Goal: Task Accomplishment & Management: Use online tool/utility

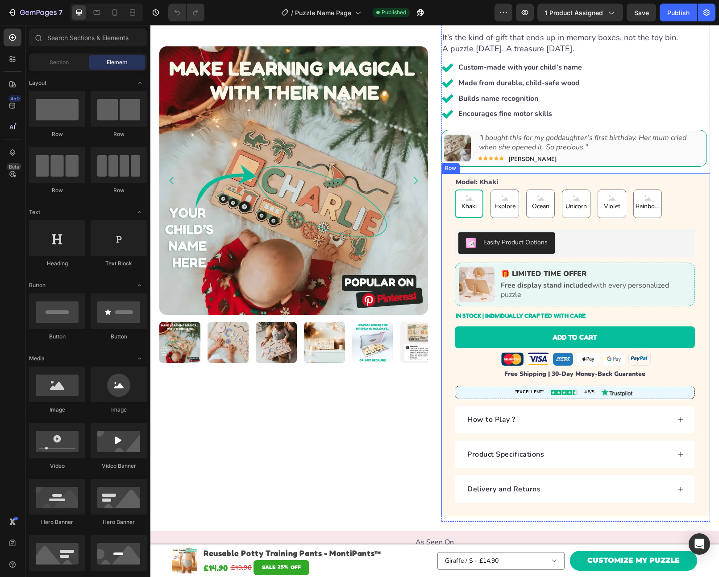
scroll to position [313, 0]
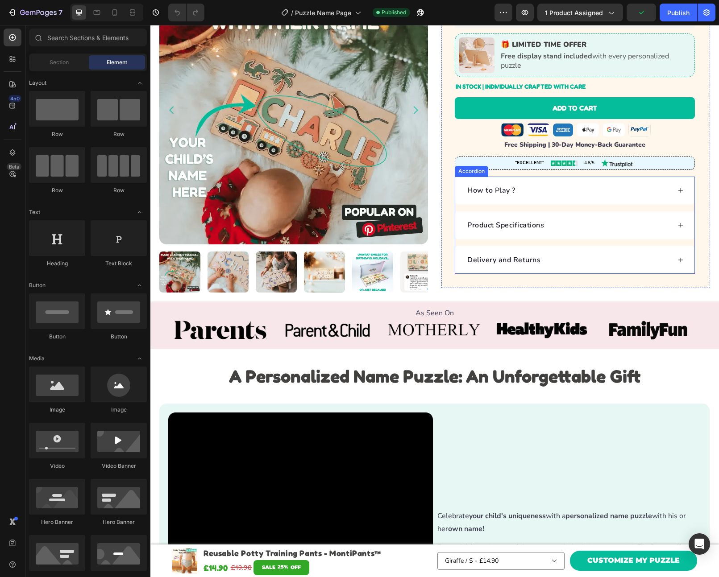
click at [579, 206] on div "How to Play ? Product Specifications Delivery and Returns" at bounding box center [575, 225] width 240 height 97
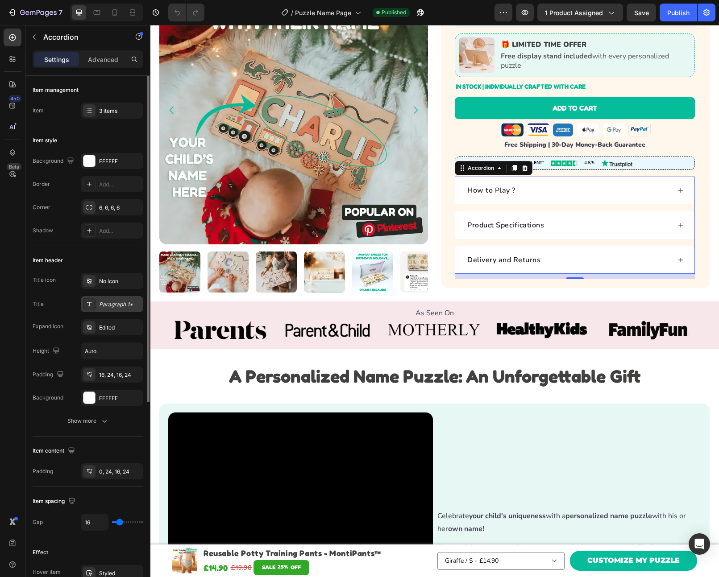
click at [107, 305] on div "Paragraph 1*" at bounding box center [120, 305] width 42 height 8
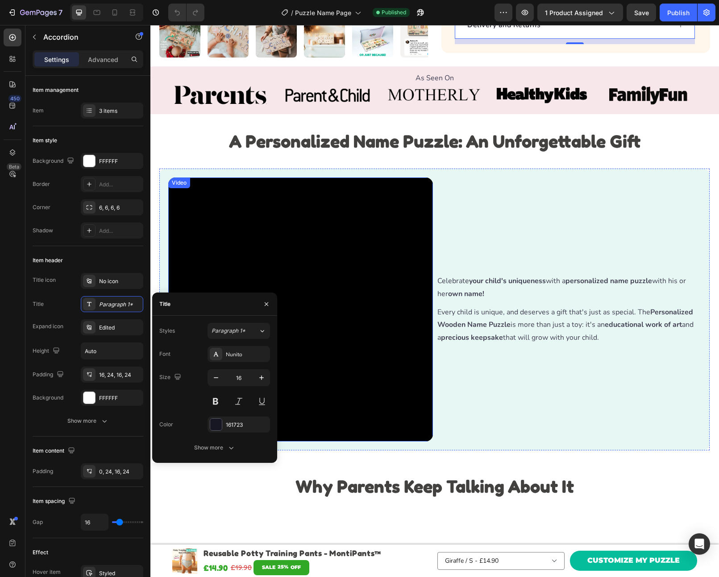
scroll to position [640, 0]
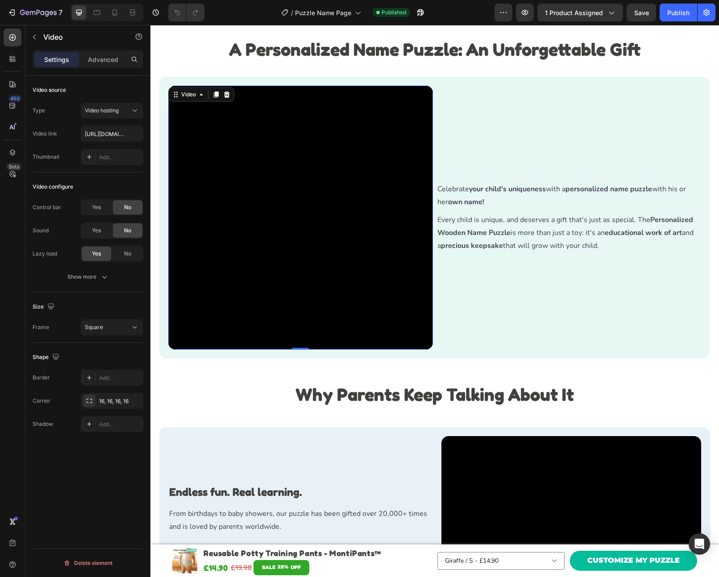
click at [363, 219] on video at bounding box center [300, 218] width 265 height 265
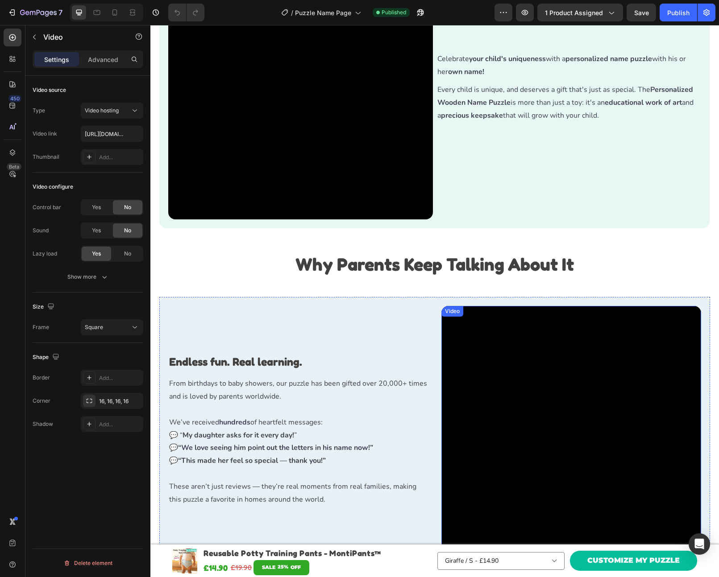
scroll to position [444, 0]
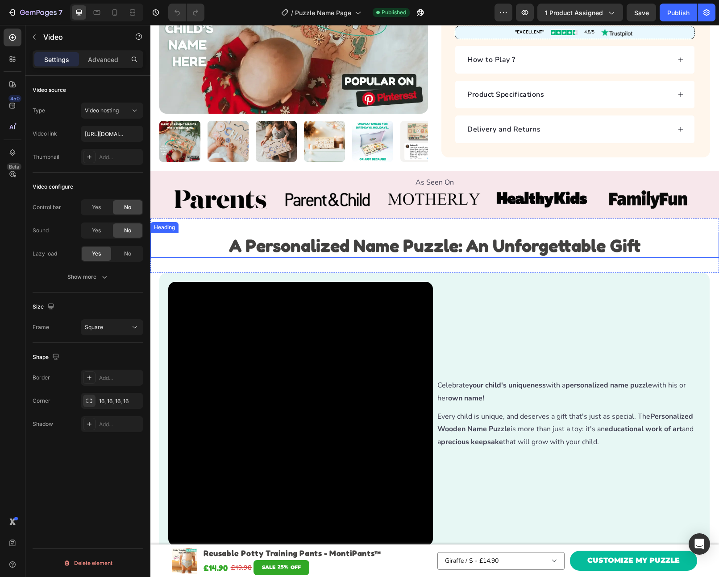
click at [444, 252] on strong "A Personalized Name Puzzle: An Unforgettable Gift" at bounding box center [434, 245] width 411 height 21
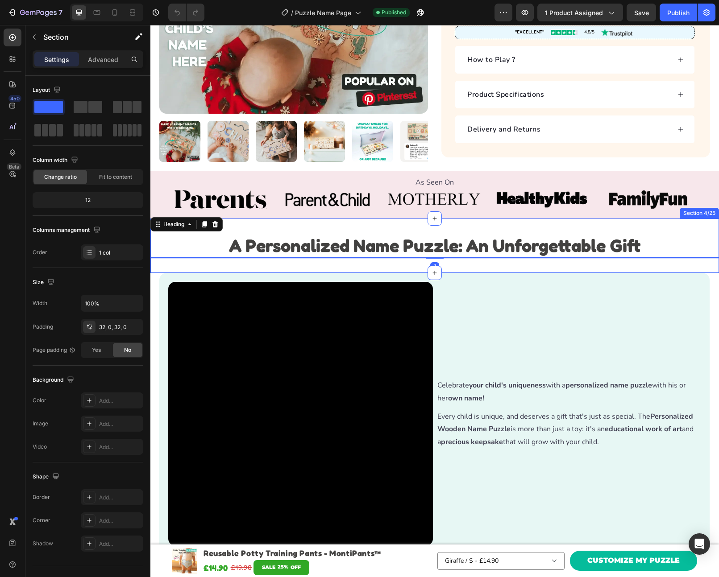
click at [450, 226] on div "A Personalized Name Puzzle: An Unforgettable Gift Heading 2 Section 4/25" at bounding box center [434, 246] width 568 height 54
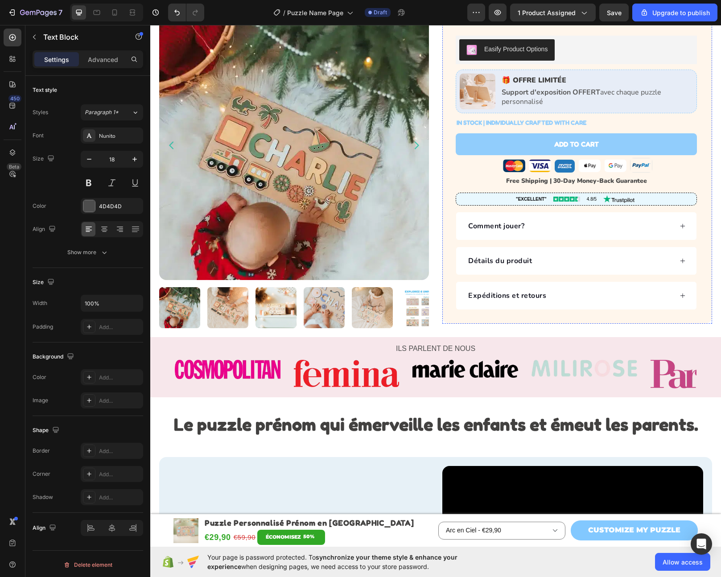
scroll to position [508, 0]
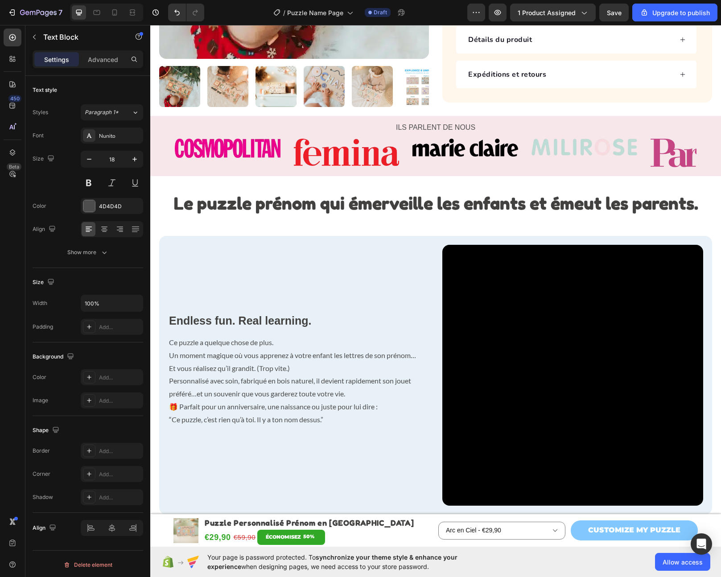
click at [261, 375] on p "Personnalisé avec soin, fabriqué en bois naturel, il devient rapidement son jou…" at bounding box center [298, 388] width 259 height 26
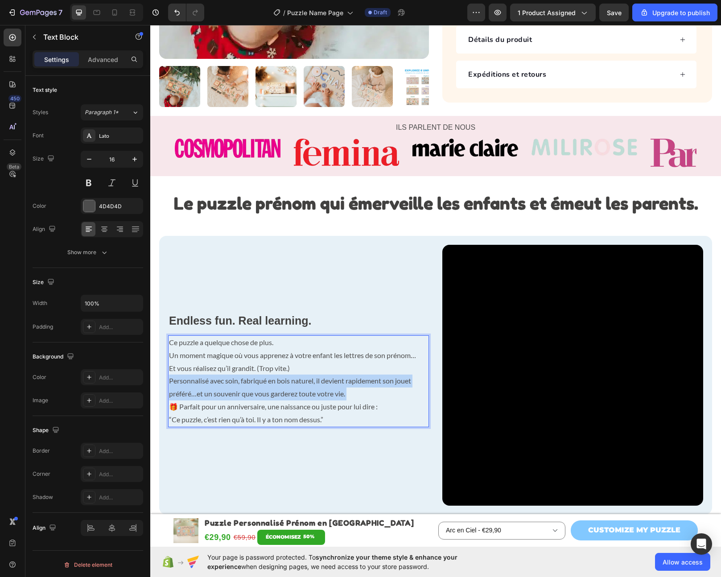
click at [261, 375] on p "Personnalisé avec soin, fabriqué en bois naturel, il devient rapidement son jou…" at bounding box center [298, 388] width 259 height 26
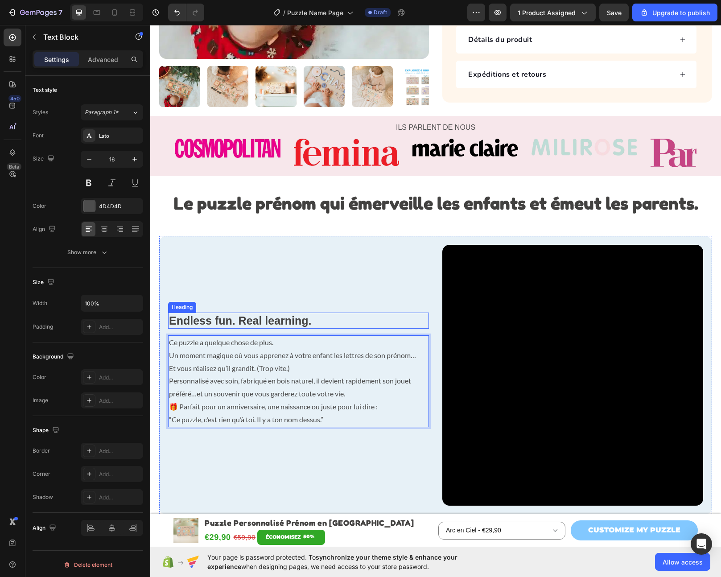
click at [270, 314] on strong "Endless fun. Real learning." at bounding box center [240, 320] width 143 height 12
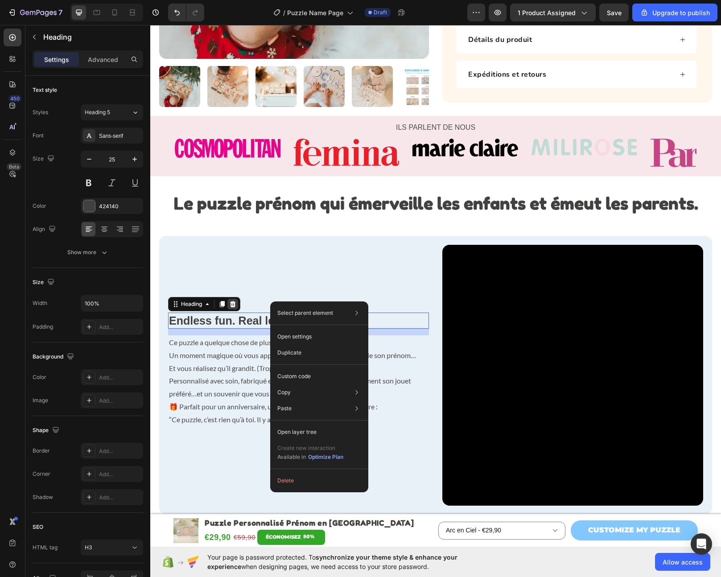
click at [237, 299] on div at bounding box center [233, 304] width 11 height 11
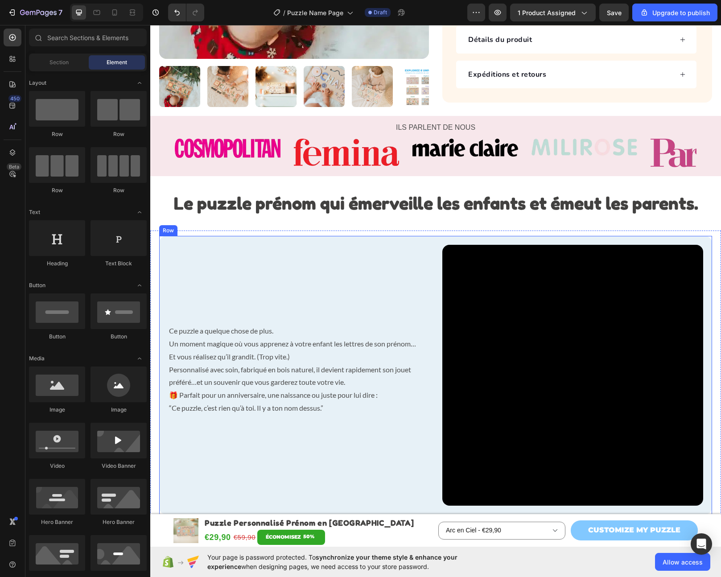
click at [492, 310] on video at bounding box center [573, 375] width 261 height 261
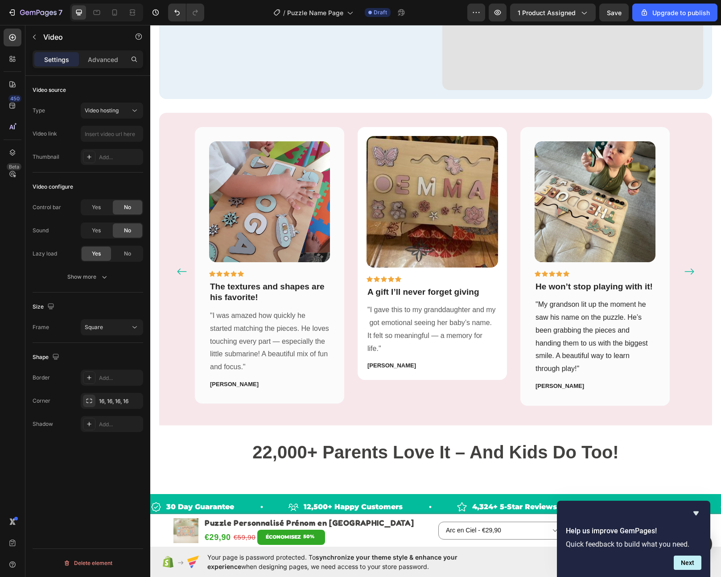
scroll to position [900, 0]
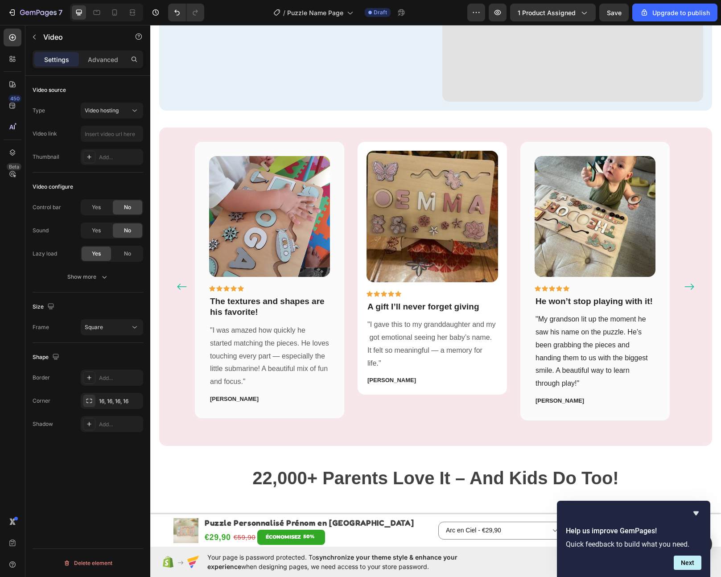
click at [240, 307] on strong "The textures and shapes are his favorite!" at bounding box center [267, 307] width 115 height 21
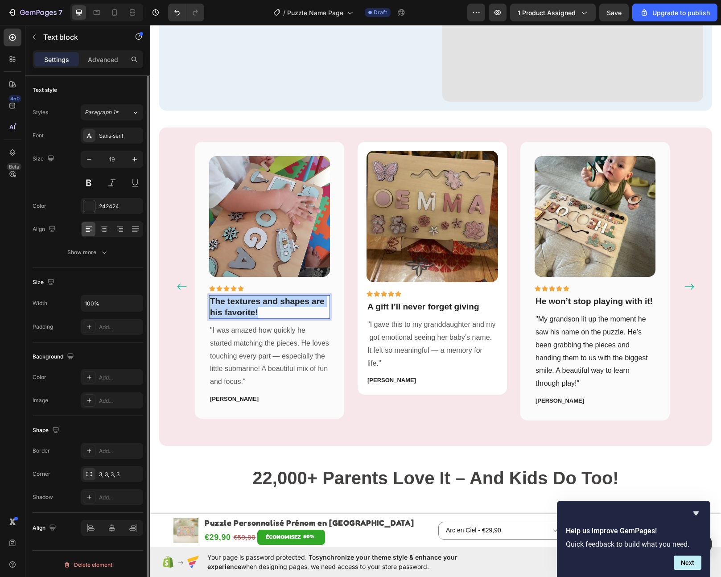
click at [240, 307] on strong "The textures and shapes are his favorite!" at bounding box center [267, 307] width 115 height 21
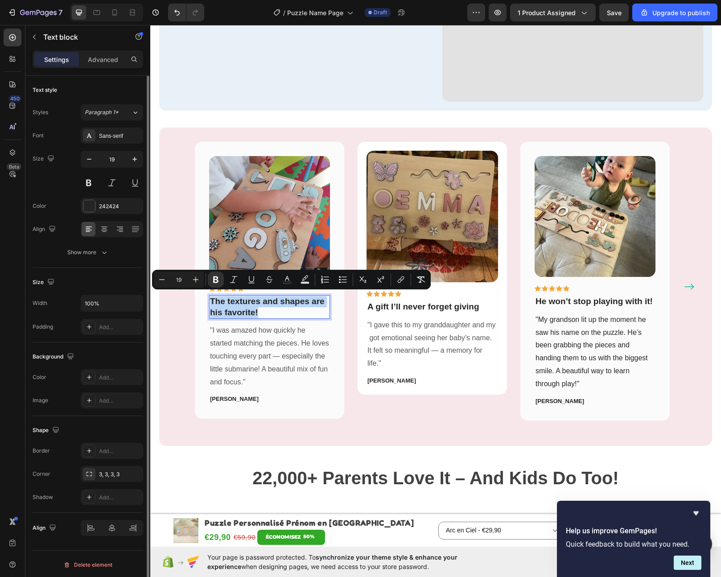
click at [337, 378] on div "Image Icon Icon Icon Icon Icon Row The textures and shapes are his favorite! Te…" at bounding box center [269, 280] width 149 height 277
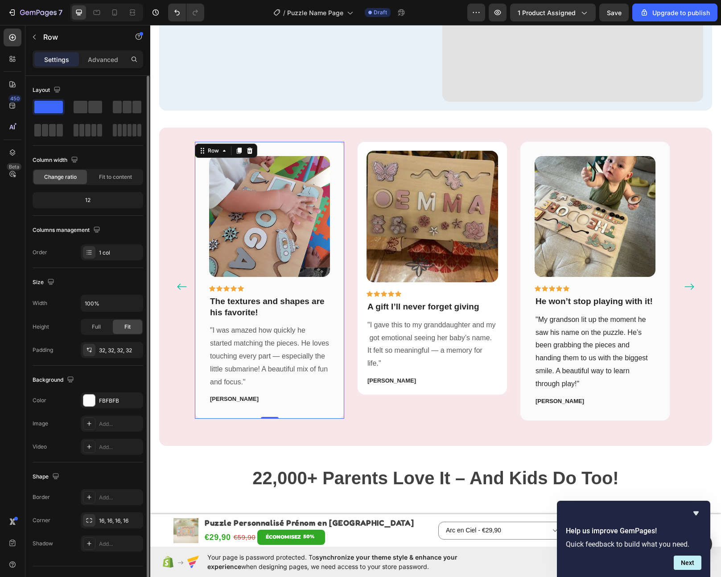
click at [240, 308] on strong "The textures and shapes are his favorite!" at bounding box center [267, 307] width 115 height 21
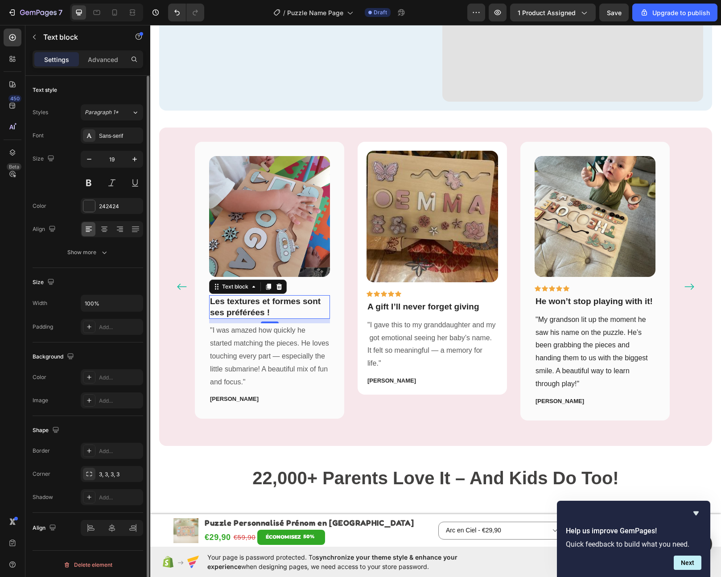
click at [254, 351] on p ""I was amazed how quickly he started matching the pieces. He loves touching eve…" at bounding box center [269, 356] width 119 height 64
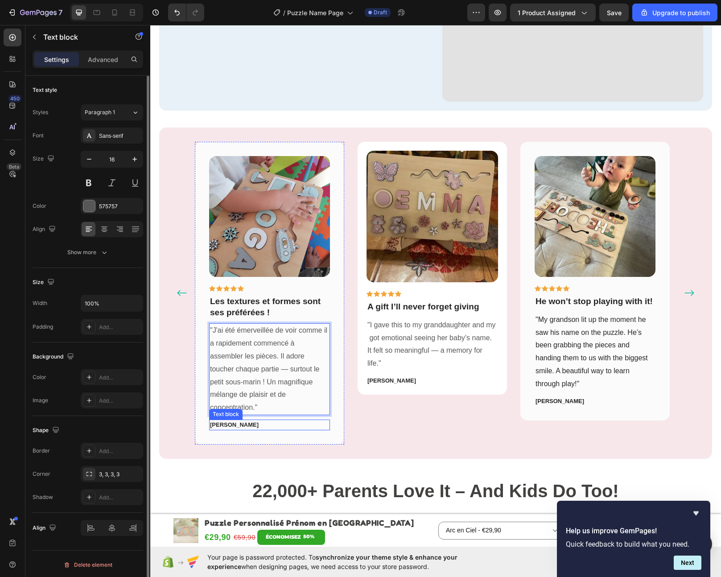
click at [233, 422] on strong "Emily Robinson" at bounding box center [234, 425] width 49 height 7
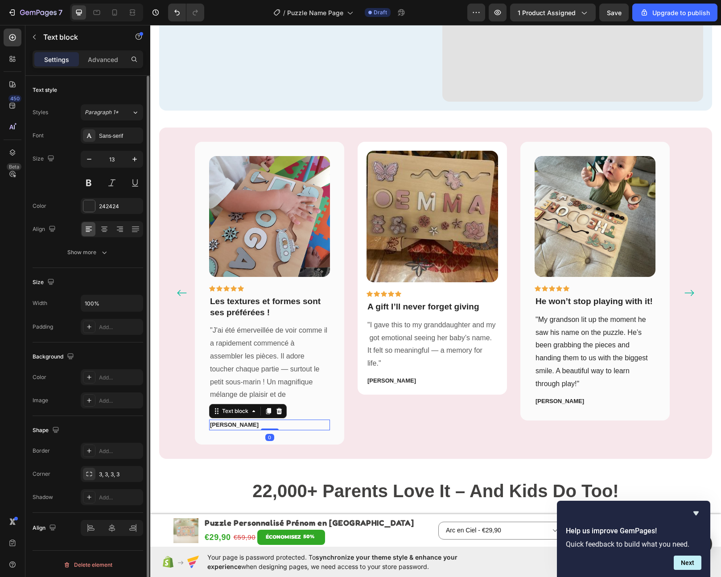
click at [233, 422] on strong "Emily Robinson" at bounding box center [234, 425] width 49 height 7
click at [104, 133] on div "Sans-serif" at bounding box center [120, 136] width 42 height 8
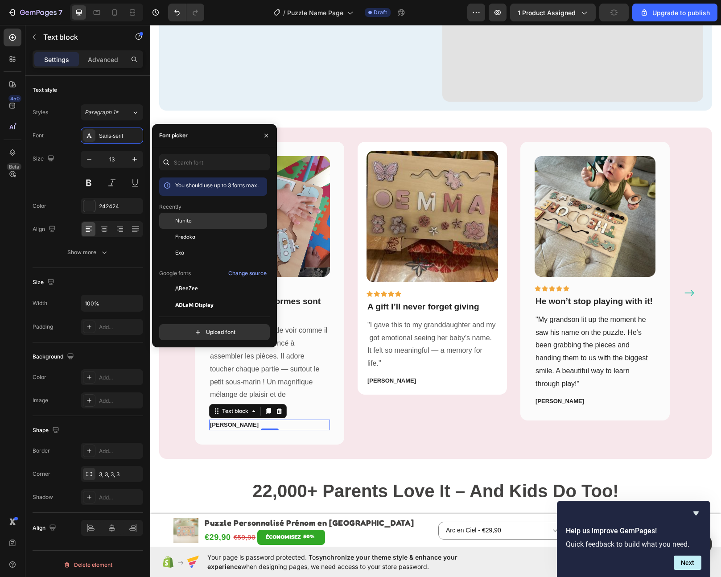
click at [202, 217] on div "Nunito" at bounding box center [220, 221] width 90 height 8
click at [314, 338] on p ""J'ai été émerveillée de voir comme il a rapidement commencé à assembler les pi…" at bounding box center [269, 369] width 119 height 90
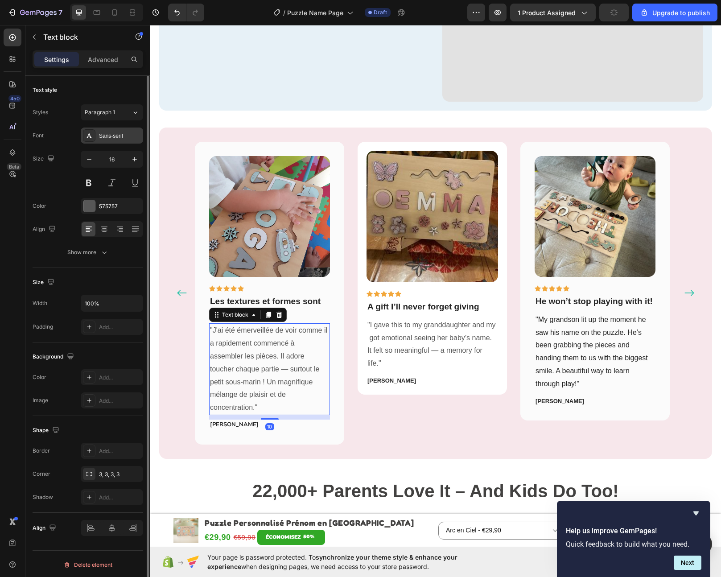
click at [98, 135] on div "Sans-serif" at bounding box center [112, 136] width 62 height 16
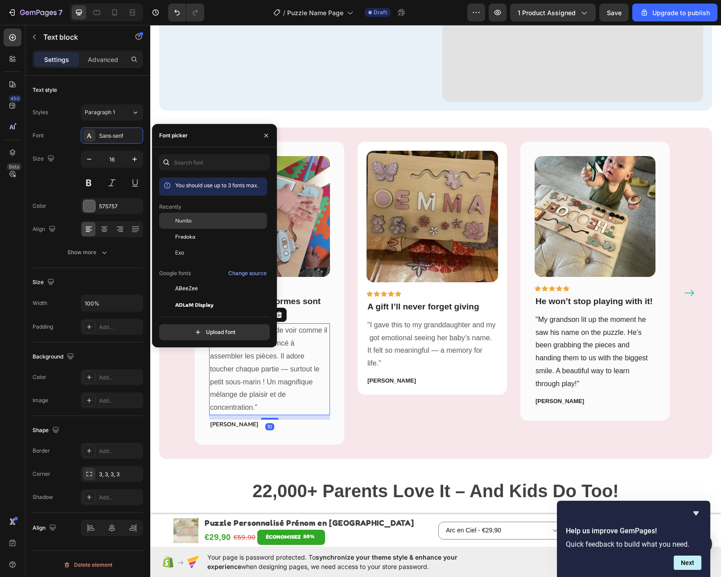
click at [198, 223] on div "Nunito" at bounding box center [220, 221] width 90 height 8
click at [301, 302] on strong "Les textures et formes sont ses préférées !" at bounding box center [265, 307] width 111 height 21
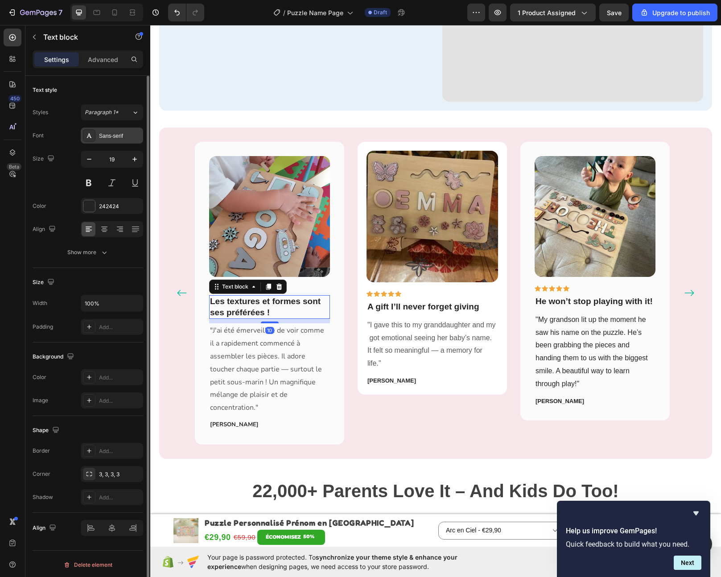
click at [117, 141] on div "Sans-serif" at bounding box center [112, 136] width 62 height 16
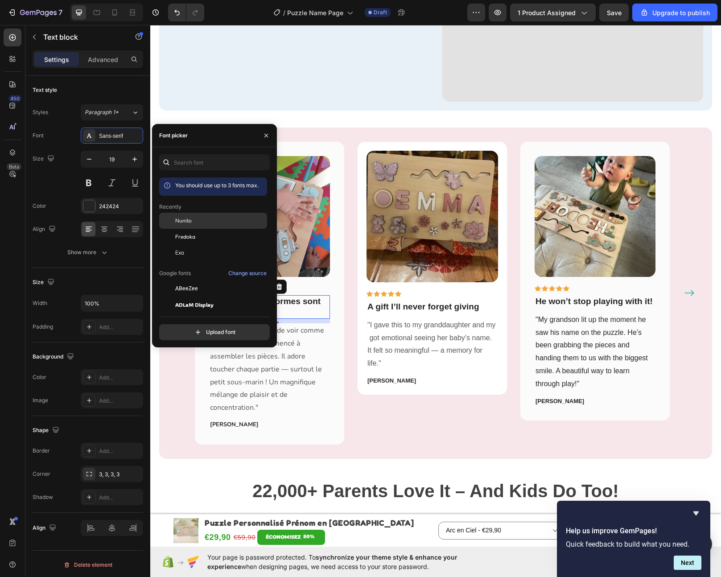
click at [196, 221] on div "Nunito" at bounding box center [220, 221] width 90 height 8
click at [432, 308] on strong "A gift I’ll never forget giving" at bounding box center [424, 306] width 112 height 9
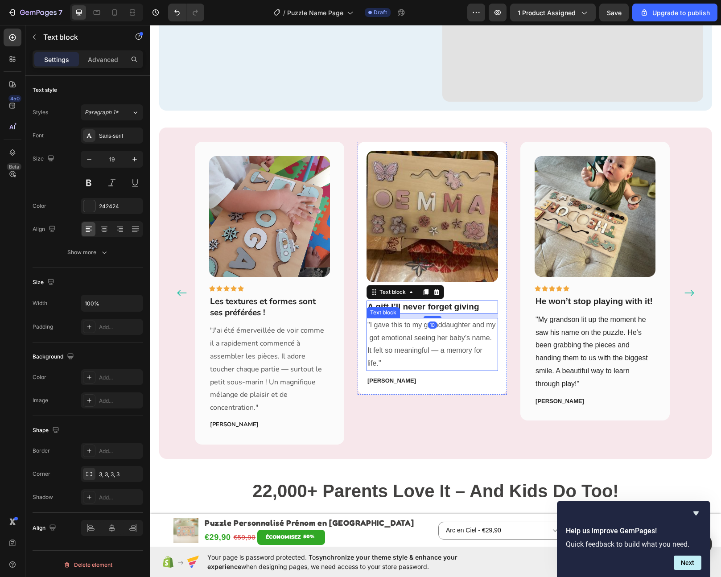
click at [429, 343] on p ""I gave this to my granddaughter and my got emotional seeing her baby’s name. I…" at bounding box center [433, 344] width 130 height 51
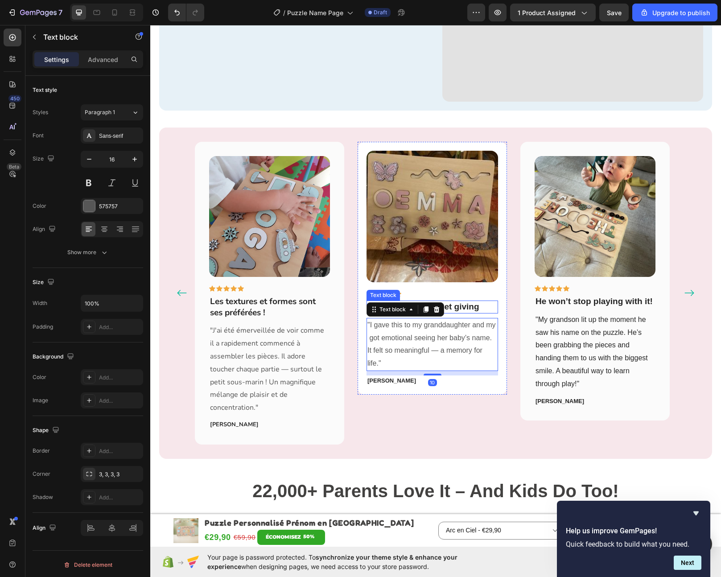
click at [473, 302] on strong "A gift I’ll never forget giving" at bounding box center [424, 306] width 112 height 9
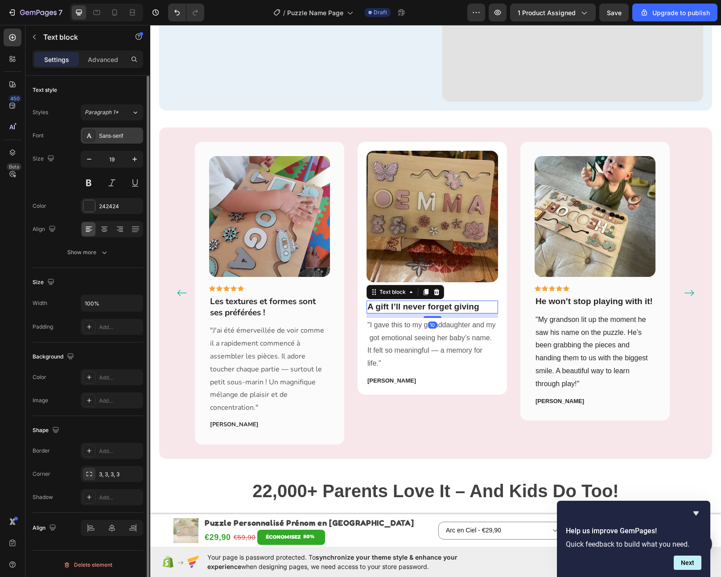
click at [105, 136] on div "Sans-serif" at bounding box center [120, 136] width 42 height 8
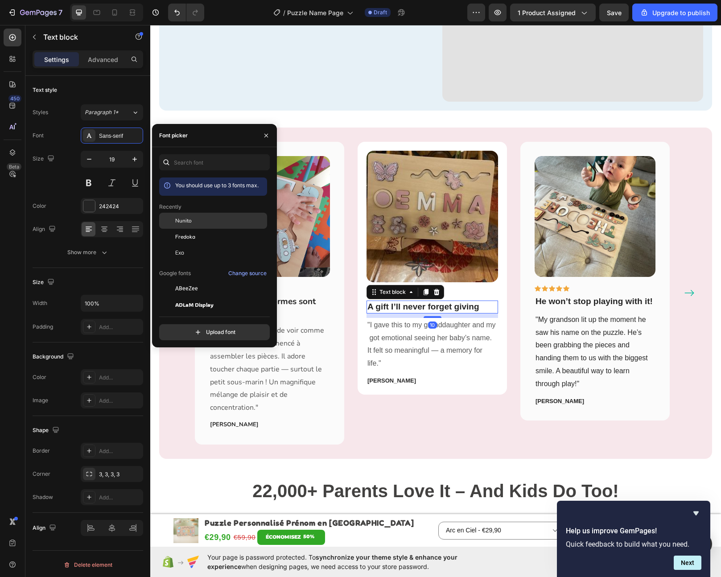
click at [204, 222] on div "Nunito" at bounding box center [220, 221] width 90 height 8
click at [445, 350] on p ""I gave this to my granddaughter and my got emotional seeing her baby’s name. I…" at bounding box center [433, 344] width 130 height 51
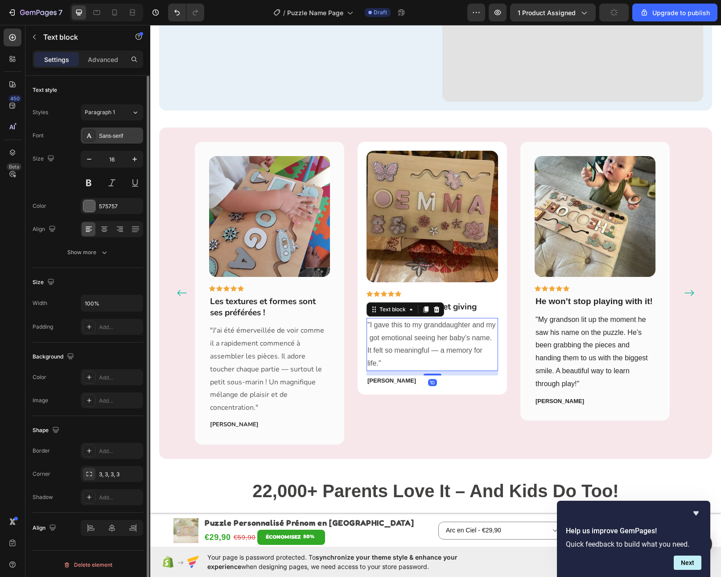
click at [101, 137] on div "Sans-serif" at bounding box center [120, 136] width 42 height 8
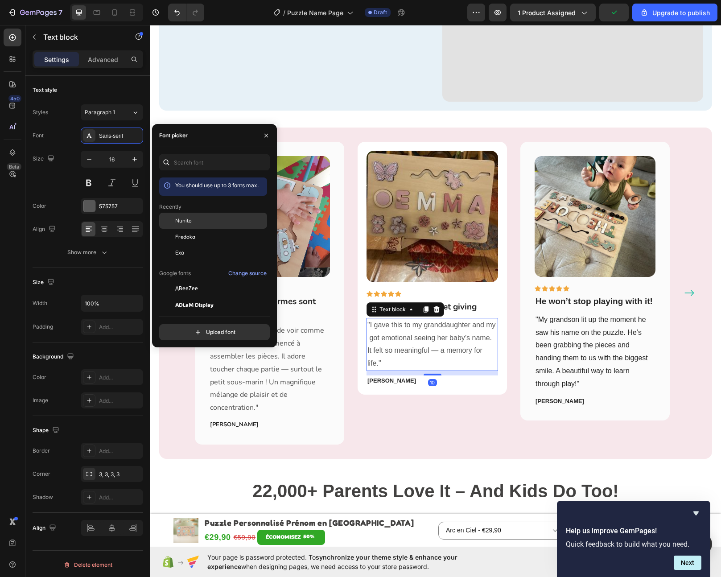
drag, startPoint x: 183, startPoint y: 219, endPoint x: 191, endPoint y: 221, distance: 7.9
click at [183, 219] on span "Nunito" at bounding box center [183, 221] width 17 height 8
click at [412, 377] on strong "Linda Thompson" at bounding box center [392, 380] width 49 height 7
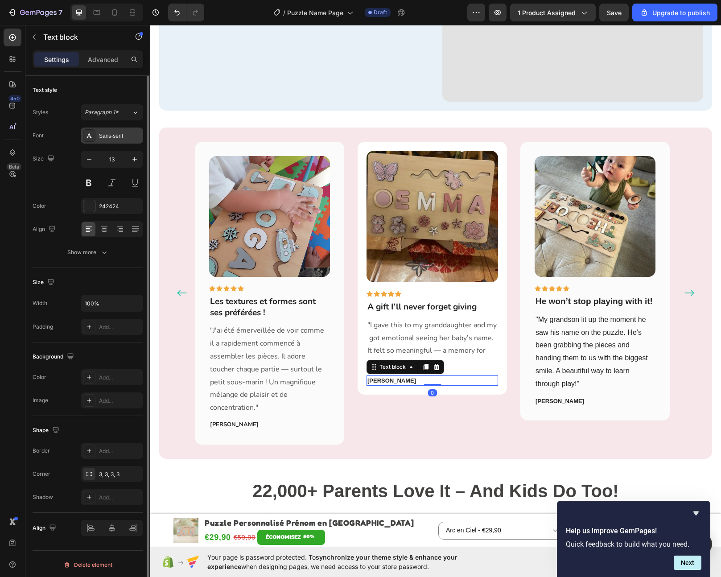
click at [99, 140] on div "Sans-serif" at bounding box center [120, 136] width 42 height 8
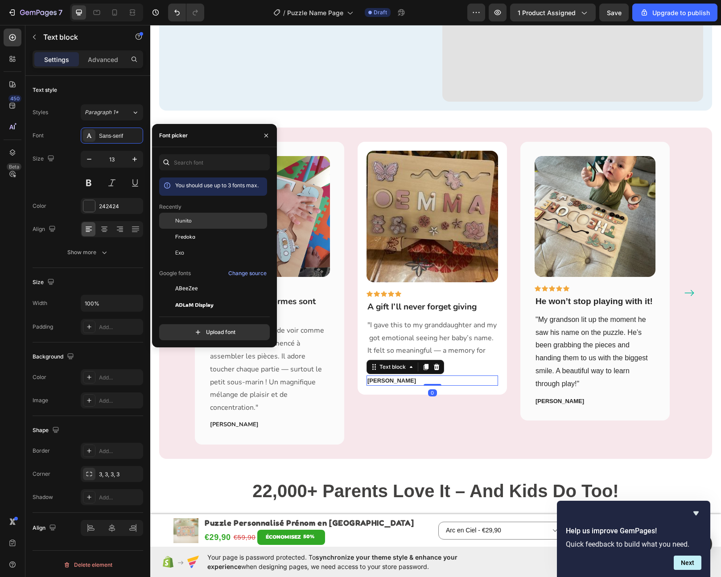
click at [187, 221] on span "Nunito" at bounding box center [183, 221] width 17 height 8
click at [313, 352] on p ""J'ai été émerveillée de voir comme il a rapidement commencé à assembler les pi…" at bounding box center [269, 369] width 119 height 90
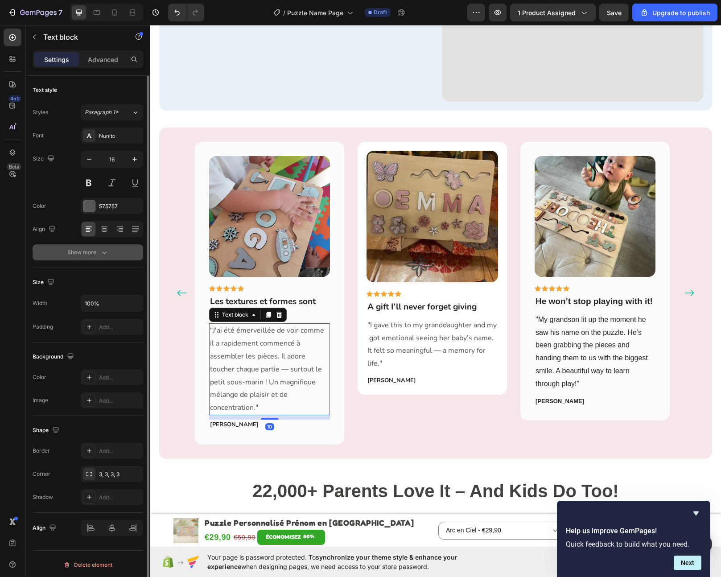
click at [91, 252] on div "Show more" at bounding box center [87, 252] width 41 height 9
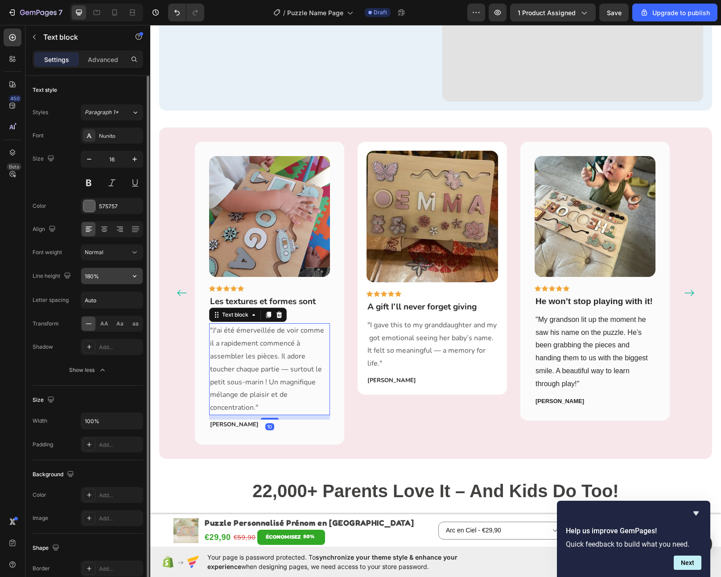
click at [86, 275] on input "180%" at bounding box center [112, 276] width 62 height 16
click at [141, 275] on button "button" at bounding box center [135, 276] width 16 height 16
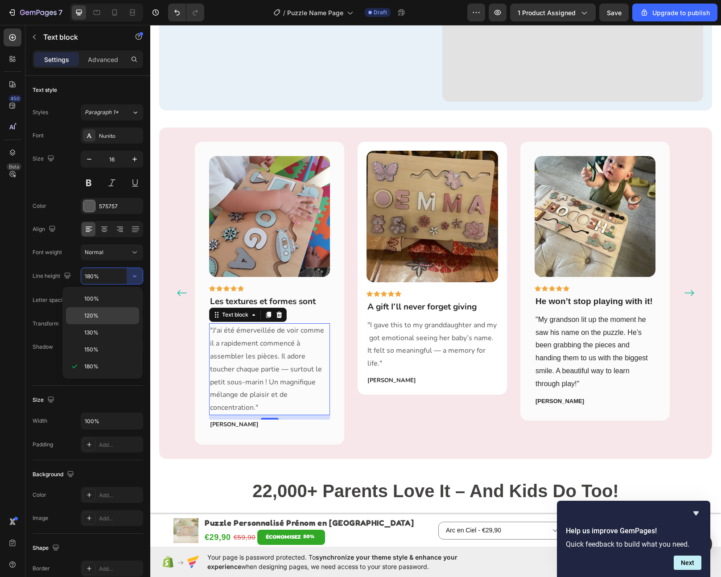
click at [106, 316] on p "120%" at bounding box center [109, 316] width 51 height 8
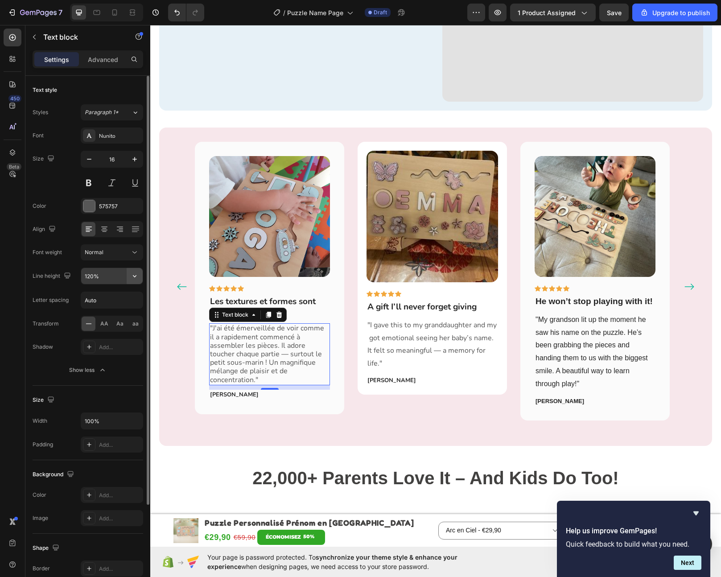
click at [137, 276] on icon "button" at bounding box center [134, 276] width 9 height 9
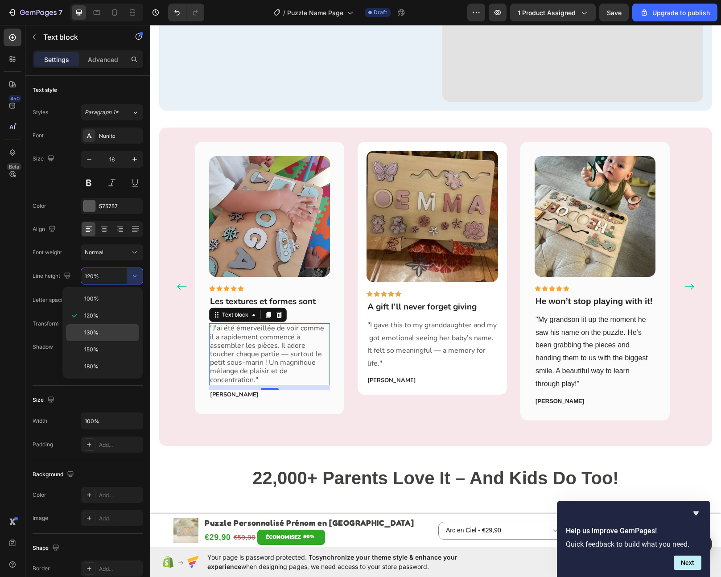
click at [115, 330] on p "130%" at bounding box center [109, 333] width 51 height 8
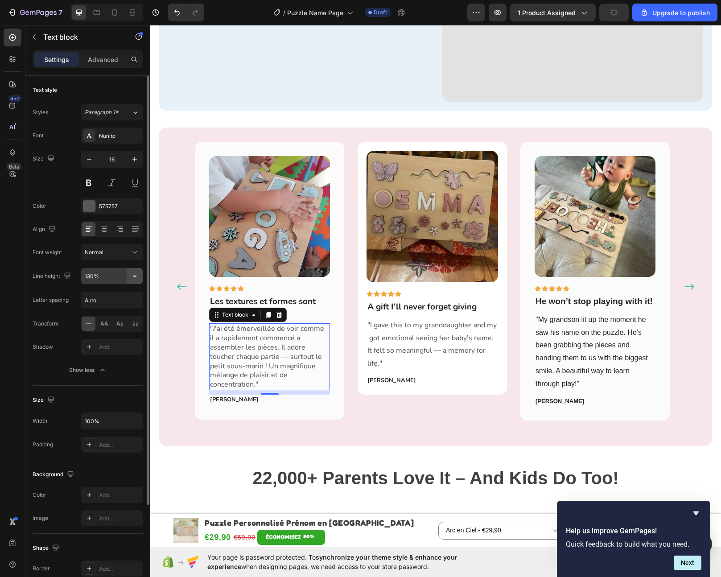
click at [135, 277] on icon "button" at bounding box center [134, 276] width 9 height 9
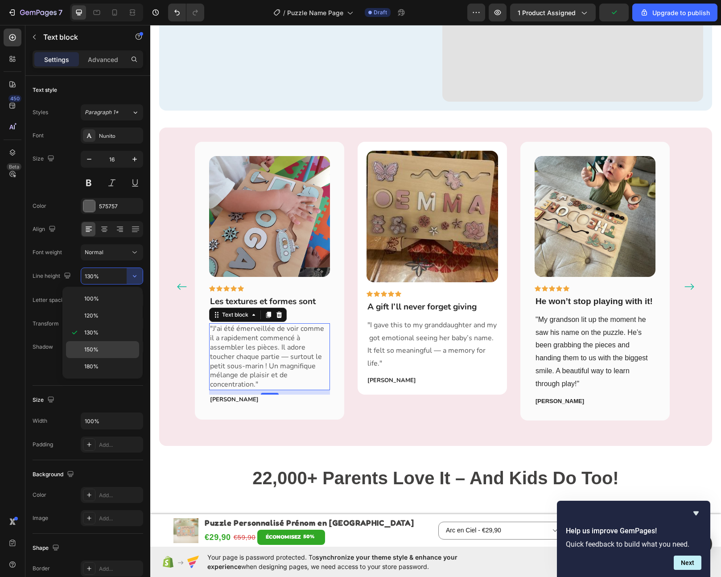
click at [110, 348] on p "150%" at bounding box center [109, 350] width 51 height 8
type input "150%"
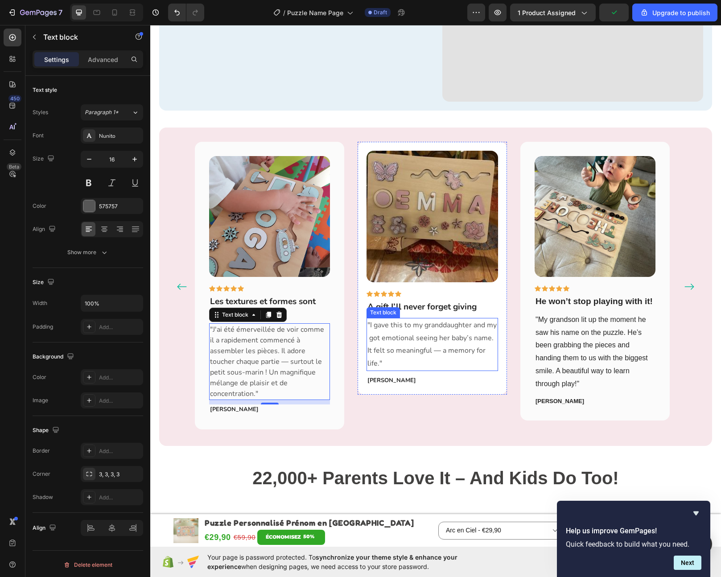
click at [425, 336] on p ""I gave this to my granddaughter and my got emotional seeing her baby’s name. I…" at bounding box center [433, 344] width 130 height 51
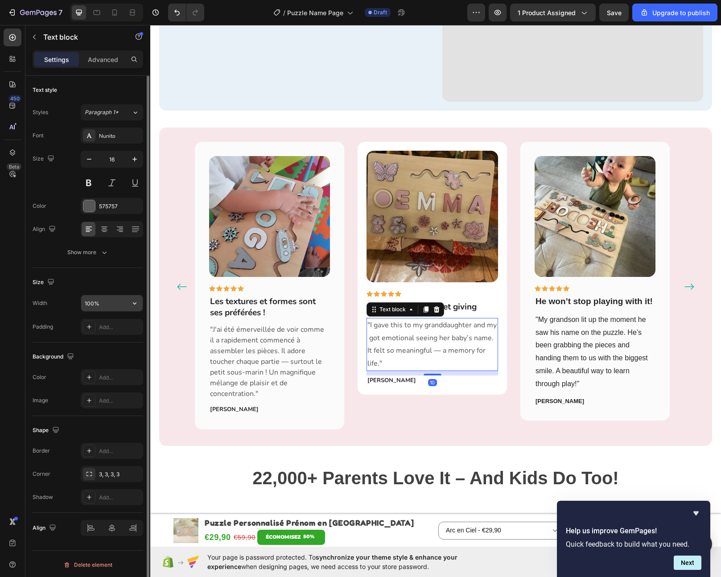
click at [95, 298] on input "100%" at bounding box center [112, 303] width 62 height 16
click at [104, 251] on icon "button" at bounding box center [104, 252] width 9 height 9
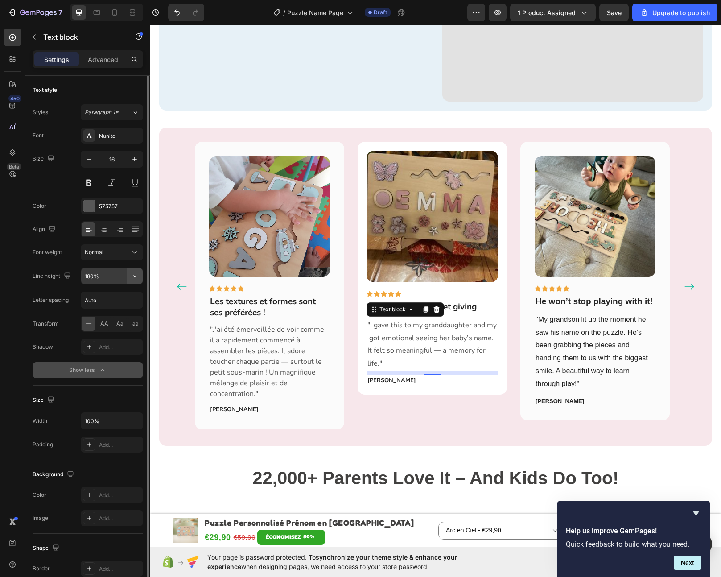
click at [126, 279] on div "180%" at bounding box center [112, 276] width 62 height 16
click at [135, 279] on icon "button" at bounding box center [134, 276] width 9 height 9
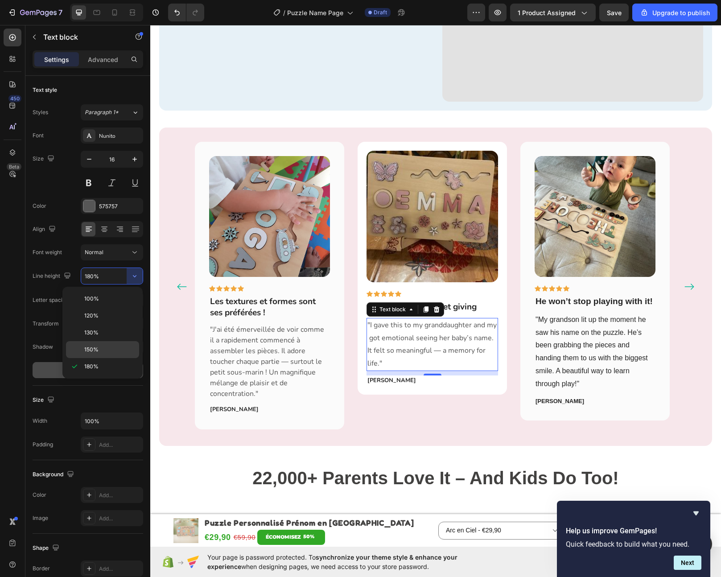
click at [104, 349] on p "150%" at bounding box center [109, 350] width 51 height 8
type input "150%"
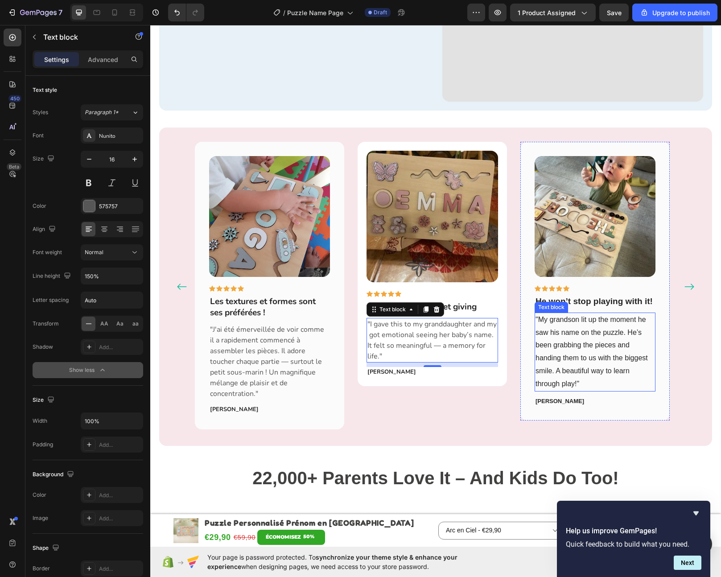
click at [574, 342] on p ""My grandson lit up the moment he saw his name on the puzzle. He’s been grabbin…" at bounding box center [595, 352] width 119 height 77
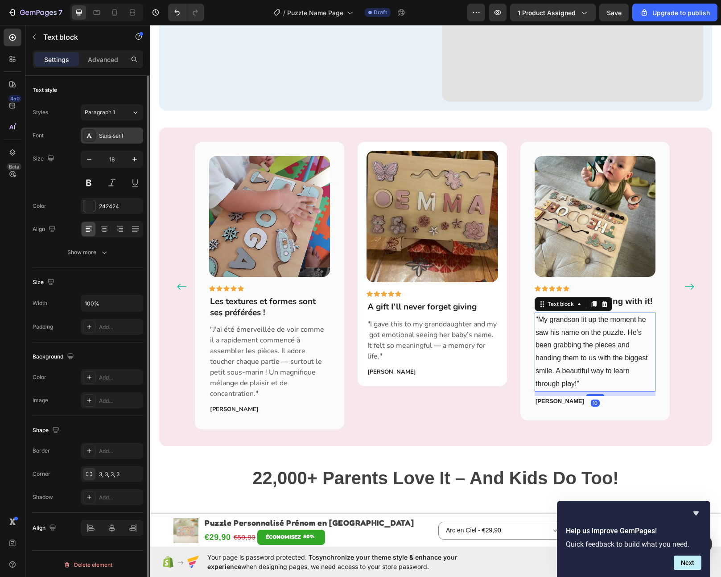
click at [114, 140] on div "Sans-serif" at bounding box center [120, 136] width 42 height 8
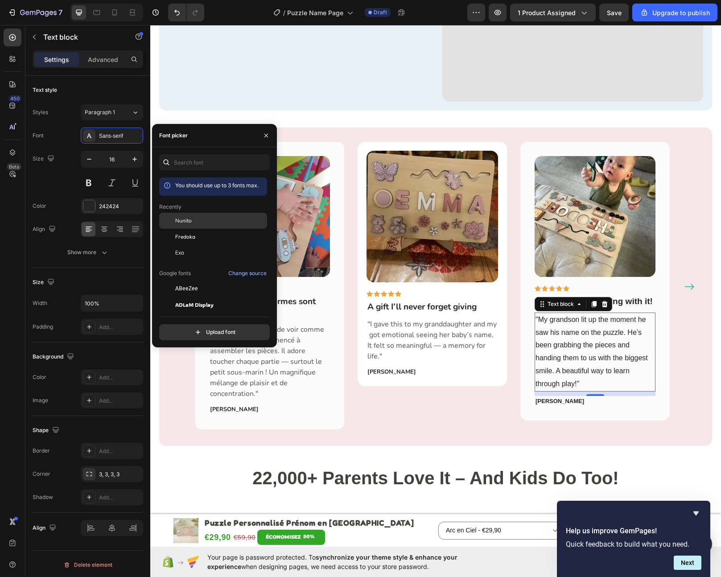
click at [184, 220] on span "Nunito" at bounding box center [183, 221] width 17 height 8
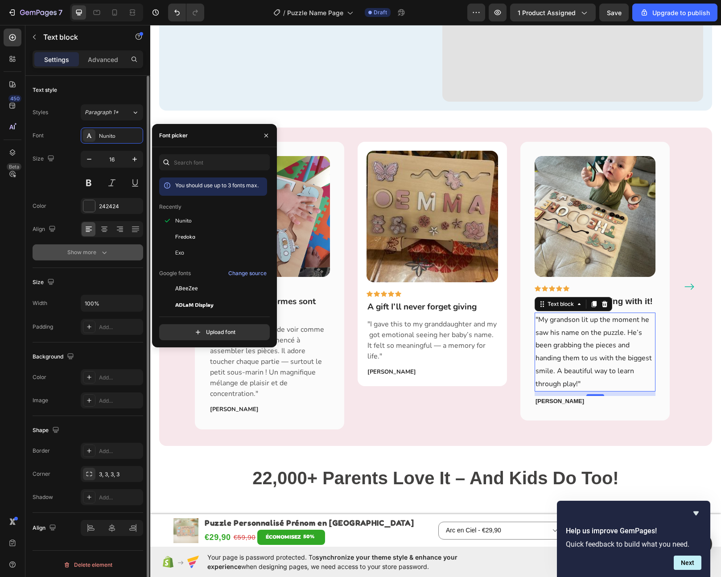
click at [72, 252] on div "Show more" at bounding box center [87, 252] width 41 height 9
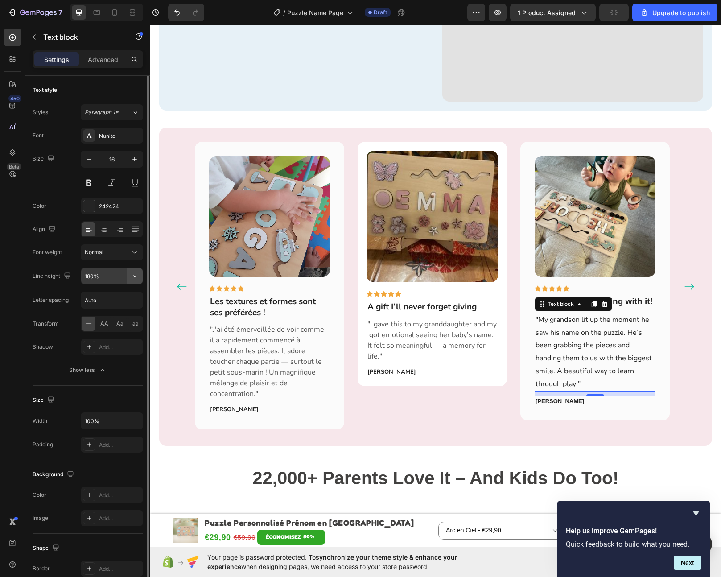
click at [140, 274] on button "button" at bounding box center [135, 276] width 16 height 16
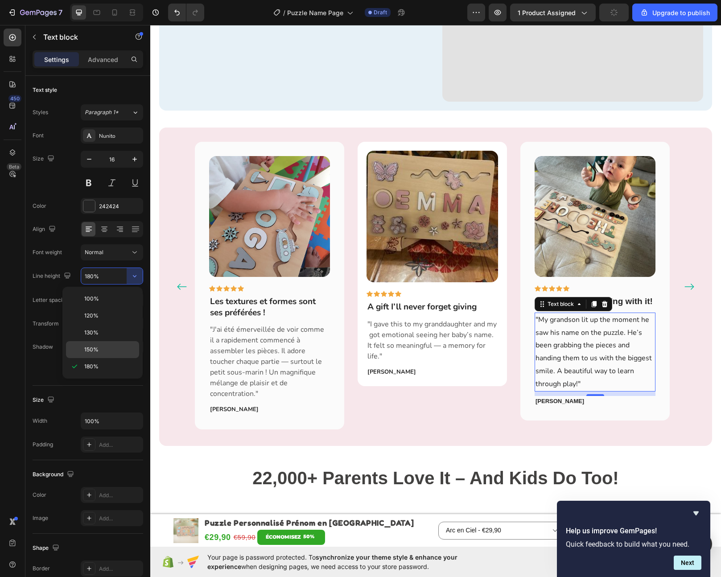
click at [100, 350] on p "150%" at bounding box center [109, 350] width 51 height 8
type input "150%"
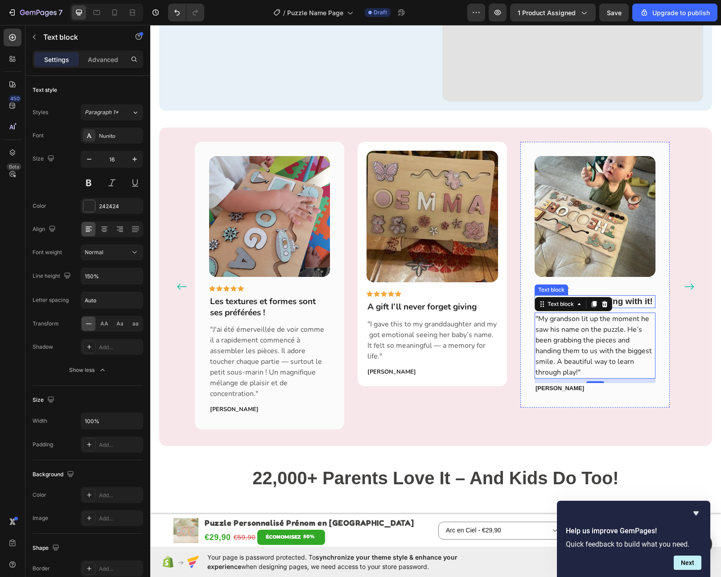
click at [623, 299] on strong "He won’t stop playing with it!" at bounding box center [594, 301] width 117 height 9
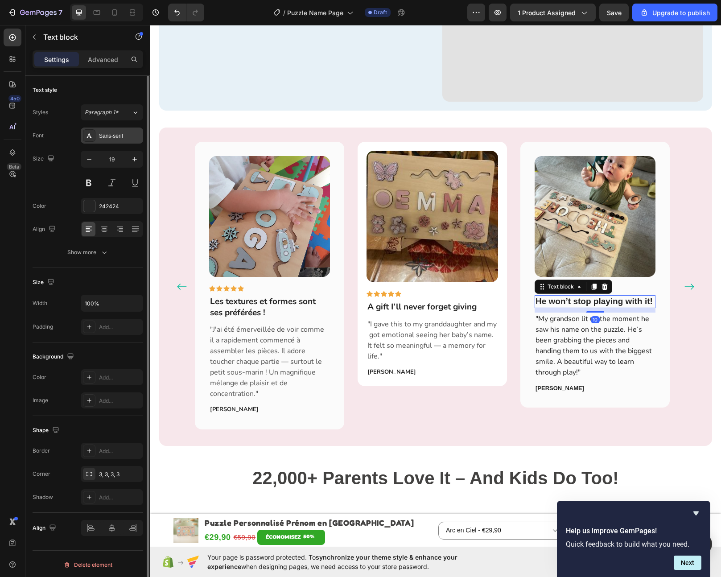
click at [116, 134] on div "Sans-serif" at bounding box center [120, 136] width 42 height 8
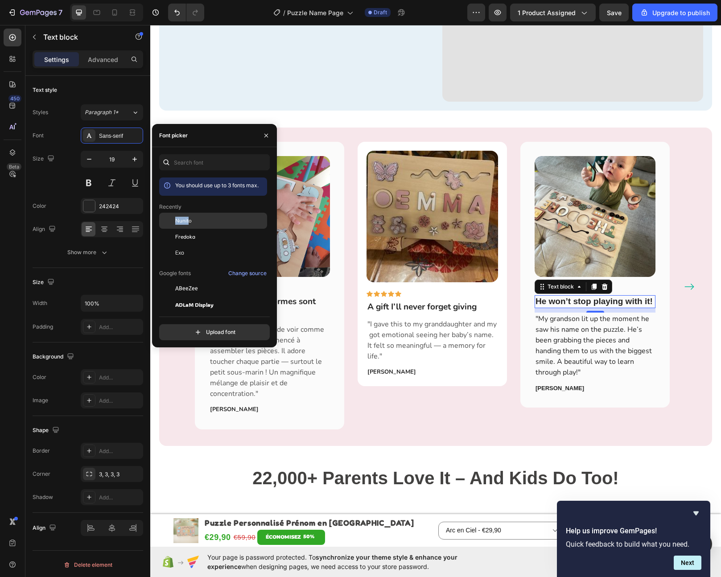
click at [188, 217] on span "Nunito" at bounding box center [183, 221] width 17 height 8
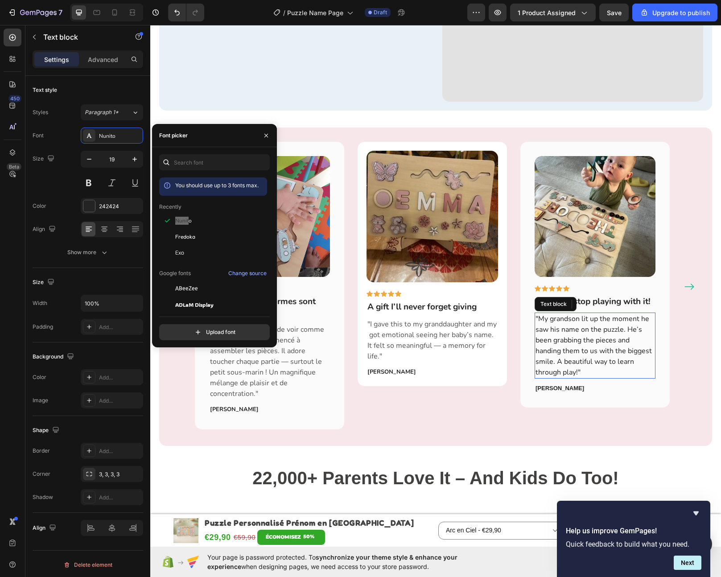
click at [568, 347] on p ""My grandson lit up the moment he saw his name on the puzzle. He’s been grabbin…" at bounding box center [595, 346] width 119 height 64
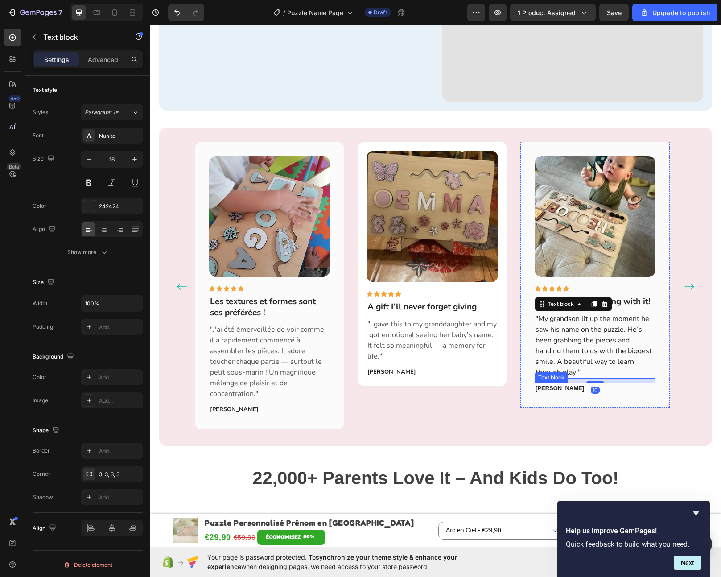
click at [571, 385] on strong "Margaret Harris" at bounding box center [560, 388] width 49 height 7
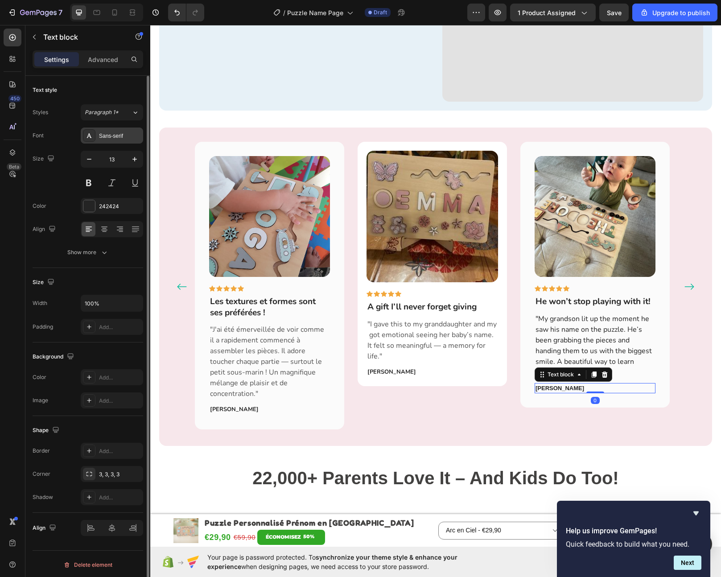
click at [101, 131] on div "Sans-serif" at bounding box center [112, 136] width 62 height 16
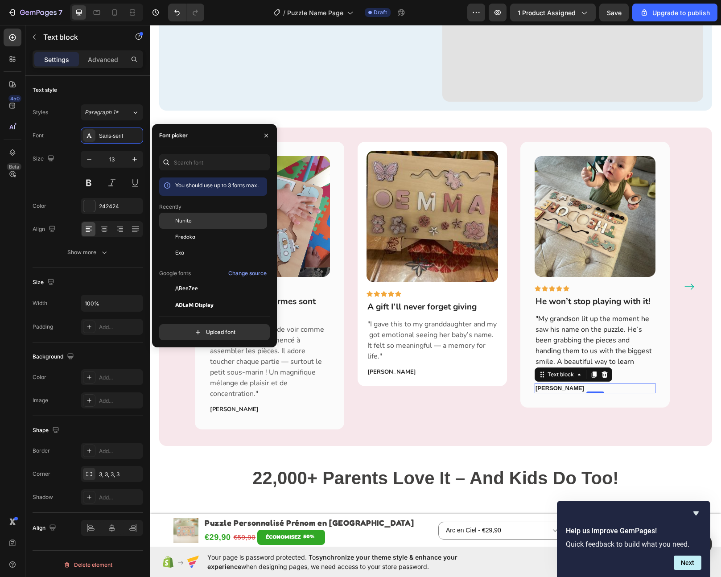
click at [178, 217] on span "Nunito" at bounding box center [183, 221] width 17 height 8
click at [265, 389] on div "Image Icon Icon Icon Icon Icon Row Les textures et formes sont ses préférées ! …" at bounding box center [269, 285] width 121 height 259
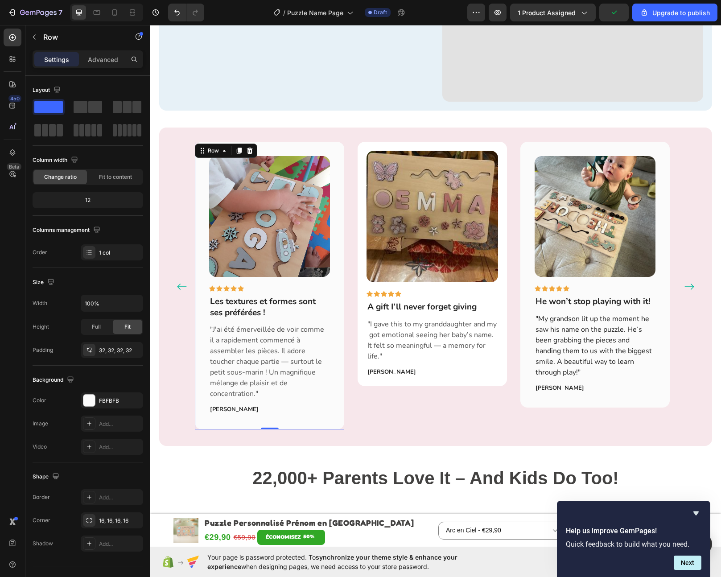
click at [414, 302] on strong "A gift I’ll never forget giving" at bounding box center [422, 307] width 109 height 12
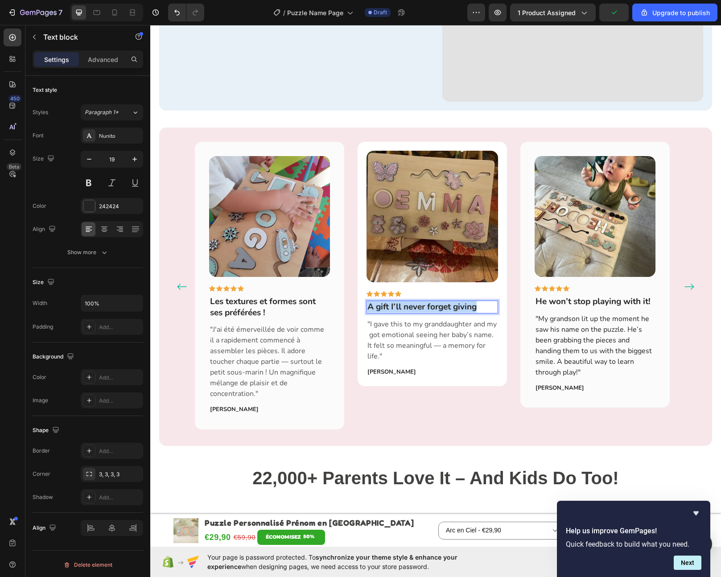
click at [414, 302] on strong "A gift I’ll never forget giving" at bounding box center [422, 307] width 109 height 12
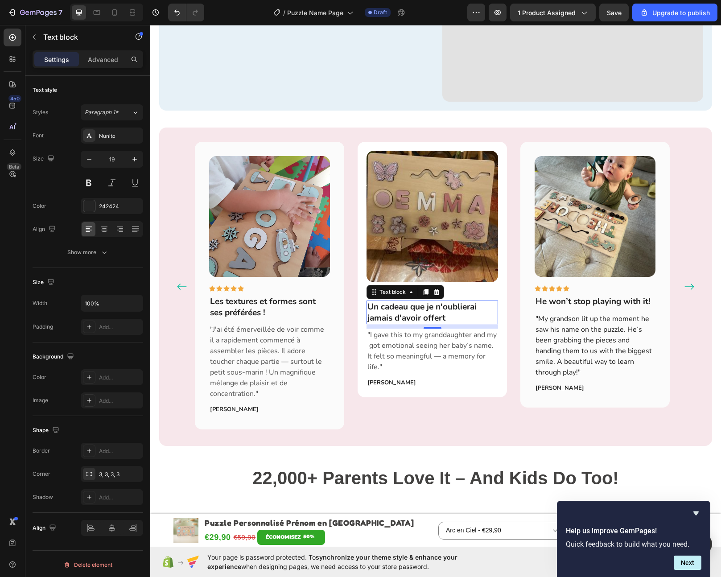
click at [433, 341] on p ""I gave this to my granddaughter and my got emotional seeing her baby’s name. I…" at bounding box center [433, 351] width 130 height 43
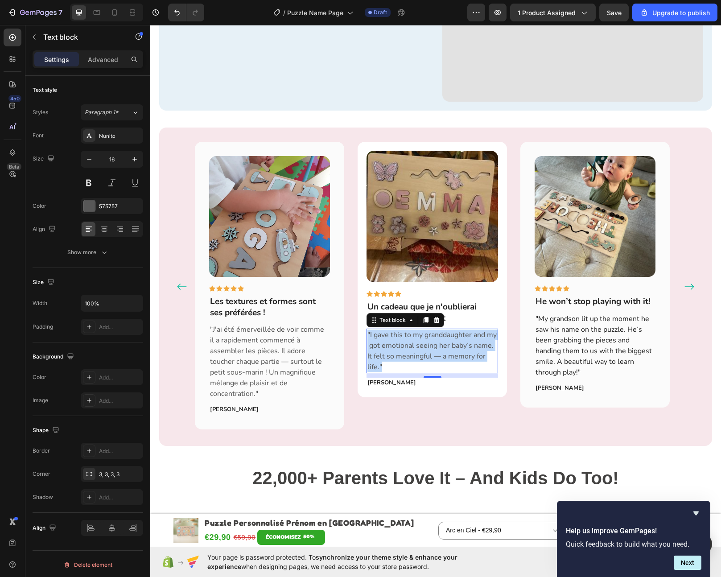
click at [433, 341] on p ""I gave this to my granddaughter and my got emotional seeing her baby’s name. I…" at bounding box center [433, 351] width 130 height 43
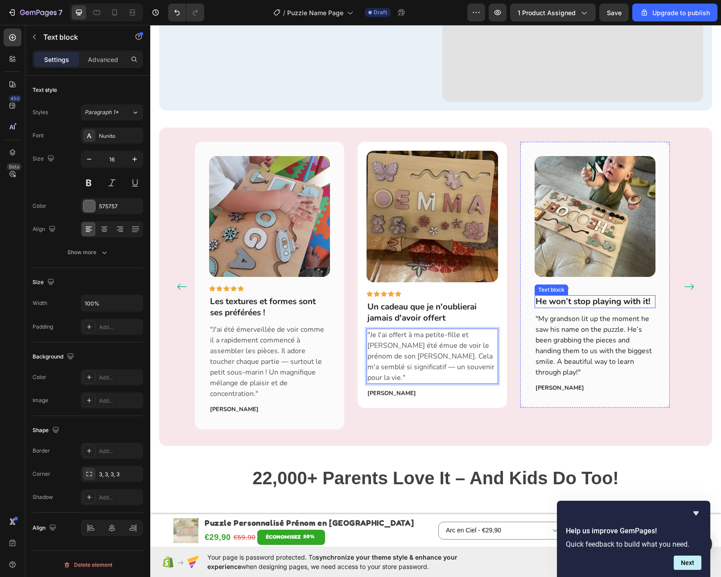
click at [535, 300] on div "He won’t stop playing with it!" at bounding box center [595, 301] width 121 height 13
click at [549, 298] on strong "He won’t stop playing with it!" at bounding box center [593, 302] width 115 height 12
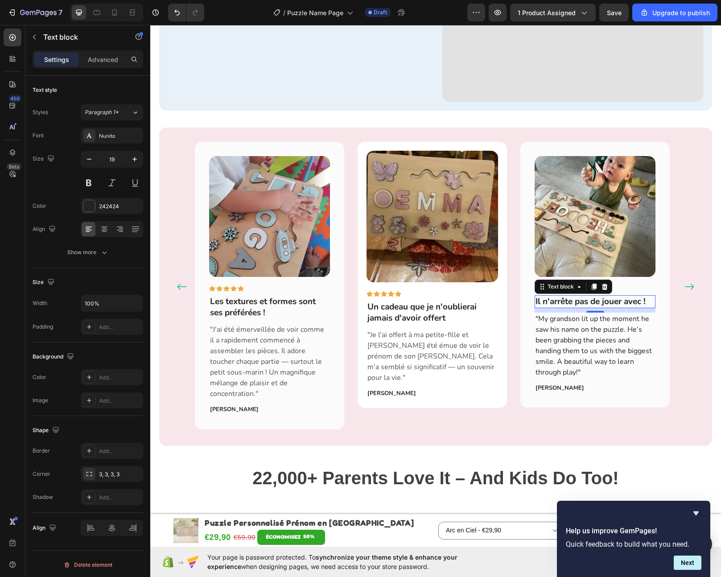
click at [585, 332] on p ""My grandson lit up the moment he saw his name on the puzzle. He’s been grabbin…" at bounding box center [595, 346] width 119 height 64
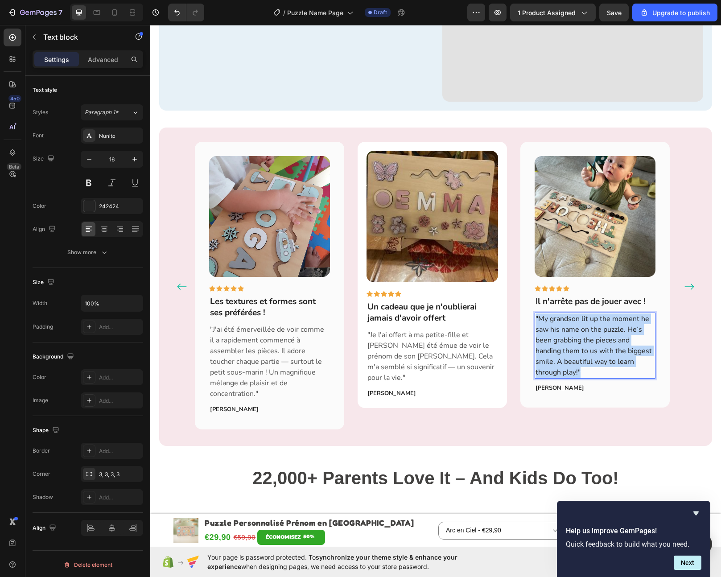
click at [585, 332] on p ""My grandson lit up the moment he saw his name on the puzzle. He’s been grabbin…" at bounding box center [595, 346] width 119 height 64
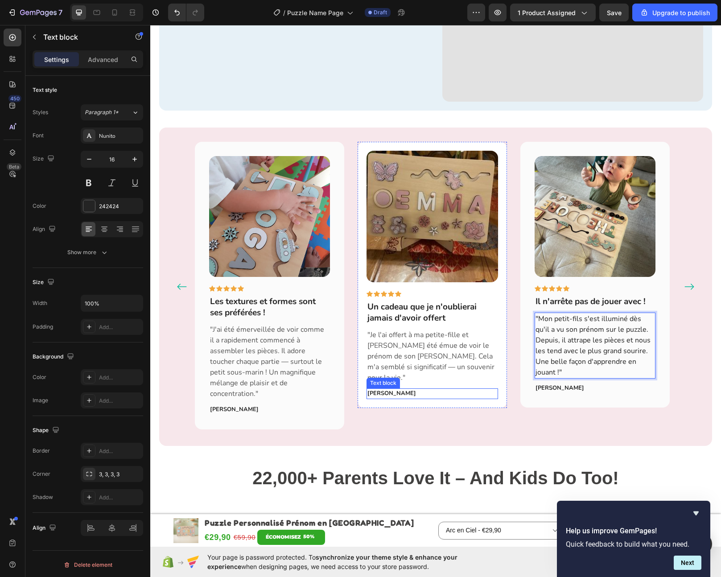
click at [399, 389] on strong "Linda Thompson" at bounding box center [392, 393] width 49 height 8
click at [554, 384] on strong "Margaret Harris" at bounding box center [560, 388] width 49 height 8
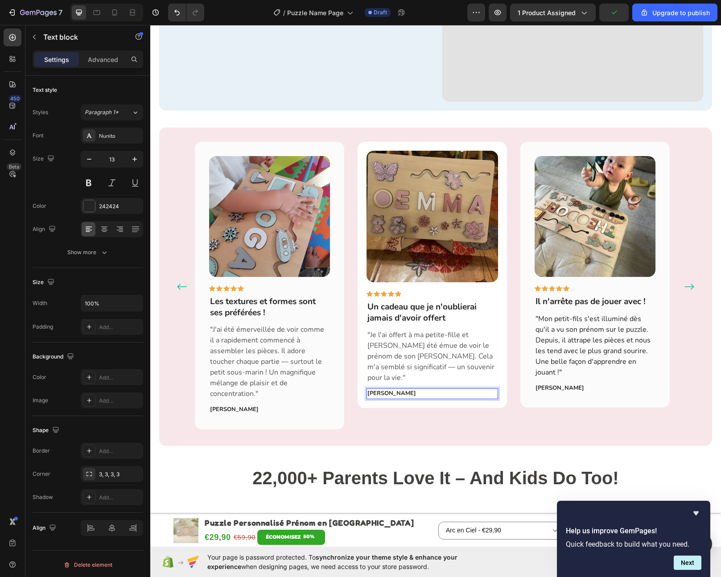
click at [554, 384] on strong "Margaret Harris" at bounding box center [560, 388] width 49 height 8
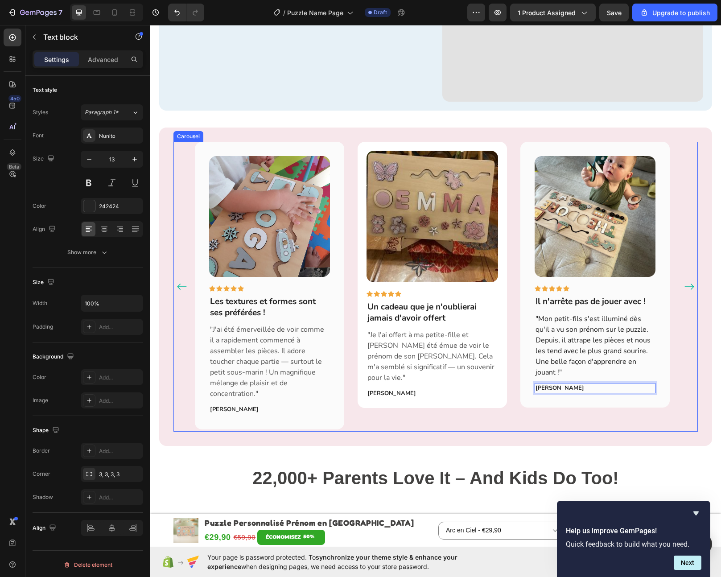
click at [684, 281] on icon "Carousel Next Arrow" at bounding box center [689, 286] width 11 height 11
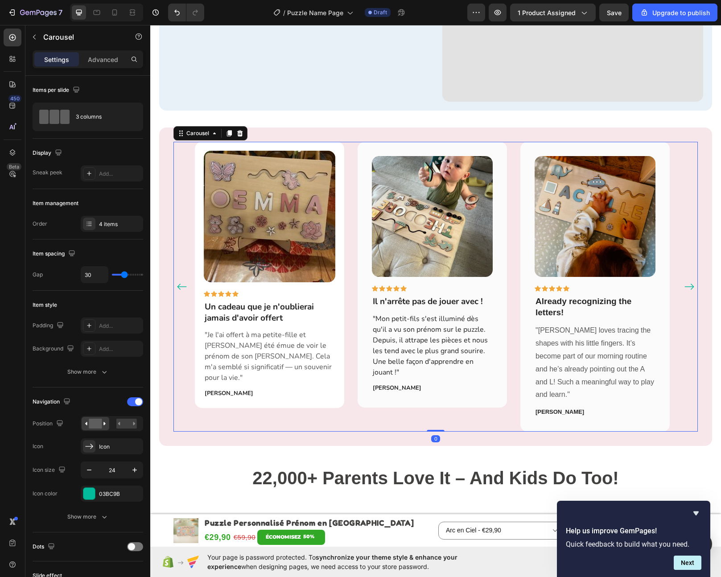
click at [684, 281] on icon "Carousel Next Arrow" at bounding box center [689, 286] width 11 height 11
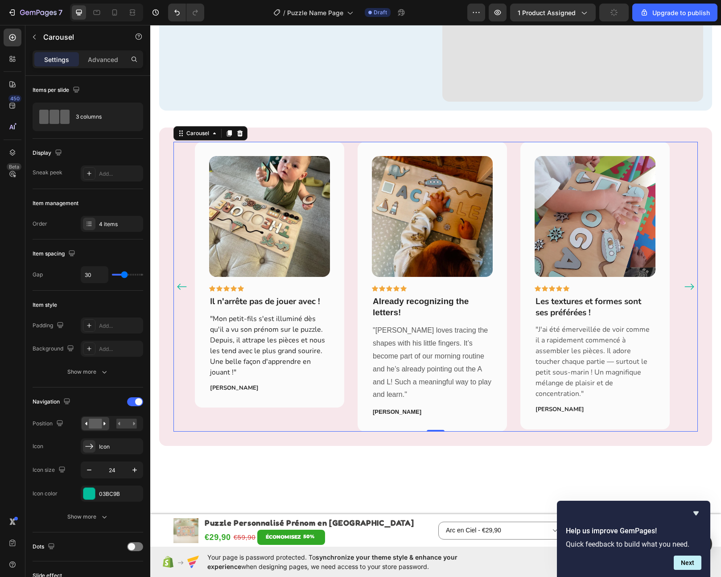
scroll to position [633, 0]
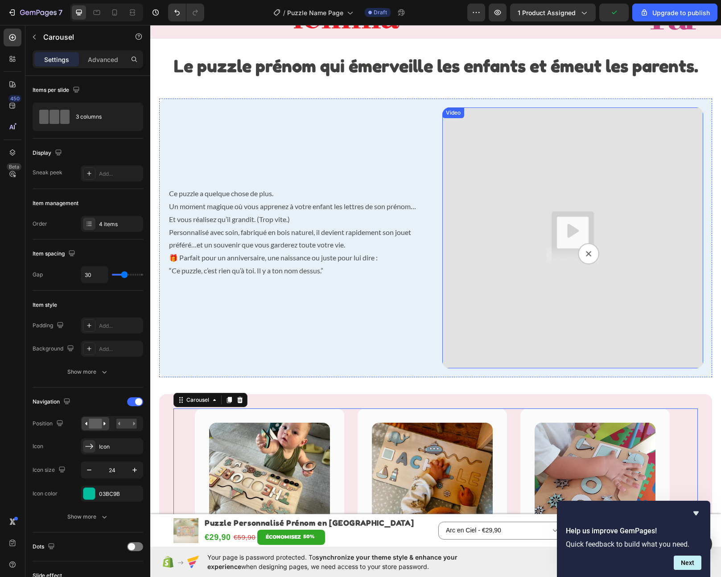
click at [560, 212] on img at bounding box center [573, 238] width 261 height 261
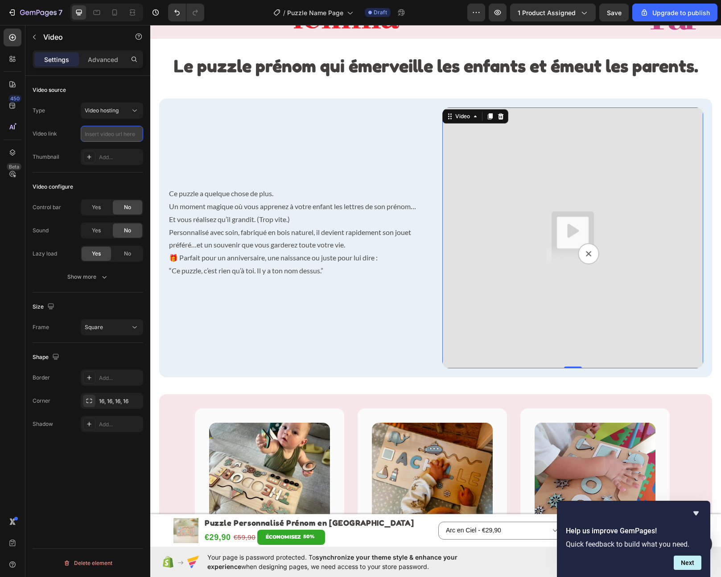
click at [106, 137] on input "text" at bounding box center [112, 134] width 62 height 16
paste input "https://cdn.shopify.com/videos/c/o/v/c1ebe4056578449e8fcdb05a4ab286f7.mp4"
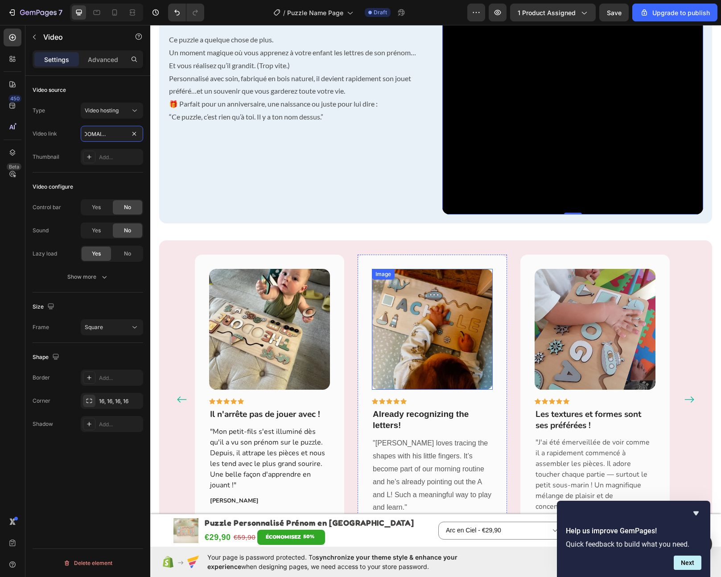
scroll to position [943, 0]
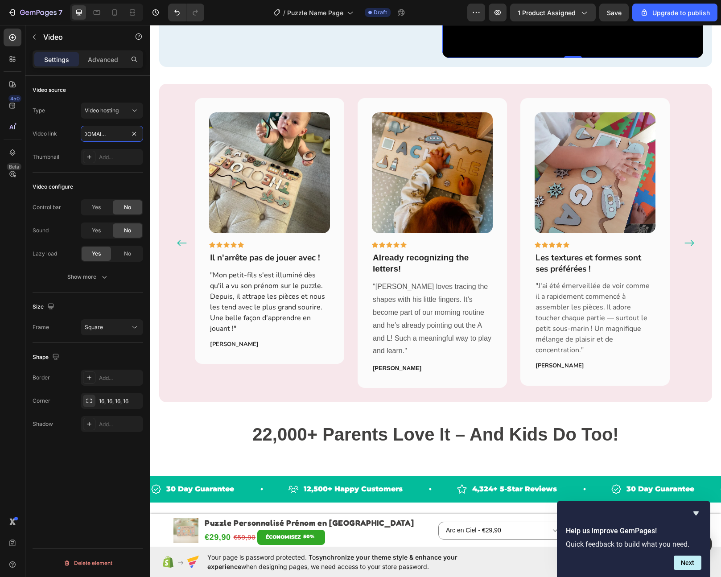
type input "https://cdn.shopify.com/videos/c/o/v/c1ebe4056578449e8fcdb05a4ab286f7.mp4"
click at [404, 256] on strong "Already recognizing the letters!" at bounding box center [421, 263] width 96 height 21
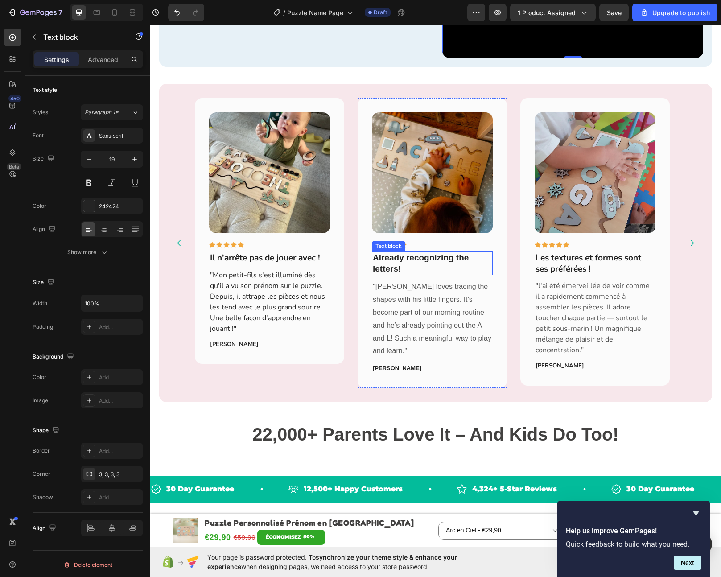
click at [404, 256] on strong "Already recognizing the letters!" at bounding box center [421, 263] width 96 height 21
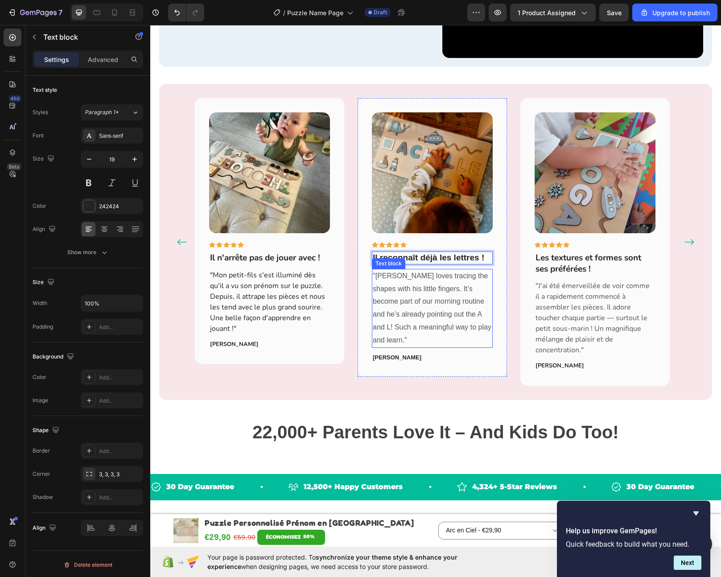
click at [404, 283] on p ""Achille loves tracing the shapes with his little fingers. It’s become part of …" at bounding box center [432, 308] width 119 height 77
click at [475, 253] on strong "Il reconnaît déjà les lettres !" at bounding box center [429, 257] width 112 height 9
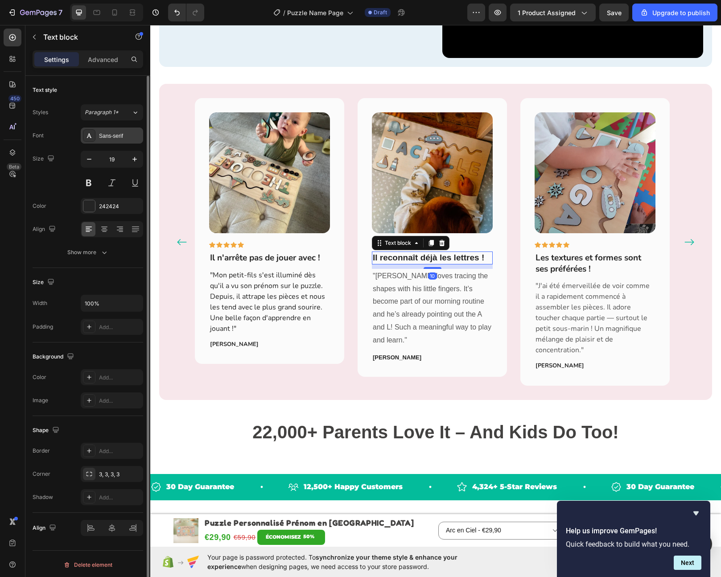
click at [114, 138] on div "Sans-serif" at bounding box center [120, 136] width 42 height 8
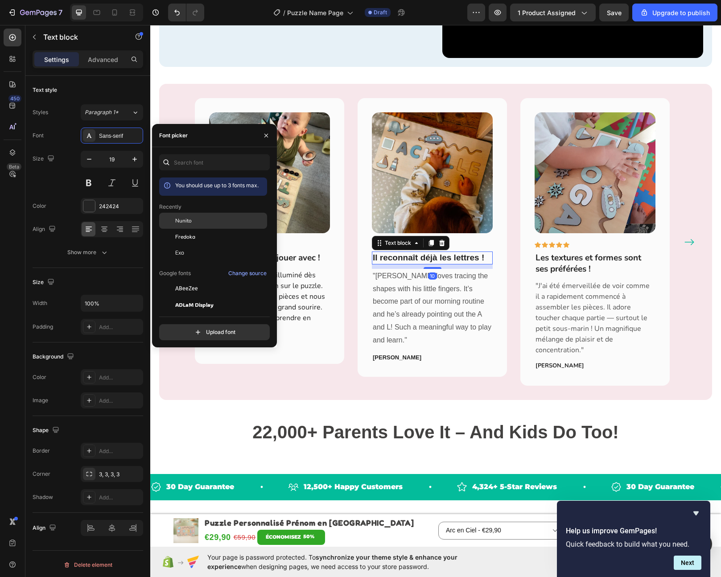
click at [187, 219] on span "Nunito" at bounding box center [183, 221] width 17 height 8
click at [401, 279] on p ""Achille loves tracing the shapes with his little fingers. It’s become part of …" at bounding box center [432, 308] width 119 height 77
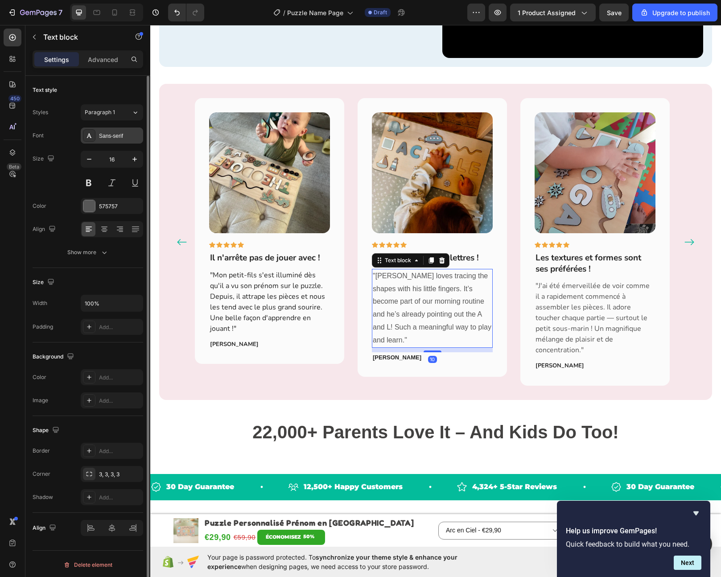
click at [100, 140] on div "Sans-serif" at bounding box center [120, 136] width 42 height 8
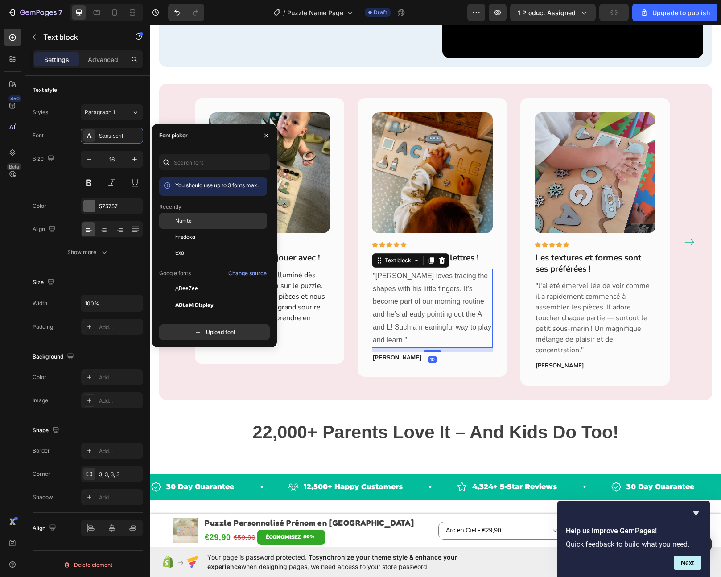
click at [184, 223] on span "Nunito" at bounding box center [183, 221] width 17 height 8
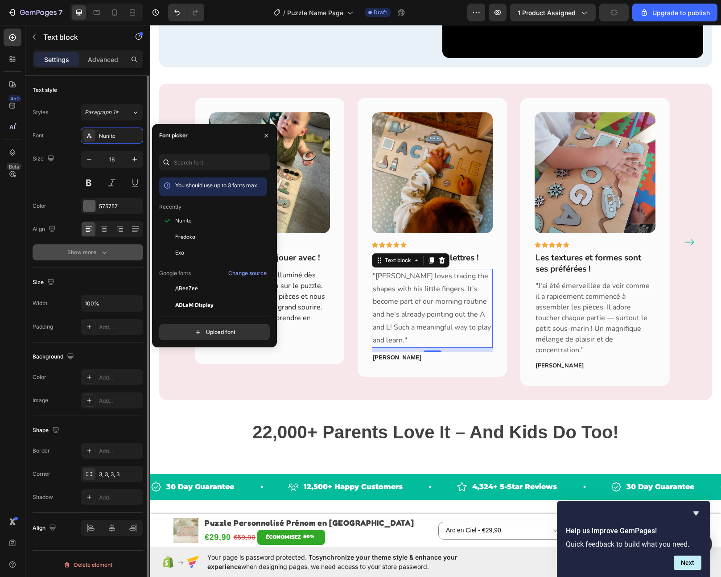
click at [89, 248] on div "Show more" at bounding box center [87, 252] width 41 height 9
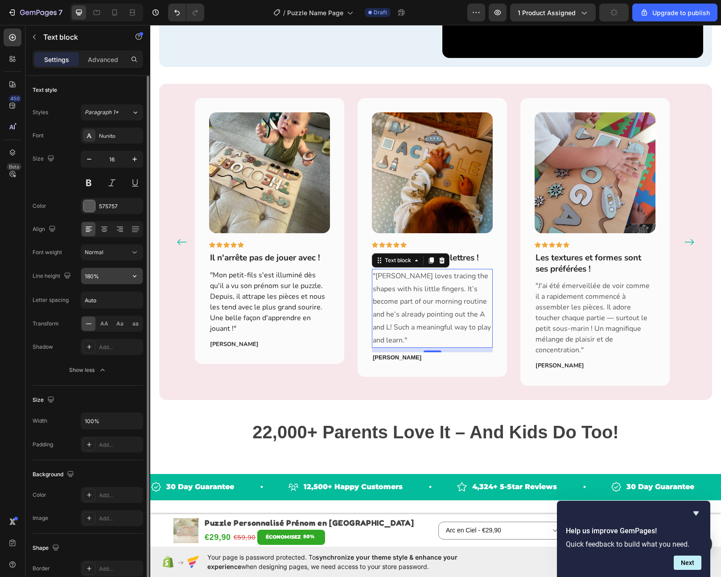
click at [108, 272] on input "180%" at bounding box center [112, 276] width 62 height 16
click at [136, 275] on icon "button" at bounding box center [134, 276] width 9 height 9
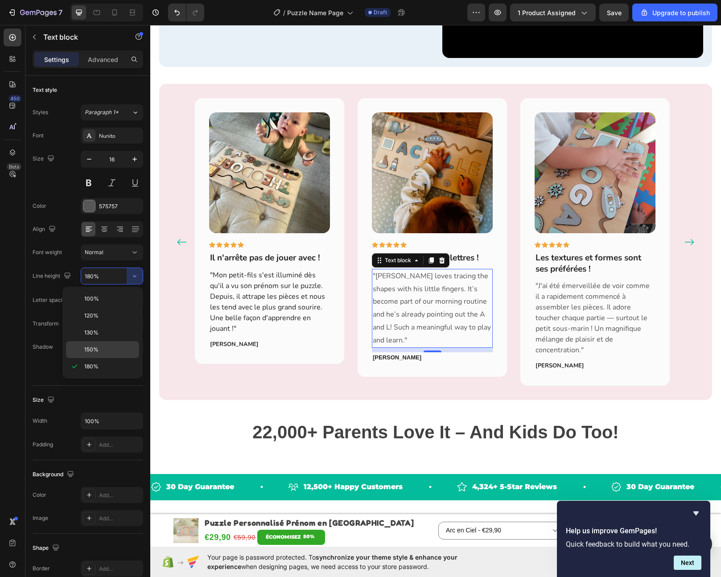
click at [116, 352] on p "150%" at bounding box center [109, 350] width 51 height 8
type input "150%"
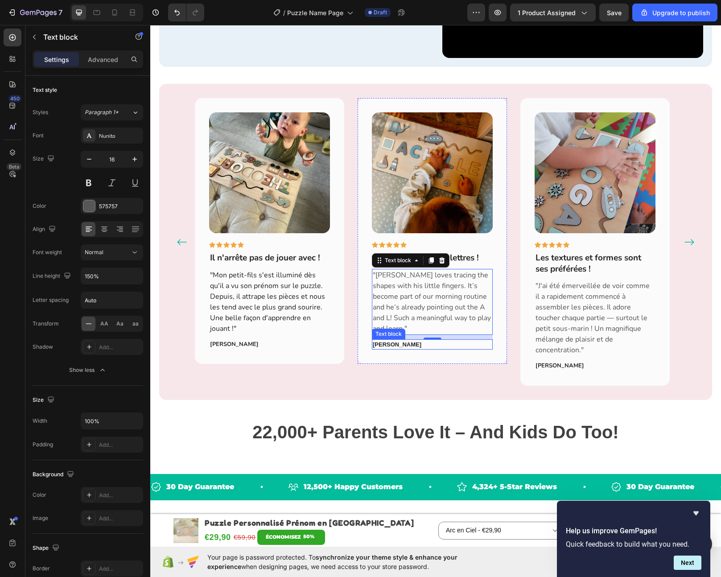
click at [409, 340] on p "Clara Beaumont" at bounding box center [432, 344] width 119 height 9
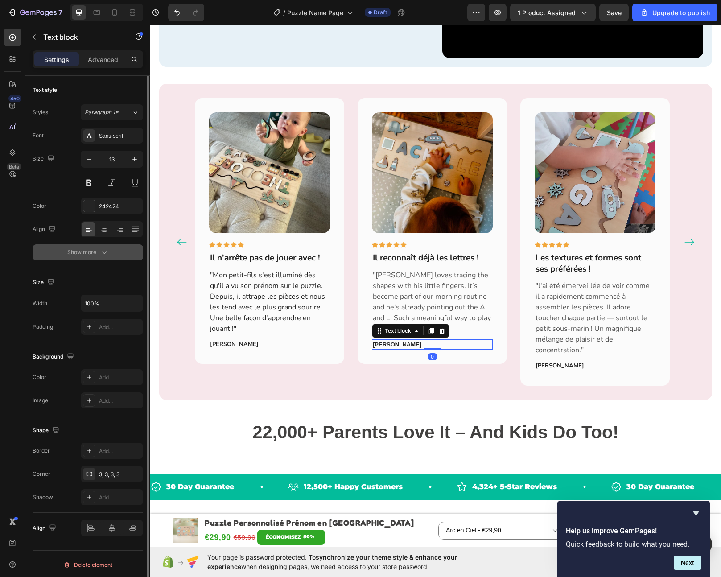
click at [116, 254] on button "Show more" at bounding box center [88, 252] width 111 height 16
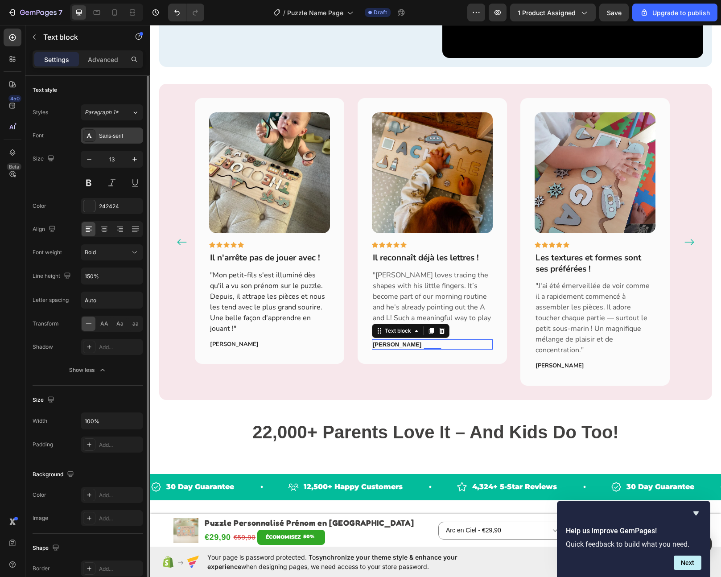
click at [124, 141] on div "Sans-serif" at bounding box center [112, 136] width 62 height 16
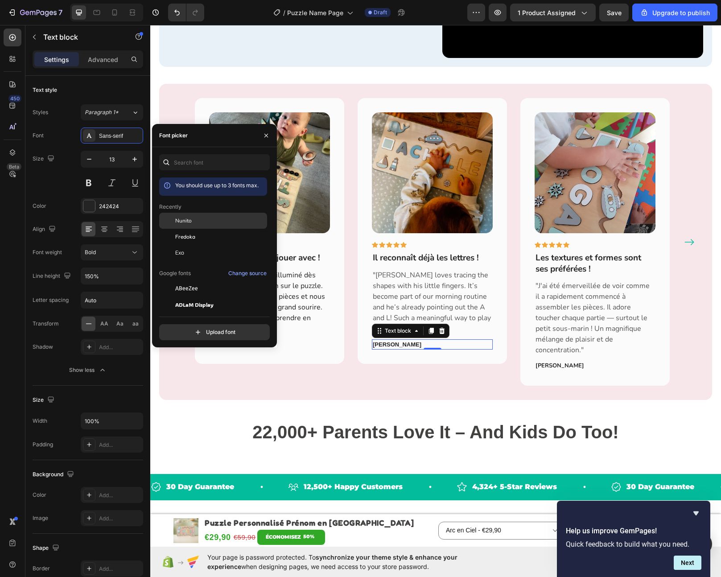
click at [189, 222] on span "Nunito" at bounding box center [183, 221] width 17 height 8
click at [422, 286] on p ""Achille loves tracing the shapes with his little fingers. It’s become part of …" at bounding box center [432, 302] width 119 height 64
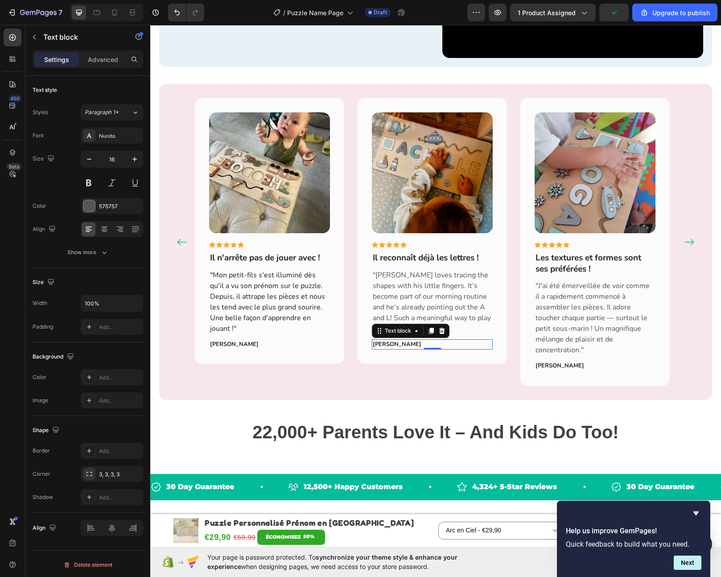
click at [422, 286] on p ""Achille loves tracing the shapes with his little fingers. It’s become part of …" at bounding box center [432, 302] width 119 height 64
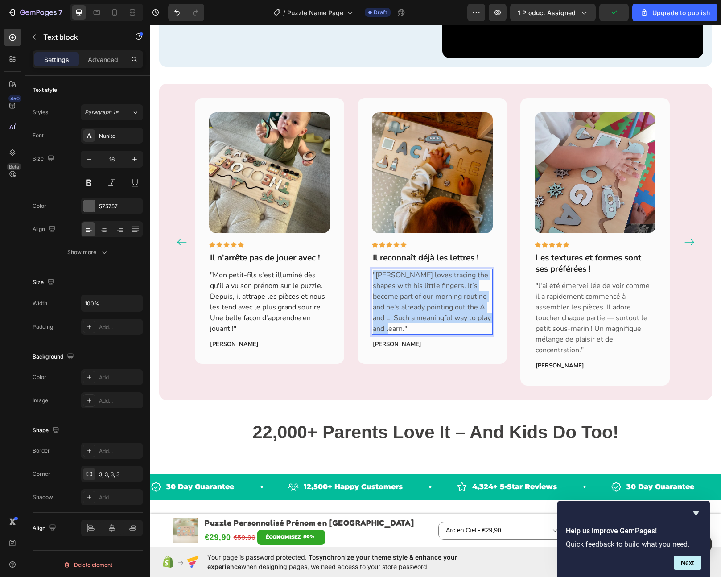
click at [422, 286] on p ""Achille loves tracing the shapes with his little fingers. It’s become part of …" at bounding box center [432, 302] width 119 height 64
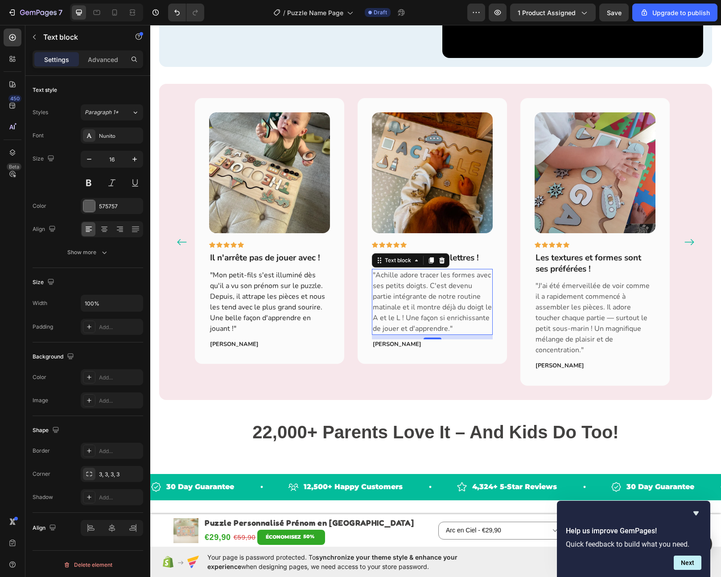
click at [397, 343] on strong "Clara Beaumont" at bounding box center [397, 344] width 49 height 8
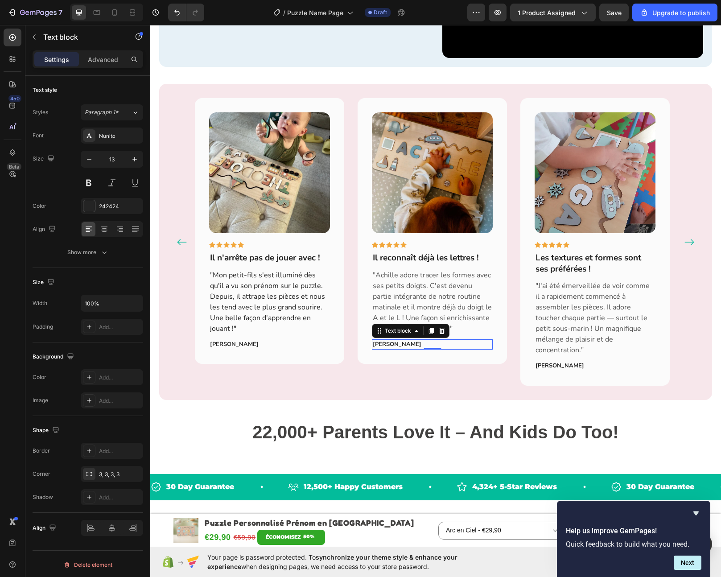
click at [397, 343] on strong "Clara Beaumont" at bounding box center [397, 344] width 49 height 8
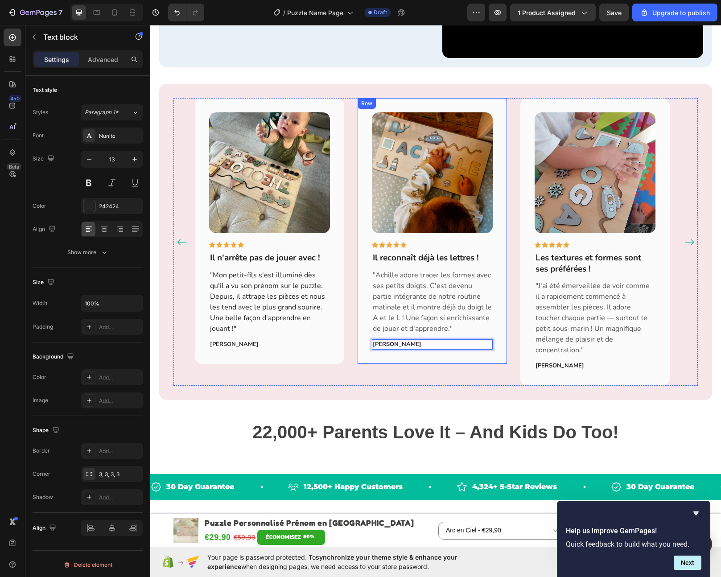
click at [429, 360] on div "Image Icon Icon Icon Icon Icon Row Il reconnaît déjà les lettres ! Text block "…" at bounding box center [432, 231] width 149 height 266
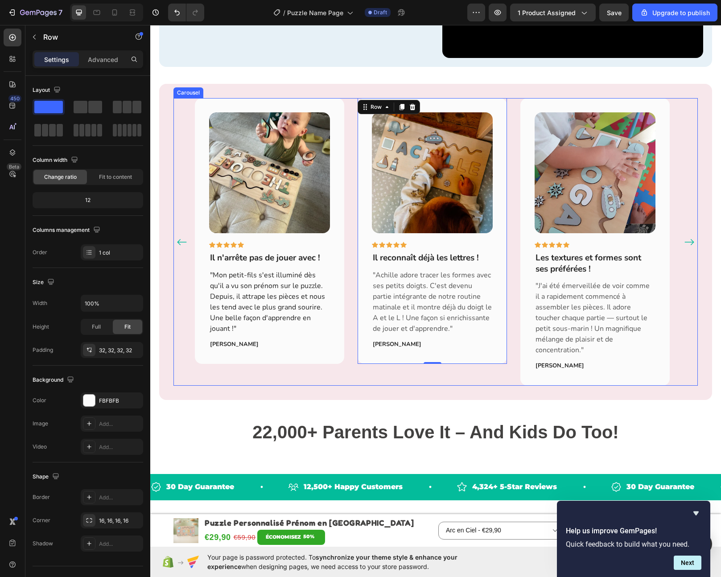
click at [684, 237] on icon "Carousel Next Arrow" at bounding box center [689, 242] width 11 height 11
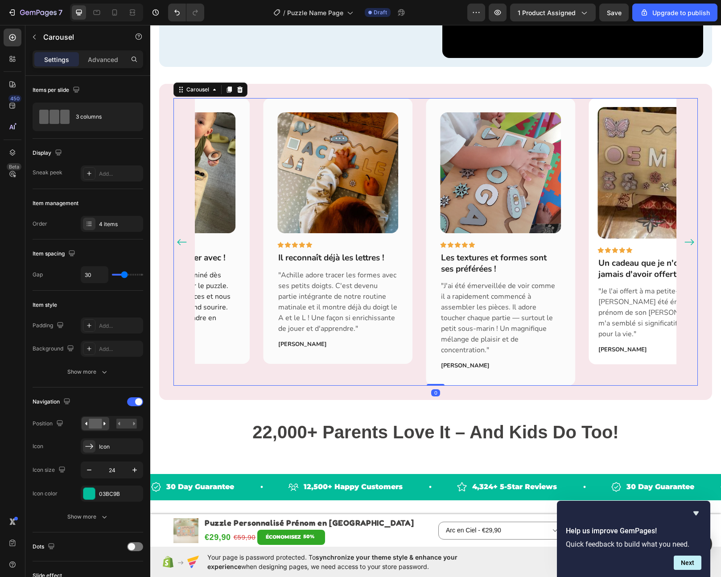
click at [684, 237] on icon "Carousel Next Arrow" at bounding box center [689, 242] width 11 height 11
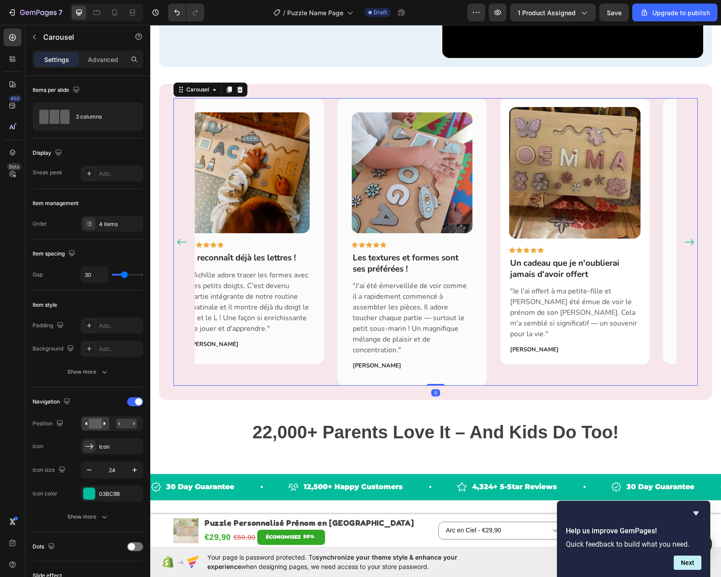
click at [684, 237] on icon "Carousel Next Arrow" at bounding box center [689, 242] width 11 height 11
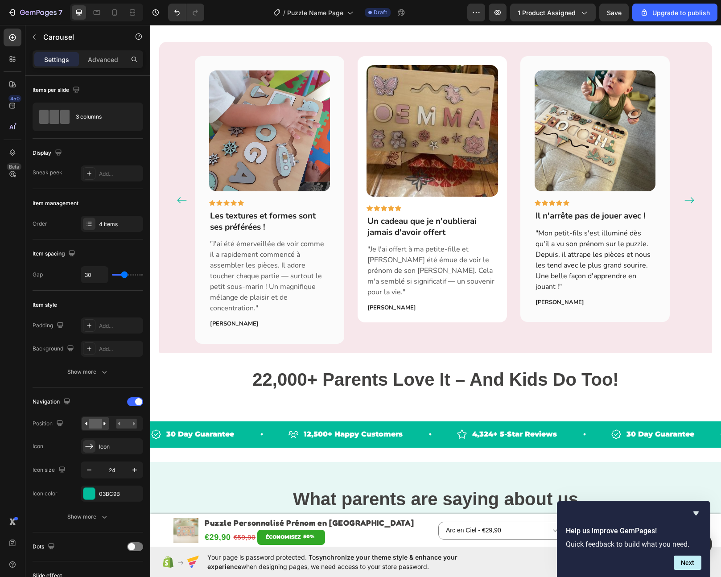
scroll to position [1225, 0]
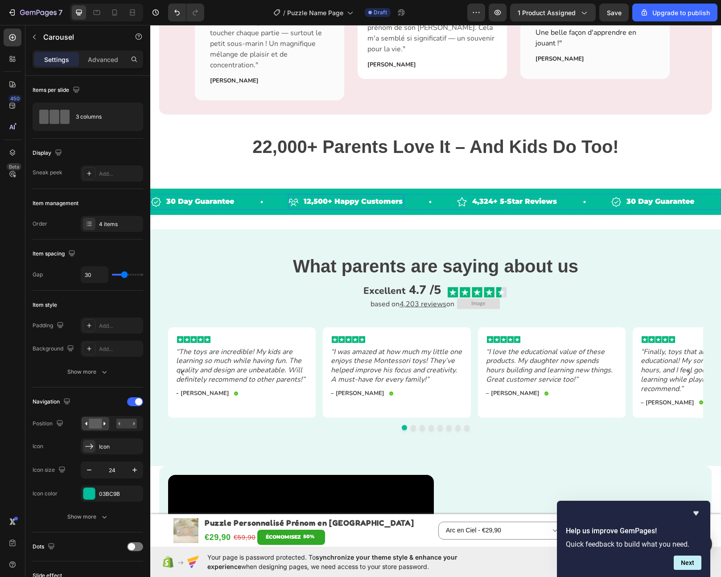
click at [374, 195] on p "12,500+ Happy Customers" at bounding box center [353, 201] width 99 height 13
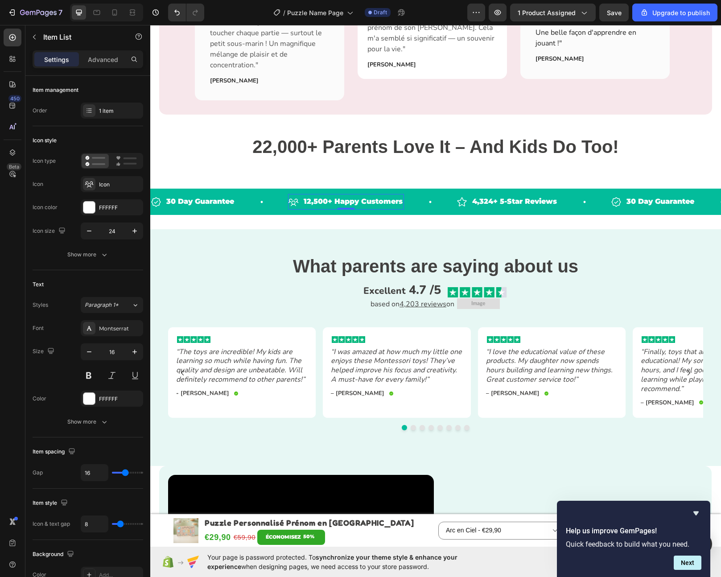
click at [374, 195] on p "12,500+ Happy Customers" at bounding box center [353, 201] width 99 height 13
click at [532, 195] on p "4,324+ 5-Star Reviews" at bounding box center [529, 201] width 85 height 13
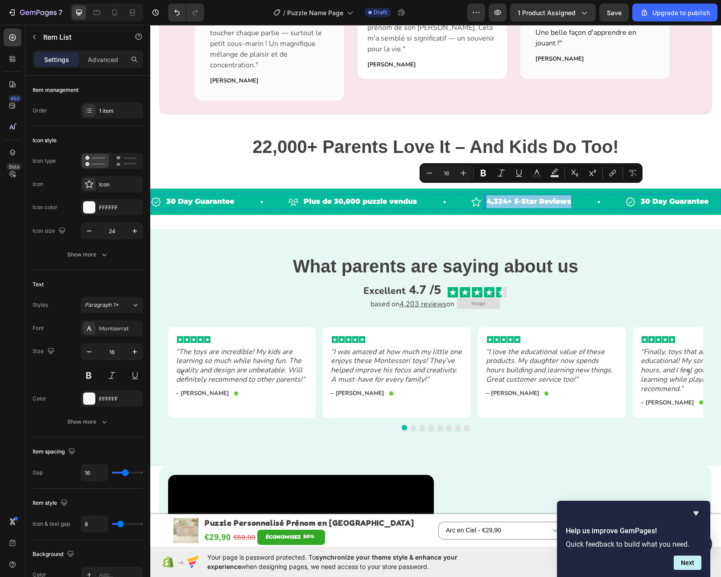
click at [650, 195] on p "30 Day Guarantee" at bounding box center [675, 201] width 68 height 13
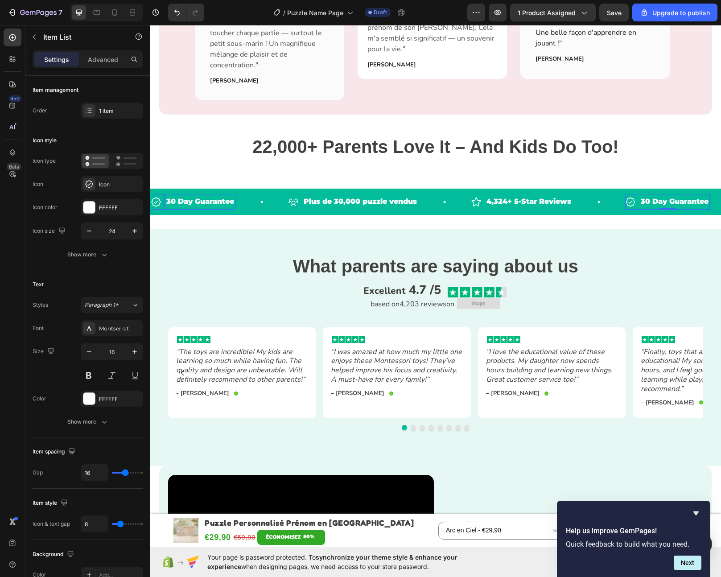
click at [650, 195] on p "30 Day Guarantee" at bounding box center [675, 201] width 68 height 13
click at [660, 195] on p "30 Day Guarantee" at bounding box center [675, 201] width 68 height 13
click at [213, 195] on p "30 Day Guarantee" at bounding box center [200, 201] width 68 height 13
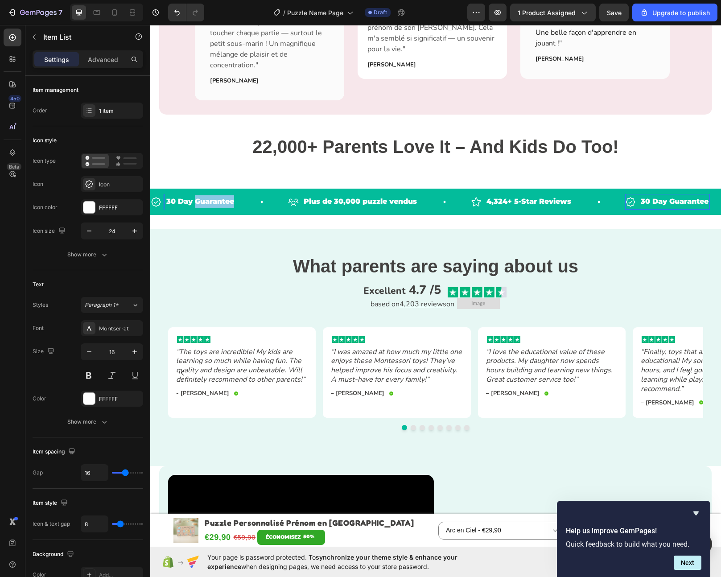
click at [213, 195] on p "30 Day Guarantee" at bounding box center [200, 201] width 68 height 13
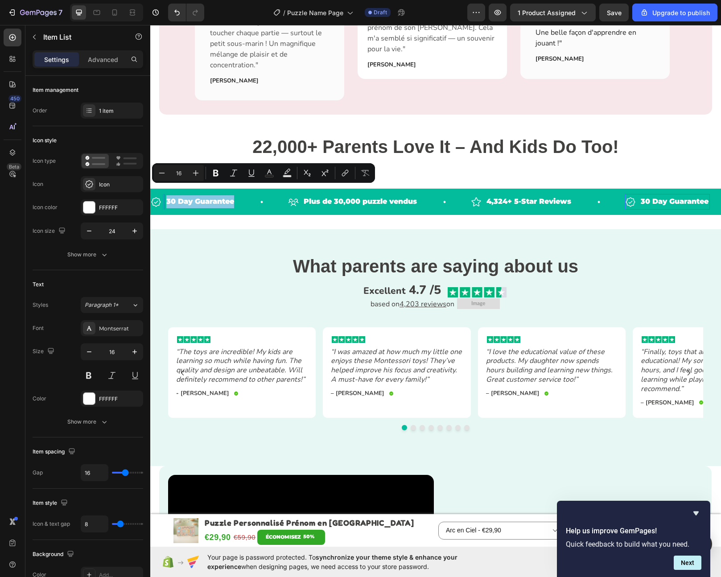
click at [213, 195] on p "30 Day Guarantee" at bounding box center [200, 201] width 68 height 13
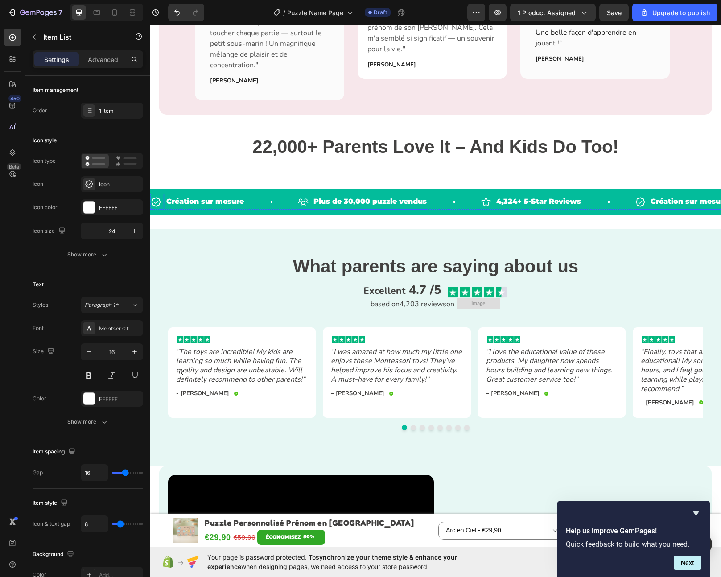
click at [370, 195] on p "Plus de 30,000 puzzle vendus" at bounding box center [370, 201] width 113 height 13
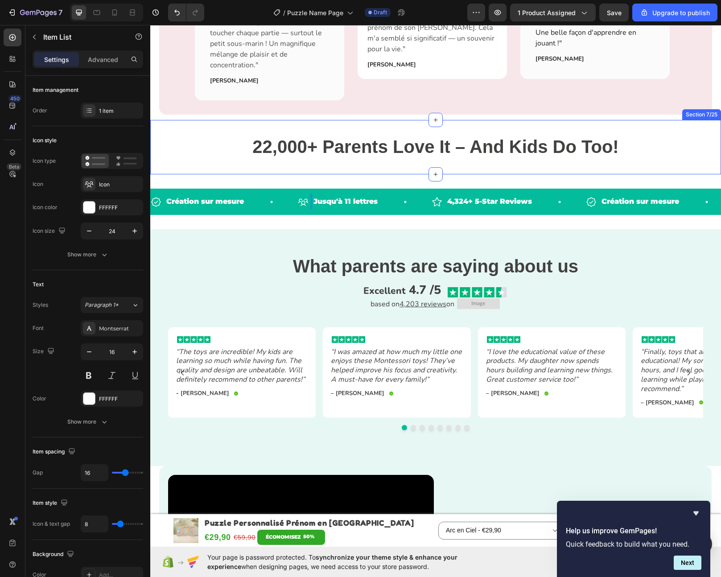
click at [482, 161] on div "22,000+ Parents Love It – And Kids Do Too! Heading Section 7/25" at bounding box center [435, 147] width 571 height 54
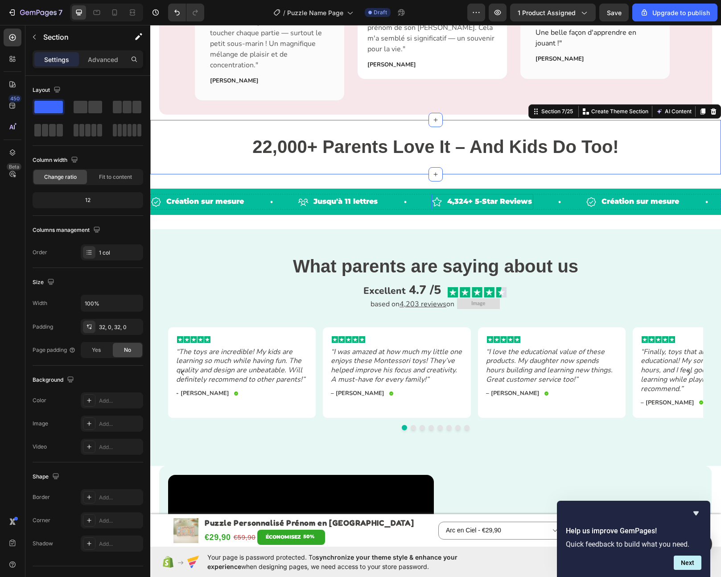
click at [485, 195] on p "4,324+ 5-Star Reviews" at bounding box center [489, 201] width 85 height 13
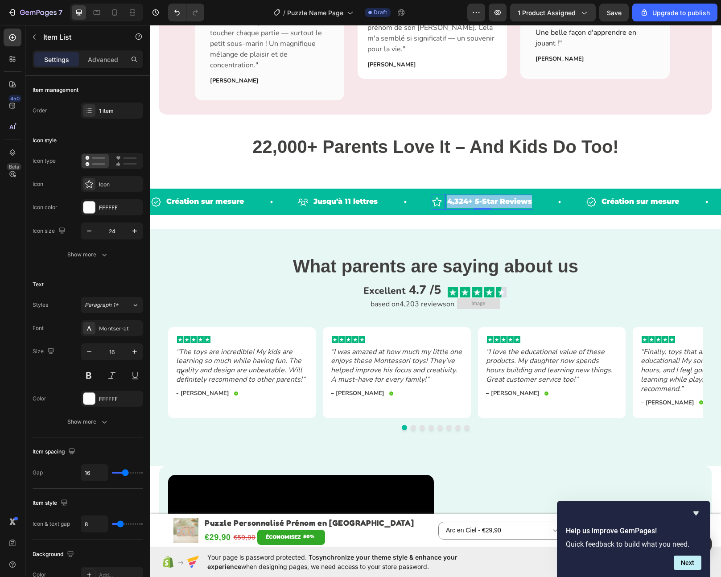
click at [485, 195] on p "4,324+ 5-Star Reviews" at bounding box center [489, 201] width 85 height 13
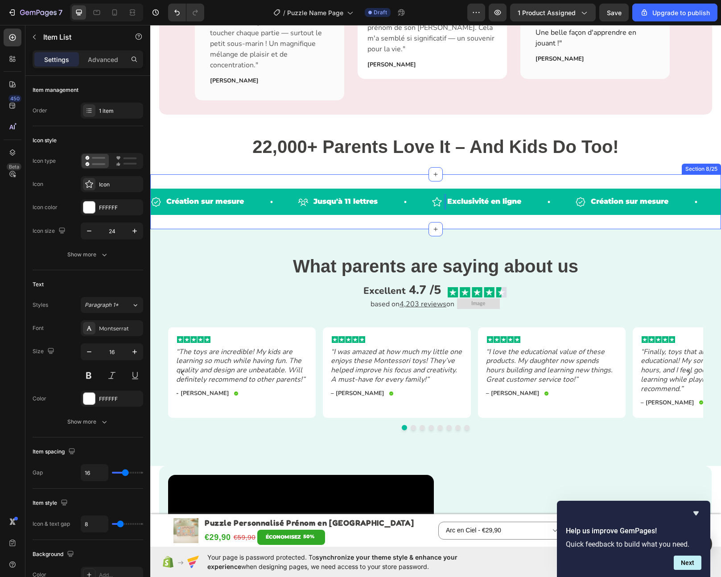
click at [480, 174] on div "Création sur mesure Item List Jusqu'à 11 lettres Item List Exclusivité en ligne…" at bounding box center [435, 201] width 571 height 55
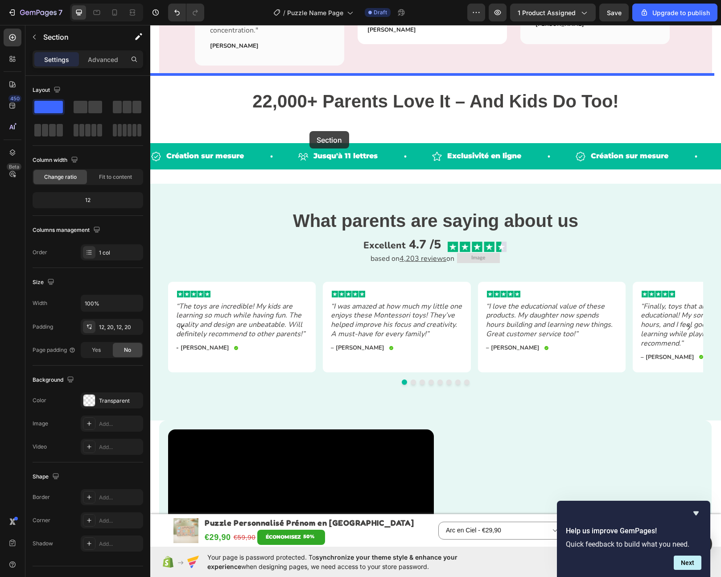
scroll to position [1204, 0]
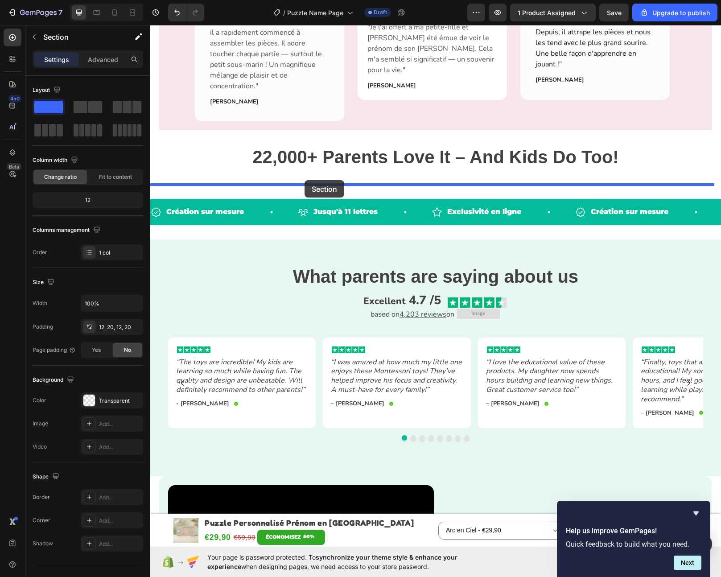
drag, startPoint x: 193, startPoint y: 116, endPoint x: 305, endPoint y: 180, distance: 128.9
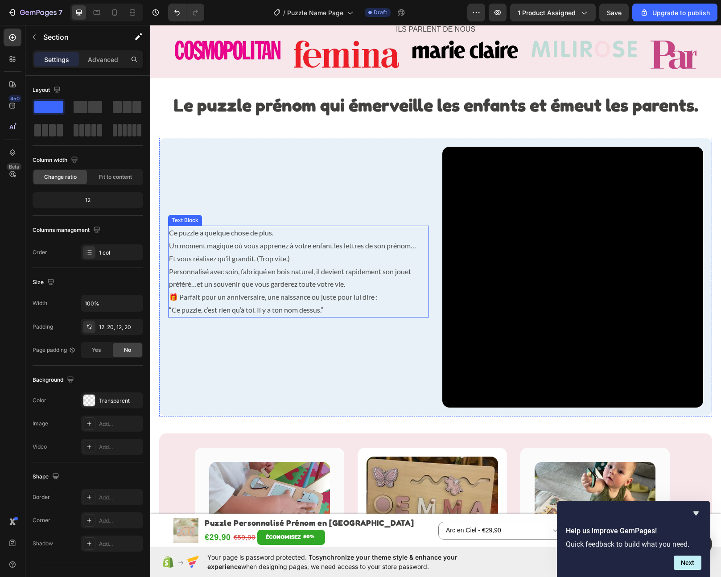
scroll to position [860, 0]
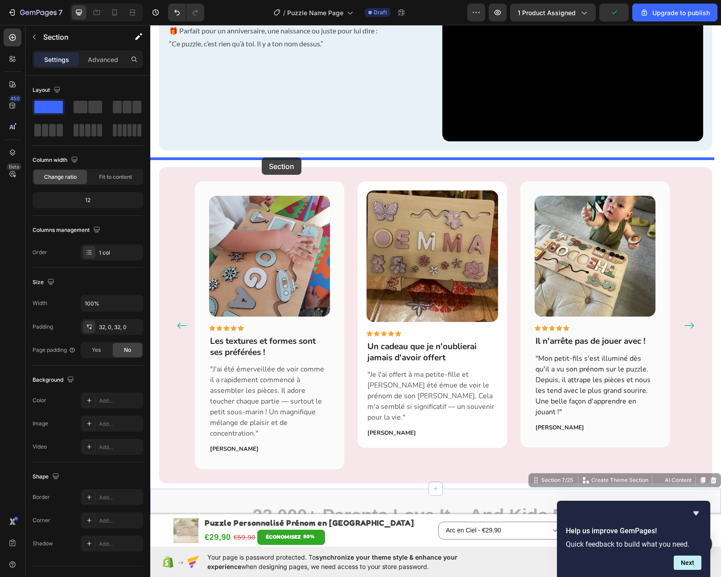
drag, startPoint x: 188, startPoint y: 483, endPoint x: 262, endPoint y: 157, distance: 333.9
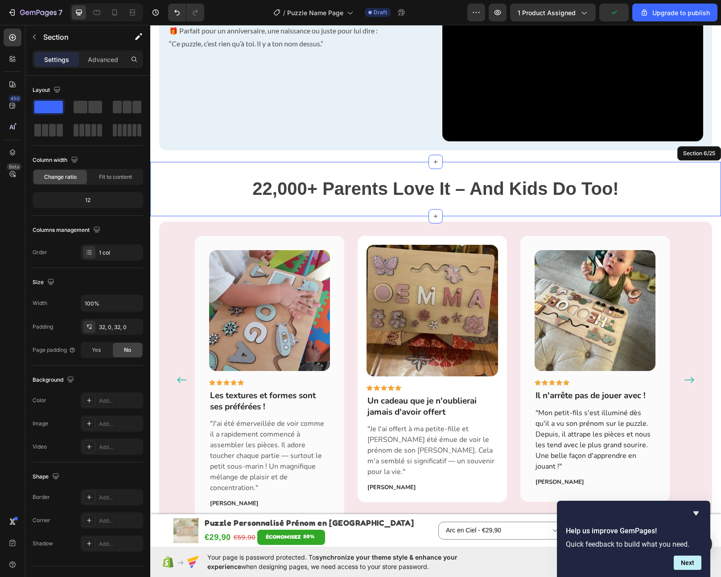
scroll to position [534, 0]
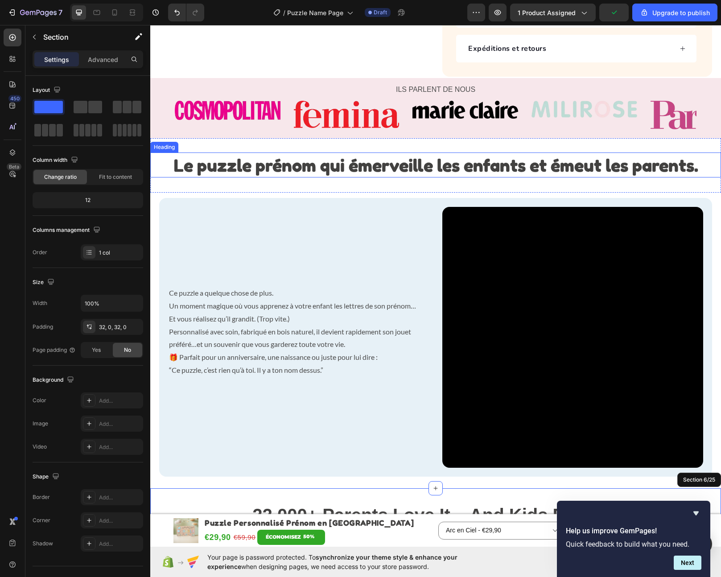
click at [347, 153] on h2 "Le puzzle prénom qui émerveille les enfants et émeut les parents." at bounding box center [435, 165] width 571 height 25
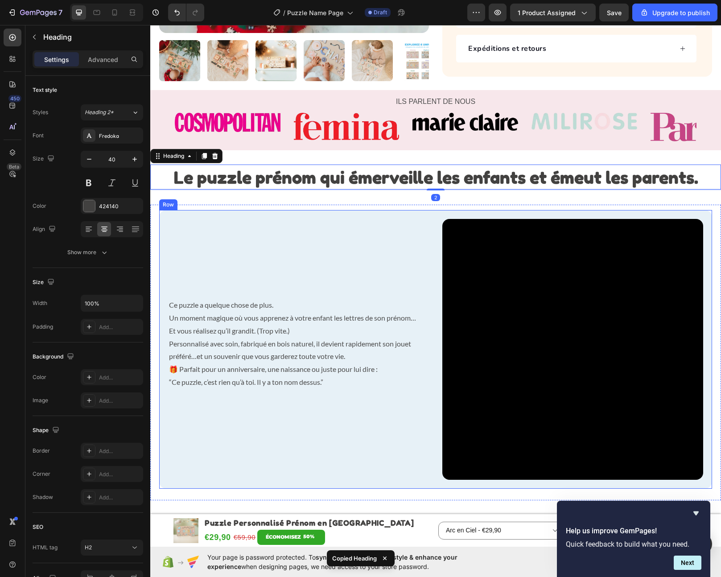
scroll to position [779, 0]
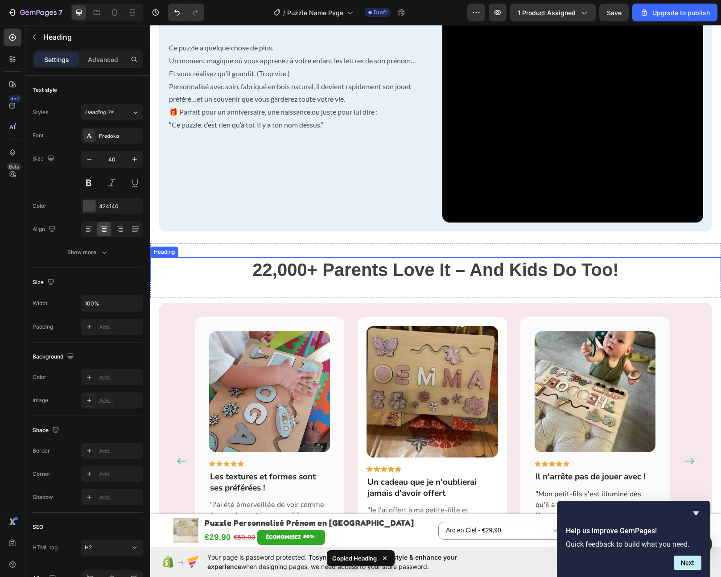
click at [363, 269] on strong "22,000+ Parents Love It – And Kids Do Too!" at bounding box center [435, 270] width 366 height 20
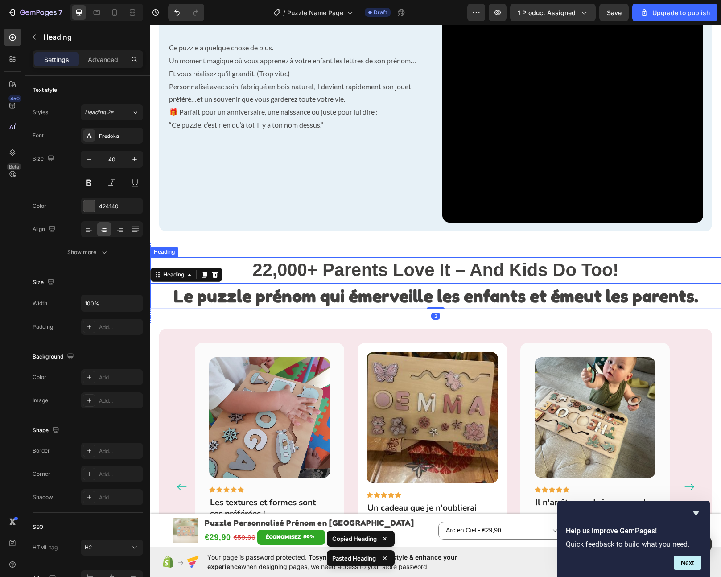
click at [372, 268] on strong "22,000+ Parents Love It – And Kids Do Too!" at bounding box center [435, 270] width 366 height 20
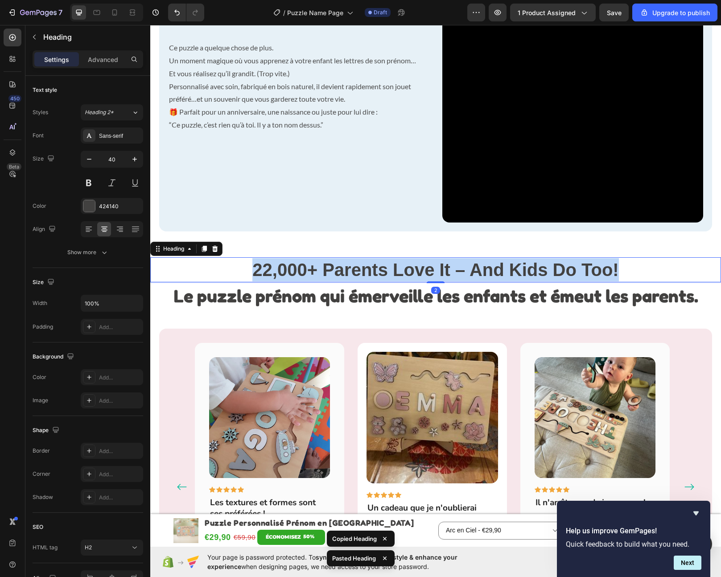
click at [372, 268] on strong "22,000+ Parents Love It – And Kids Do Too!" at bounding box center [435, 270] width 366 height 20
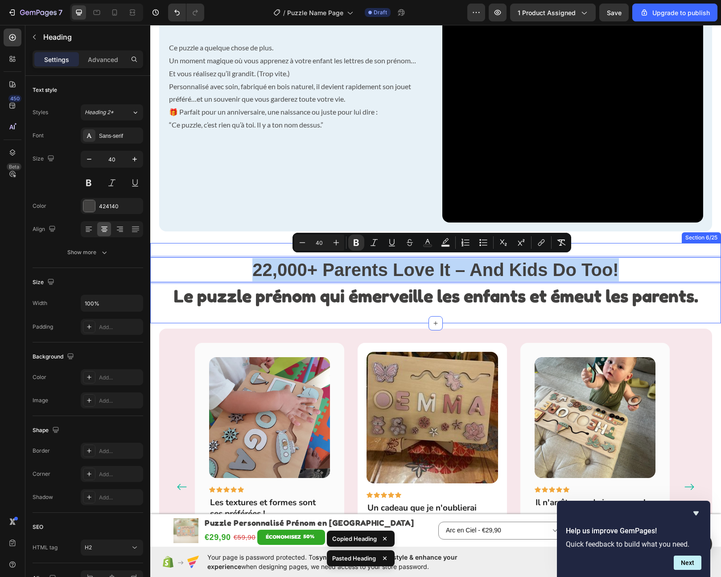
click at [373, 299] on strong "Le puzzle prénom qui émerveille les enfants et émeut les parents." at bounding box center [436, 295] width 525 height 21
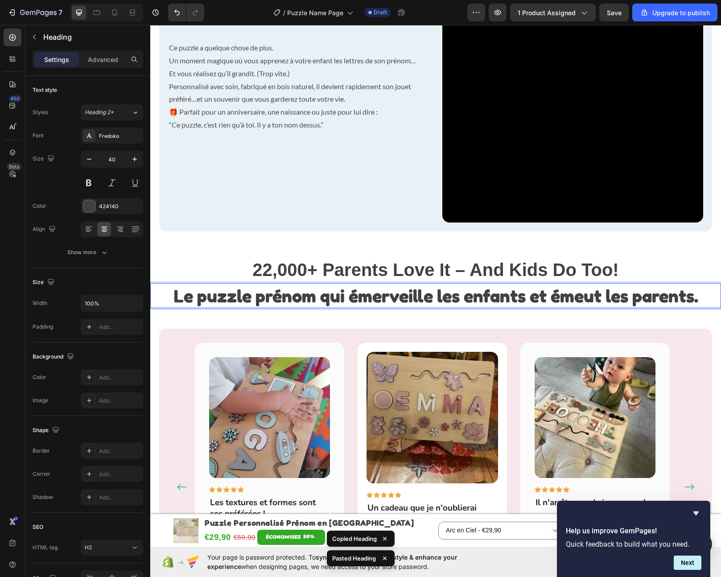
click at [373, 299] on strong "Le puzzle prénom qui émerveille les enfants et émeut les parents." at bounding box center [436, 295] width 525 height 21
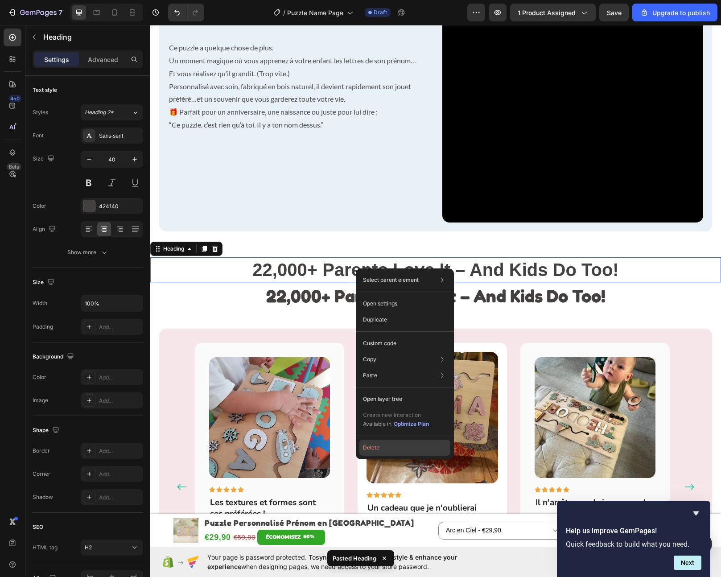
click at [378, 448] on button "Delete" at bounding box center [405, 448] width 91 height 16
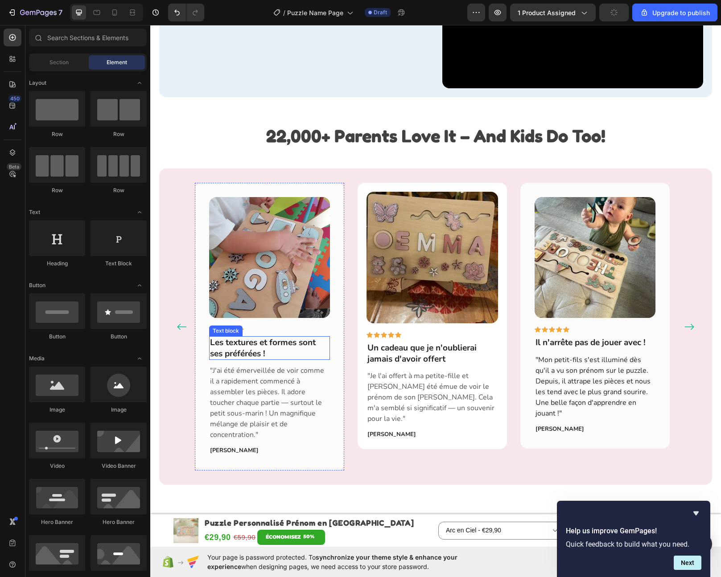
scroll to position [760, 0]
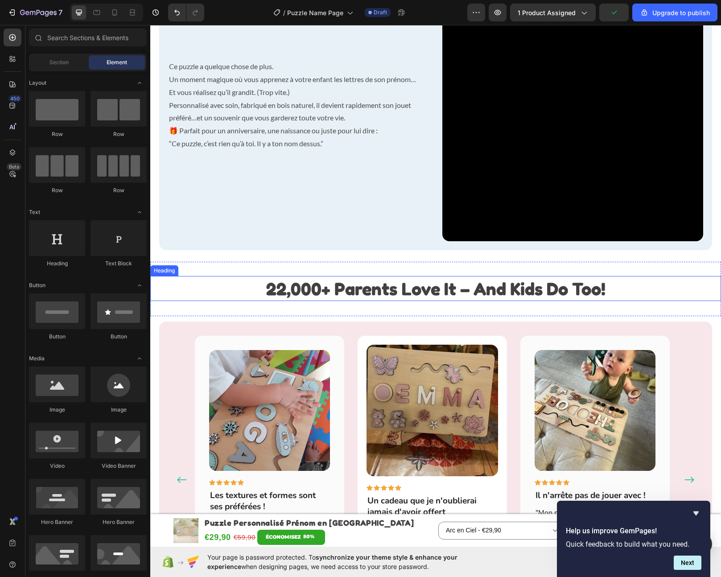
click at [352, 293] on strong "22,000+ Parents Love It – And Kids Do Too!" at bounding box center [435, 288] width 339 height 21
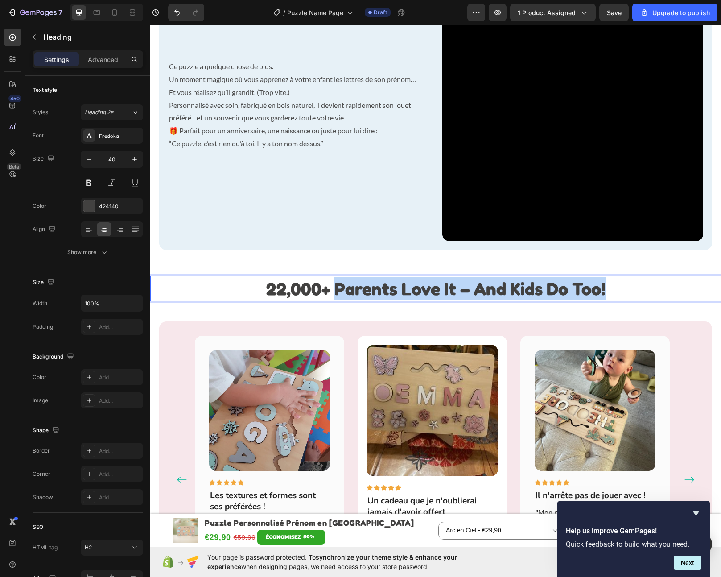
drag, startPoint x: 332, startPoint y: 285, endPoint x: 616, endPoint y: 294, distance: 283.4
click at [616, 294] on p "22,000+ Parents Love It – And Kids Do Too!" at bounding box center [435, 288] width 569 height 23
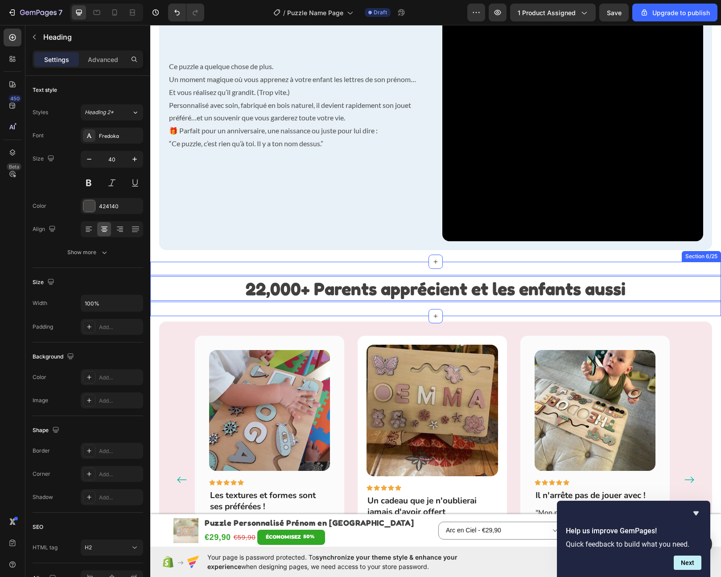
click at [231, 307] on div "22,000+ Parents apprécient et les enfants aussi Heading 2 Section 6/25" at bounding box center [435, 289] width 571 height 54
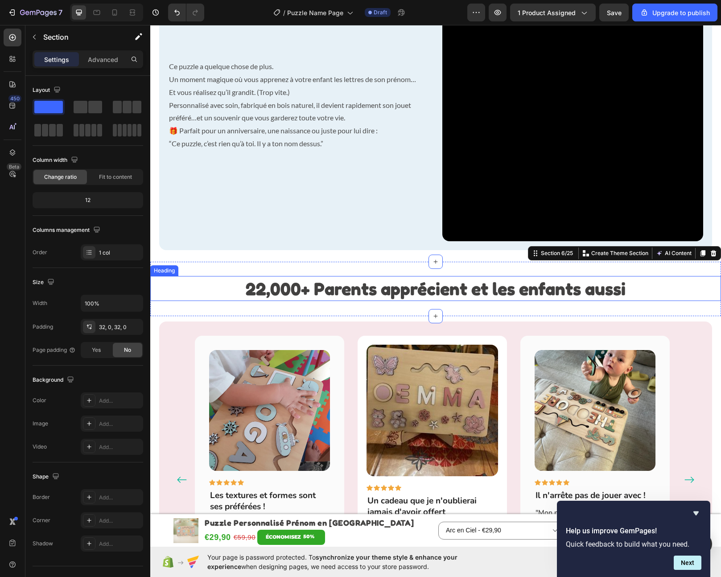
click at [378, 289] on strong "22,000+ Parents apprécient et les enfants aussi" at bounding box center [436, 288] width 380 height 21
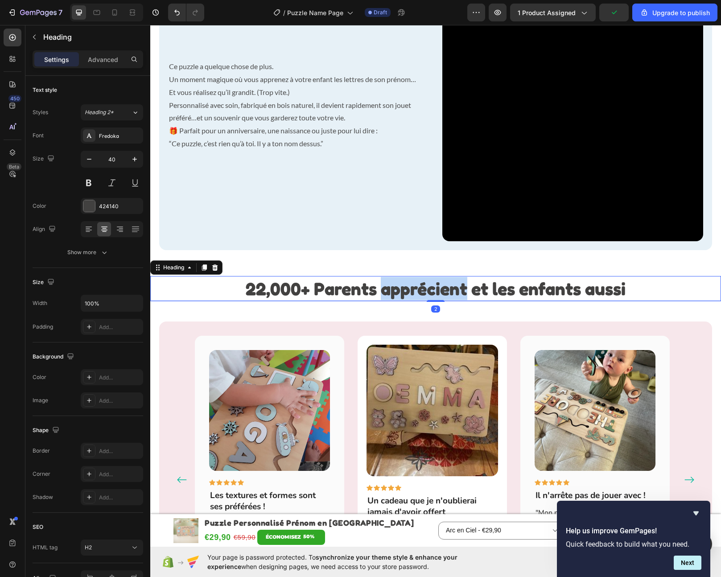
click at [429, 294] on strong "22,000+ Parents apprécient et les enfants aussi" at bounding box center [436, 288] width 380 height 21
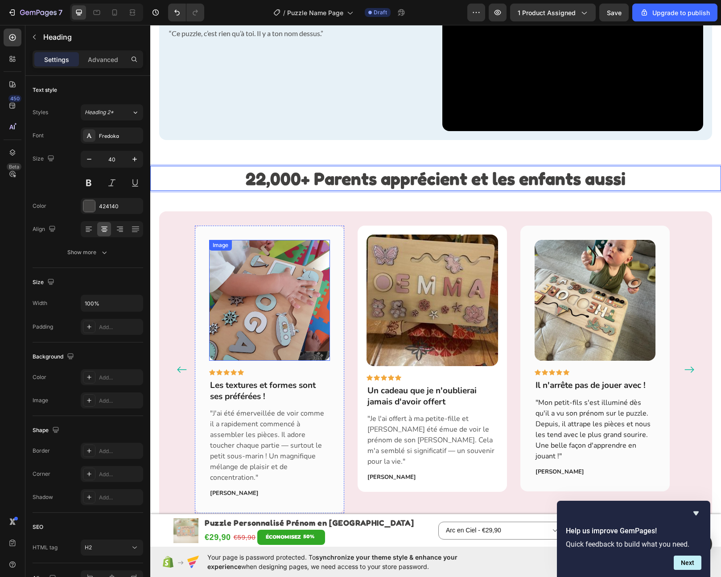
scroll to position [974, 0]
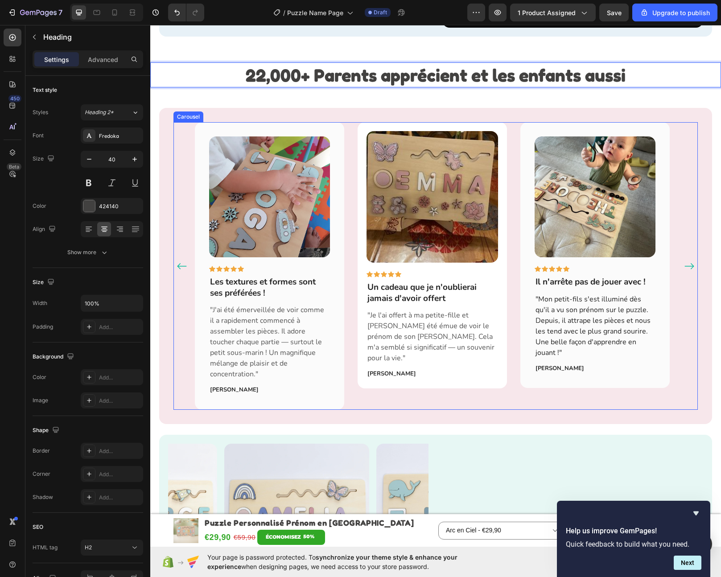
click at [387, 388] on div "Image Icon Icon Icon Icon Icon Row Un cadeau que je n'oublierai jamais d'avoir …" at bounding box center [432, 266] width 149 height 288
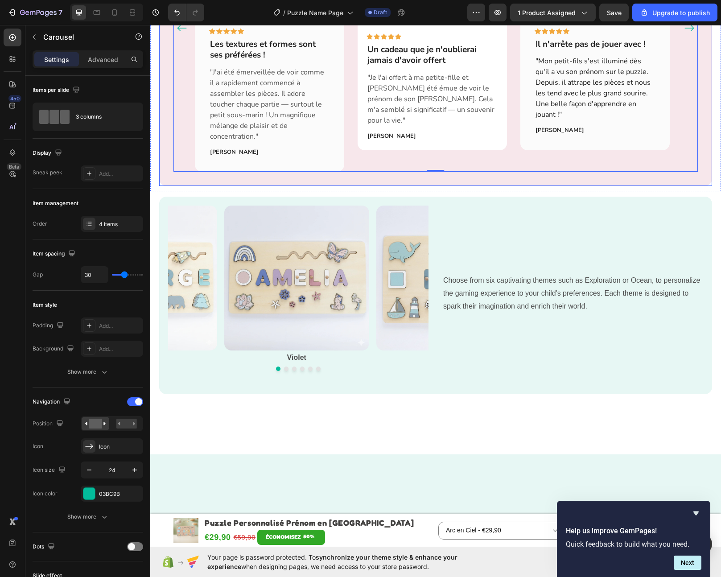
scroll to position [824, 0]
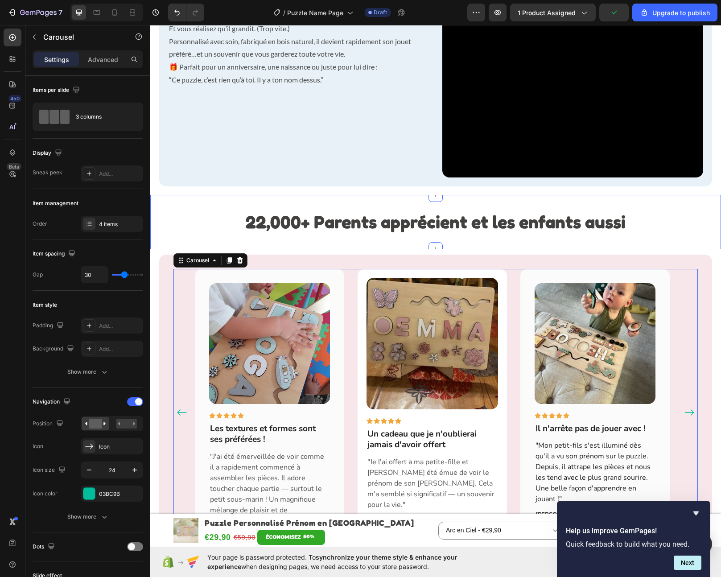
click at [195, 203] on div "22,000+ Parents apprécient et les enfants aussi Heading Section 6/25" at bounding box center [435, 222] width 571 height 54
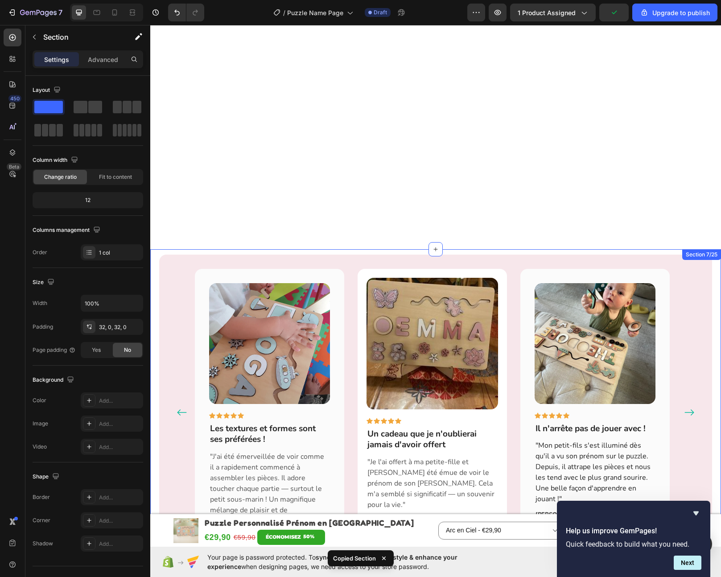
scroll to position [1111, 0]
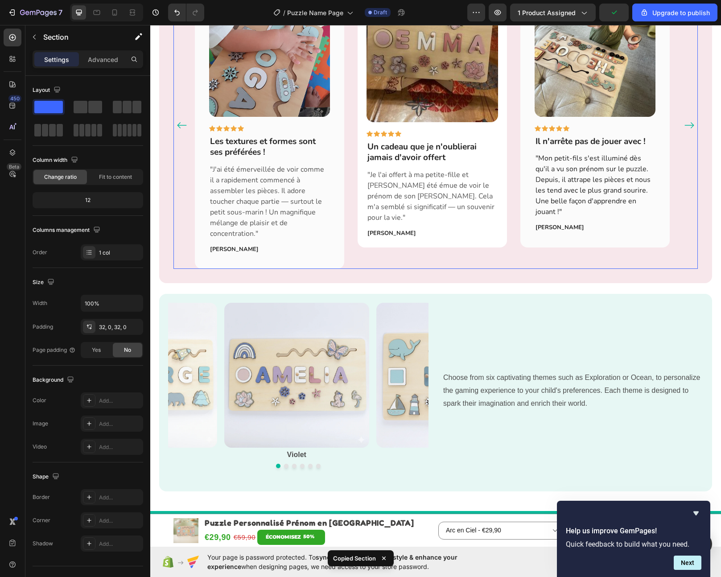
click at [395, 257] on div "Image Icon Icon Icon Icon Icon Row Un cadeau que je n'oublierai jamais d'avoir …" at bounding box center [432, 126] width 149 height 288
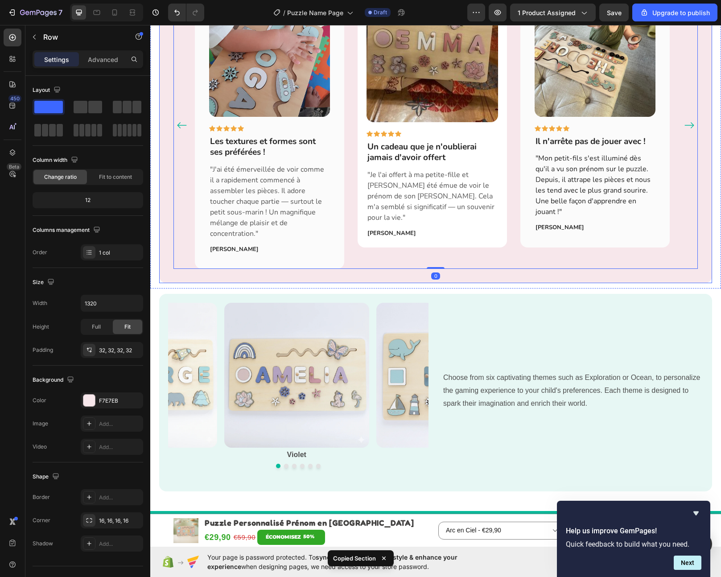
click at [396, 264] on div "Image Icon Icon Icon Icon Icon Row Les textures et formes sont ses préférées ! …" at bounding box center [435, 125] width 553 height 316
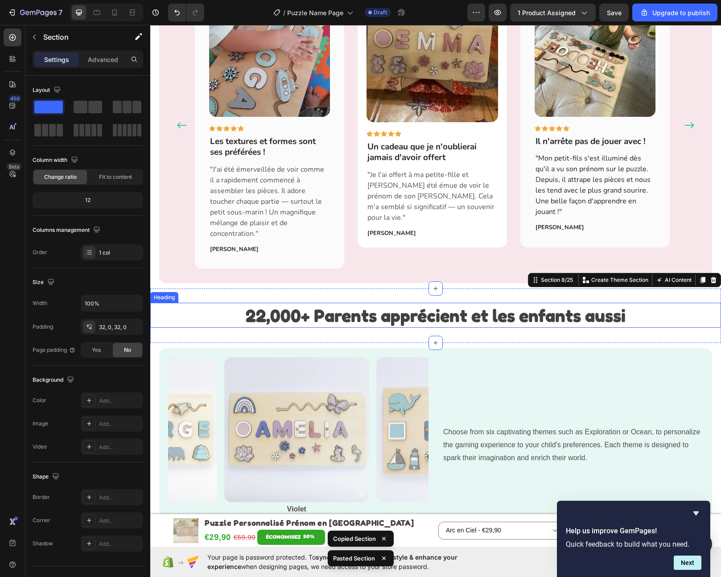
click at [359, 309] on strong "22,000+ Parents apprécient et les enfants aussi" at bounding box center [436, 315] width 380 height 21
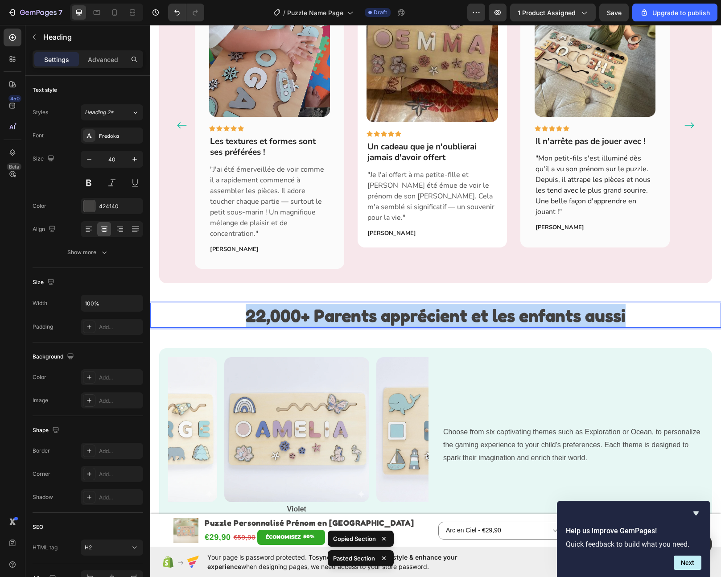
click at [359, 309] on strong "22,000+ Parents apprécient et les enfants aussi" at bounding box center [436, 315] width 380 height 21
click at [356, 305] on strong "22,000+ Parents apprécient et les enfants aussi" at bounding box center [436, 315] width 380 height 21
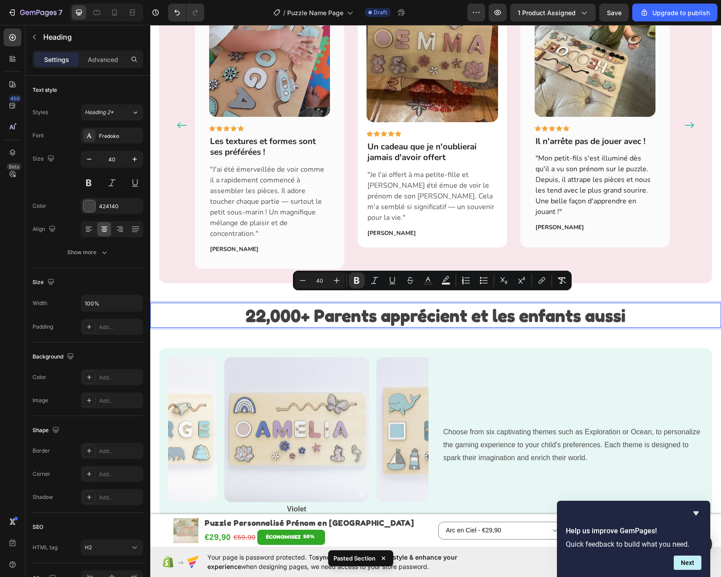
click at [356, 305] on strong "22,000+ Parents apprécient et les enfants aussi" at bounding box center [436, 315] width 380 height 21
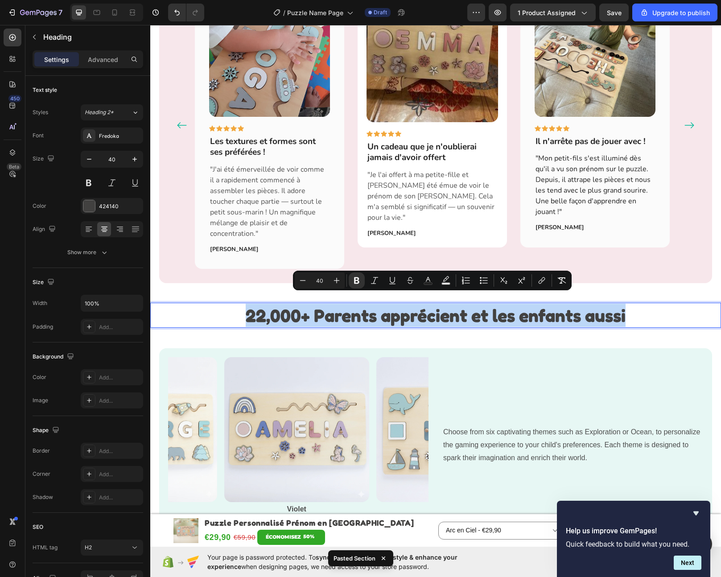
click at [356, 305] on strong "22,000+ Parents apprécient et les enfants aussi" at bounding box center [436, 315] width 380 height 21
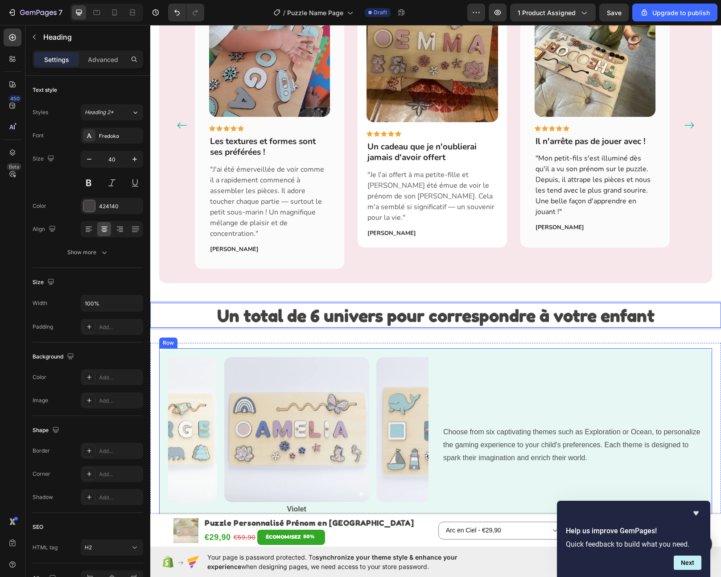
click at [538, 372] on div "Choose from six captivating themes such as Exploration or Ocean, to personalize…" at bounding box center [573, 446] width 261 height 179
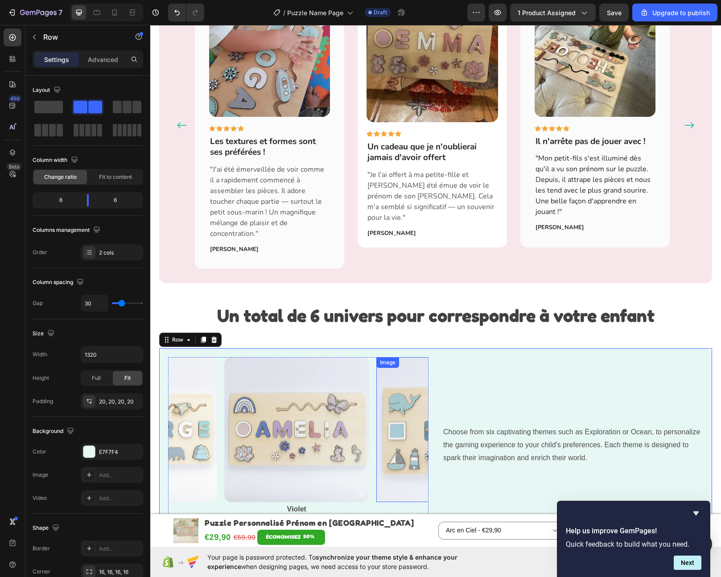
click at [409, 430] on button "Carousel Next Arrow" at bounding box center [416, 437] width 14 height 14
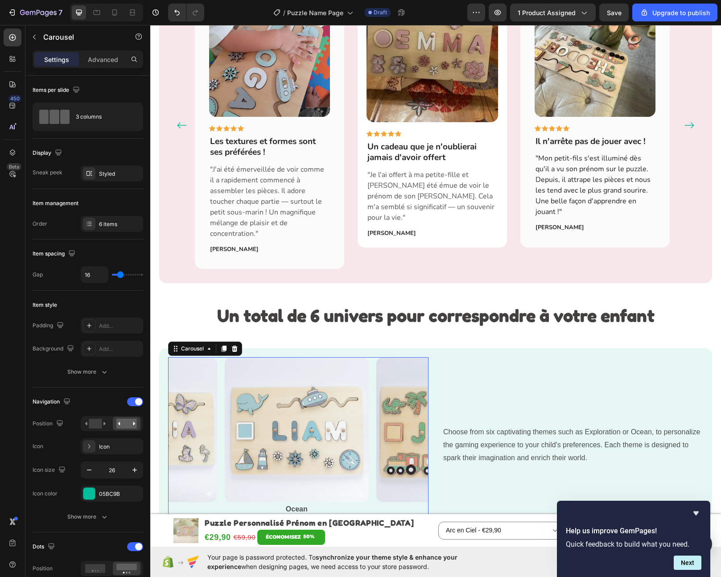
click at [412, 431] on icon "Carousel Next Arrow" at bounding box center [416, 437] width 12 height 12
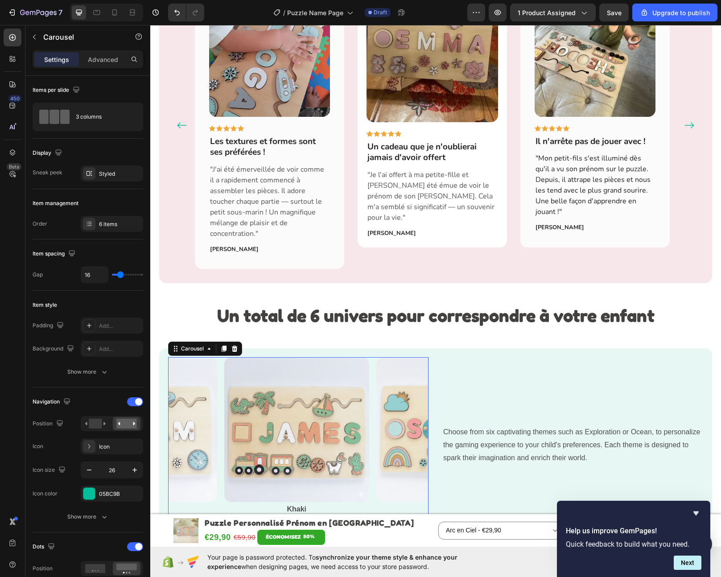
click at [412, 431] on icon "Carousel Next Arrow" at bounding box center [416, 437] width 12 height 12
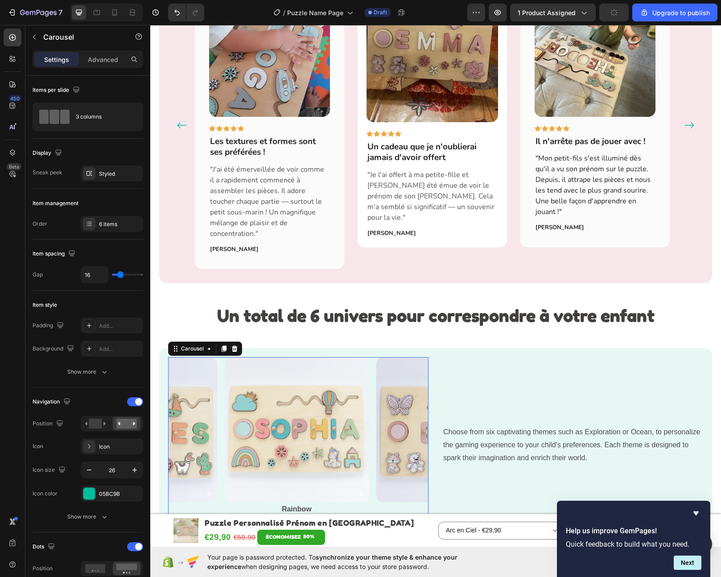
click at [412, 431] on icon "Carousel Next Arrow" at bounding box center [416, 437] width 12 height 12
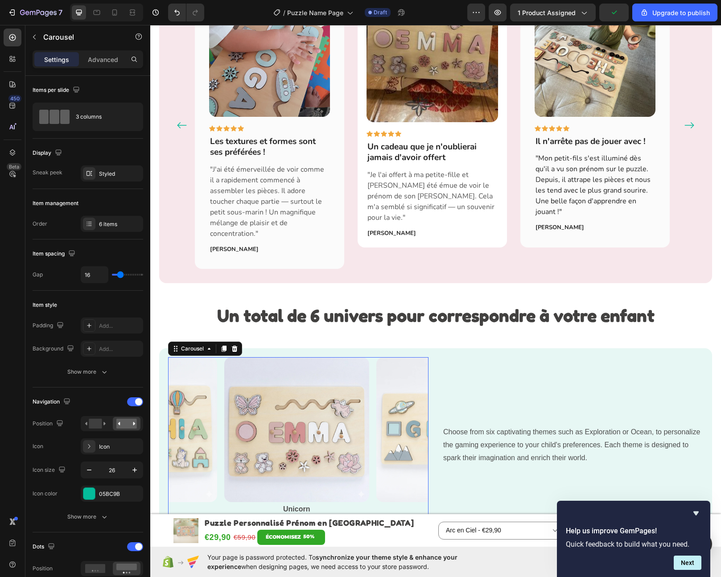
click at [412, 431] on icon "Carousel Next Arrow" at bounding box center [416, 437] width 12 height 12
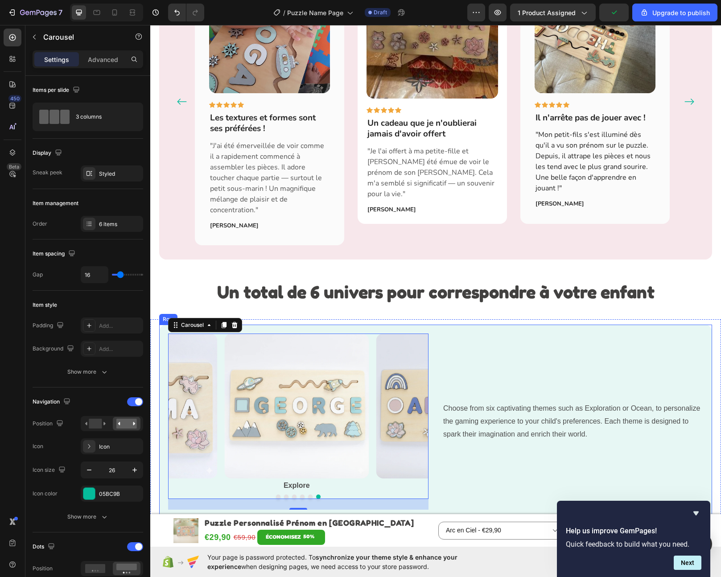
scroll to position [1159, 0]
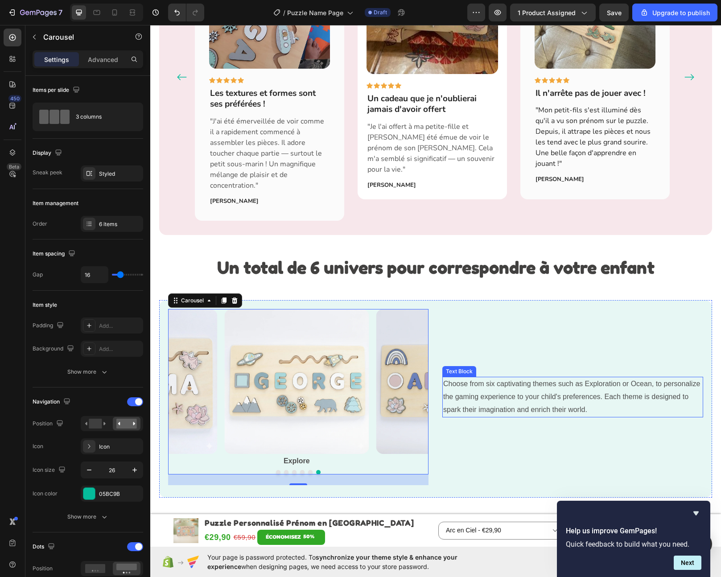
click at [496, 389] on p "Choose from six captivating themes such as Exploration or Ocean, to personalize…" at bounding box center [572, 397] width 259 height 38
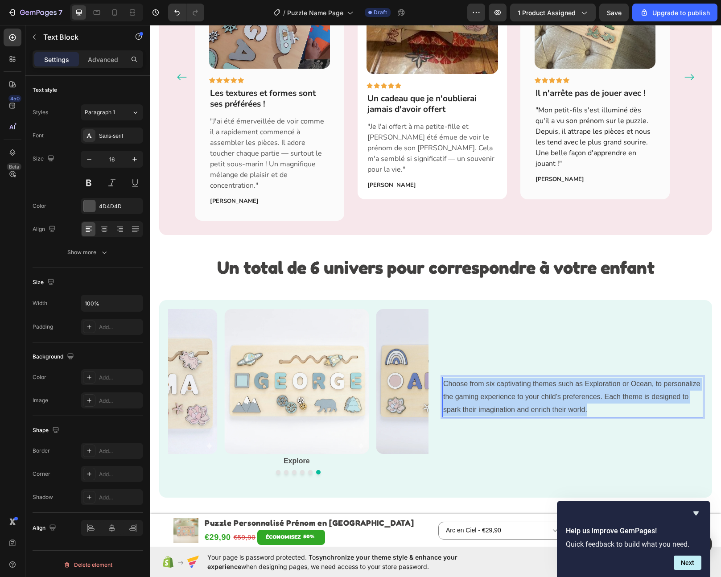
click at [496, 389] on p "Choose from six captivating themes such as Exploration or Ocean, to personalize…" at bounding box center [572, 397] width 259 height 38
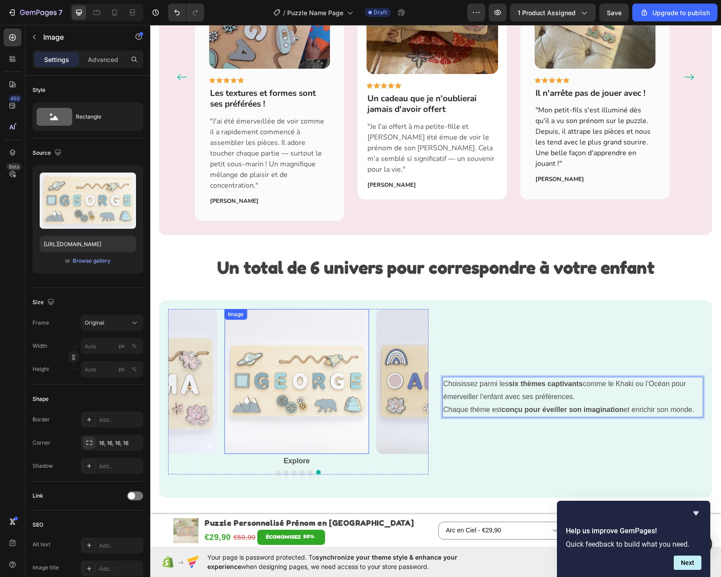
click at [310, 390] on img at bounding box center [296, 381] width 145 height 145
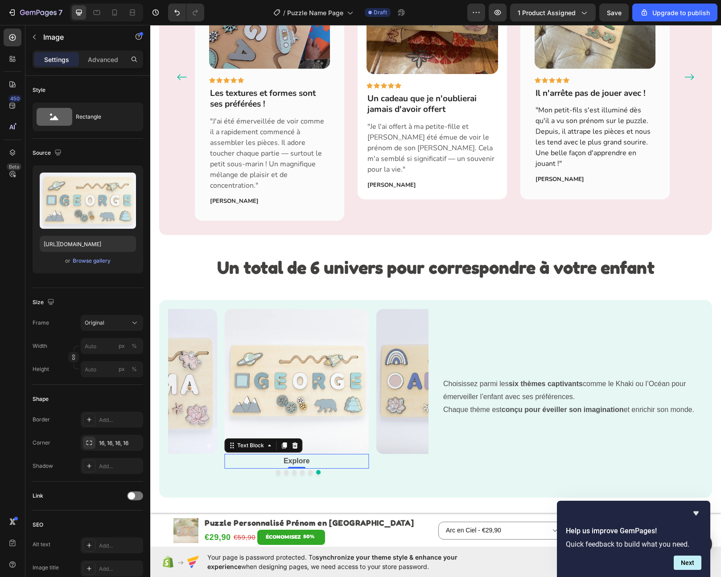
click at [311, 455] on p "Explore" at bounding box center [296, 461] width 143 height 13
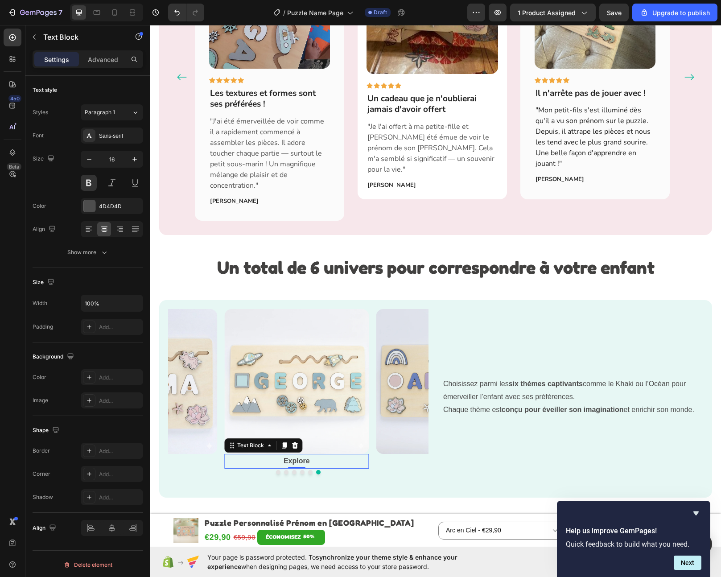
click at [311, 455] on p "Explore" at bounding box center [296, 461] width 143 height 13
click at [312, 455] on p "Explore" at bounding box center [296, 461] width 143 height 13
click at [410, 383] on icon "Carousel Next Arrow" at bounding box center [416, 389] width 12 height 12
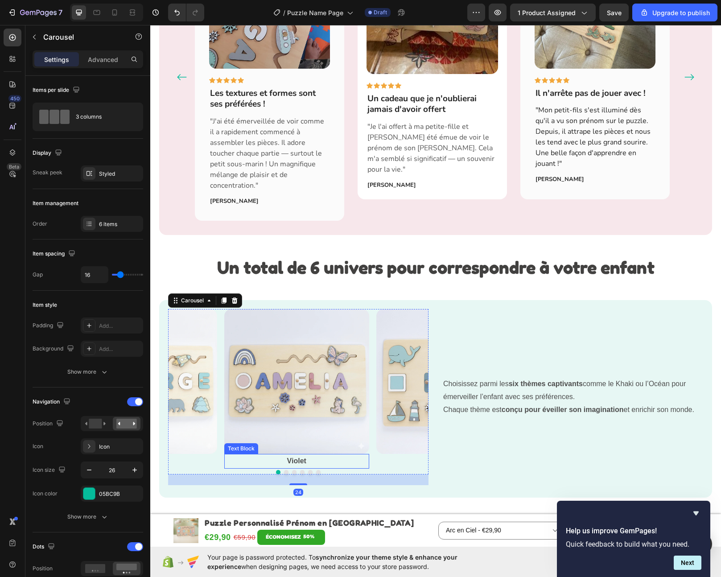
click at [298, 455] on p "Violet" at bounding box center [296, 461] width 143 height 13
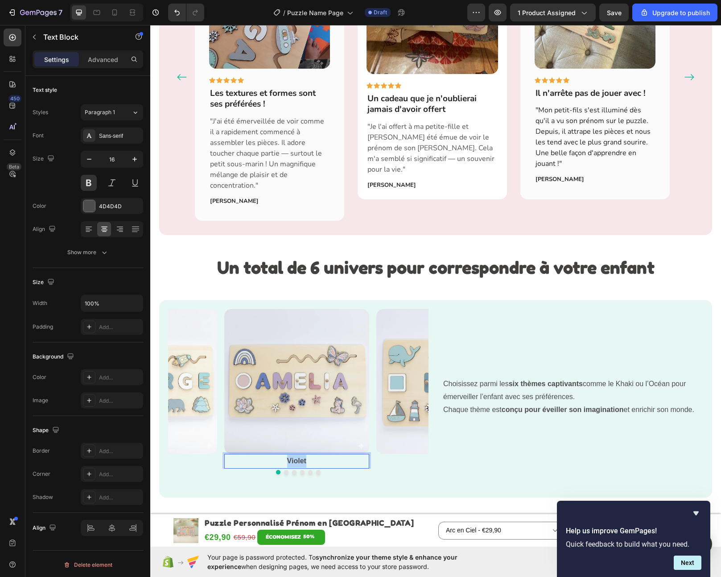
click at [298, 455] on p "Violet" at bounding box center [296, 461] width 143 height 13
click at [418, 383] on icon "Carousel Next Arrow" at bounding box center [416, 389] width 12 height 12
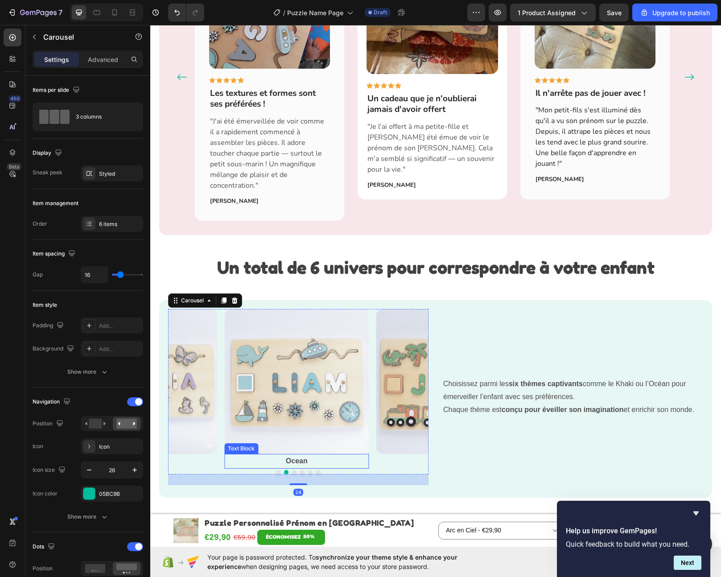
click at [297, 455] on p "Ocean" at bounding box center [296, 461] width 143 height 13
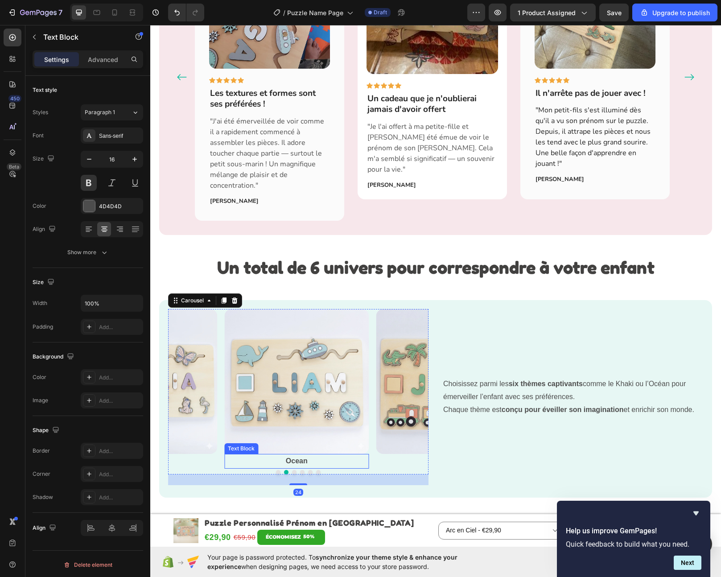
click at [297, 455] on p "Ocean" at bounding box center [296, 461] width 143 height 13
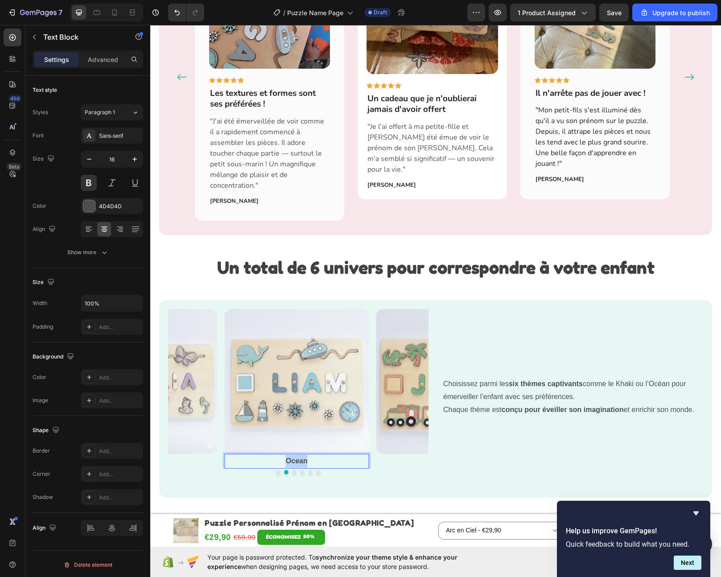
click at [297, 455] on p "Ocean" at bounding box center [296, 461] width 143 height 13
click at [410, 383] on icon "Carousel Next Arrow" at bounding box center [416, 389] width 12 height 12
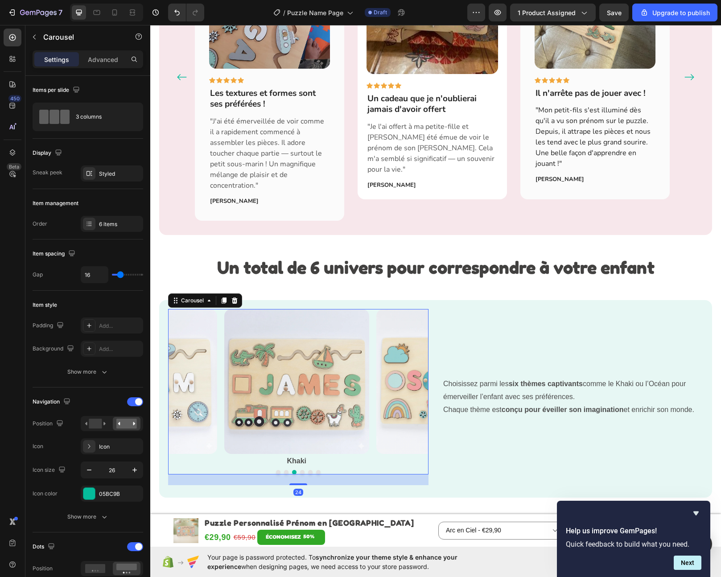
click at [410, 383] on icon "Carousel Next Arrow" at bounding box center [416, 389] width 12 height 12
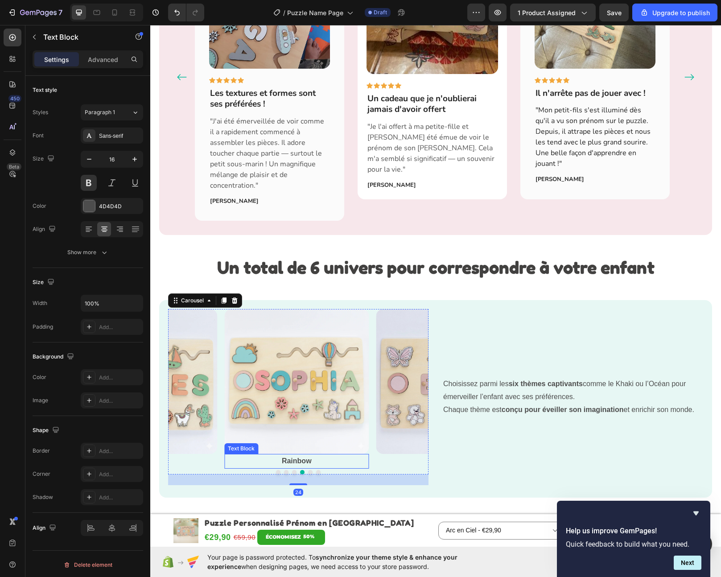
click at [305, 455] on p "Rainbow" at bounding box center [296, 461] width 143 height 13
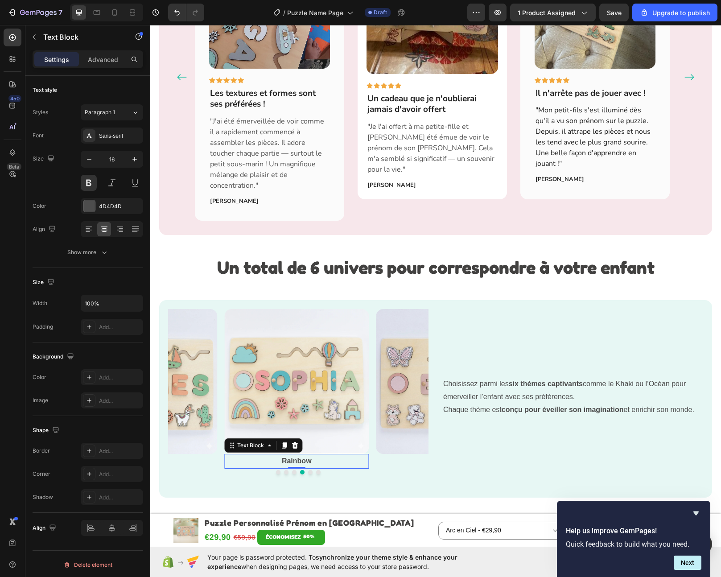
click at [305, 455] on p "Rainbow" at bounding box center [296, 461] width 143 height 13
click at [410, 383] on icon "Carousel Next Arrow" at bounding box center [416, 389] width 12 height 12
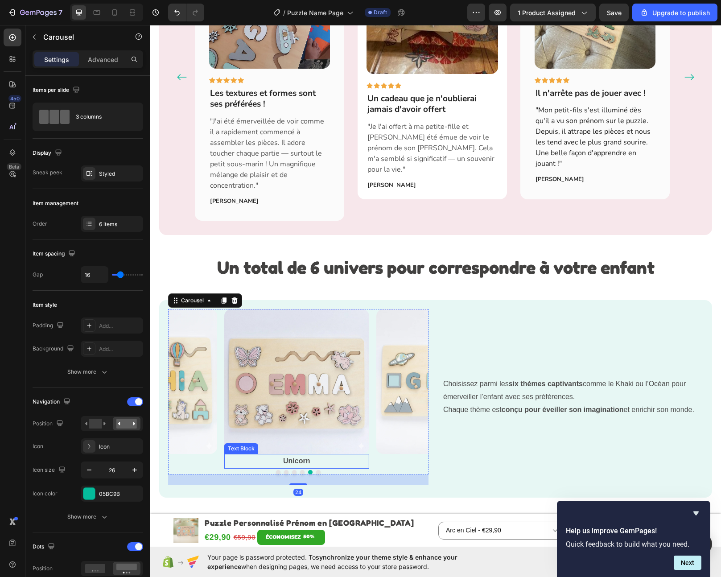
click at [315, 455] on p "Unicorn" at bounding box center [296, 461] width 143 height 13
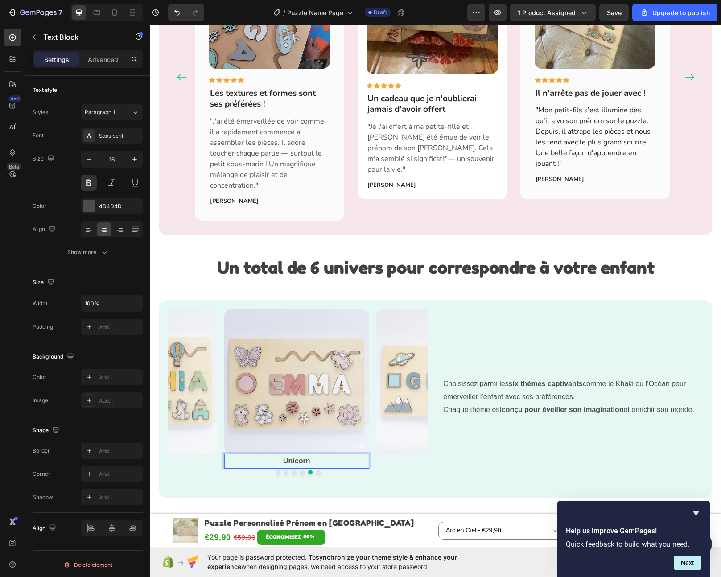
click at [315, 455] on p "Unicorn" at bounding box center [296, 461] width 143 height 13
click at [412, 383] on icon "Carousel Next Arrow" at bounding box center [416, 389] width 12 height 12
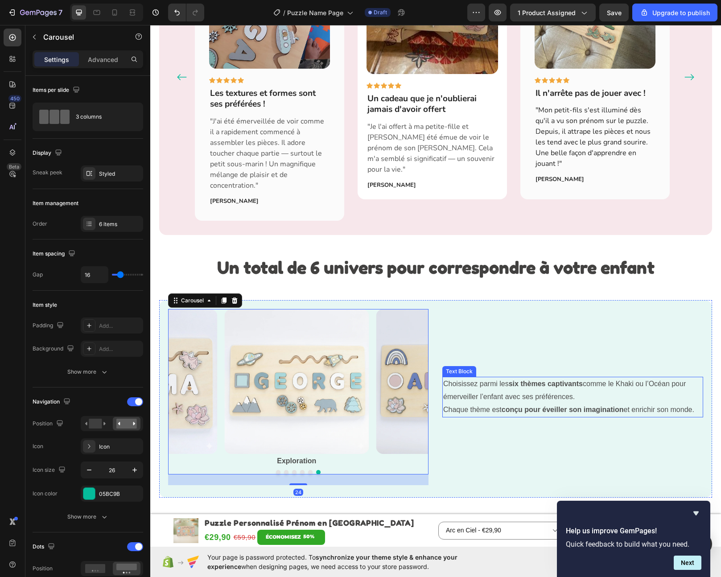
click at [525, 447] on div "Choisissez parmi les six thèmes captivants comme le Khaki ou l’Océan pour émerv…" at bounding box center [573, 398] width 261 height 179
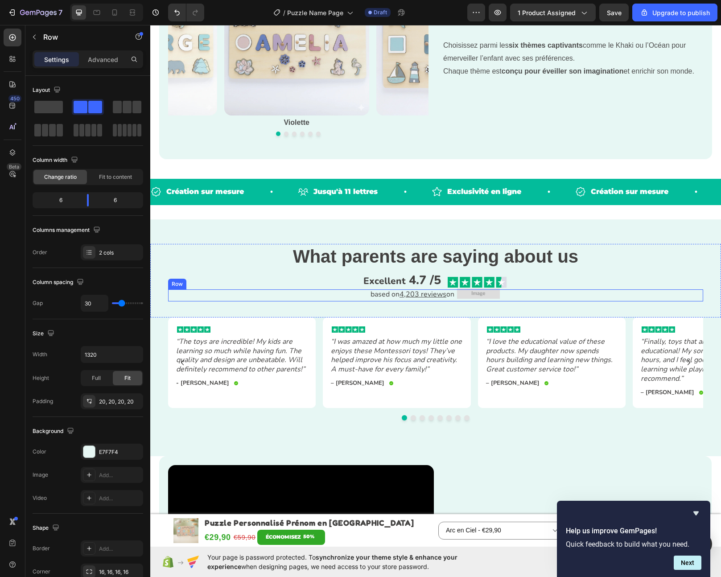
scroll to position [1579, 0]
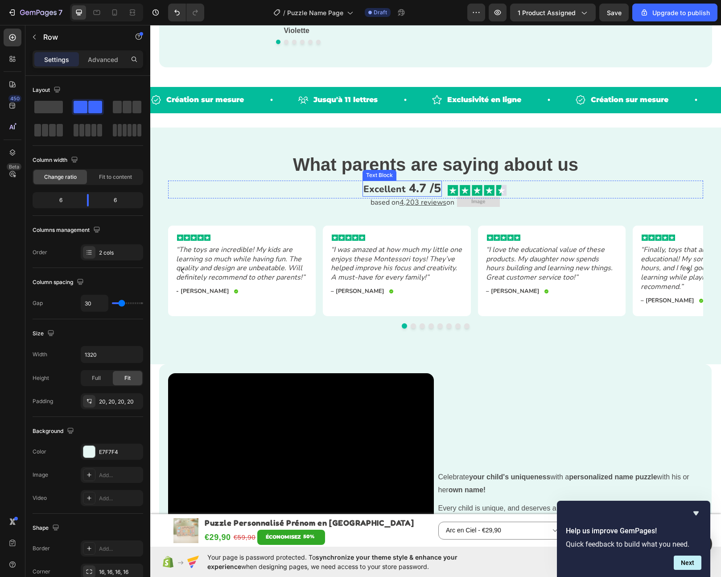
click at [367, 166] on strong "What parents are saying about us" at bounding box center [435, 165] width 285 height 20
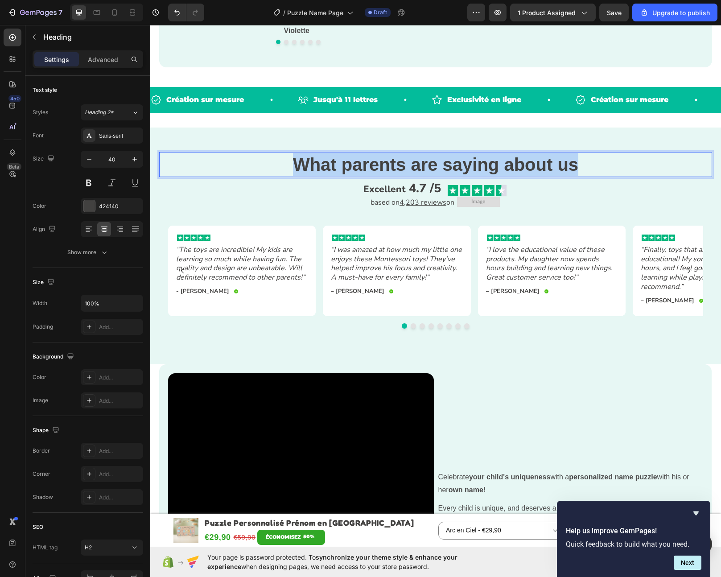
click at [367, 166] on strong "What parents are saying about us" at bounding box center [435, 165] width 285 height 20
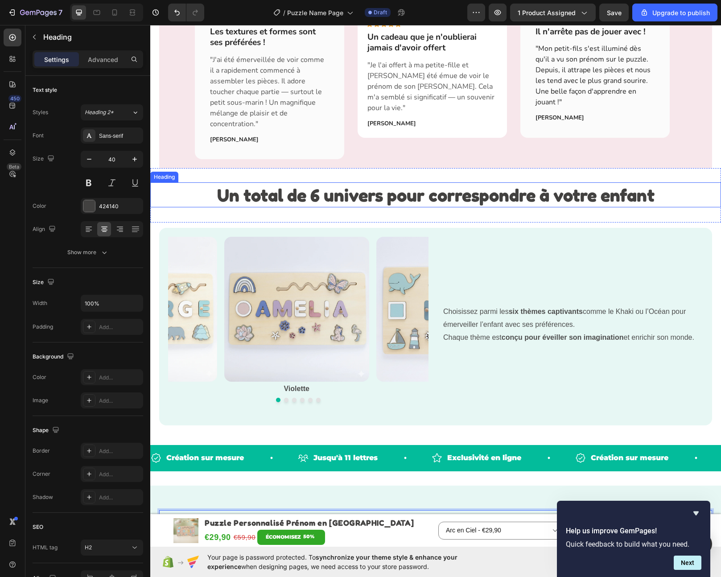
scroll to position [1209, 0]
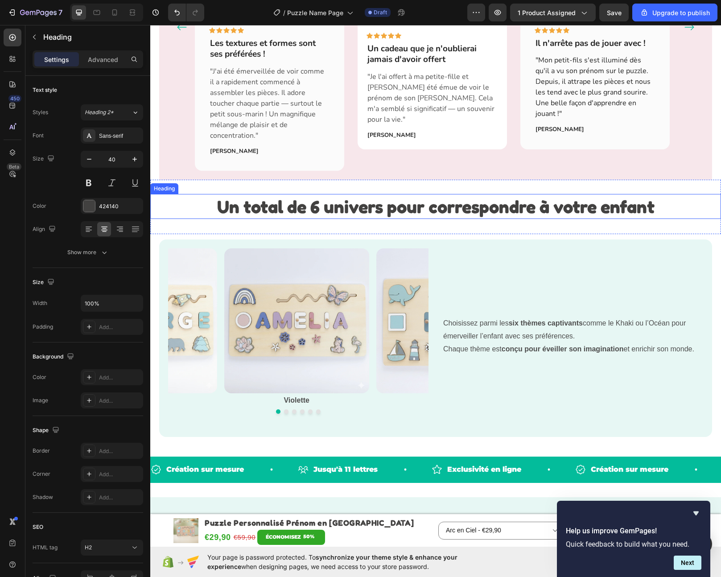
click at [375, 217] on h2 "Un total de 6 univers pour correspondre à votre enfant" at bounding box center [435, 206] width 571 height 25
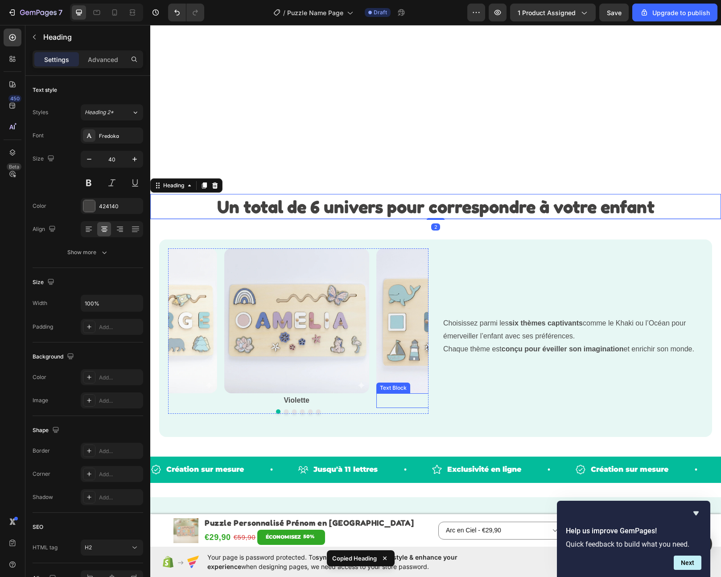
scroll to position [1521, 0]
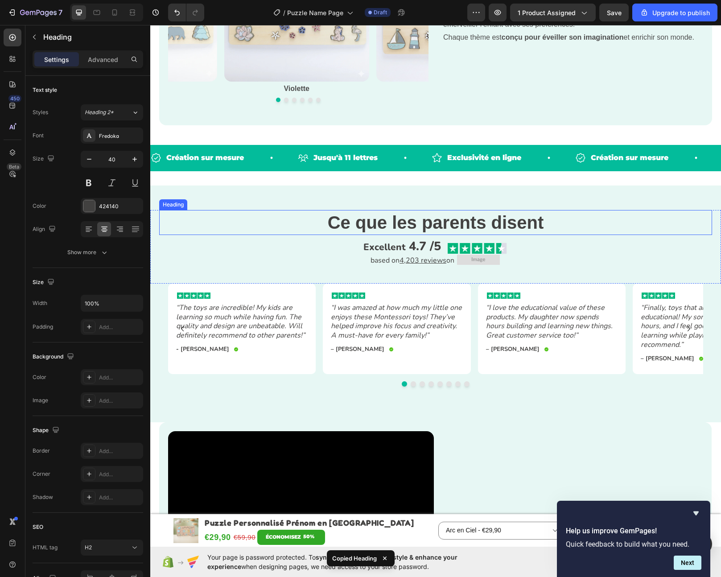
click at [400, 225] on strong "Ce que les parents disent" at bounding box center [436, 223] width 216 height 20
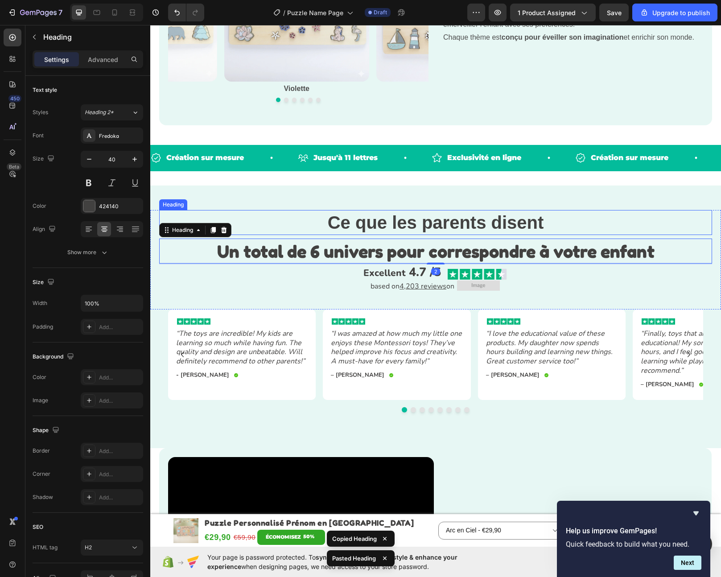
click at [402, 224] on strong "Ce que les parents disent" at bounding box center [436, 223] width 216 height 20
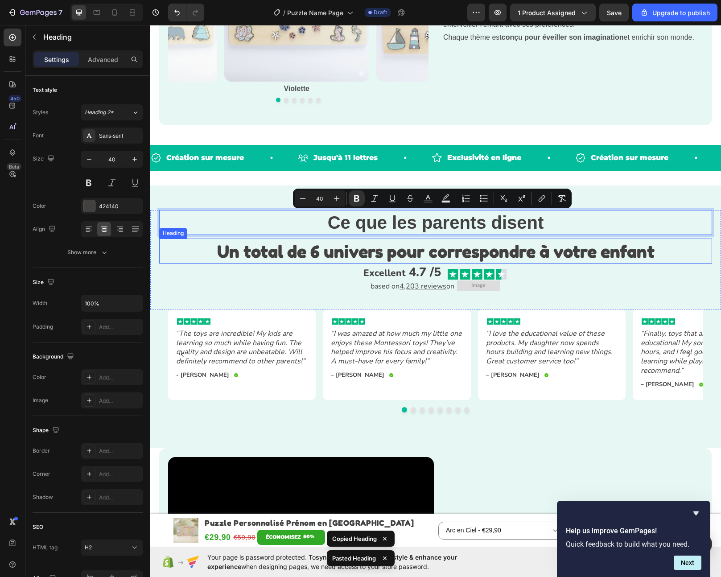
click at [400, 252] on strong "Un total de 6 univers pour correspondre à votre enfant" at bounding box center [436, 250] width 438 height 21
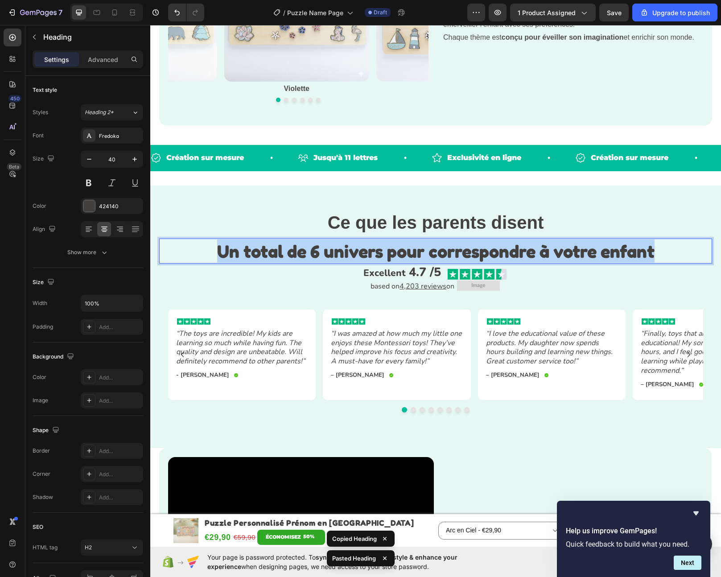
click at [400, 252] on strong "Un total de 6 univers pour correspondre à votre enfant" at bounding box center [436, 250] width 438 height 21
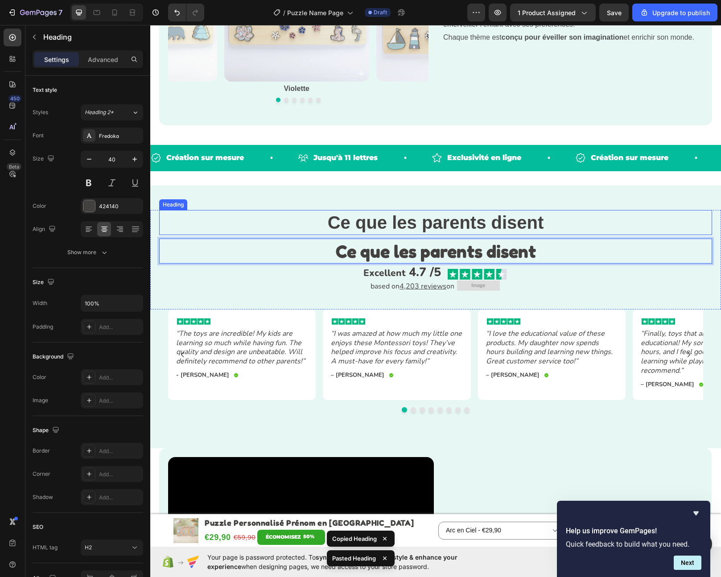
click at [541, 219] on p "⁠⁠⁠⁠⁠⁠⁠ Ce que les parents disent" at bounding box center [435, 222] width 551 height 23
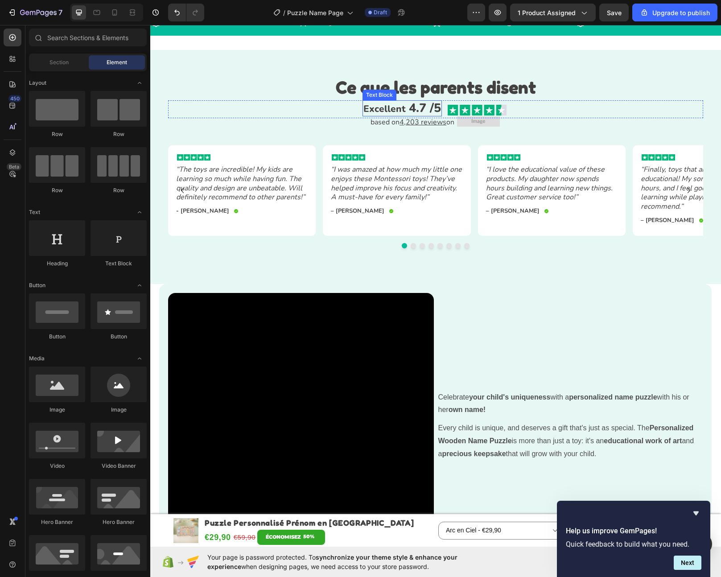
click at [382, 115] on span "Excellent" at bounding box center [385, 109] width 42 height 12
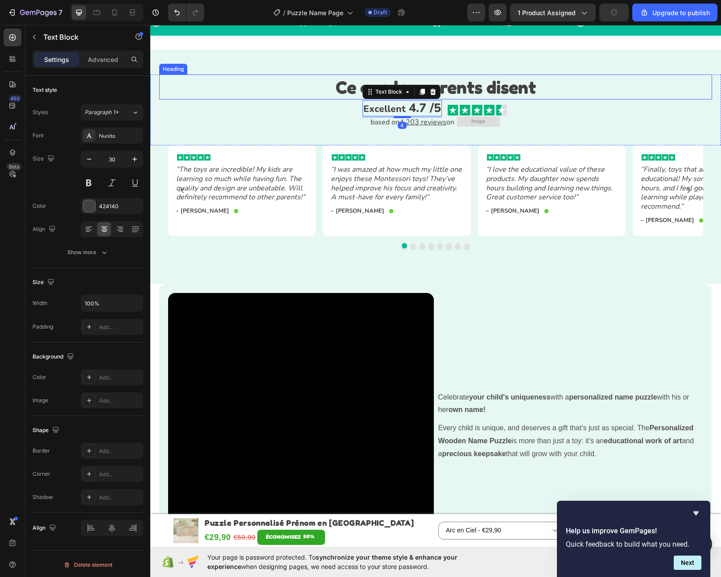
click at [497, 98] on strong "Ce que les parents disent" at bounding box center [436, 86] width 200 height 21
click at [390, 115] on span "Excellent" at bounding box center [385, 109] width 42 height 12
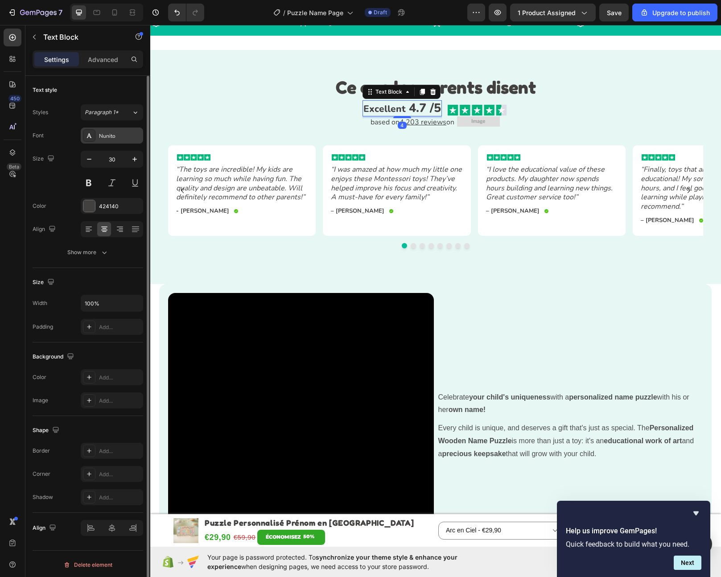
click at [105, 132] on div "Nunito" at bounding box center [120, 136] width 42 height 8
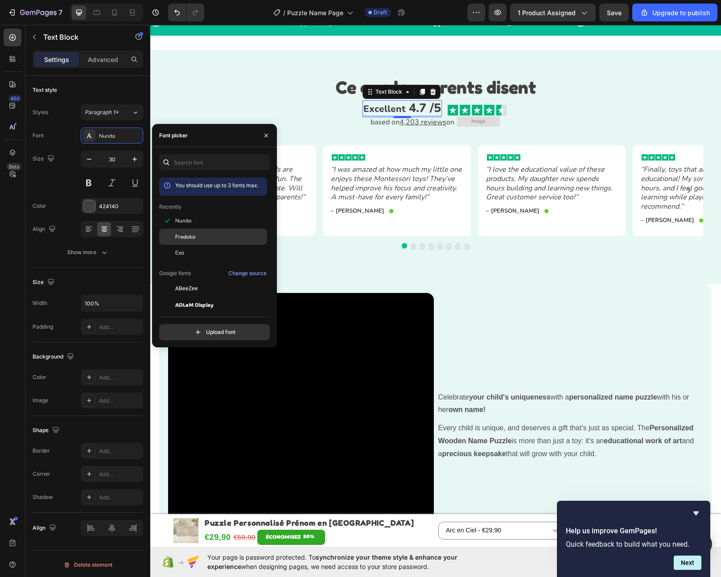
click at [193, 235] on span "Fredoka" at bounding box center [185, 237] width 20 height 8
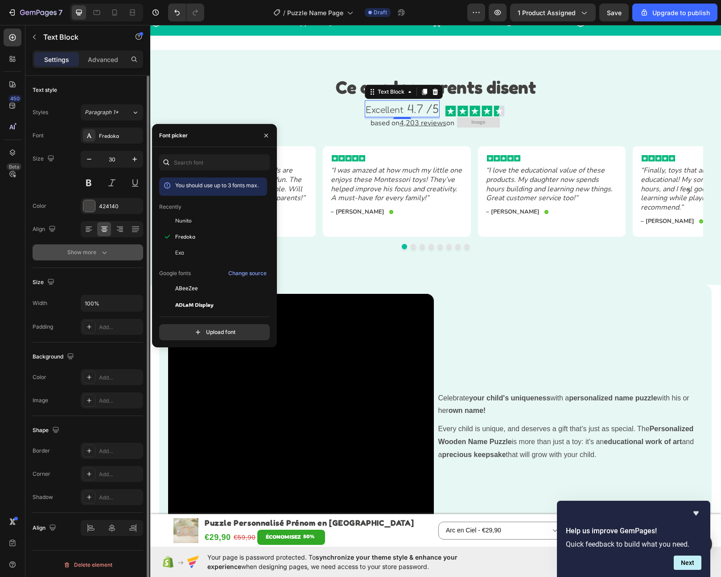
click at [79, 252] on div "Show more" at bounding box center [87, 252] width 41 height 9
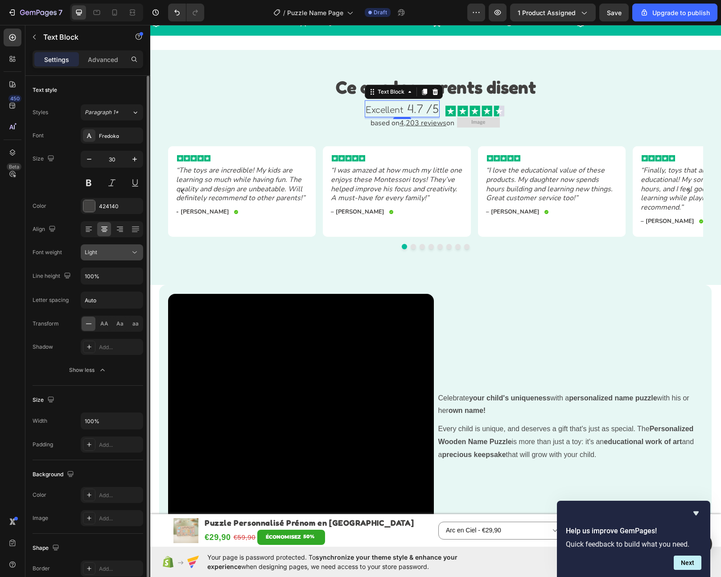
click at [122, 252] on div "Light" at bounding box center [108, 252] width 46 height 8
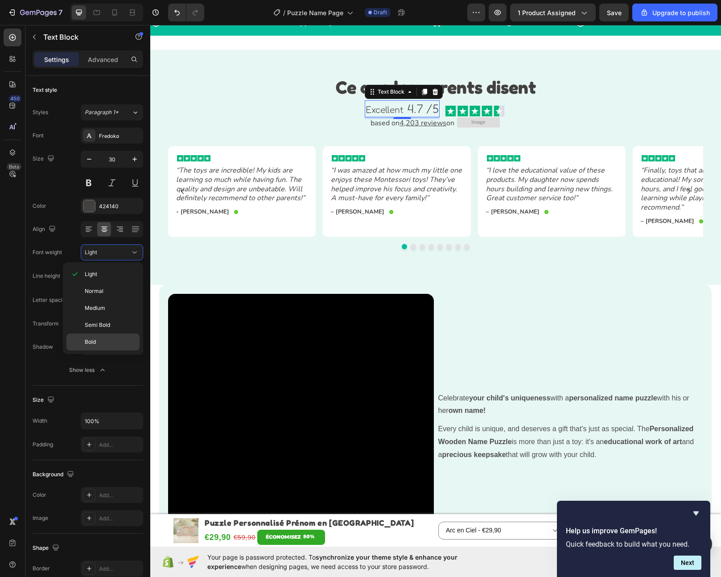
click at [104, 336] on div "Bold" at bounding box center [102, 342] width 73 height 17
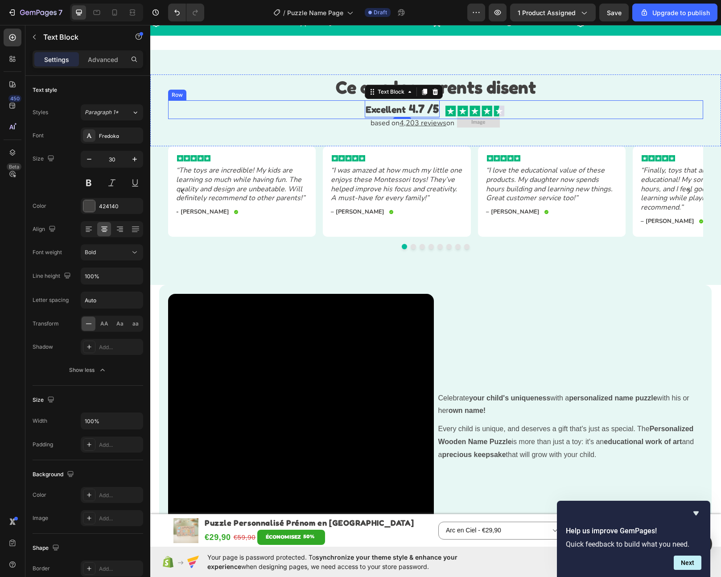
click at [580, 119] on div "Excellent 4.7 /5 Text Block 4 Image Row" at bounding box center [435, 109] width 535 height 19
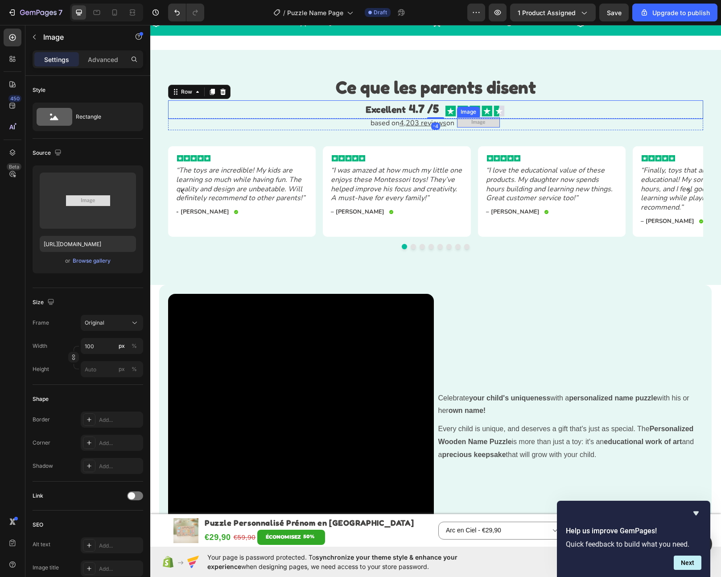
click at [490, 128] on img at bounding box center [478, 122] width 43 height 10
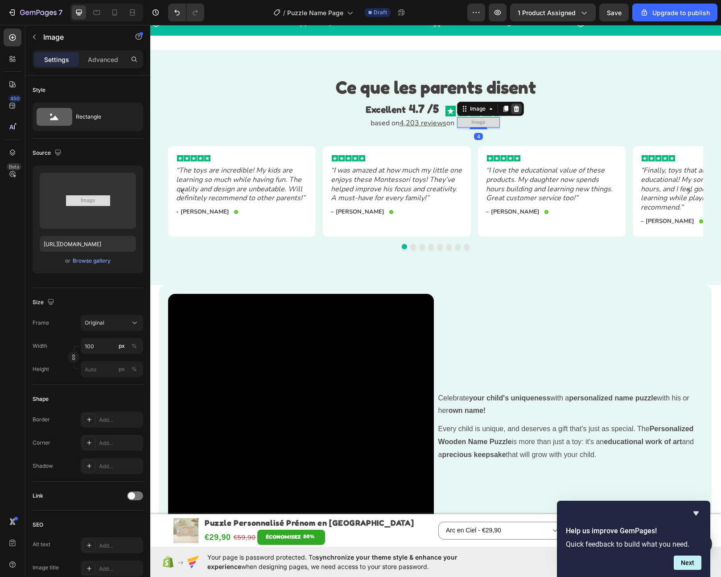
click at [515, 112] on icon at bounding box center [517, 108] width 6 height 6
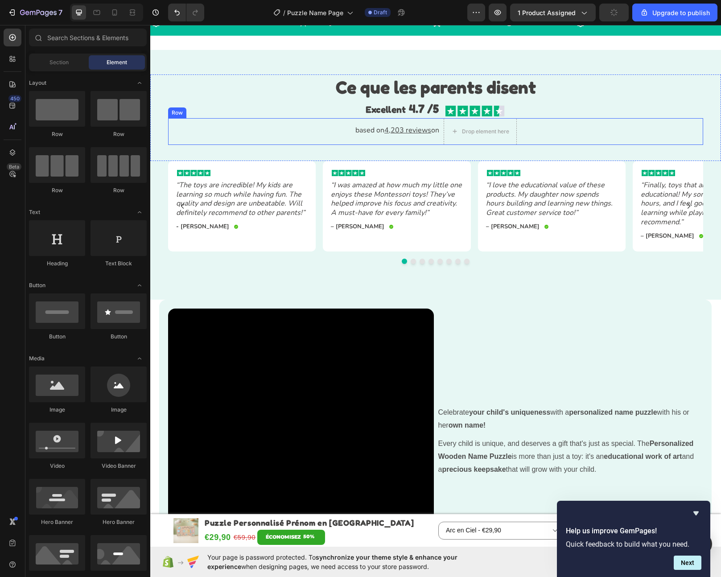
click at [525, 145] on div "based on 4,203 reviews on Text Block Drop element here Row" at bounding box center [435, 131] width 535 height 27
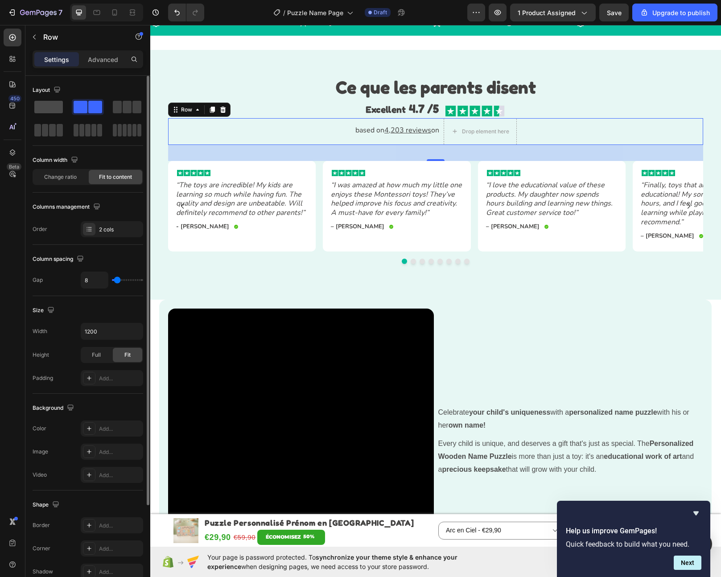
click at [47, 110] on span at bounding box center [48, 107] width 29 height 12
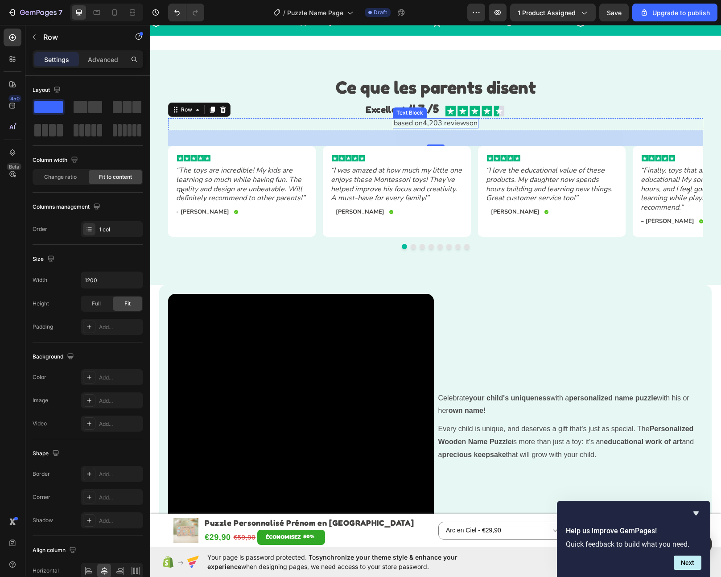
click at [396, 128] on p "based on 4,203 reviews on" at bounding box center [436, 123] width 84 height 8
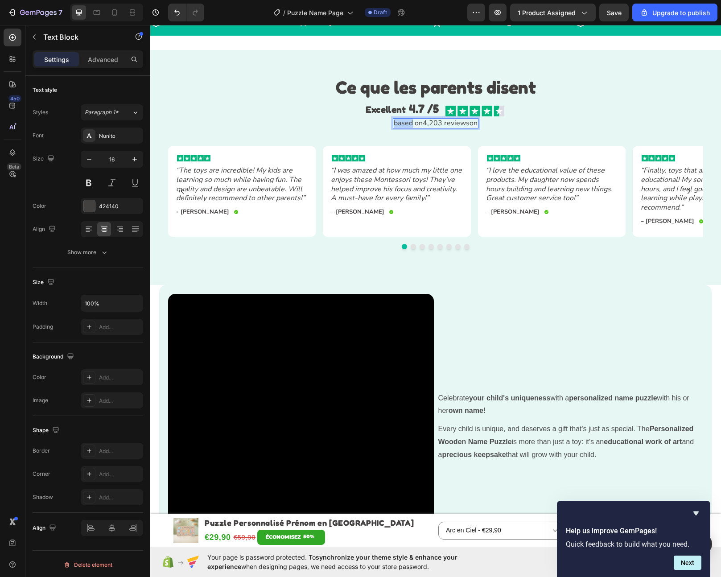
click at [396, 128] on p "based on 4,203 reviews on" at bounding box center [436, 123] width 84 height 8
click at [532, 119] on div "Excellent 4.7 /5 Text Block Image Row" at bounding box center [435, 109] width 535 height 19
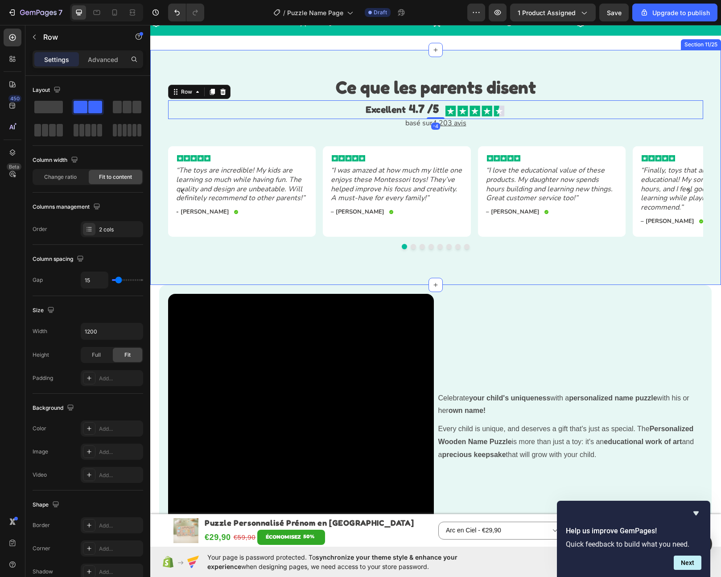
click at [582, 190] on div "⁠⁠⁠⁠⁠⁠⁠ Ce que les parents disent Heading Excellent 4.7 /5 Text Block Image Row…" at bounding box center [435, 167] width 571 height 235
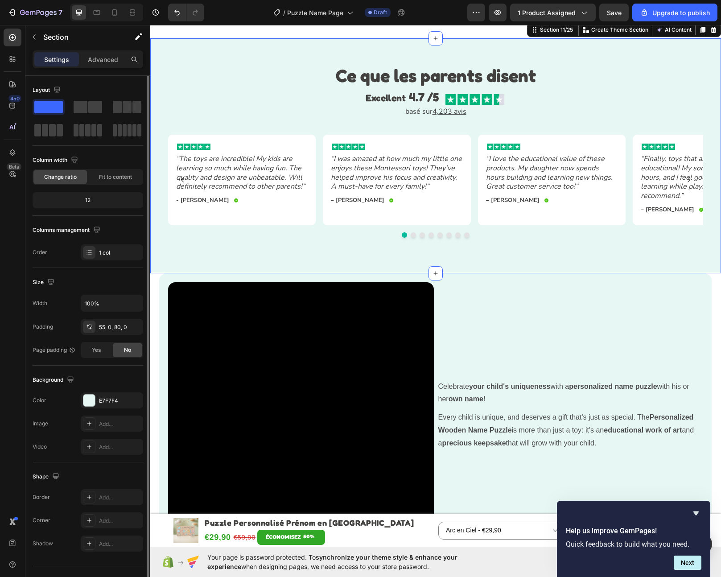
scroll to position [1849, 0]
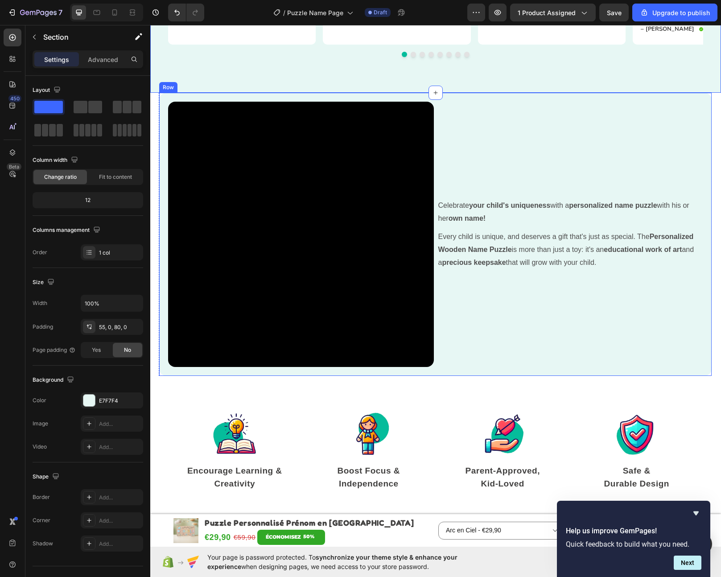
click at [476, 126] on div "Celebrate your child's uniqueness with a personalized name puzzle with his or h…" at bounding box center [571, 235] width 266 height 266
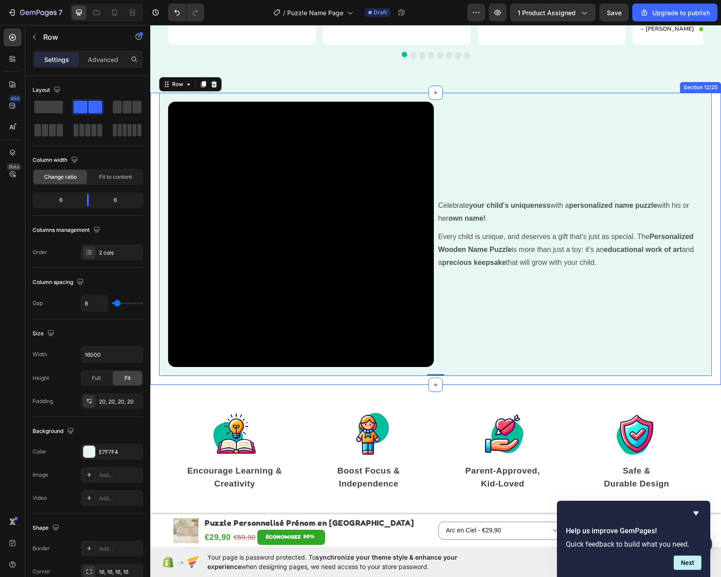
click at [153, 106] on div "Celebrate your child's uniqueness with a personalized name puzzle with his or h…" at bounding box center [435, 239] width 571 height 293
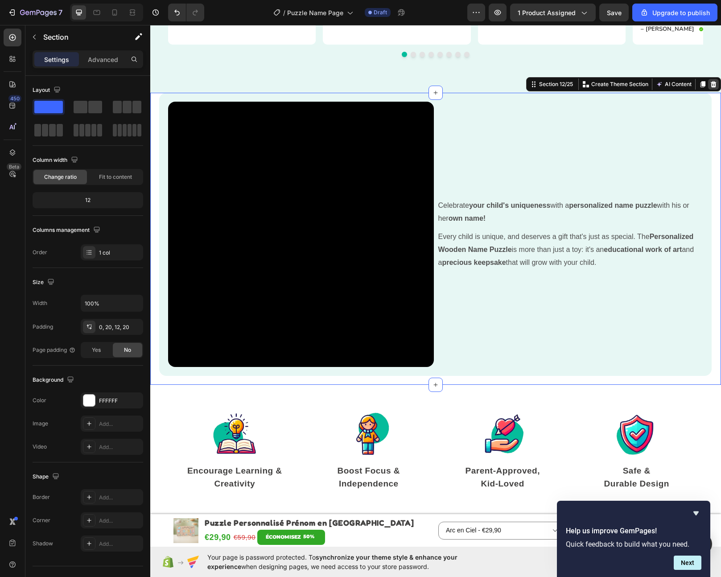
click at [711, 87] on icon at bounding box center [714, 84] width 6 height 6
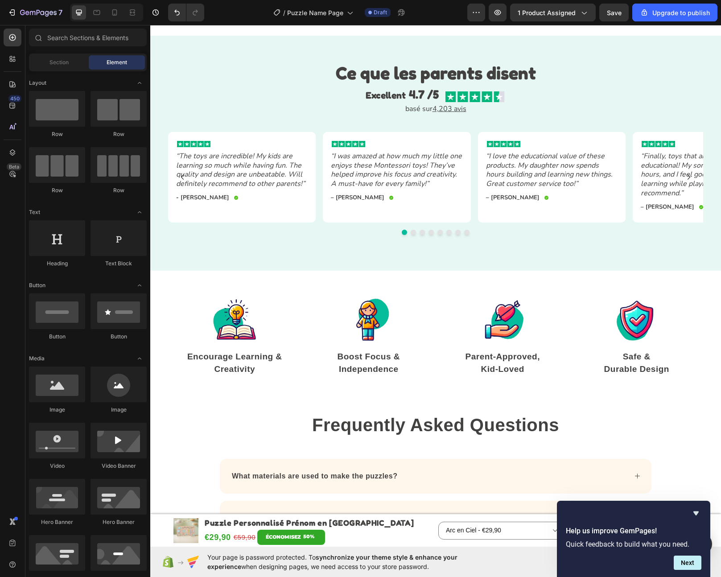
scroll to position [1613, 0]
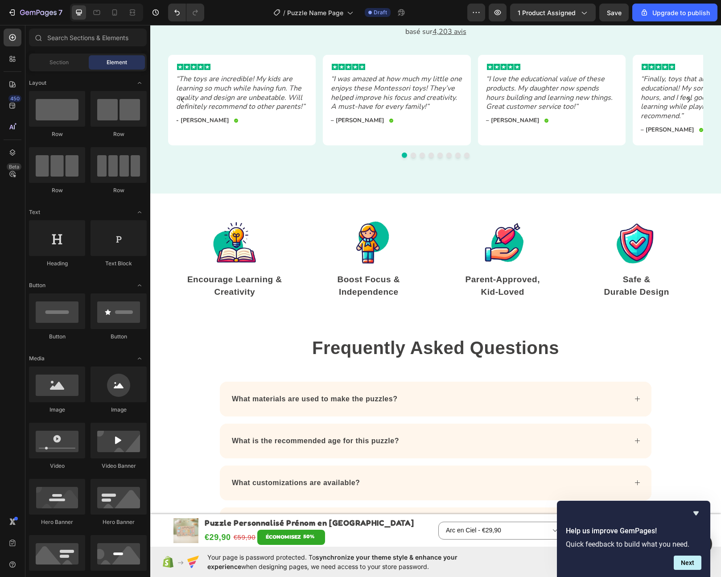
click at [213, 112] on icon "“The toys are incredible! My kids are learning so much while having fun. The qu…" at bounding box center [240, 92] width 129 height 37
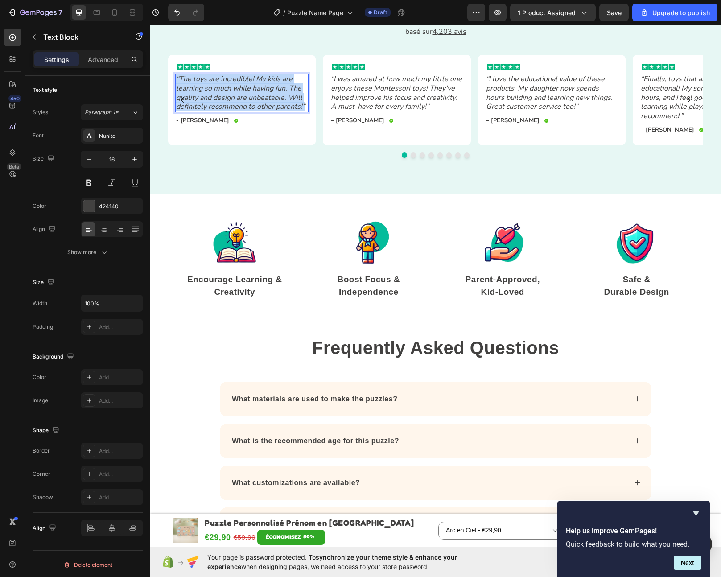
click at [213, 112] on icon "“The toys are incredible! My kids are learning so much while having fun. The qu…" at bounding box center [240, 92] width 129 height 37
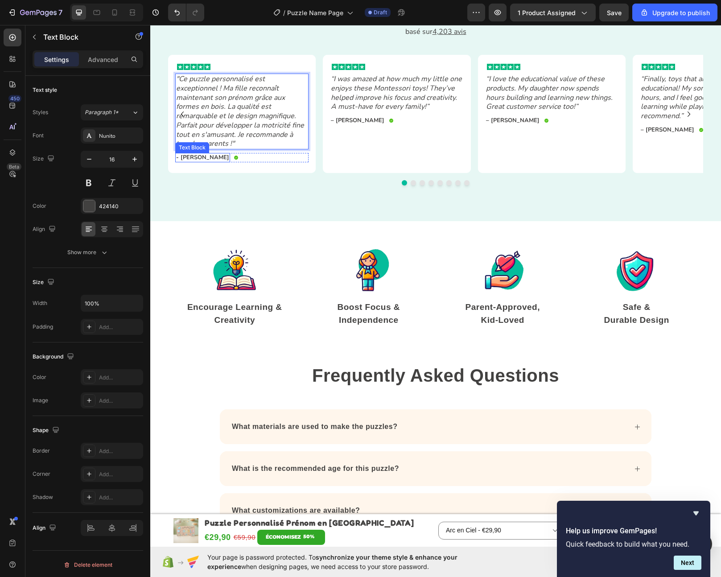
click at [192, 161] on p "- Claire R." at bounding box center [202, 158] width 53 height 8
click at [348, 112] on icon "“I was amazed at how much my little one enjoys these Montessori toys! They’ve h…" at bounding box center [396, 92] width 131 height 37
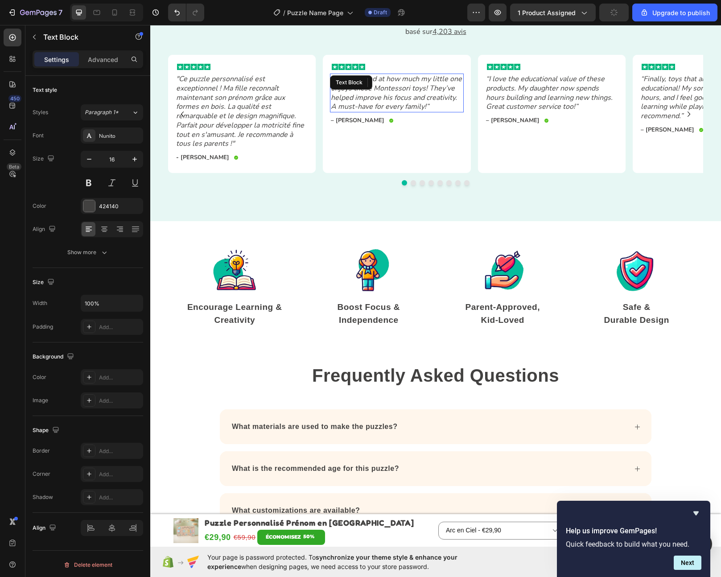
click at [348, 112] on icon "“I was amazed at how much my little one enjoys these Montessori toys! They’ve h…" at bounding box center [396, 92] width 131 height 37
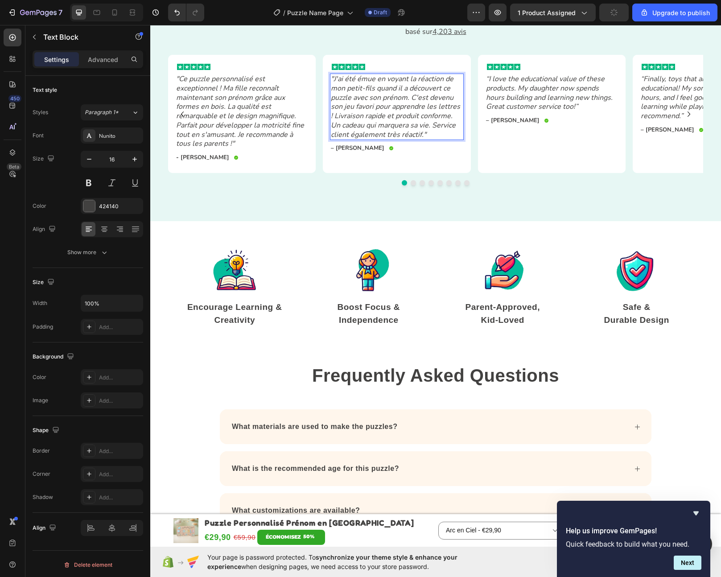
click at [356, 153] on div "Image "J'ai été émue en voyant la réaction de mon petit-fils quand il a découve…" at bounding box center [396, 110] width 133 height 88
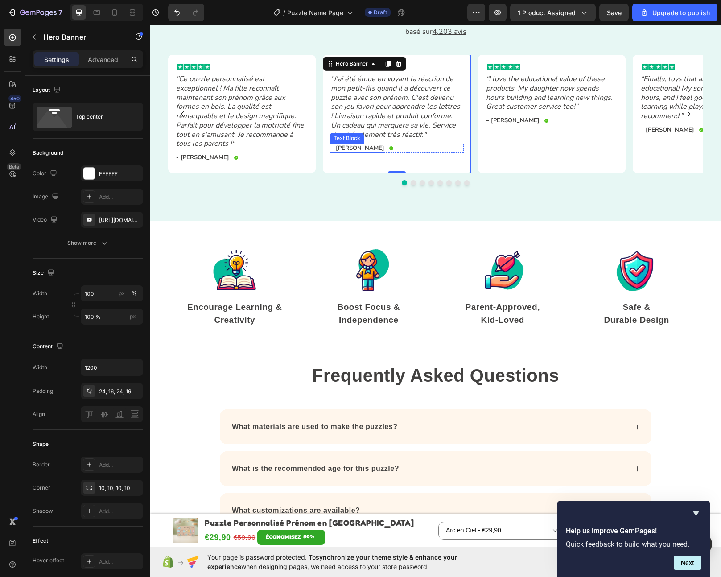
click at [347, 152] on p "– Emily T." at bounding box center [358, 149] width 54 height 8
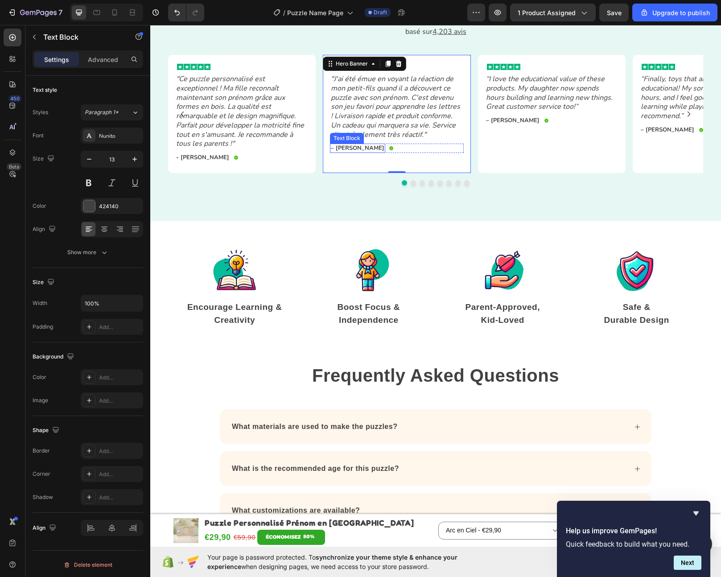
click at [347, 152] on p "– Emily T." at bounding box center [358, 149] width 54 height 8
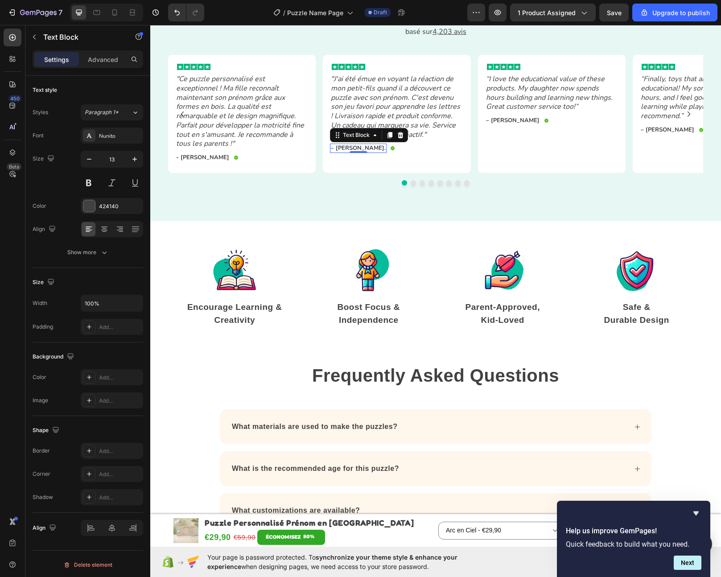
click at [532, 112] on icon "“I love the educational value of these products. My daughter now spends hours b…" at bounding box center [549, 92] width 127 height 37
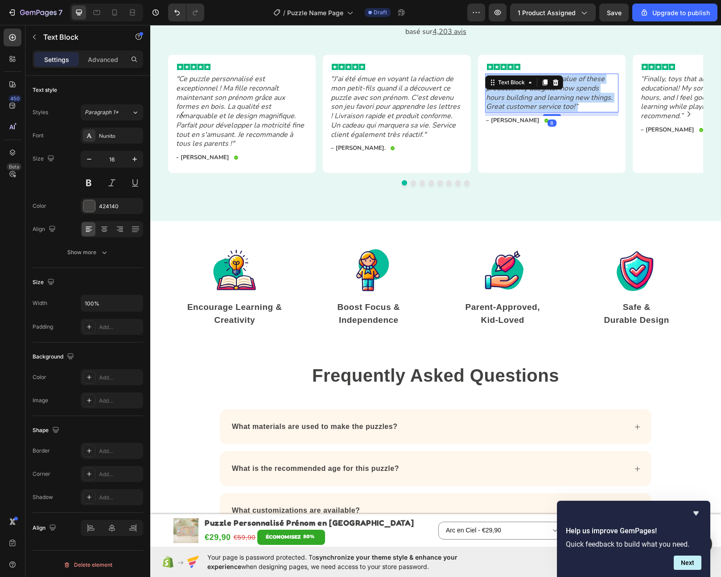
click at [532, 112] on icon "“I love the educational value of these products. My daughter now spends hours b…" at bounding box center [549, 92] width 127 height 37
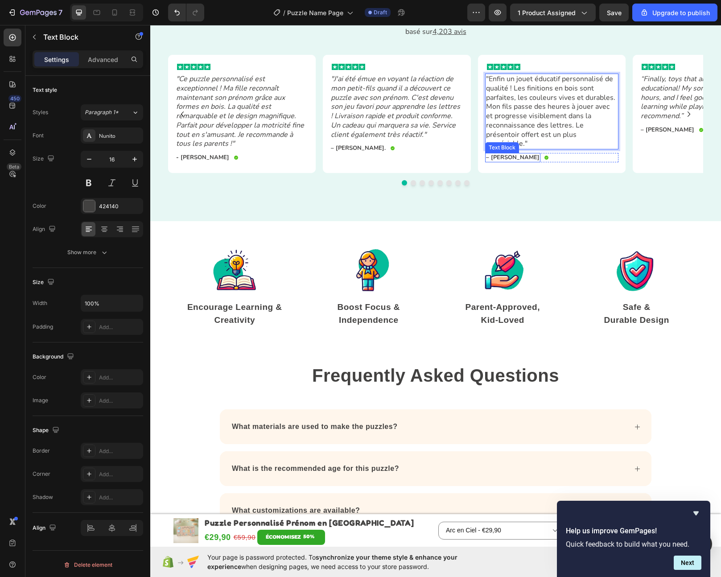
click at [495, 161] on p "– Laura M." at bounding box center [513, 158] width 54 height 8
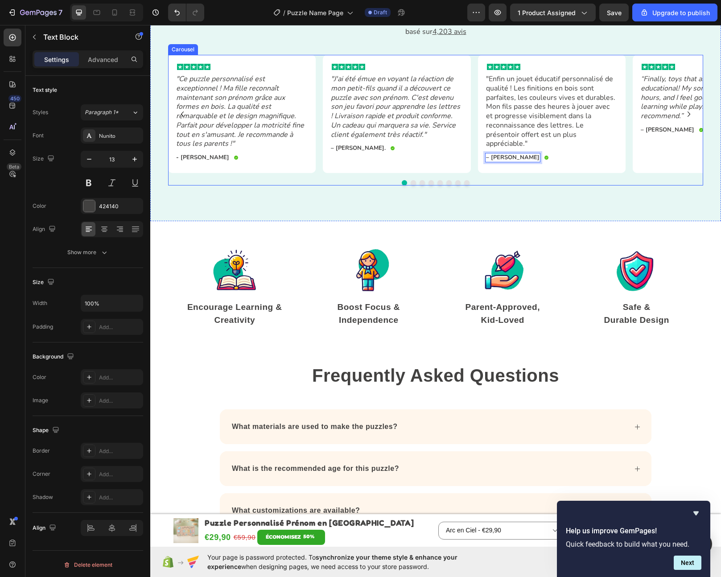
click at [412, 186] on div "Image "Ce puzzle personnalisé est exceptionnel ! Ma fille reconnaît maintenant …" at bounding box center [435, 120] width 535 height 131
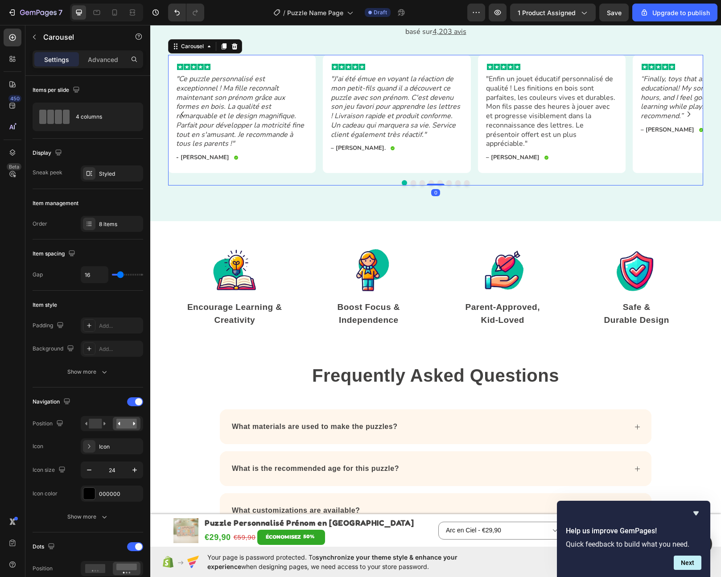
click at [413, 186] on div at bounding box center [435, 182] width 535 height 5
click at [420, 186] on button "Dot" at bounding box center [422, 182] width 5 height 5
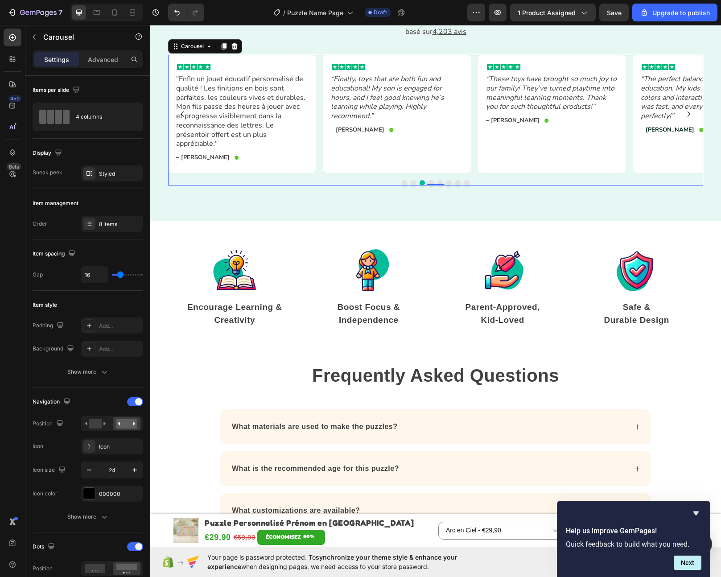
click at [380, 121] on icon "“Finally, toys that are both fun and educational! My son is engaged for hours, …" at bounding box center [387, 97] width 113 height 47
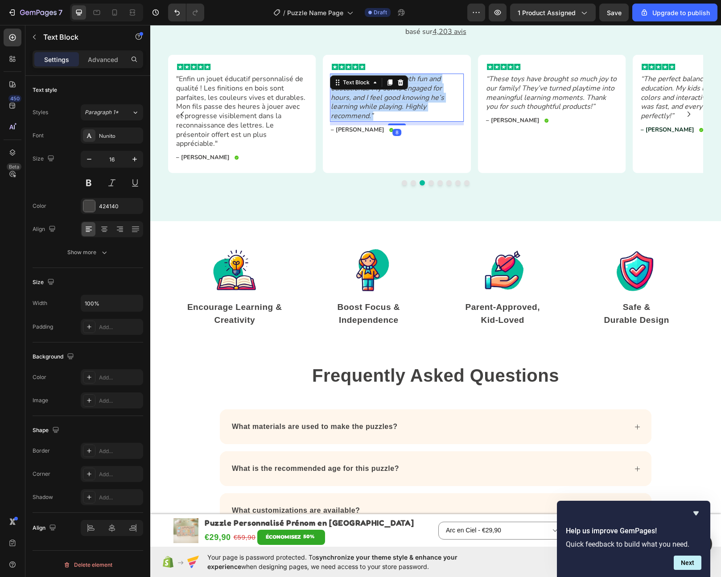
click at [380, 121] on icon "“Finally, toys that are both fun and educational! My son is engaged for hours, …" at bounding box center [387, 97] width 113 height 47
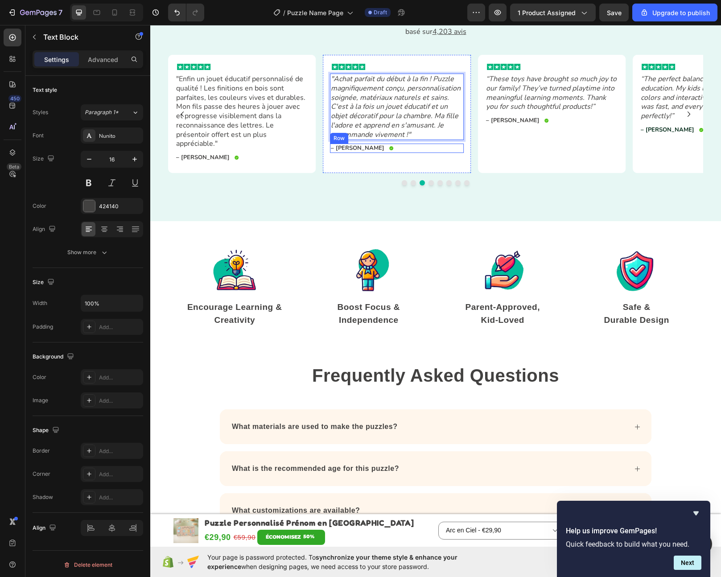
click at [356, 153] on div "– Sarah L. Text Block Icon Row" at bounding box center [396, 148] width 133 height 9
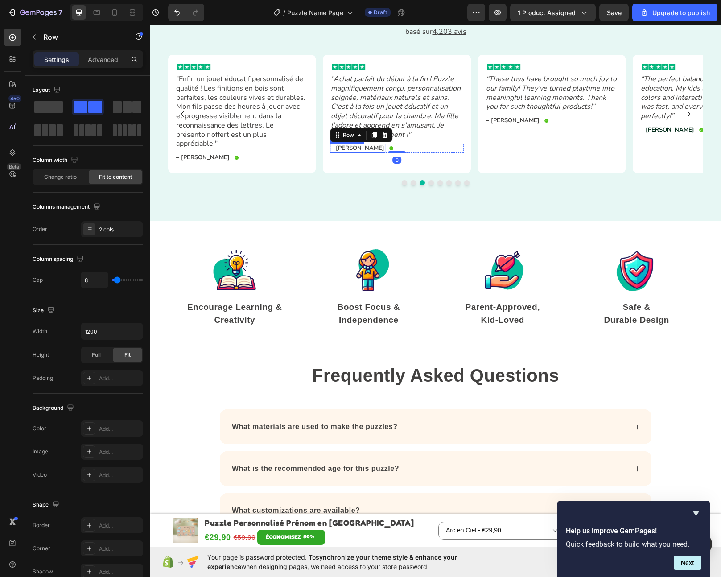
click at [353, 152] on p "– Sarah L." at bounding box center [358, 149] width 54 height 8
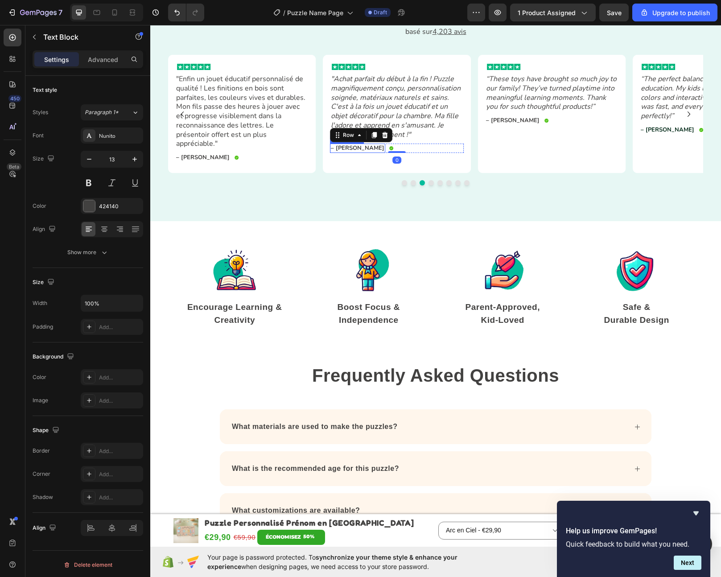
click at [353, 152] on p "– Sarah L." at bounding box center [358, 149] width 54 height 8
click at [523, 222] on div "Ce que les parents disent Heading Excellent 4.7 /5 Text Block Image Row basé su…" at bounding box center [435, 90] width 571 height 263
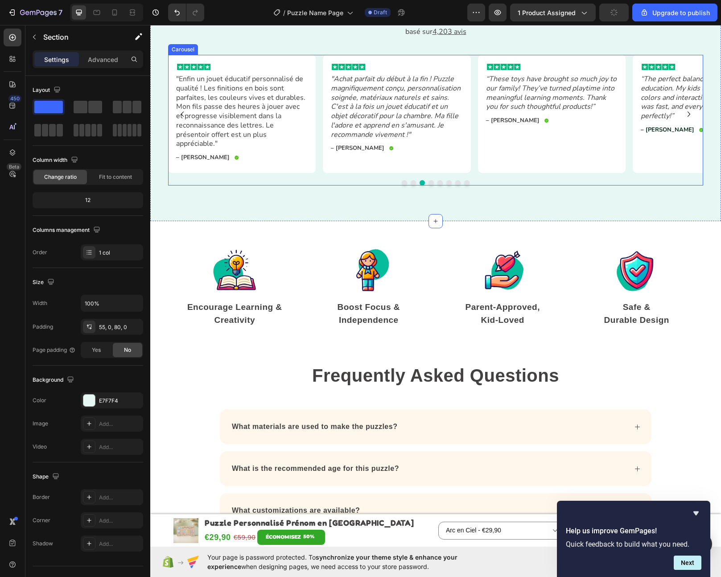
click at [447, 186] on button "Dot" at bounding box center [449, 182] width 5 height 5
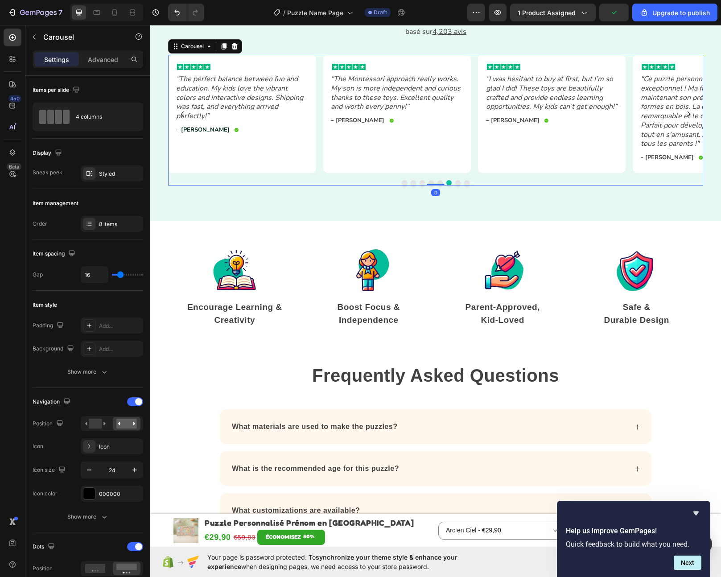
click at [438, 186] on button "Dot" at bounding box center [440, 182] width 5 height 5
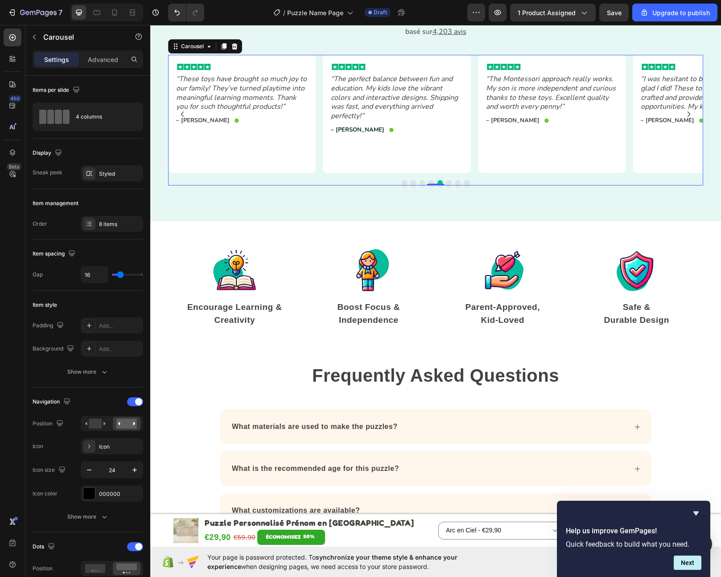
click at [233, 112] on icon "“These toys have brought so much joy to our family! They’ve turned playtime int…" at bounding box center [241, 92] width 131 height 37
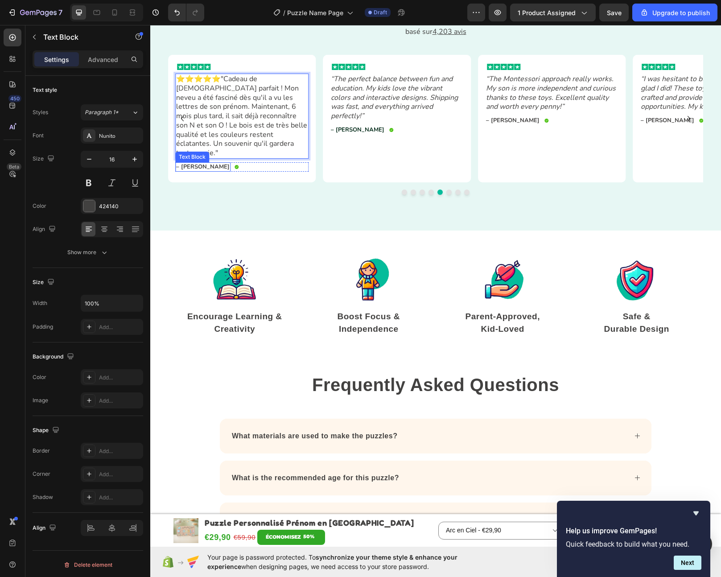
click at [195, 171] on p "– Adam C." at bounding box center [203, 167] width 54 height 8
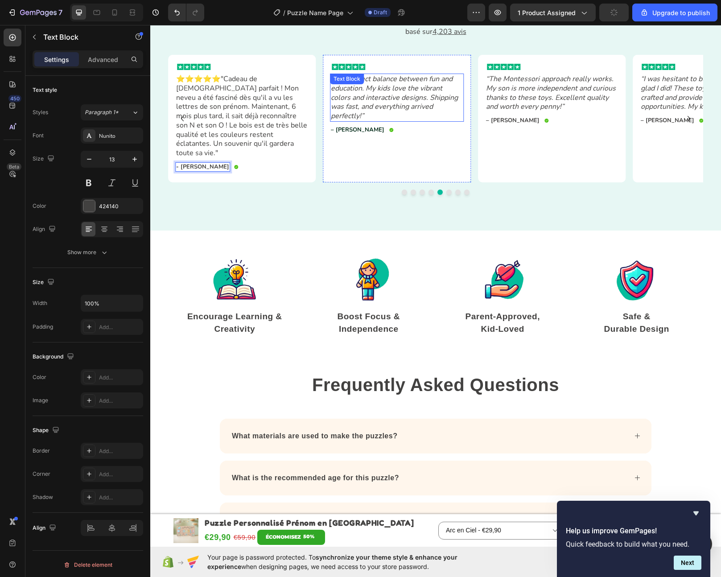
click at [368, 121] on icon "“The perfect balance between fun and education. My kids love the vibrant colors…" at bounding box center [394, 97] width 127 height 47
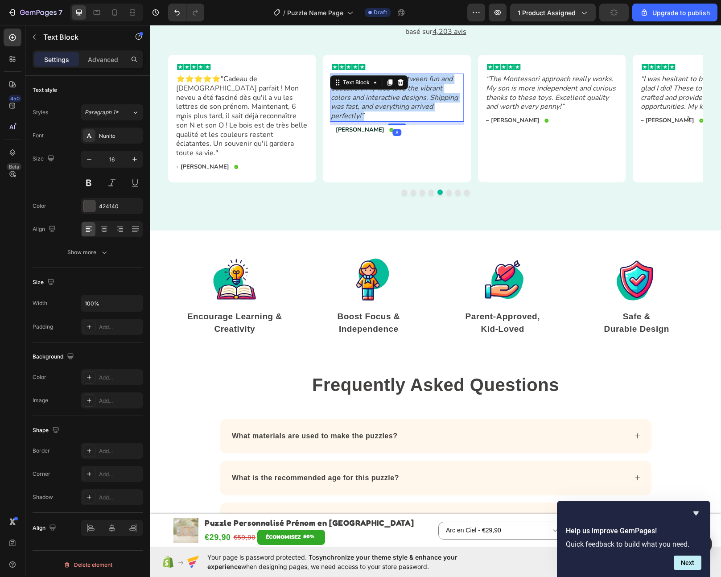
click at [368, 121] on icon "“The perfect balance between fun and education. My kids love the vibrant colors…" at bounding box center [394, 97] width 127 height 47
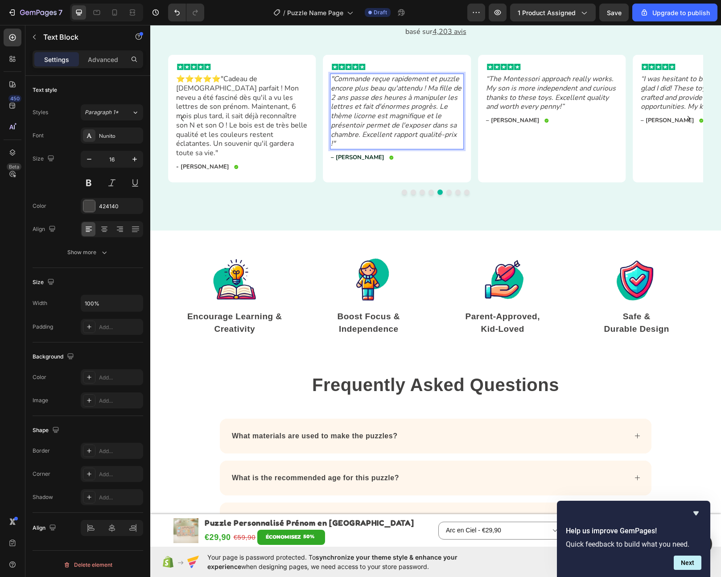
click at [348, 161] on p "– Michelle D." at bounding box center [358, 158] width 54 height 8
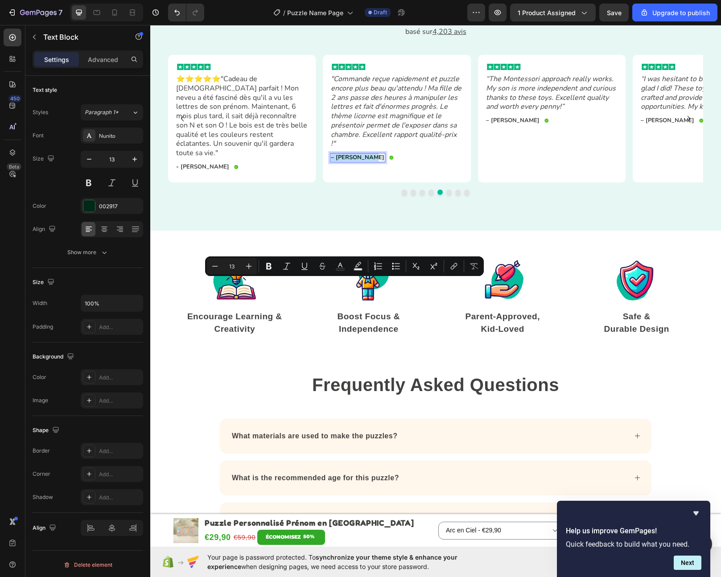
click at [341, 161] on p "– Michelle D." at bounding box center [358, 158] width 54 height 8
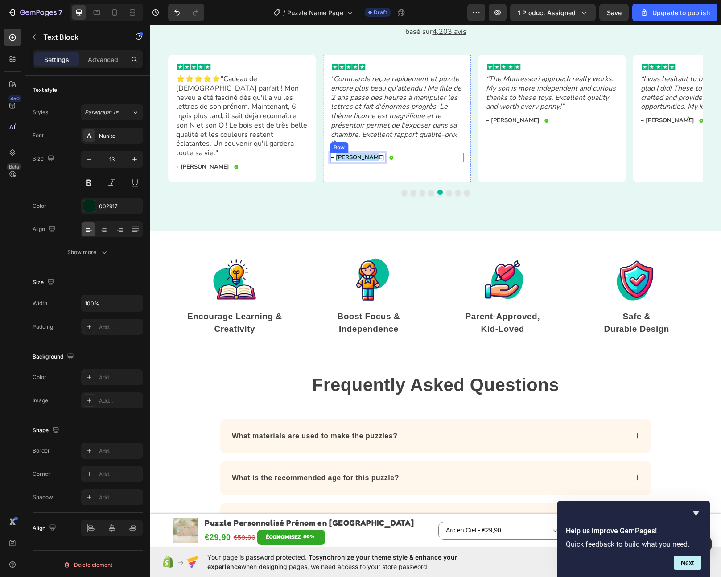
drag, startPoint x: 333, startPoint y: 284, endPoint x: 364, endPoint y: 283, distance: 31.2
click at [364, 162] on div "– Michelle D. Text Block 0 Icon Row" at bounding box center [396, 157] width 133 height 9
click at [519, 112] on icon "“The Montessori approach really works. My son is more independent and curious t…" at bounding box center [551, 92] width 130 height 37
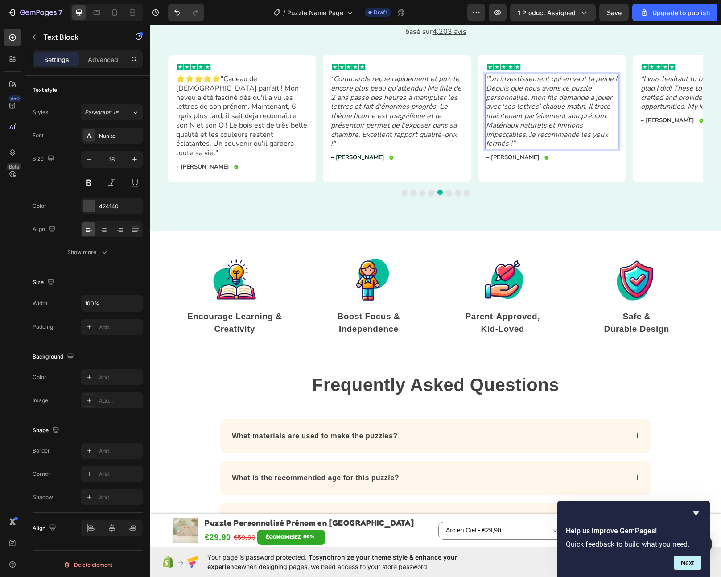
click at [504, 161] on p "– Daniel W." at bounding box center [513, 158] width 54 height 8
click at [493, 161] on p "– Daniel W." at bounding box center [513, 158] width 54 height 8
drag, startPoint x: 489, startPoint y: 293, endPoint x: 529, endPoint y: 292, distance: 40.2
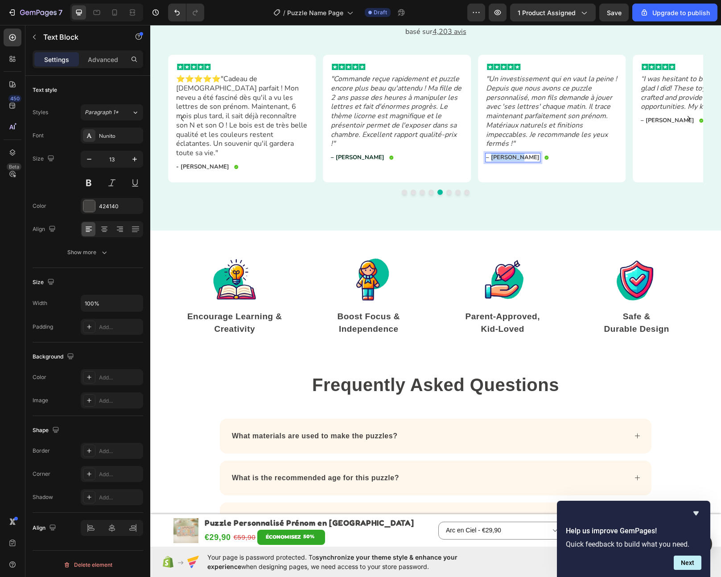
click at [529, 162] on div "– Daniel W. Text Block 0 Icon Row" at bounding box center [551, 157] width 133 height 9
click at [664, 112] on icon "“I was hesitant to buy at first, but I’m so glad I did! These toys are beautifu…" at bounding box center [706, 92] width 131 height 37
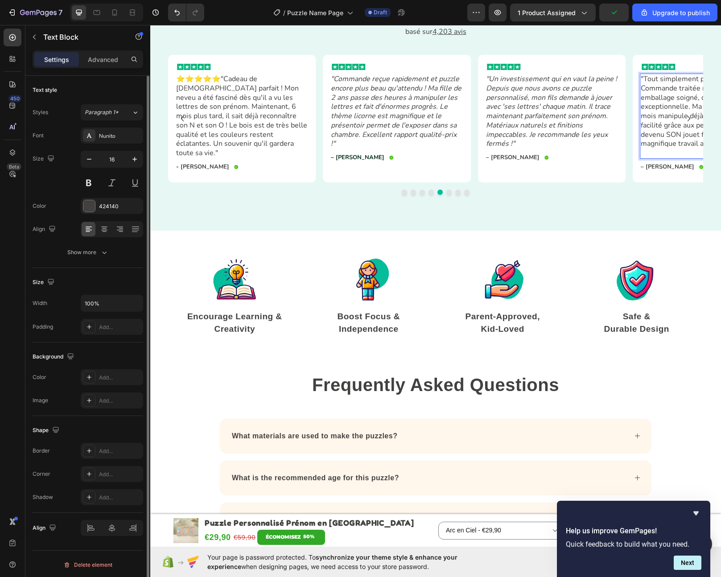
scroll to position [0, 40]
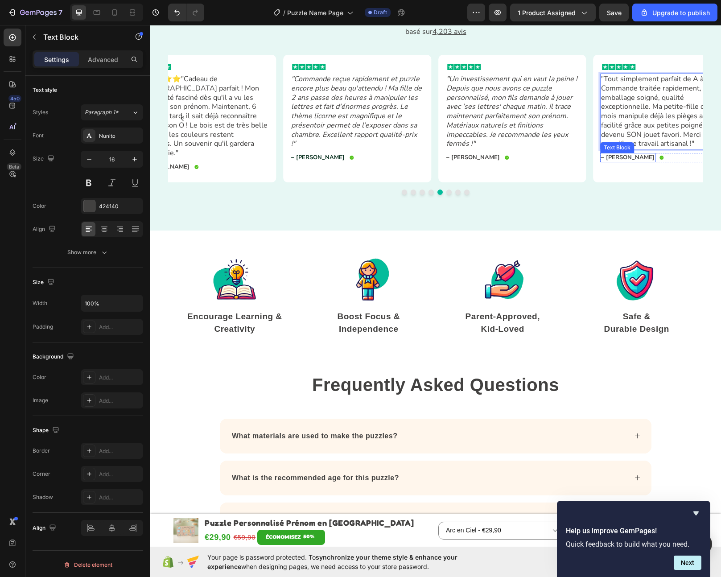
click at [604, 161] on p "– Olivia P." at bounding box center [628, 158] width 54 height 8
click at [487, 195] on div at bounding box center [435, 192] width 535 height 5
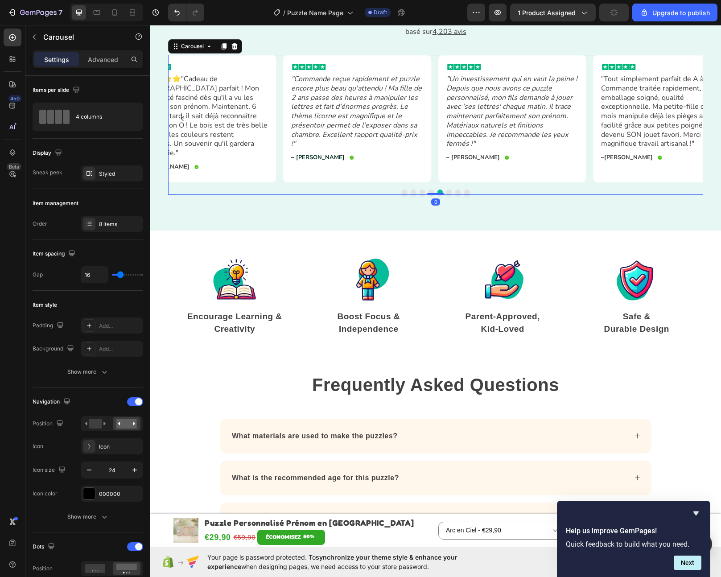
click at [451, 195] on div at bounding box center [435, 192] width 535 height 5
click at [455, 195] on button "Dot" at bounding box center [457, 192] width 5 height 5
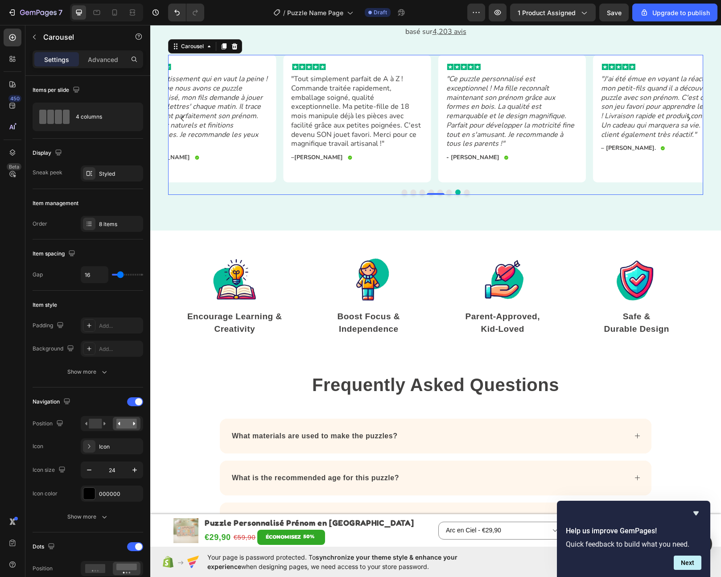
click at [464, 195] on button "Dot" at bounding box center [466, 192] width 5 height 5
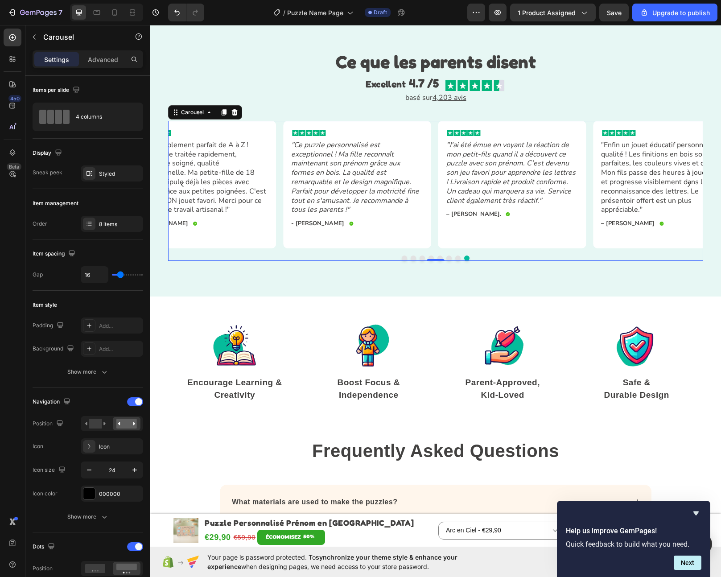
scroll to position [1825, 0]
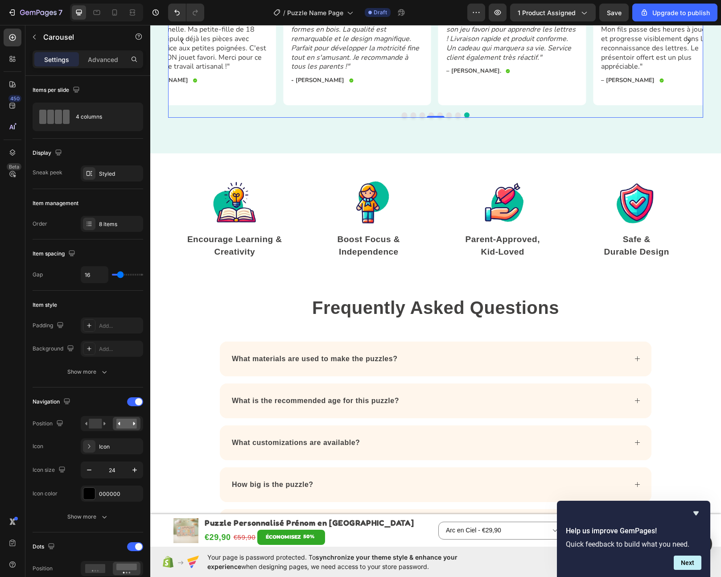
click at [488, 299] on p "Frequently Asked Questions" at bounding box center [435, 307] width 431 height 23
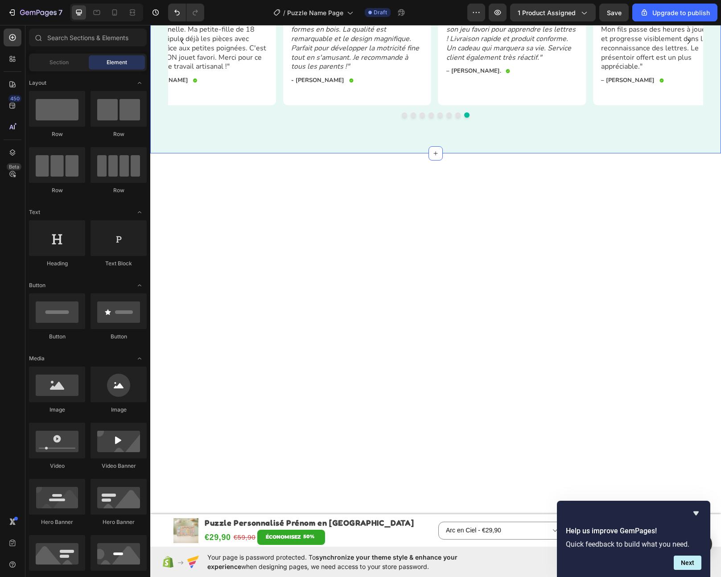
scroll to position [1407, 0]
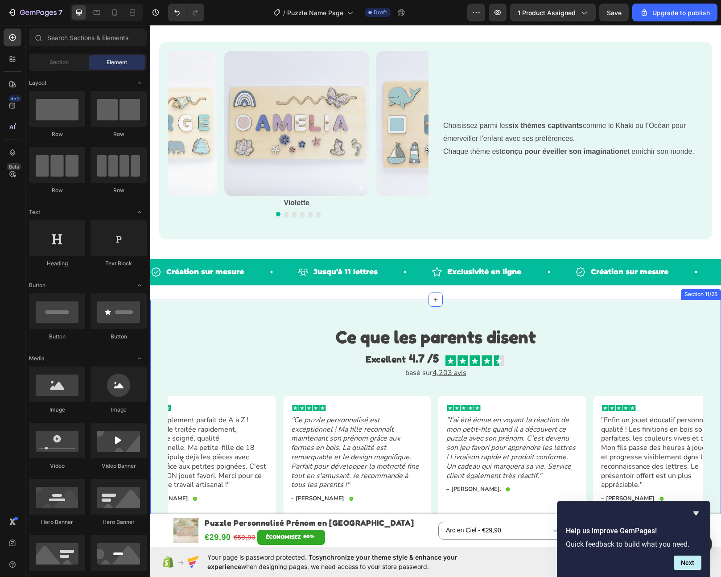
click at [537, 332] on h2 "Ce que les parents disent" at bounding box center [435, 336] width 553 height 25
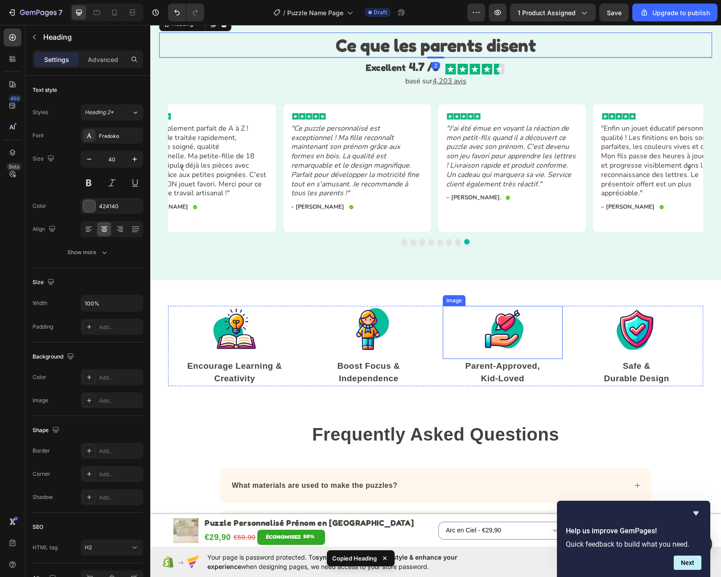
scroll to position [1802, 0]
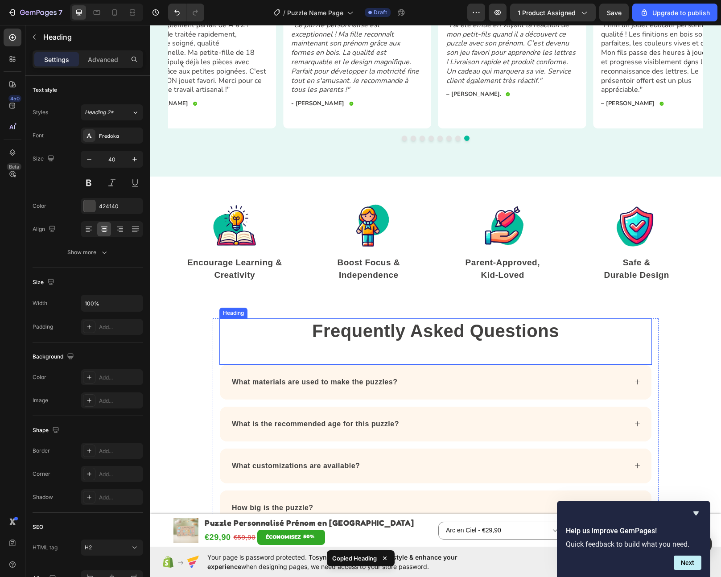
click at [516, 335] on div "Frequently Asked Questions Heading" at bounding box center [435, 342] width 433 height 46
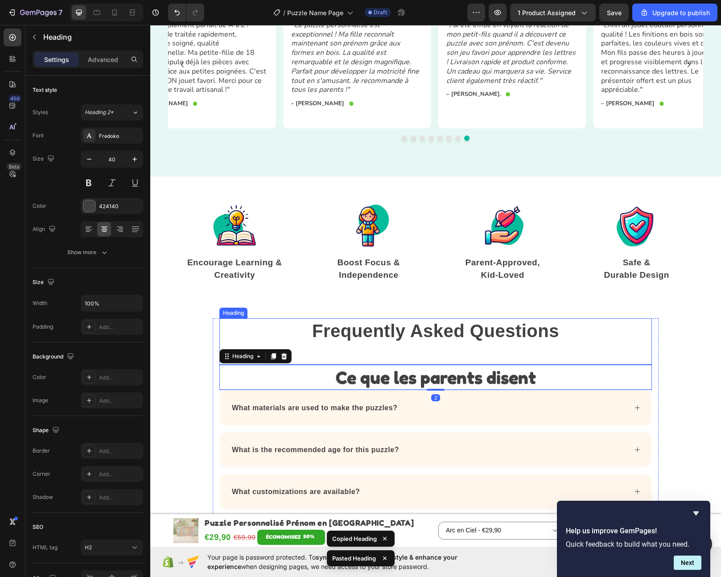
click at [494, 323] on p "Frequently Asked Questions" at bounding box center [435, 330] width 431 height 23
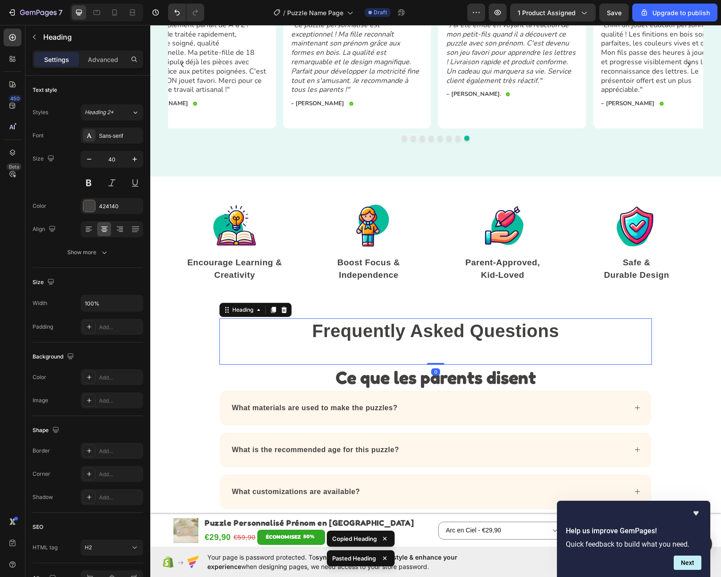
click at [494, 323] on p "Frequently Asked Questions" at bounding box center [435, 330] width 431 height 23
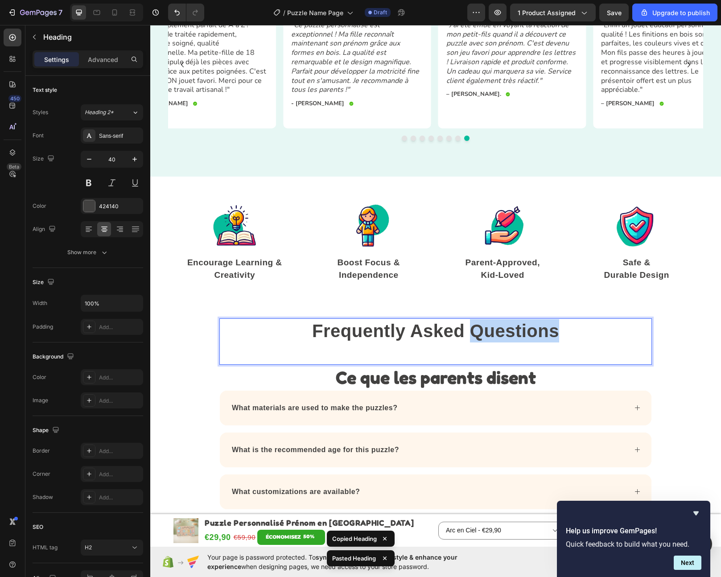
click at [494, 323] on p "Frequently Asked Questions" at bounding box center [435, 330] width 431 height 23
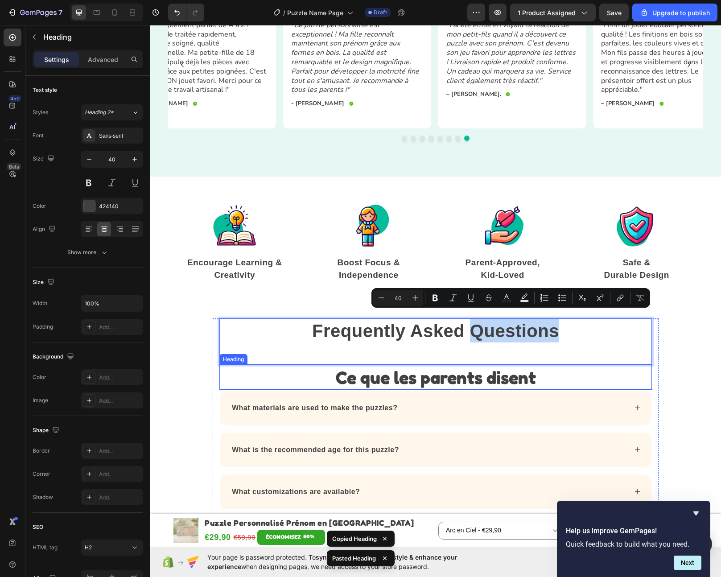
click at [470, 391] on div "What materials are used to make the puzzles?" at bounding box center [436, 408] width 432 height 35
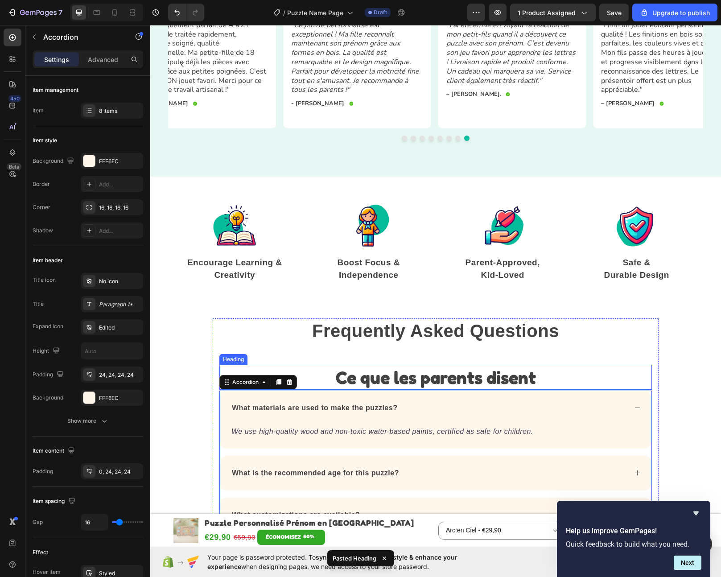
click at [466, 370] on strong "Ce que les parents disent" at bounding box center [436, 377] width 200 height 21
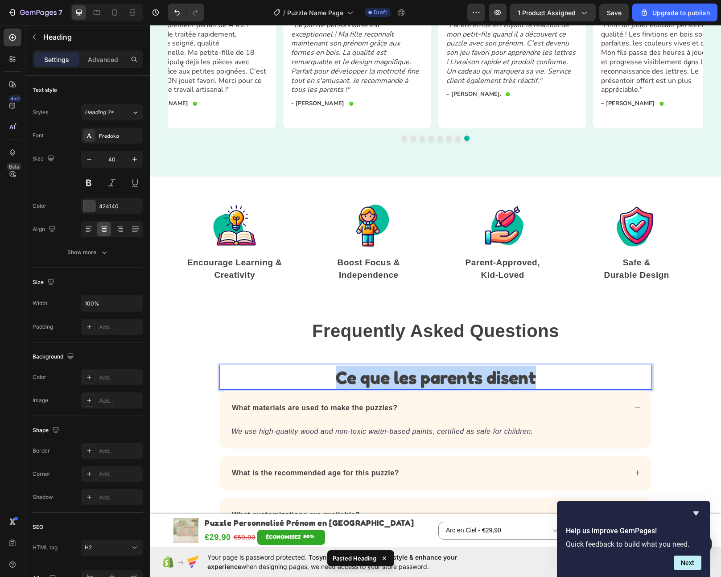
click at [466, 370] on strong "Ce que les parents disent" at bounding box center [436, 377] width 200 height 21
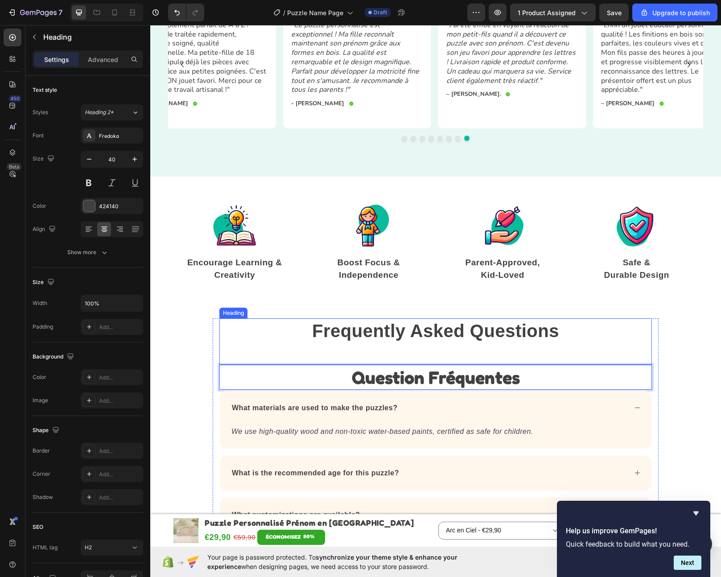
click at [486, 327] on p "Frequently Asked Questions" at bounding box center [435, 330] width 431 height 23
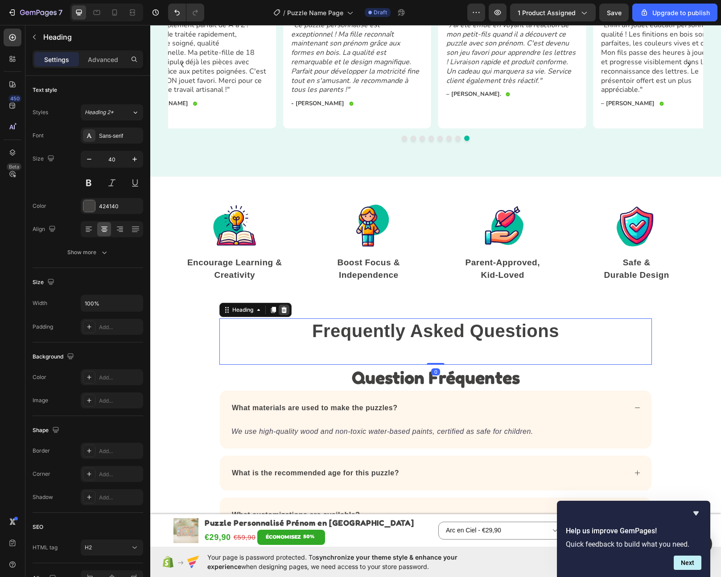
click at [281, 307] on icon at bounding box center [284, 310] width 6 height 6
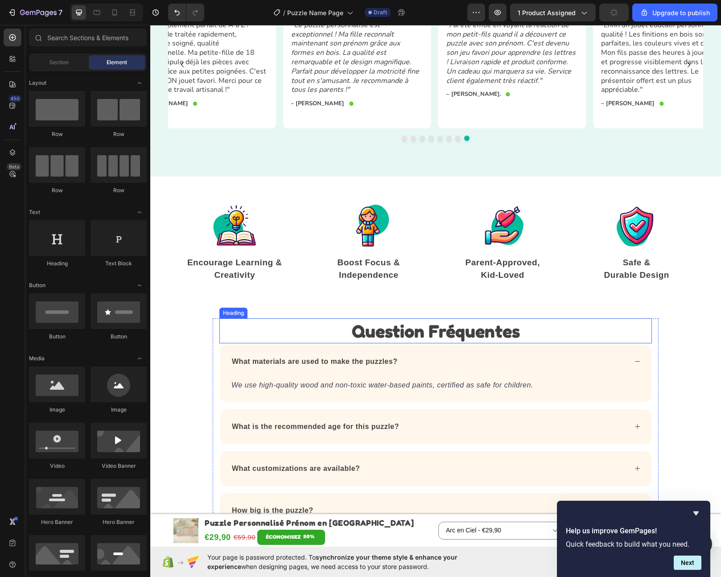
click at [558, 320] on p "⁠⁠⁠⁠⁠⁠⁠ Question Fréquentes" at bounding box center [435, 330] width 431 height 23
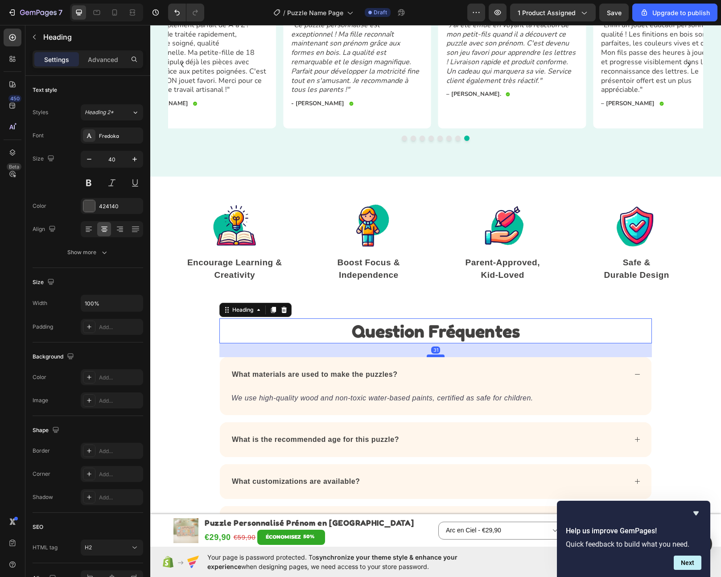
drag, startPoint x: 430, startPoint y: 333, endPoint x: 433, endPoint y: 347, distance: 13.7
click at [433, 355] on div at bounding box center [436, 356] width 18 height 3
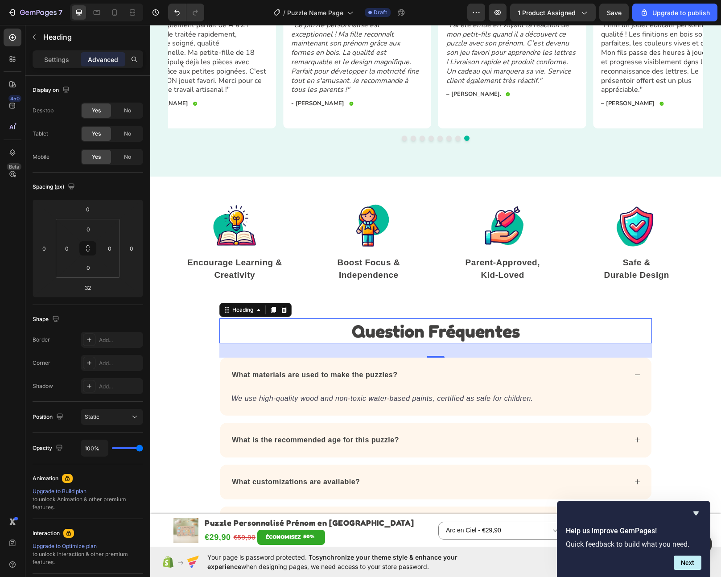
click at [328, 371] on strong "What materials are used to make the puzzles?" at bounding box center [314, 375] width 165 height 8
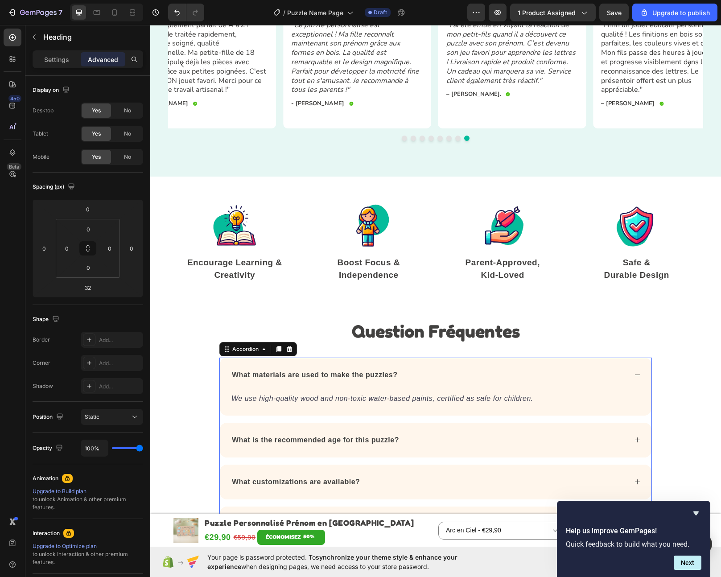
click at [328, 371] on strong "What materials are used to make the puzzles?" at bounding box center [314, 375] width 165 height 8
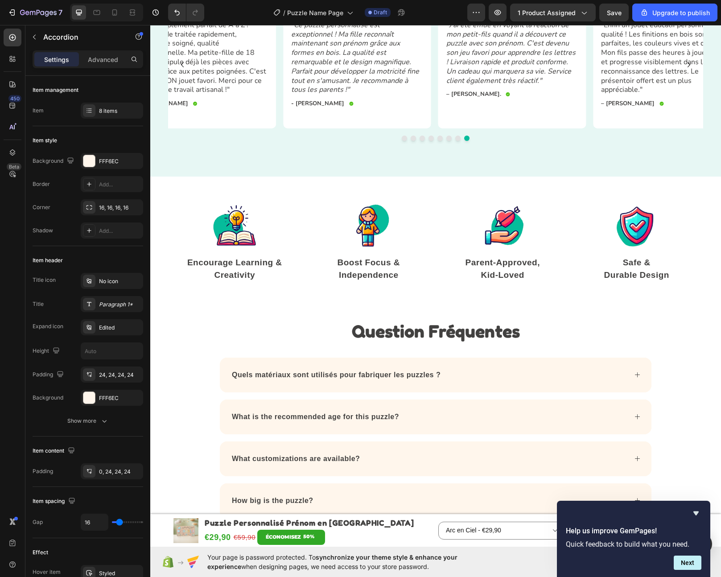
click at [465, 368] on div "Quels matériaux sont utilisés pour fabriquer les puzzles ?" at bounding box center [429, 374] width 397 height 13
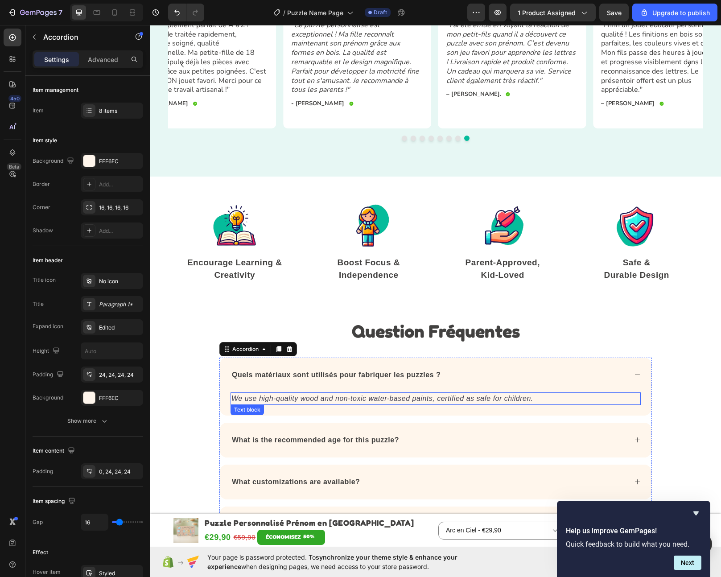
click at [298, 395] on icon "We use high-quality wood and non-toxic water-based paints, certified as safe fo…" at bounding box center [383, 399] width 302 height 8
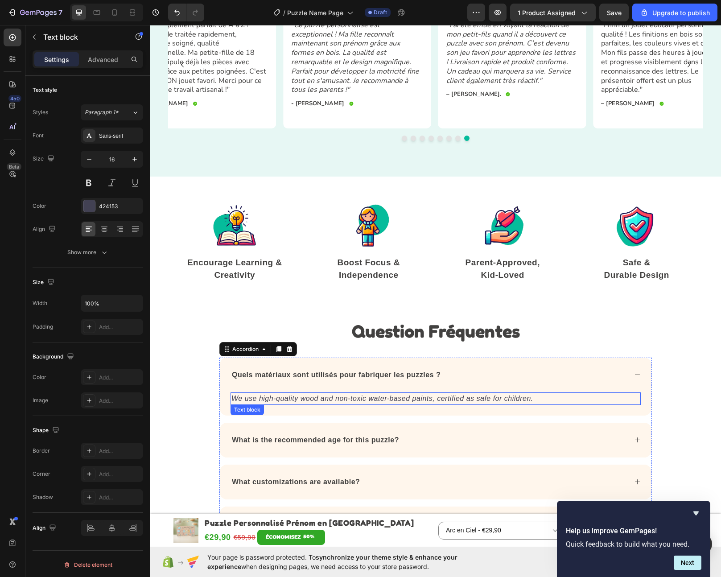
click at [298, 395] on icon "We use high-quality wood and non-toxic water-based paints, certified as safe fo…" at bounding box center [383, 399] width 302 height 8
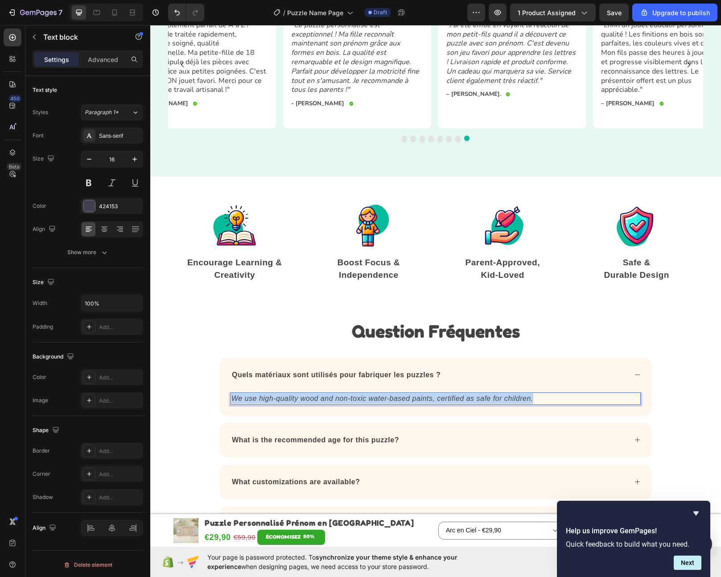
click at [298, 395] on icon "We use high-quality wood and non-toxic water-based paints, certified as safe fo…" at bounding box center [383, 399] width 302 height 8
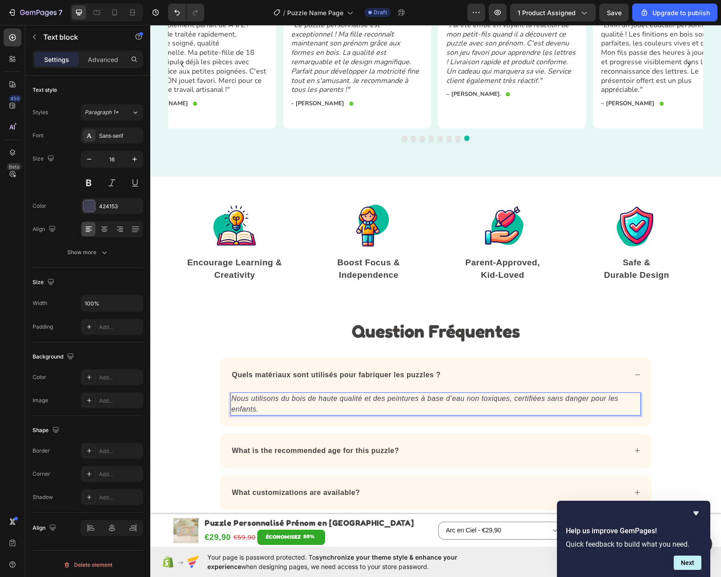
scroll to position [1837, 0]
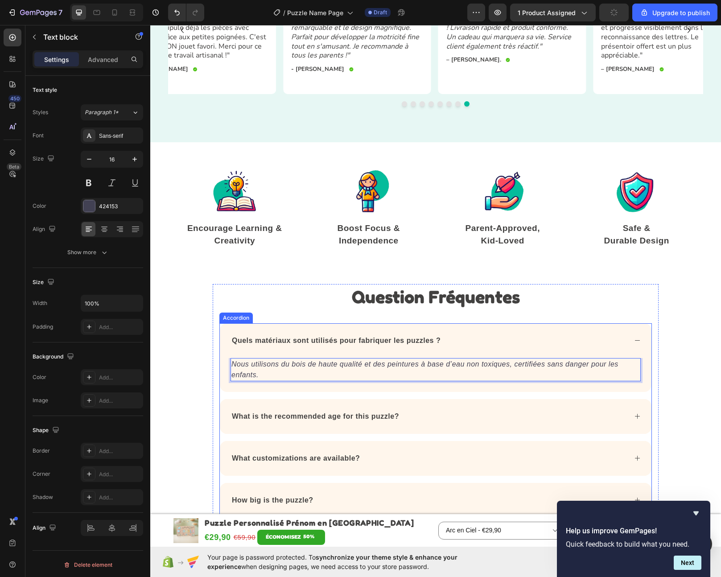
click at [426, 410] on div "What is the recommended age for this puzzle?" at bounding box center [429, 416] width 397 height 13
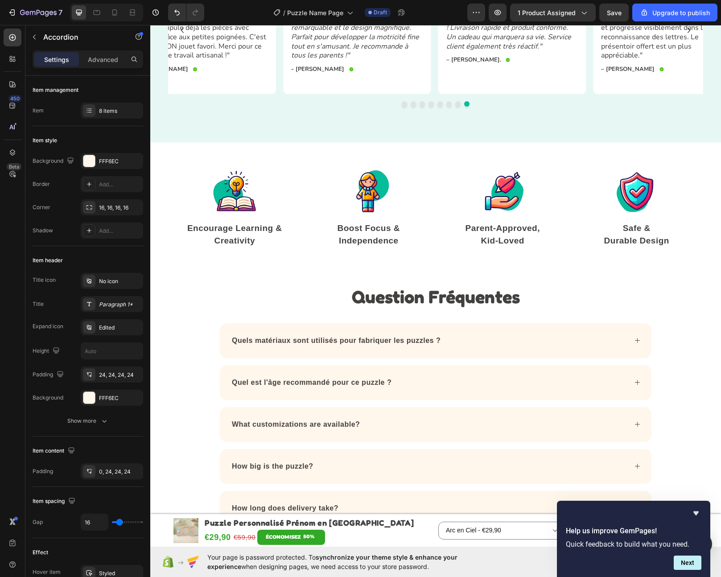
click at [446, 376] on div "Quel est l'âge recommandé pour ce puzzle ?" at bounding box center [429, 382] width 397 height 13
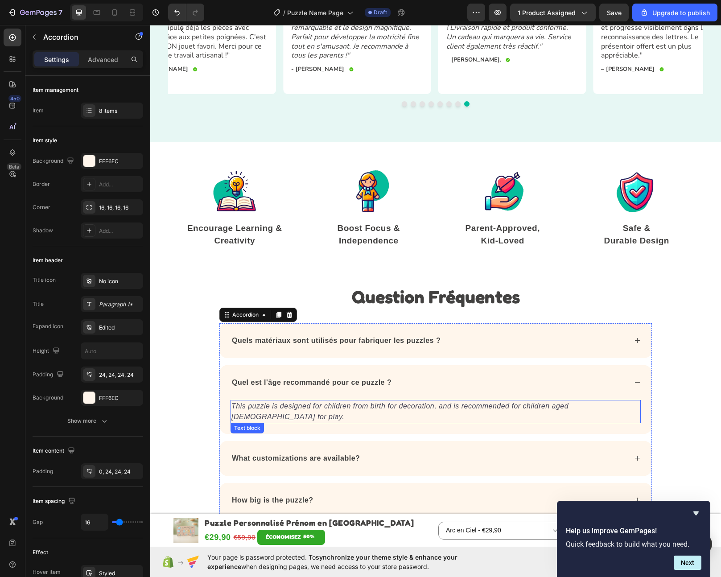
click at [391, 402] on icon "This puzzle is designed for children from birth for decoration, and is recommen…" at bounding box center [400, 411] width 337 height 18
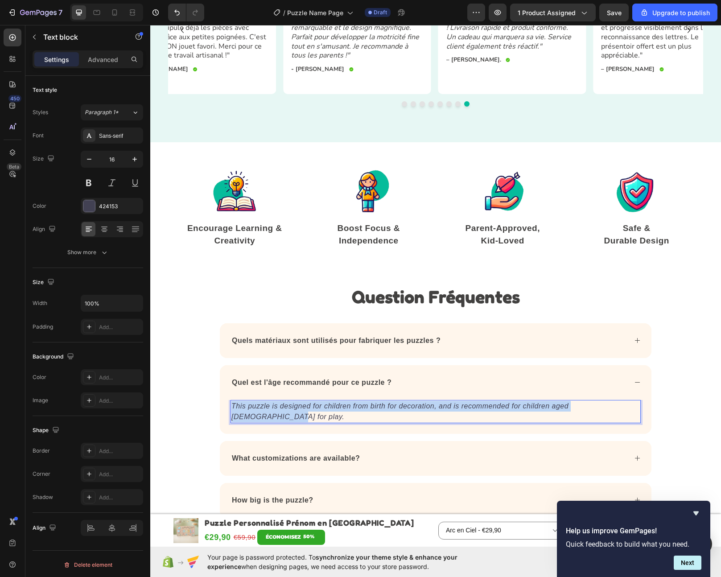
click at [391, 402] on icon "This puzzle is designed for children from birth for decoration, and is recommen…" at bounding box center [400, 411] width 337 height 18
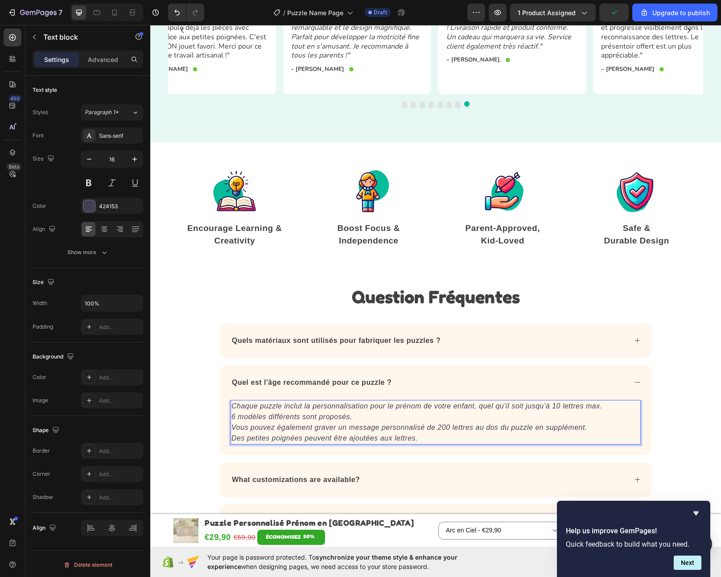
click at [482, 424] on icon "Vous pouvez également graver un message personnalisé de 200 lettres au dos du p…" at bounding box center [410, 428] width 356 height 8
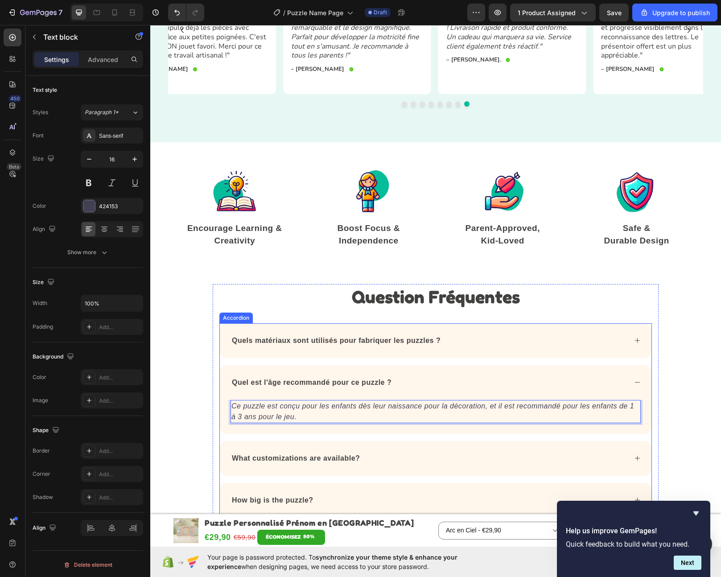
drag, startPoint x: 357, startPoint y: 323, endPoint x: 476, endPoint y: 326, distance: 118.7
click at [357, 323] on div "Quels matériaux sont utilisés pour fabriquer les puzzles ?" at bounding box center [436, 340] width 432 height 35
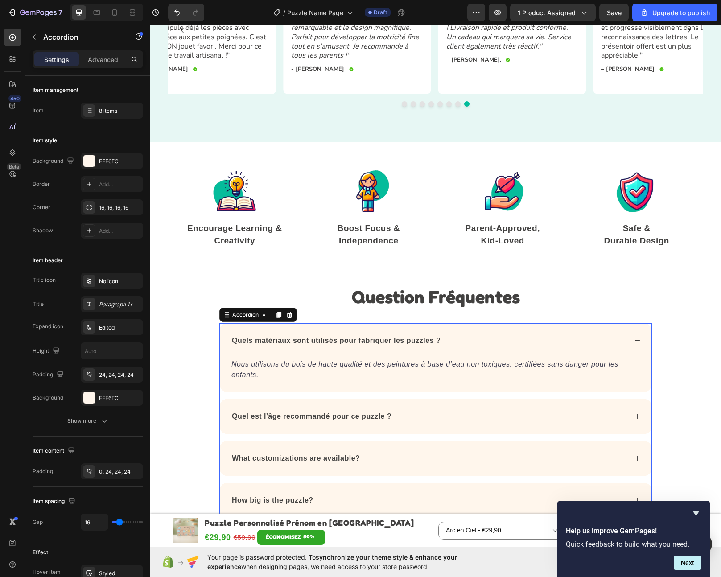
click at [496, 334] on div "Quels matériaux sont utilisés pour fabriquer les puzzles ?" at bounding box center [429, 340] width 397 height 13
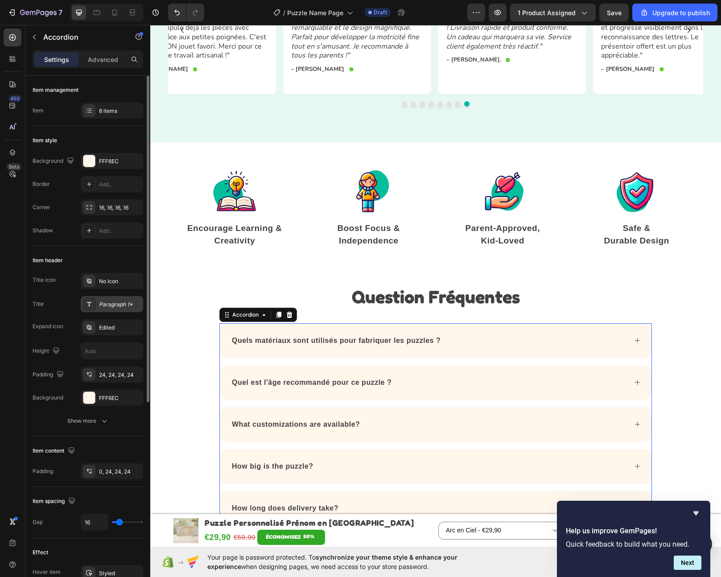
click at [112, 310] on div "Paragraph 1*" at bounding box center [112, 304] width 62 height 16
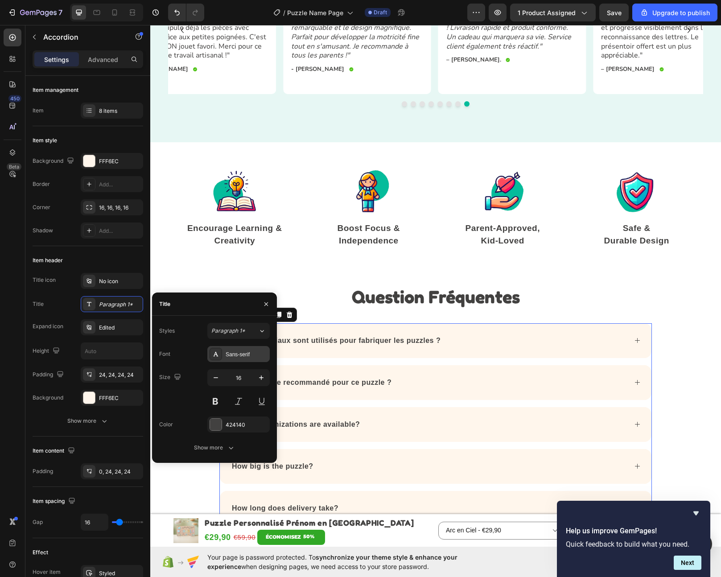
click at [234, 357] on div "Sans-serif" at bounding box center [247, 355] width 42 height 8
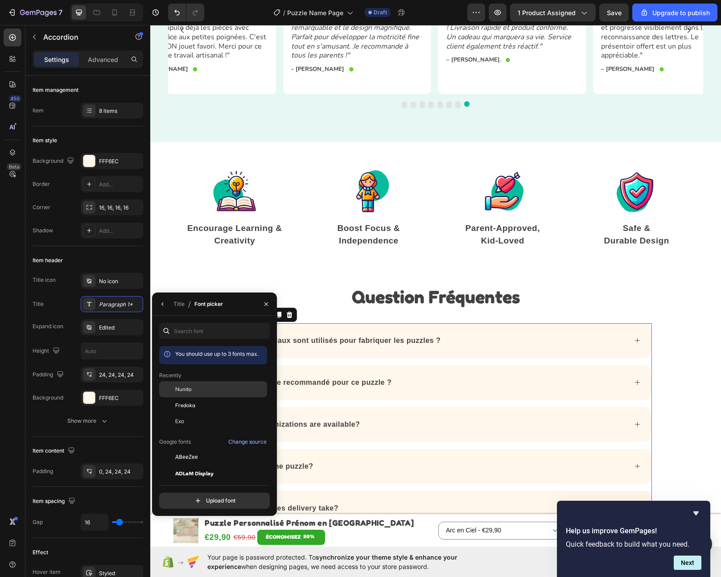
click at [203, 389] on div "Nunito" at bounding box center [220, 389] width 90 height 8
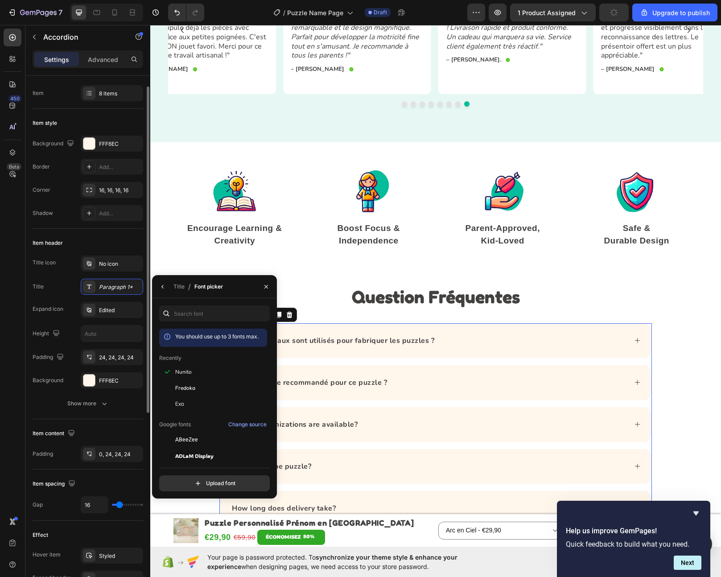
scroll to position [0, 0]
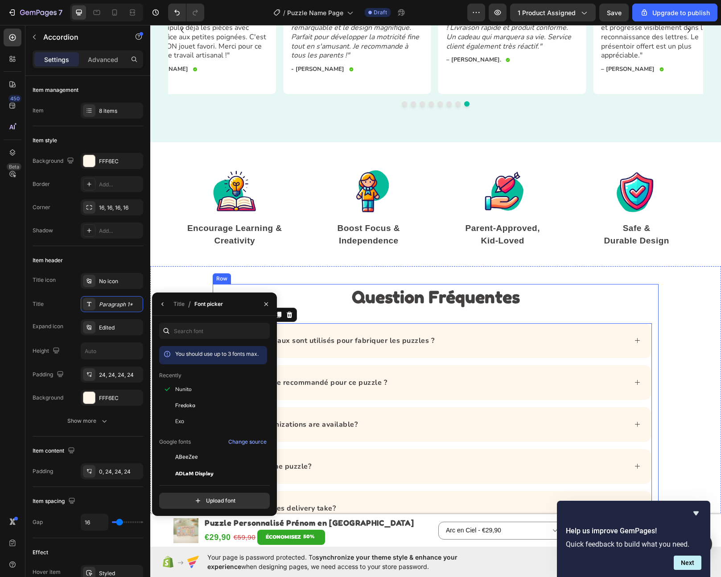
drag, startPoint x: 449, startPoint y: 311, endPoint x: 469, endPoint y: 322, distance: 22.4
click at [449, 312] on div "⁠⁠⁠⁠⁠⁠⁠ Question Fréquentes Heading Quels matériaux sont utilisés pour fabrique…" at bounding box center [435, 468] width 433 height 368
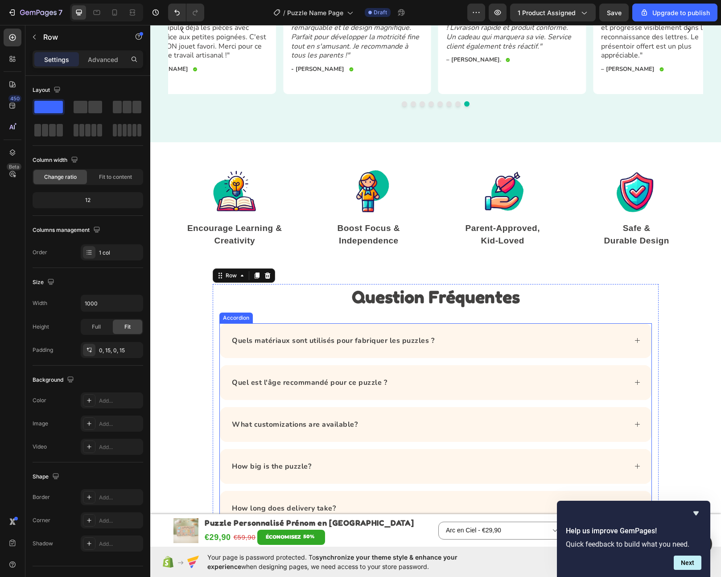
click at [474, 323] on div "Quels matériaux sont utilisés pour fabriquer les puzzles ?" at bounding box center [436, 340] width 432 height 35
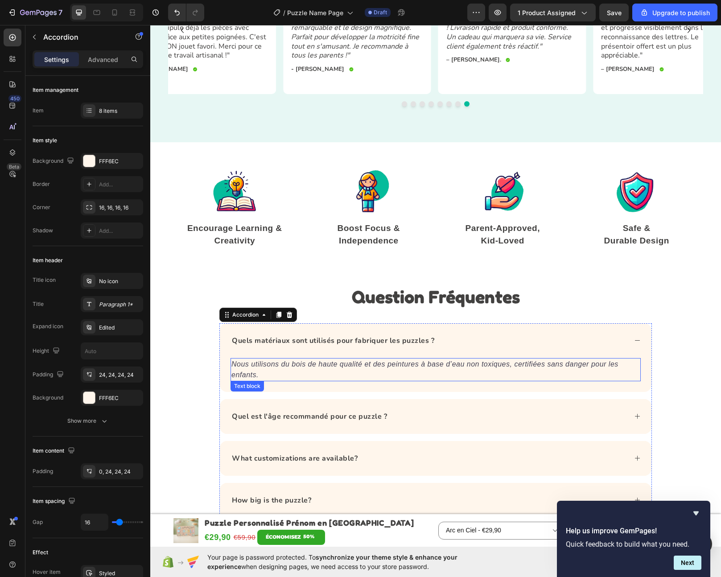
click at [360, 360] on icon "Nous utilisons du bois de haute qualité et des peintures à base d’eau non toxiq…" at bounding box center [425, 369] width 387 height 18
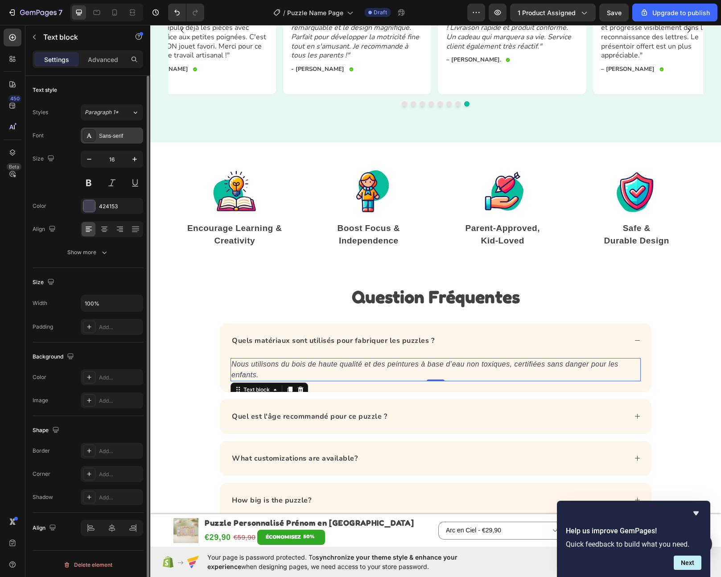
click at [120, 141] on div "Sans-serif" at bounding box center [112, 136] width 62 height 16
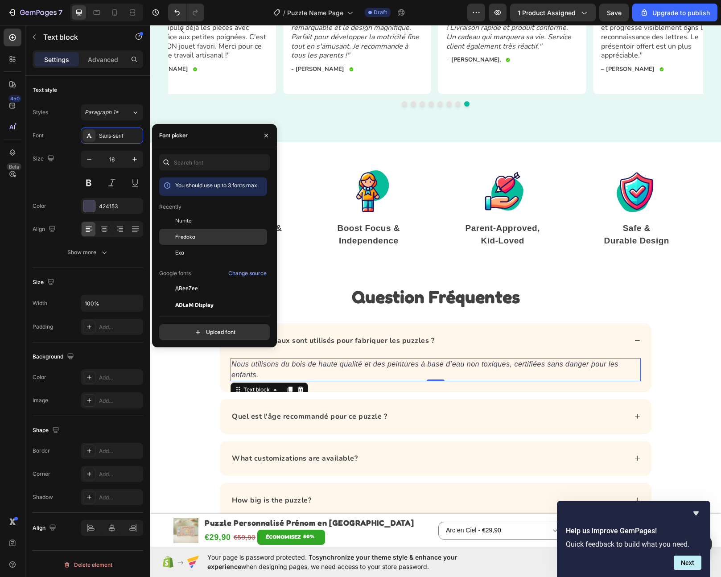
click at [206, 233] on div "Fredoka" at bounding box center [220, 237] width 90 height 8
click at [194, 222] on div "Nunito" at bounding box center [220, 221] width 90 height 8
click at [440, 410] on div "Quel est l'âge recommandé pour ce puzzle ?" at bounding box center [429, 416] width 397 height 13
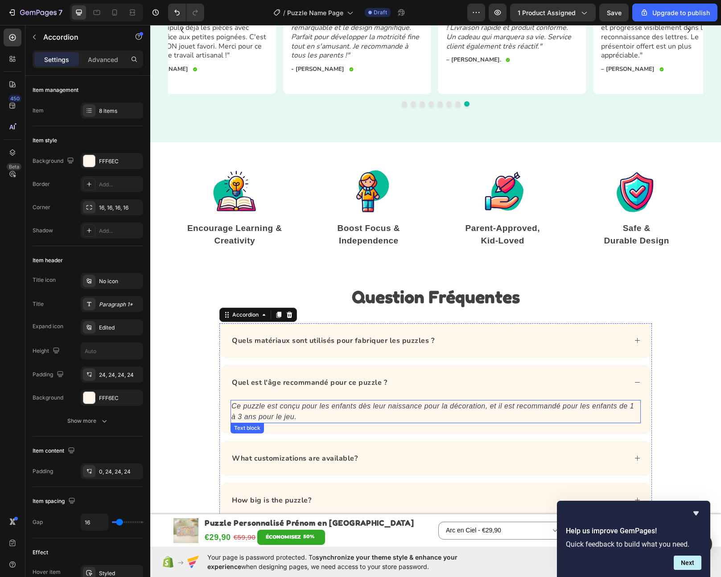
click at [334, 404] on p "Ce puzzle est conçu pour les enfants dès leur naissance pour la décoration, et …" at bounding box center [436, 411] width 409 height 21
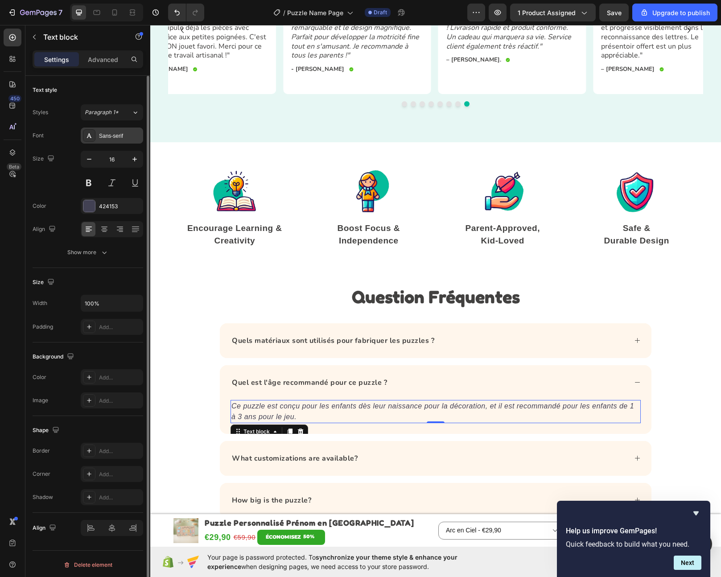
click at [112, 140] on div "Sans-serif" at bounding box center [120, 136] width 42 height 8
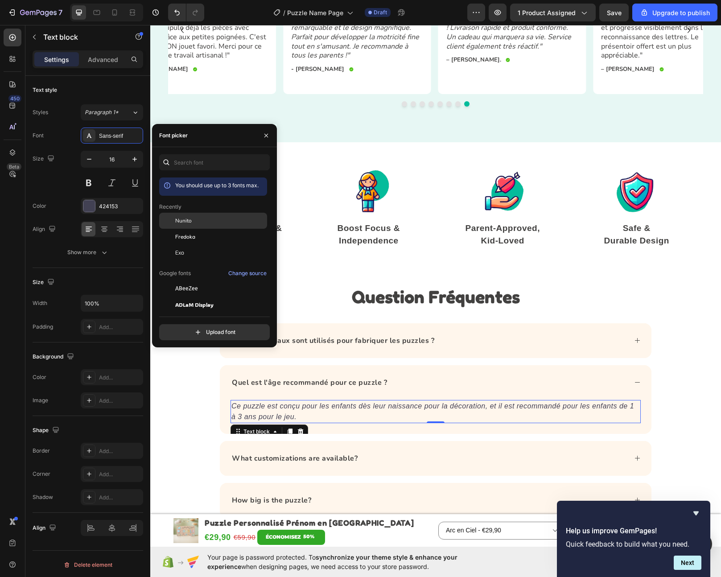
click at [191, 220] on span "Nunito" at bounding box center [183, 221] width 17 height 8
click at [397, 452] on div "What customizations are available?" at bounding box center [429, 458] width 397 height 13
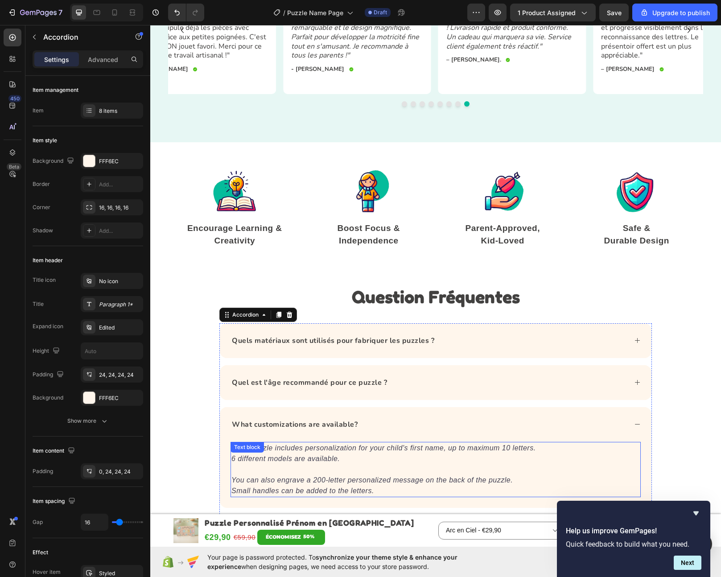
click at [314, 444] on icon "Each puzzle includes personalization for your child's first name, up to maximum…" at bounding box center [384, 448] width 305 height 8
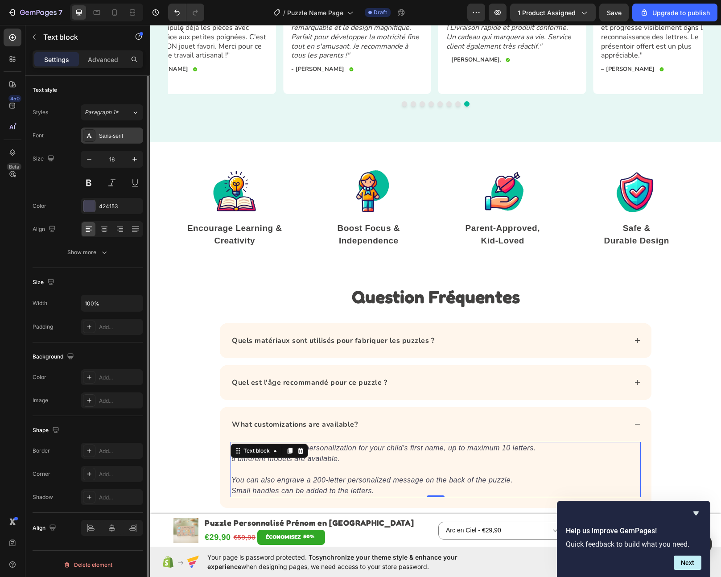
click at [96, 130] on div "Sans-serif" at bounding box center [112, 136] width 62 height 16
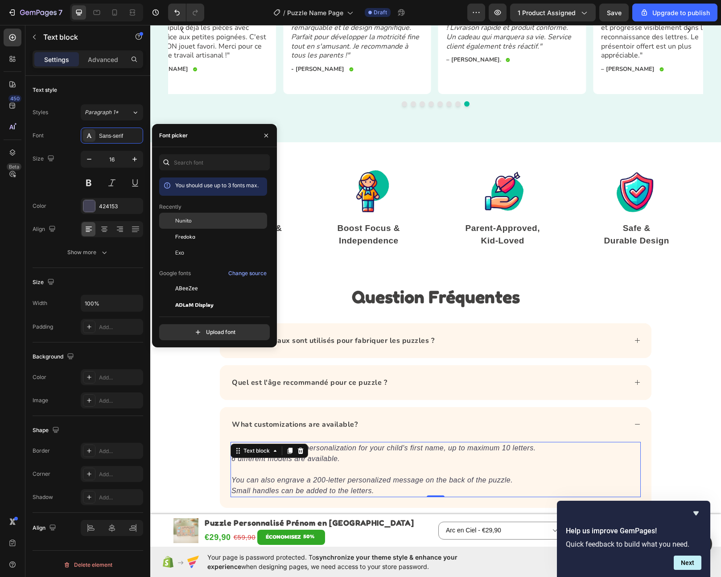
click at [183, 218] on span "Nunito" at bounding box center [183, 221] width 17 height 8
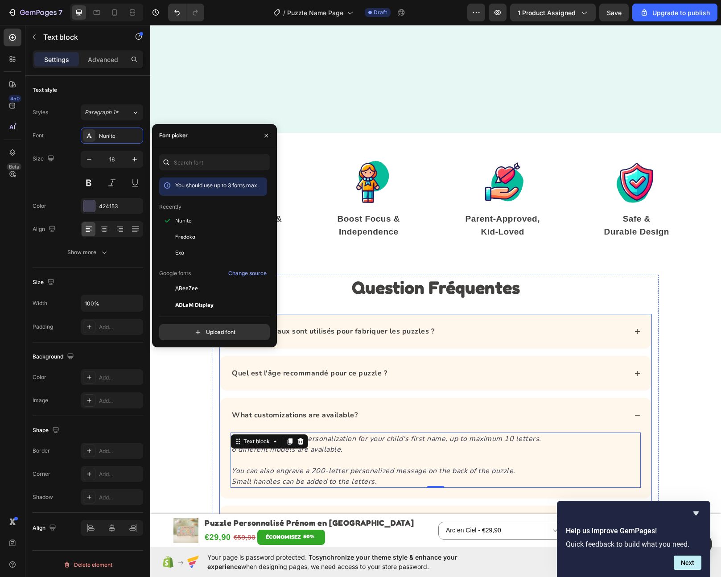
scroll to position [1993, 0]
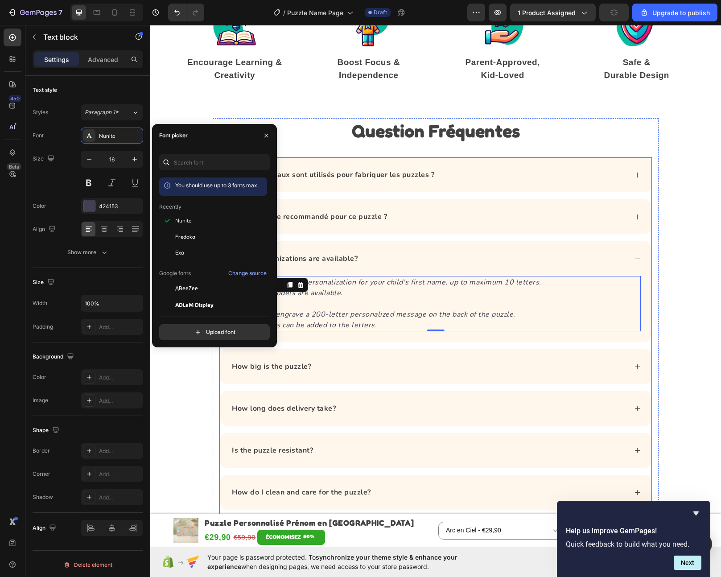
click at [430, 243] on div "What customizations are available?" at bounding box center [436, 258] width 432 height 35
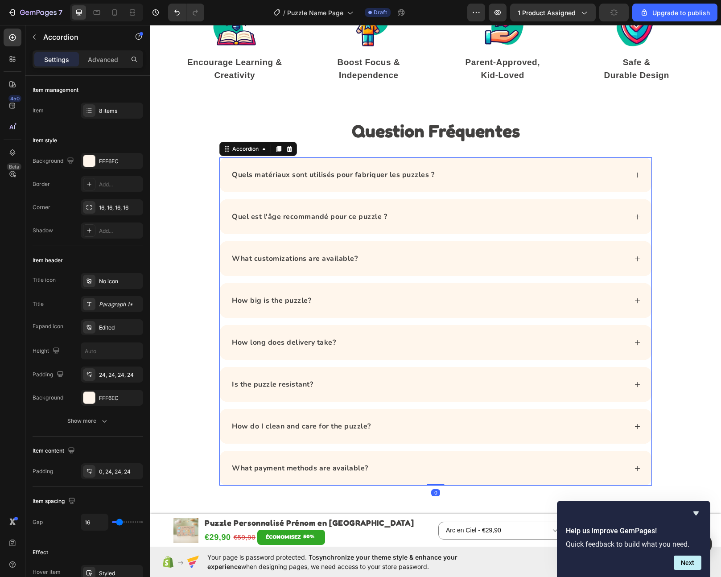
click at [421, 211] on div "Quel est l'âge recommandé pour ce puzzle ?" at bounding box center [429, 216] width 397 height 13
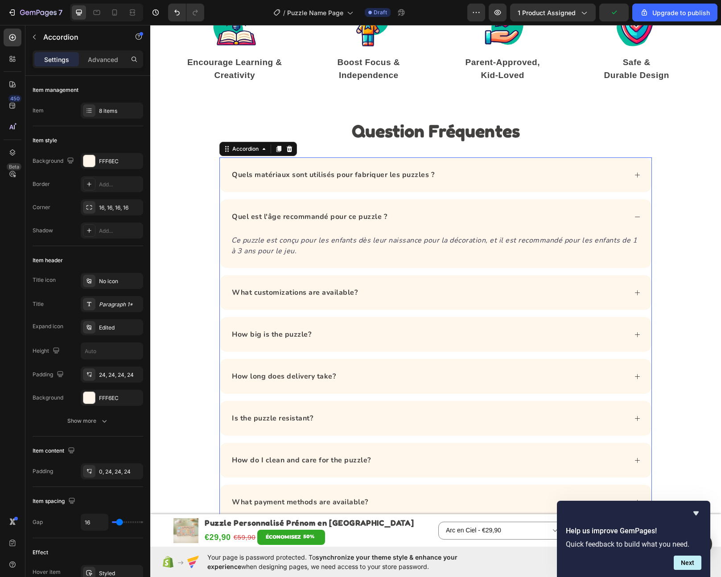
click at [420, 181] on div "Quels matériaux sont utilisés pour fabriquer les puzzles ?" at bounding box center [333, 174] width 205 height 13
click at [488, 181] on div "Quels matériaux sont utilisés pour fabriquer les puzzles ?" at bounding box center [429, 174] width 397 height 13
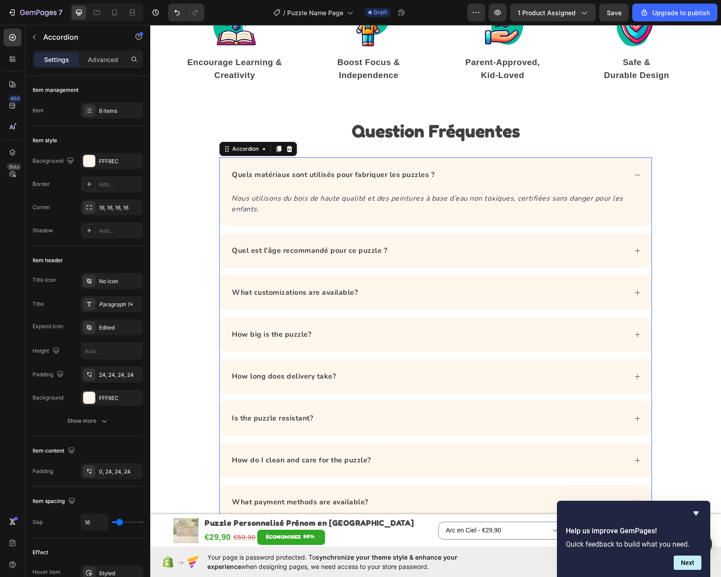
click at [358, 179] on strong "Quels matériaux sont utilisés pour fabriquer les puzzles ?" at bounding box center [333, 175] width 203 height 10
click at [489, 185] on div "Quels matériaux sont utilisés pour fabriquer les puzzles ?" at bounding box center [436, 174] width 432 height 35
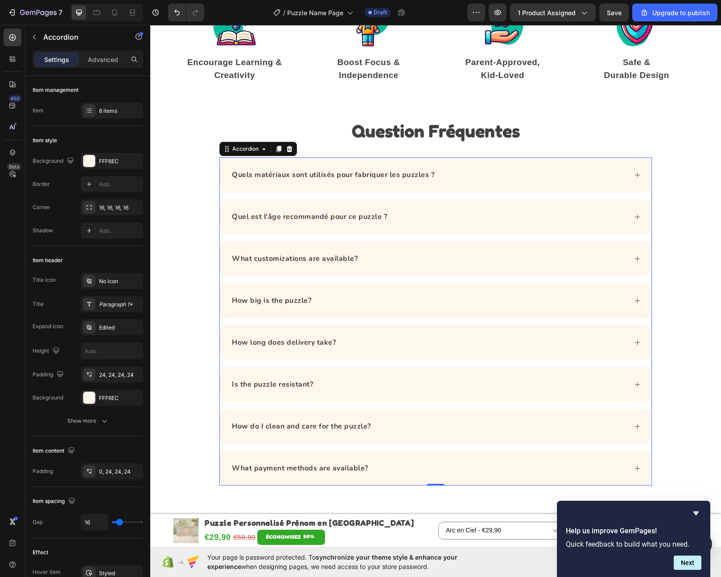
click at [411, 273] on div "What customizations are available?" at bounding box center [436, 258] width 432 height 35
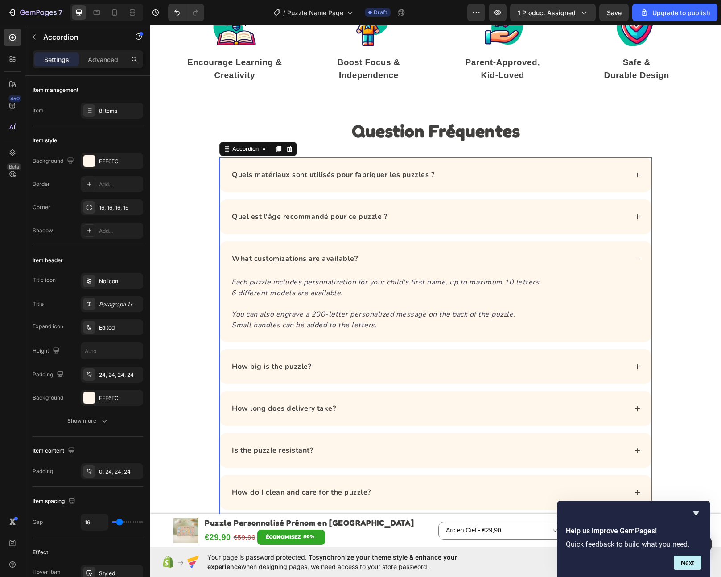
click at [320, 256] on strong "What customizations are available?" at bounding box center [295, 259] width 126 height 10
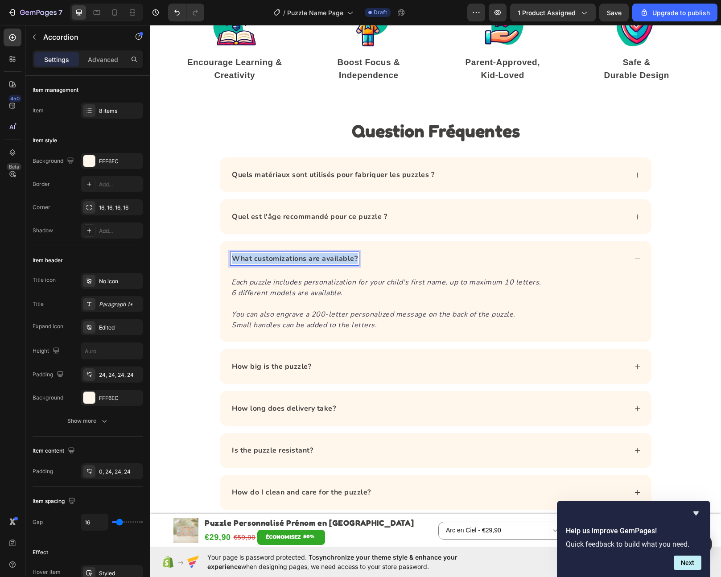
click at [319, 256] on strong "What customizations are available?" at bounding box center [295, 259] width 126 height 10
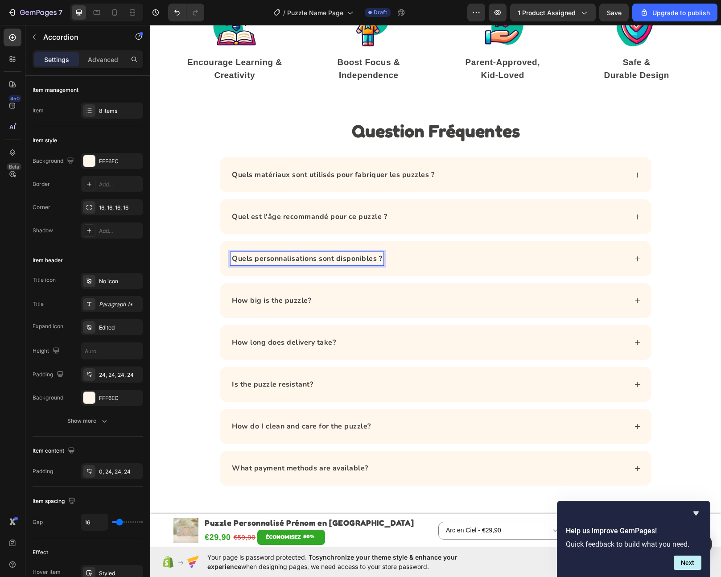
click at [443, 263] on div "Quels personnalisations sont disponibles ?" at bounding box center [429, 258] width 397 height 13
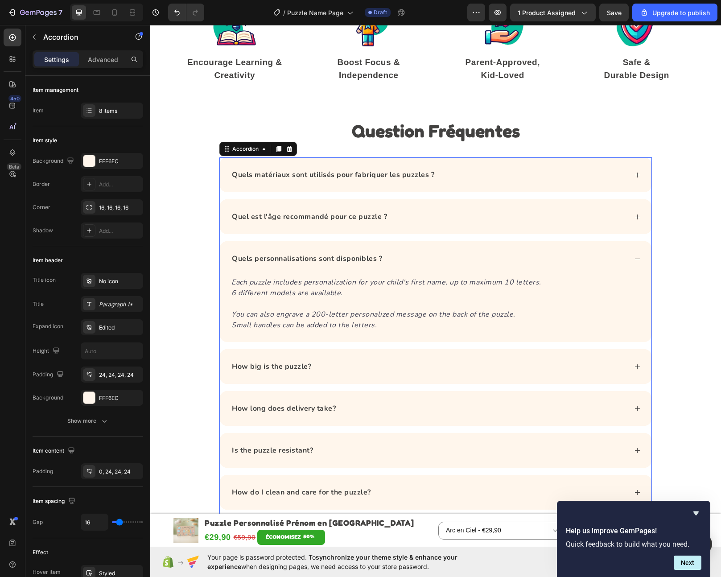
click at [287, 284] on icon "Each puzzle includes personalization for your child's first name, up to maximum…" at bounding box center [387, 282] width 310 height 10
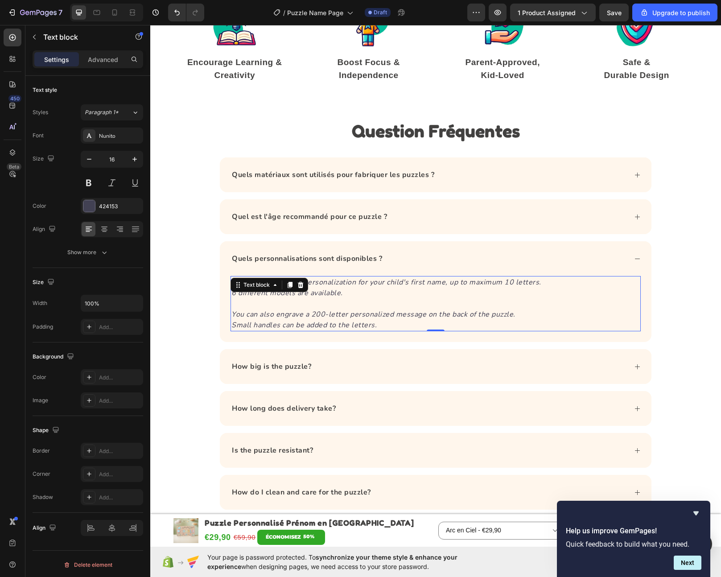
click at [288, 284] on icon at bounding box center [290, 285] width 5 height 6
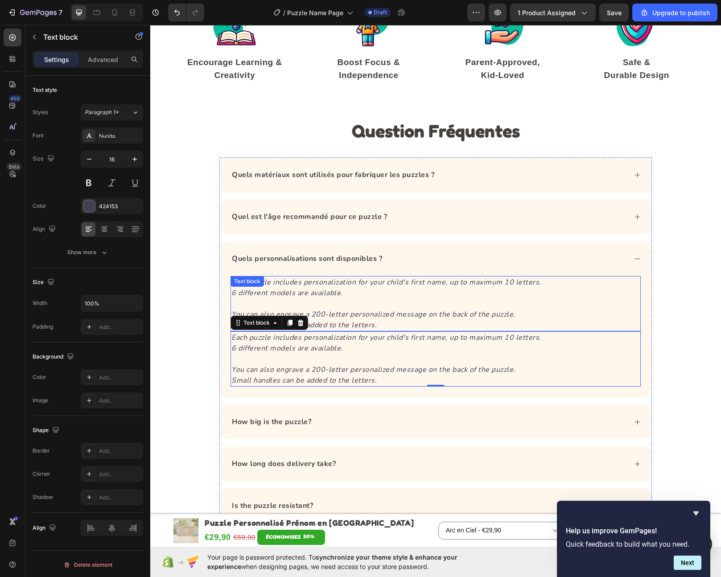
click at [364, 295] on p "6 different models are available." at bounding box center [436, 293] width 409 height 11
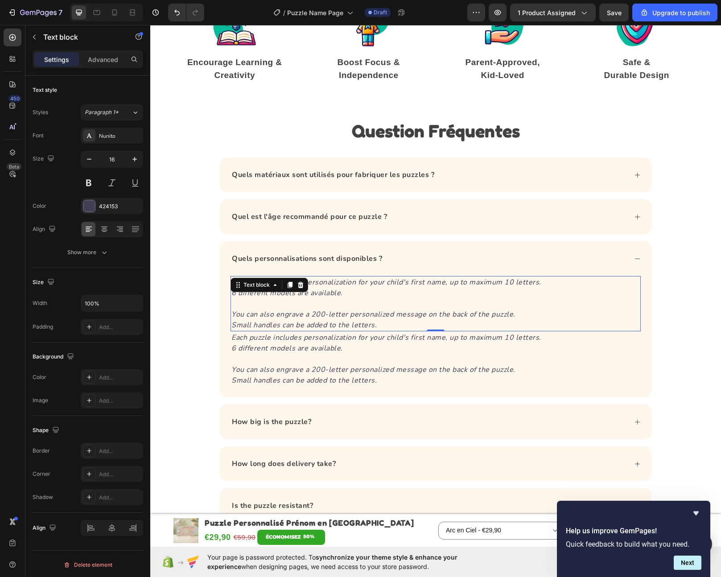
click at [298, 288] on icon at bounding box center [301, 285] width 6 height 6
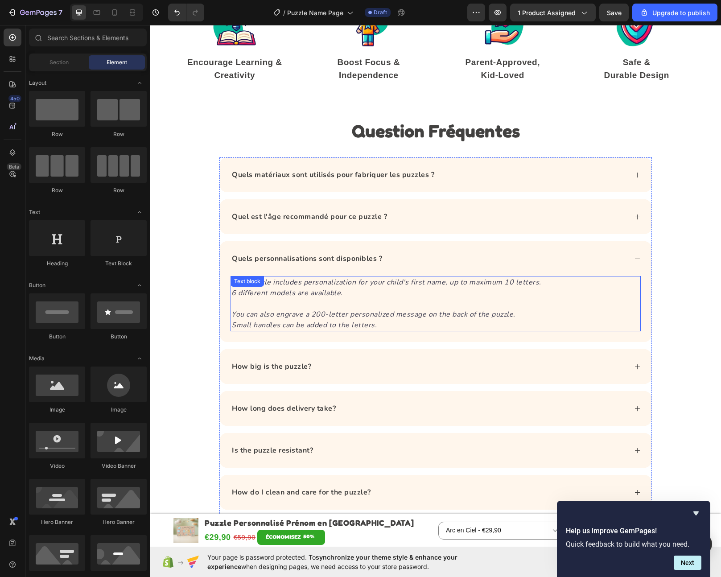
click at [354, 320] on p "Small handles can be added to the letters." at bounding box center [436, 325] width 409 height 11
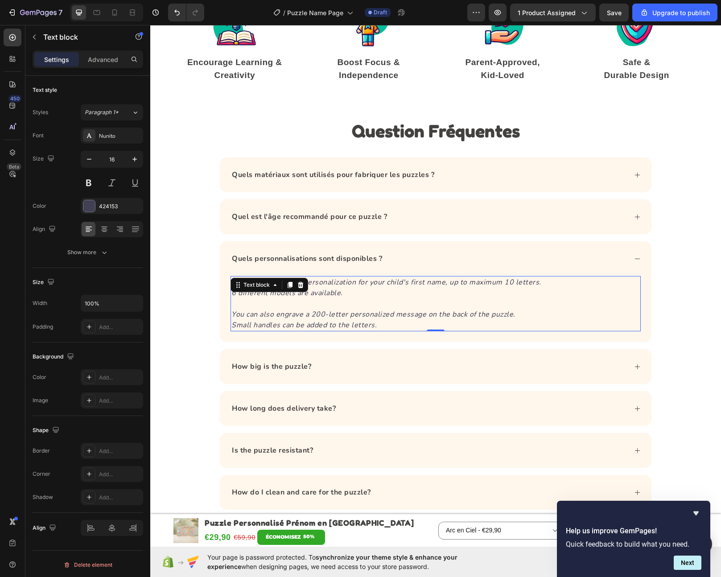
click at [354, 320] on p "Small handles can be added to the letters." at bounding box center [436, 325] width 409 height 11
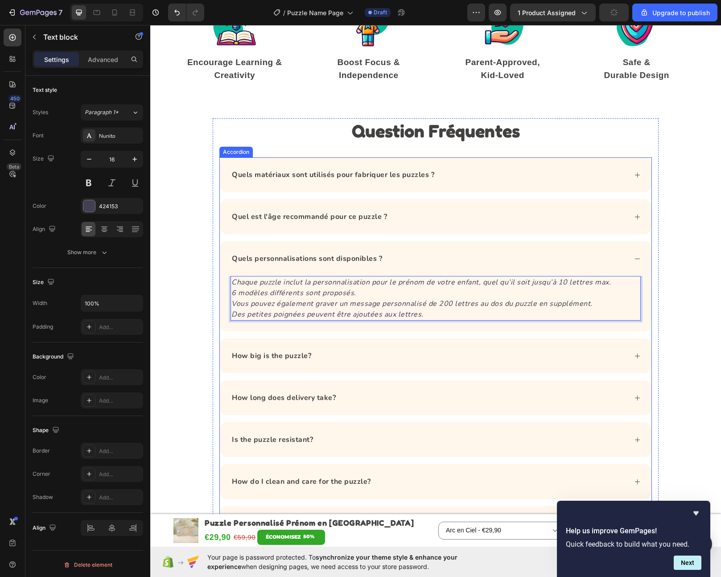
click at [431, 268] on div "Quels personnalisations sont disponibles ?" at bounding box center [436, 258] width 432 height 35
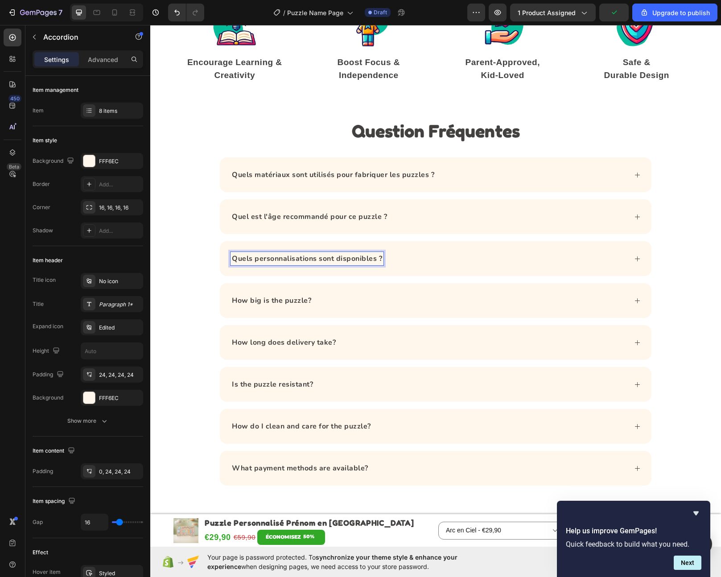
click at [243, 260] on strong "Quels personnalisations sont disponibles ?" at bounding box center [307, 259] width 150 height 10
click at [389, 300] on div "How big is the puzzle?" at bounding box center [429, 300] width 397 height 13
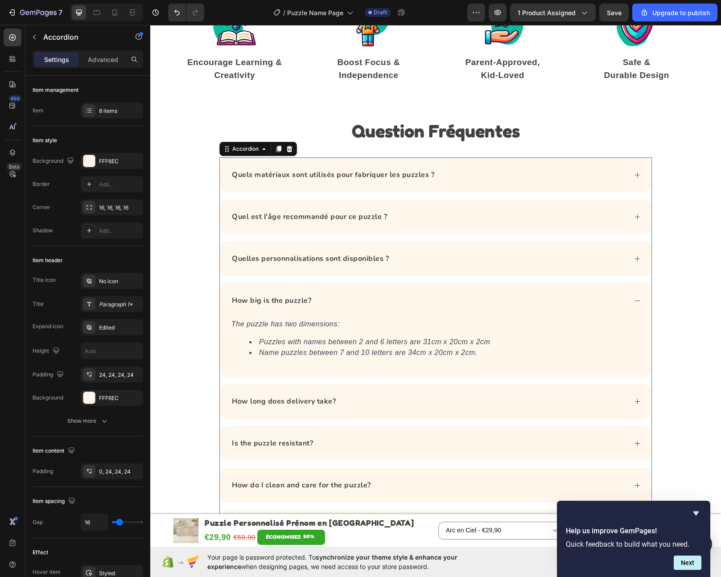
click at [293, 302] on strong "How big is the puzzle?" at bounding box center [271, 301] width 79 height 10
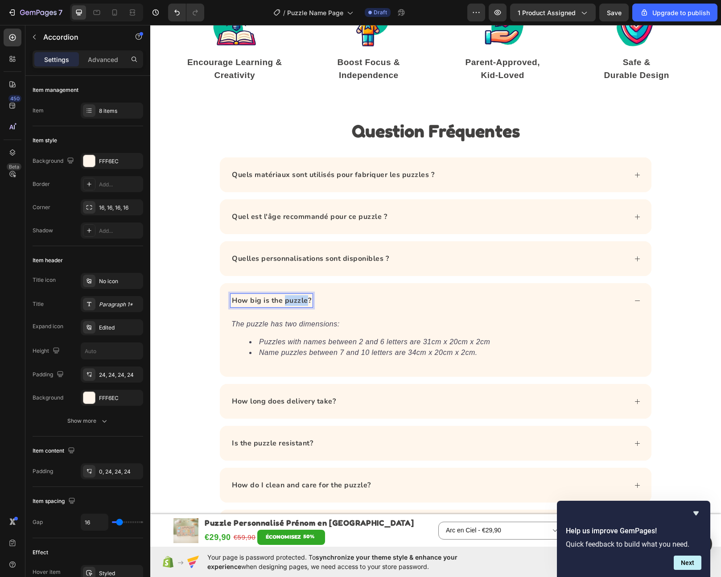
click at [293, 302] on strong "How big is the puzzle?" at bounding box center [271, 301] width 79 height 10
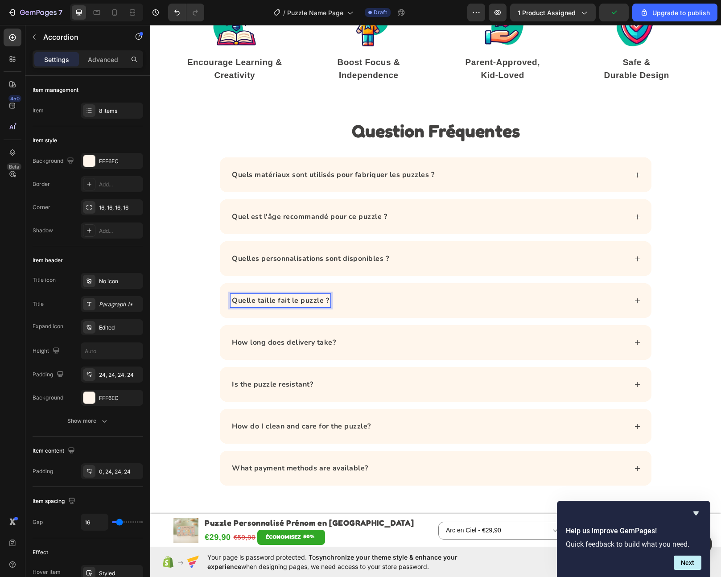
click at [385, 308] on div "Quelle taille fait le puzzle ?" at bounding box center [436, 300] width 432 height 35
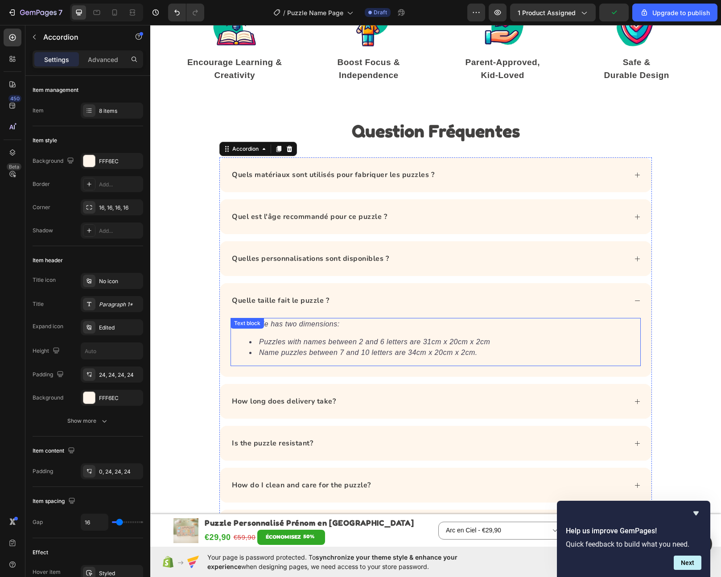
click at [319, 328] on icon "The puzzle has two dimensions:" at bounding box center [286, 324] width 108 height 8
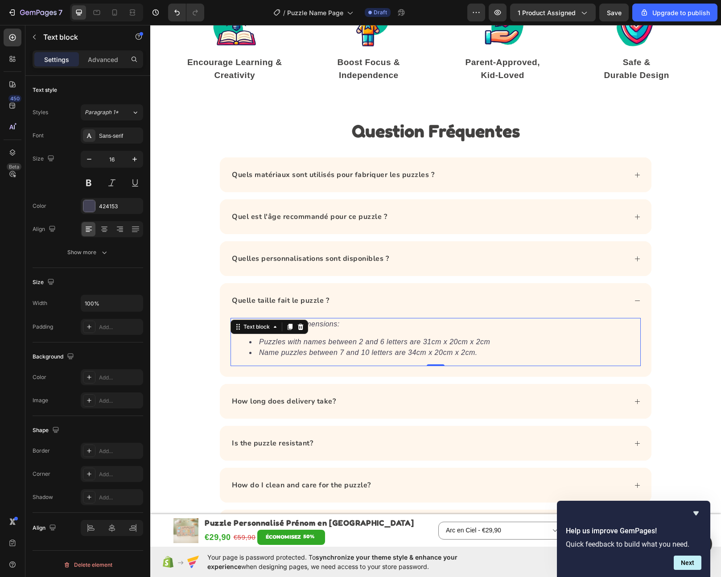
click at [319, 328] on icon "The puzzle has two dimensions:" at bounding box center [286, 324] width 108 height 8
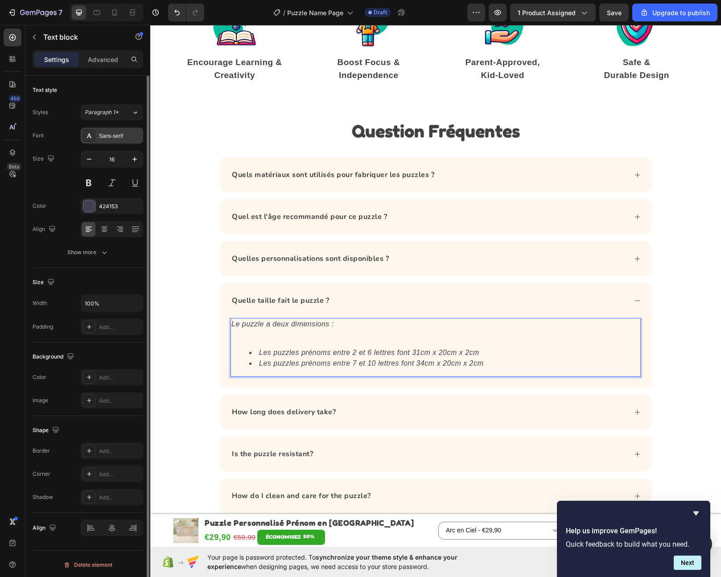
click at [116, 139] on div "Sans-serif" at bounding box center [120, 136] width 42 height 8
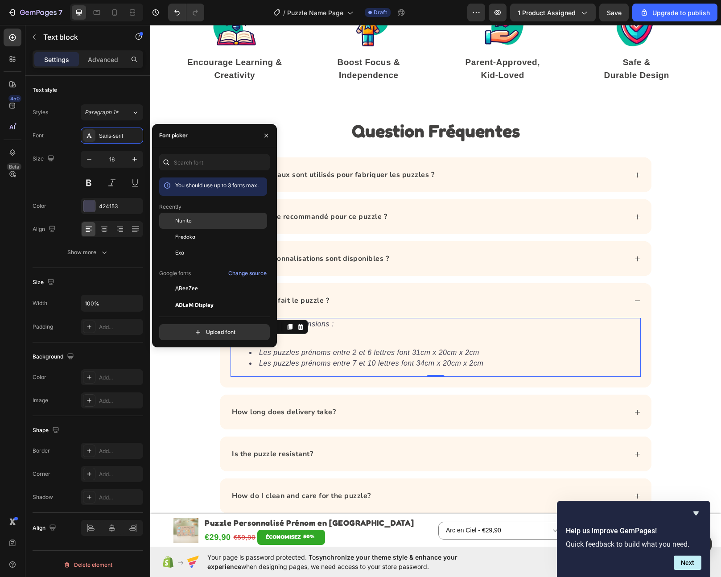
click at [181, 217] on span "Nunito" at bounding box center [183, 221] width 17 height 8
click at [279, 412] on strong "How long does delivery take?" at bounding box center [284, 412] width 104 height 10
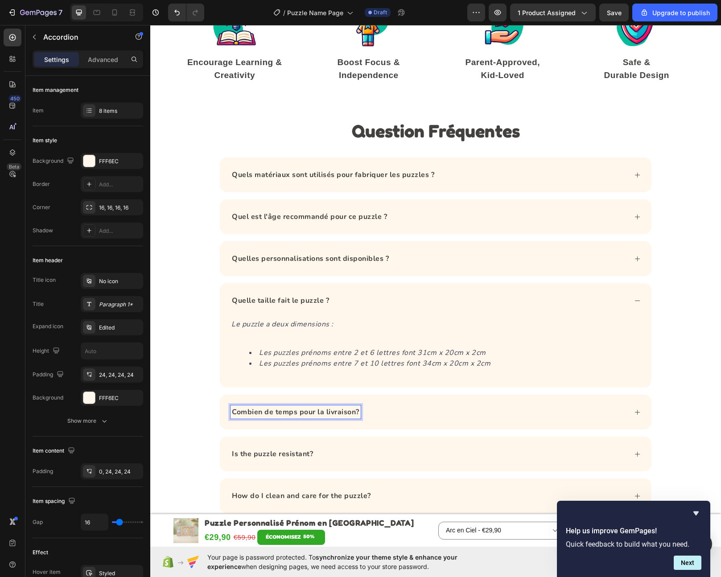
click at [410, 415] on div "Combien de temps pour la livraison?" at bounding box center [429, 411] width 397 height 13
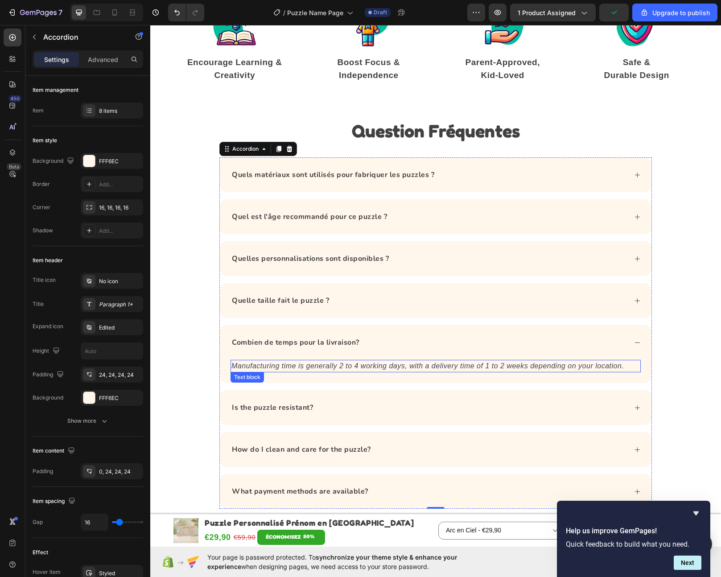
click at [288, 368] on icon "Manufacturing time is generally 2 to 4 working days, with a delivery time of 1 …" at bounding box center [428, 366] width 393 height 8
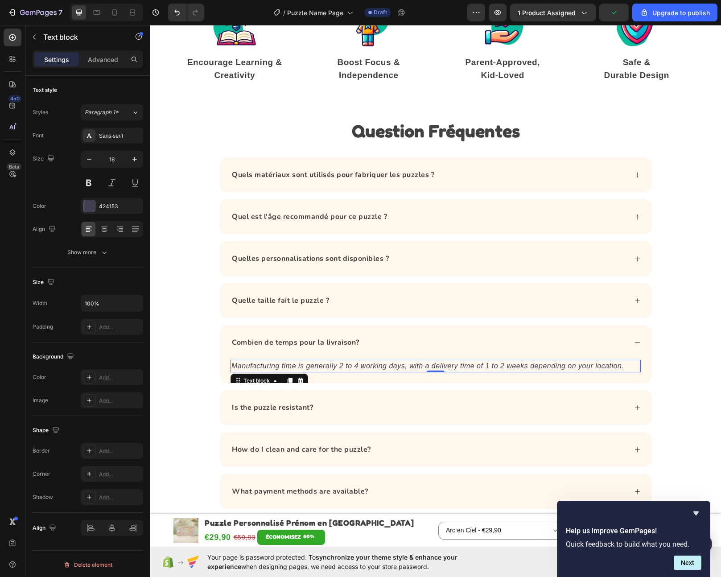
click at [288, 368] on icon "Manufacturing time is generally 2 to 4 working days, with a delivery time of 1 …" at bounding box center [428, 366] width 393 height 8
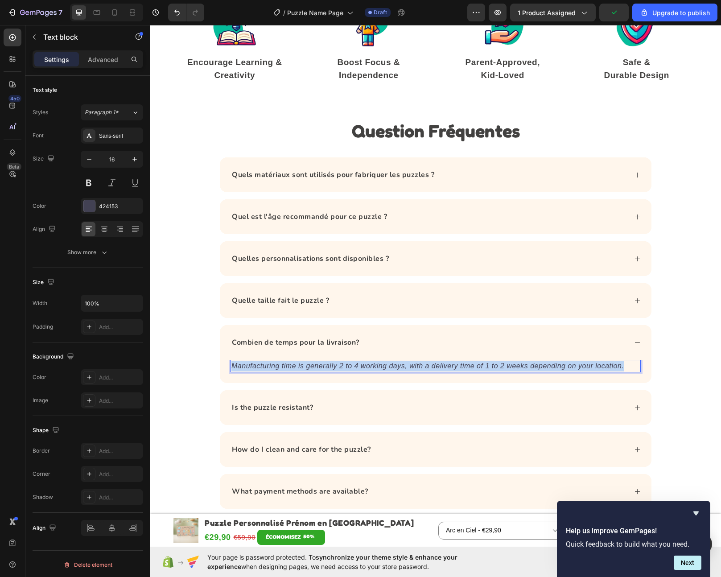
click at [288, 368] on icon "Manufacturing time is generally 2 to 4 working days, with a delivery time of 1 …" at bounding box center [428, 366] width 393 height 8
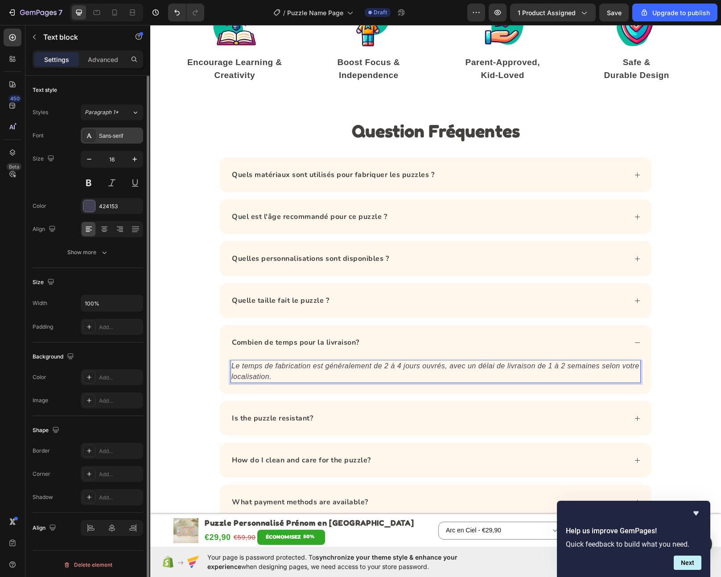
click at [108, 137] on div "Sans-serif" at bounding box center [120, 136] width 42 height 8
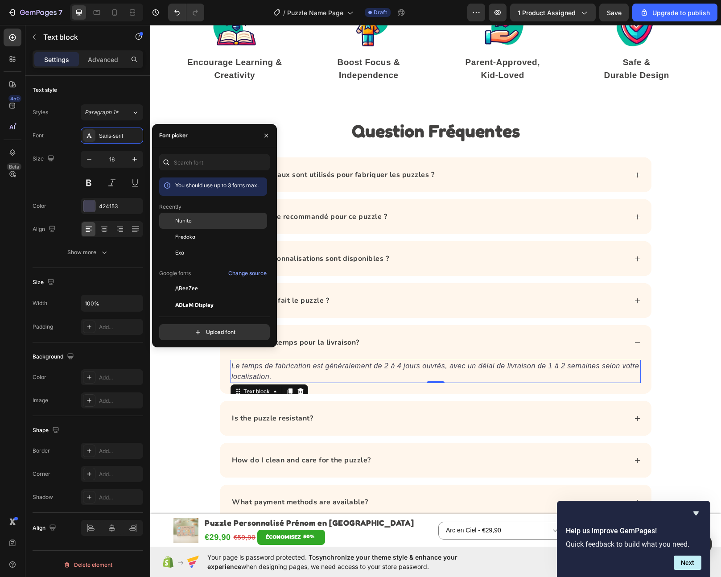
click at [191, 223] on div "Nunito" at bounding box center [220, 221] width 90 height 8
click at [352, 419] on div "Is the puzzle resistant?" at bounding box center [429, 418] width 397 height 13
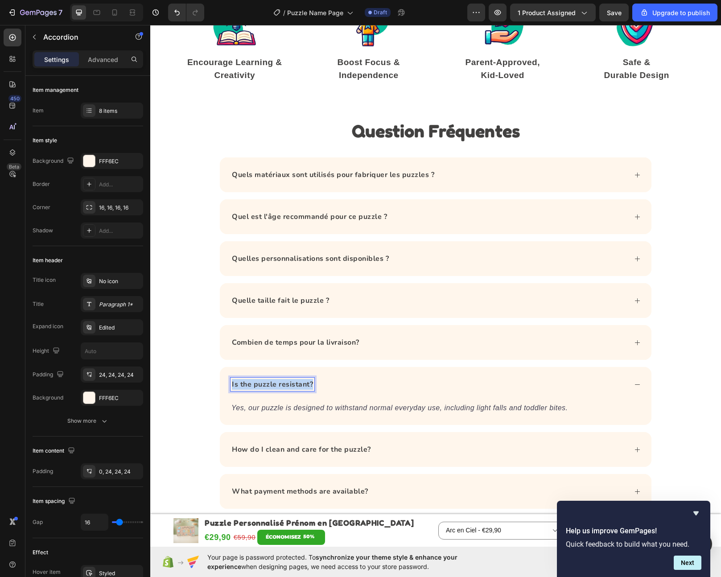
click at [278, 385] on strong "Is the puzzle resistant?" at bounding box center [272, 385] width 81 height 10
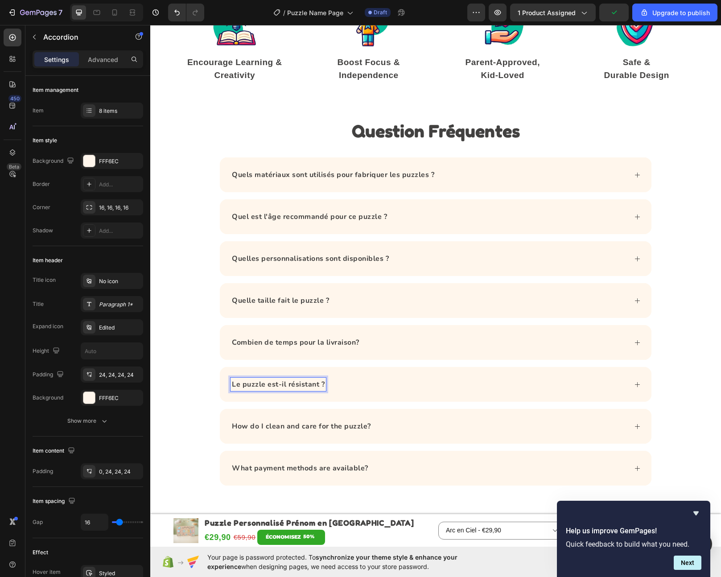
click at [376, 388] on div "Le puzzle est-il résistant ?" at bounding box center [429, 384] width 397 height 13
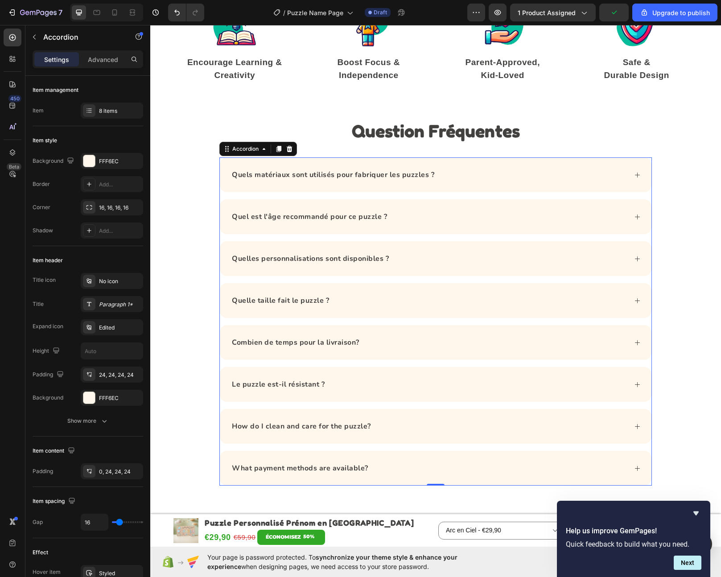
click at [360, 385] on div "Le puzzle est-il résistant ?" at bounding box center [429, 384] width 397 height 13
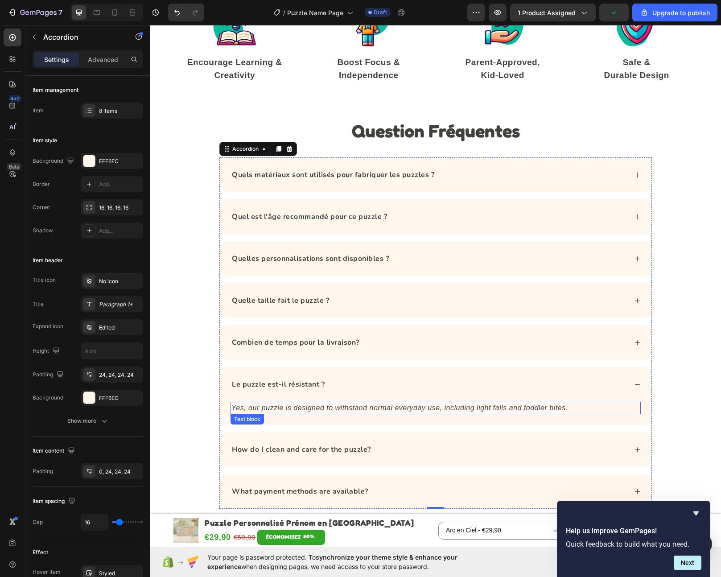
click at [348, 405] on icon "Yes, our puzzle is designed to withstand normal everyday use, including light f…" at bounding box center [400, 408] width 337 height 8
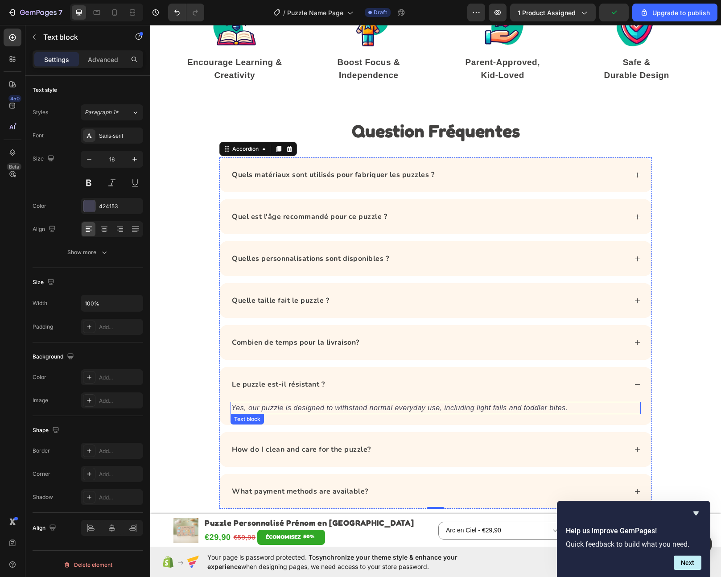
click at [348, 405] on icon "Yes, our puzzle is designed to withstand normal everyday use, including light f…" at bounding box center [400, 408] width 337 height 8
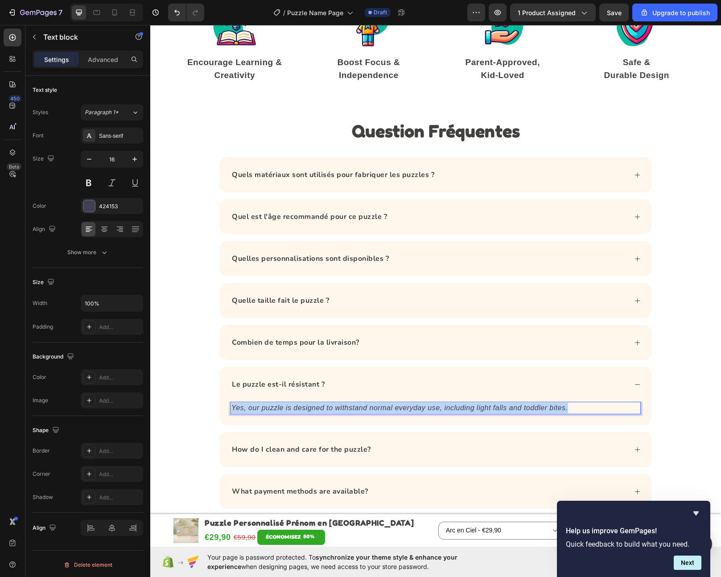
click at [348, 405] on icon "Yes, our puzzle is designed to withstand normal everyday use, including light f…" at bounding box center [400, 408] width 337 height 8
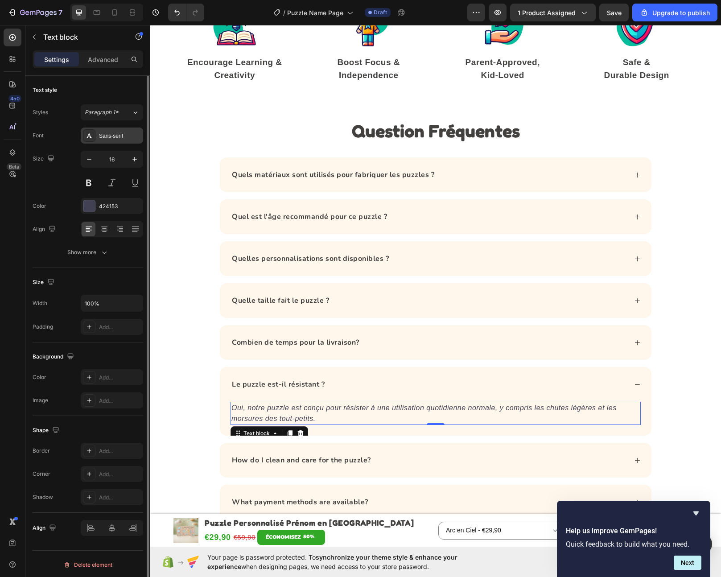
click at [125, 138] on div "Sans-serif" at bounding box center [120, 136] width 42 height 8
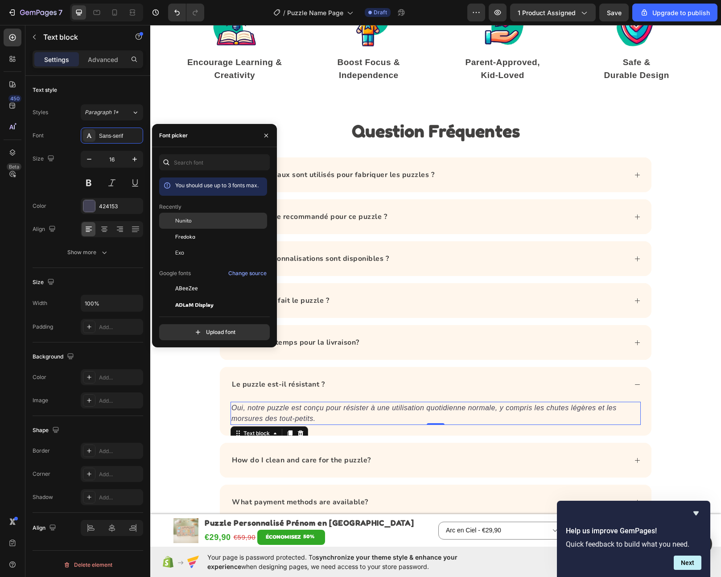
click at [203, 220] on div "Nunito" at bounding box center [220, 221] width 90 height 8
click at [429, 443] on div "How do I clean and care for the puzzle?" at bounding box center [436, 460] width 432 height 35
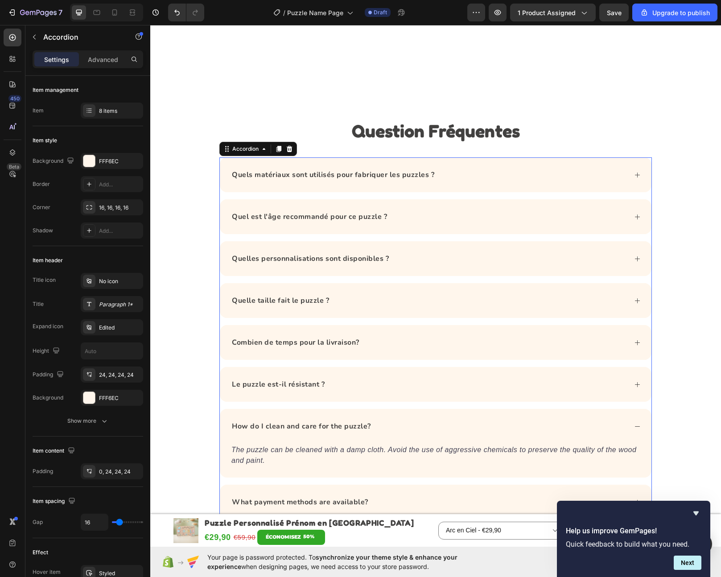
scroll to position [2082, 0]
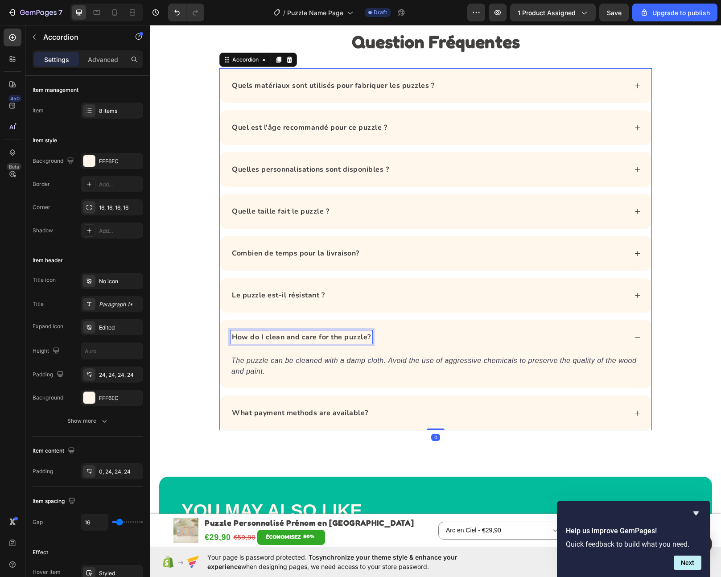
click at [424, 322] on div "How do I clean and care for the puzzle?" at bounding box center [436, 337] width 432 height 35
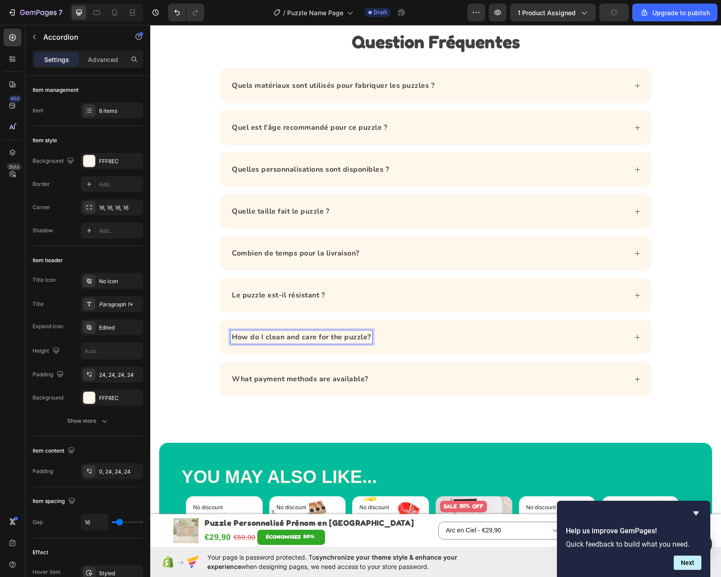
click at [319, 338] on strong "How do I clean and care for the puzzle?" at bounding box center [301, 337] width 139 height 10
click at [413, 339] on div "Comment est emballé le puzzle ?" at bounding box center [429, 337] width 397 height 13
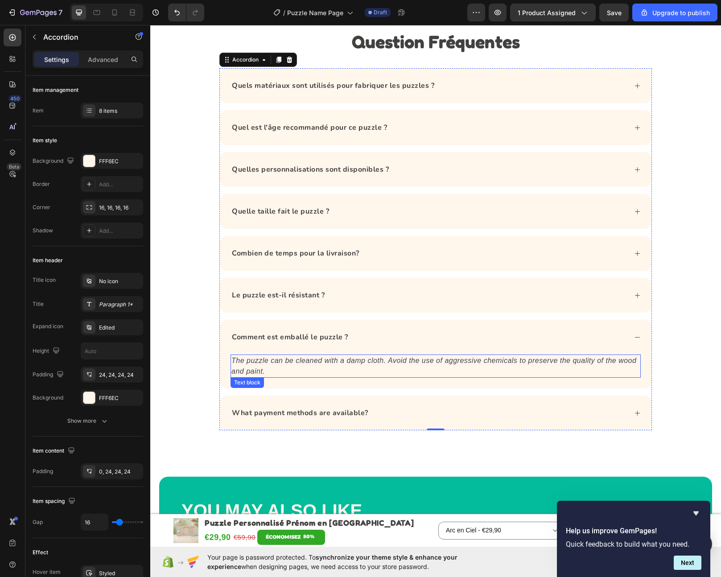
click at [248, 370] on icon "The puzzle can be cleaned with a damp cloth. Avoid the use of aggressive chemic…" at bounding box center [434, 366] width 405 height 18
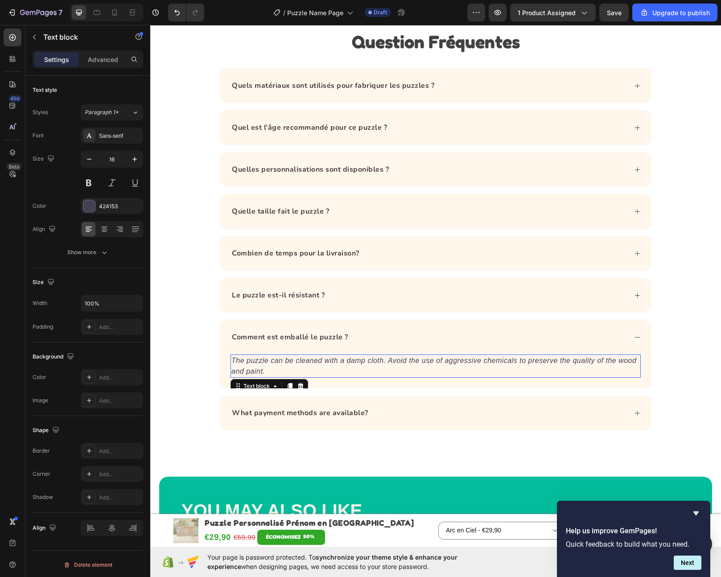
click at [248, 370] on icon "The puzzle can be cleaned with a damp cloth. Avoid the use of aggressive chemic…" at bounding box center [434, 366] width 405 height 18
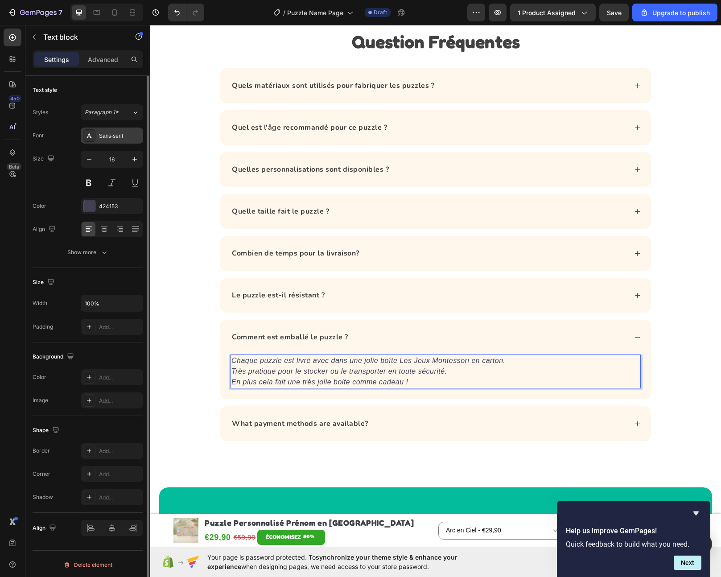
click at [115, 139] on div "Sans-serif" at bounding box center [120, 136] width 42 height 8
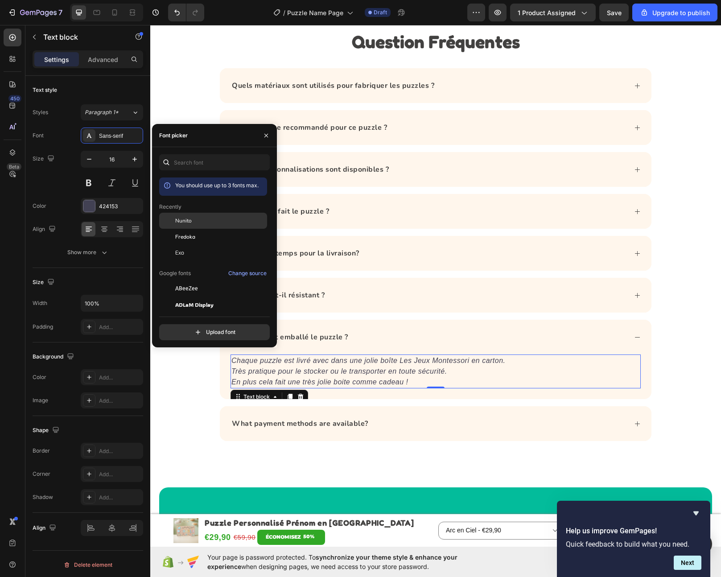
click at [194, 219] on div "Nunito" at bounding box center [220, 221] width 90 height 8
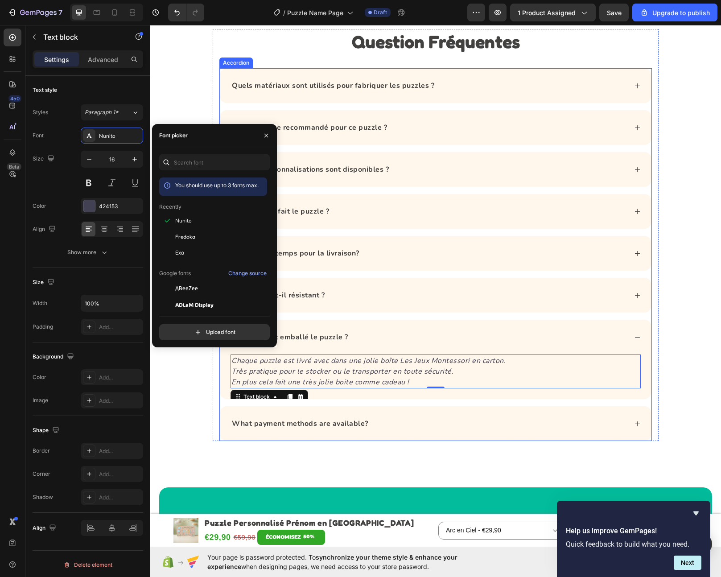
click at [397, 317] on div "Quels matériaux sont utilisés pour fabriquer les puzzles ? Quel est l'âge recom…" at bounding box center [435, 254] width 433 height 373
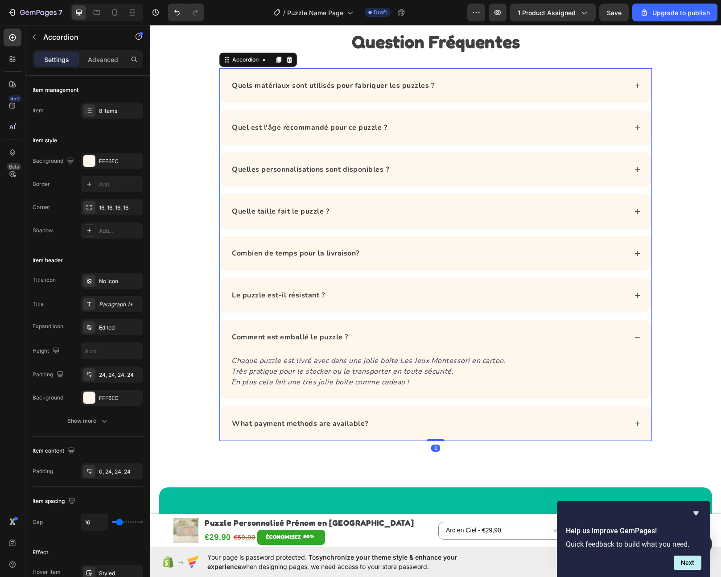
click at [384, 296] on div "Le puzzle est-il résistant ?" at bounding box center [429, 295] width 397 height 13
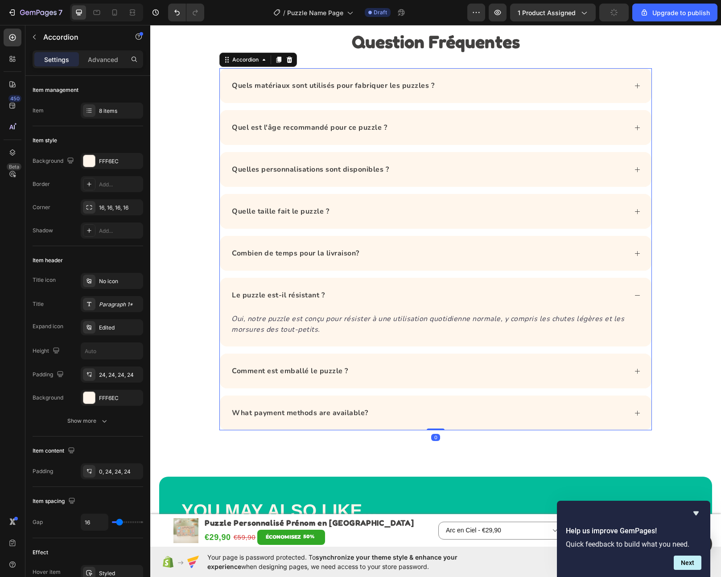
click at [386, 296] on div "Le puzzle est-il résistant ?" at bounding box center [429, 295] width 397 height 13
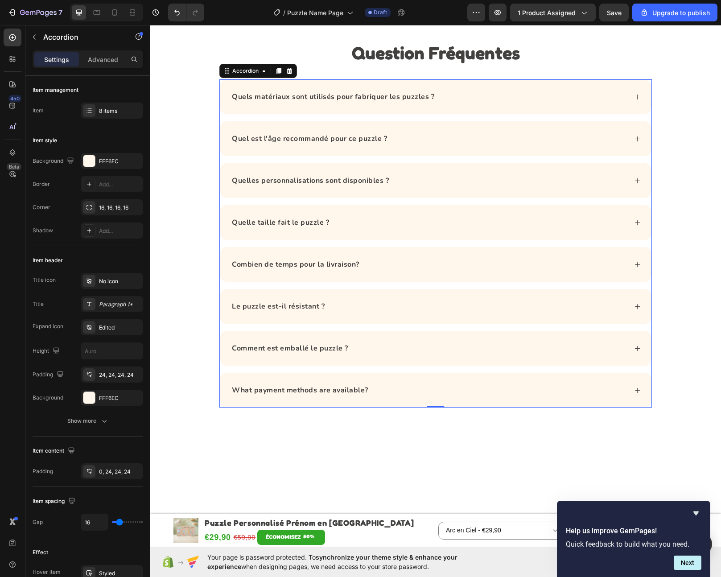
scroll to position [1963, 0]
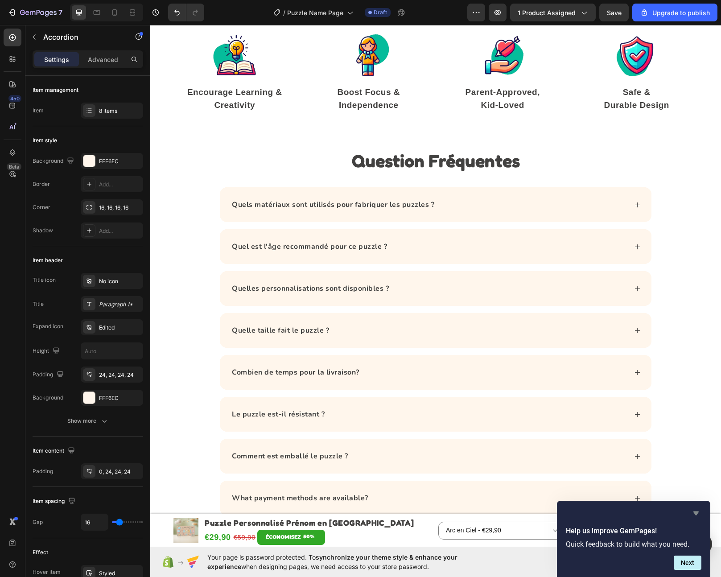
click at [699, 509] on icon "Hide survey" at bounding box center [696, 513] width 11 height 11
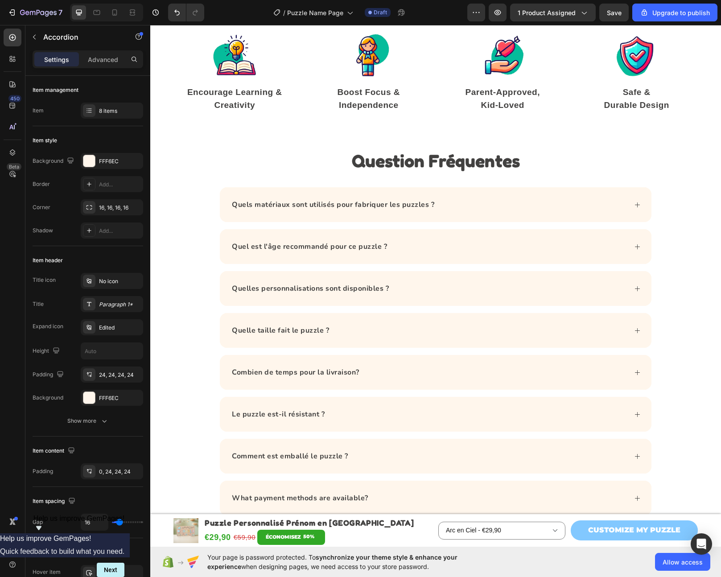
click at [124, 515] on div "Help us improve GemPages! Help us improve GemPages! Quick feedback to build wha…" at bounding box center [62, 546] width 124 height 62
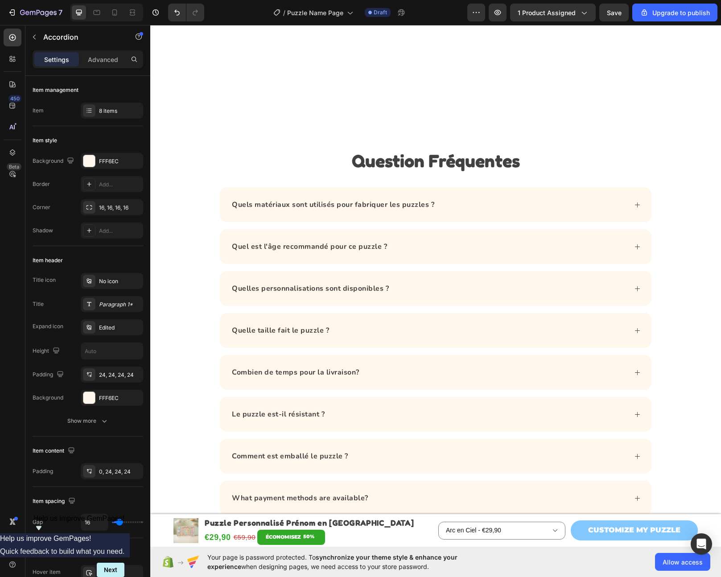
click at [276, 408] on div "Le puzzle est-il résistant ?" at bounding box center [278, 414] width 95 height 13
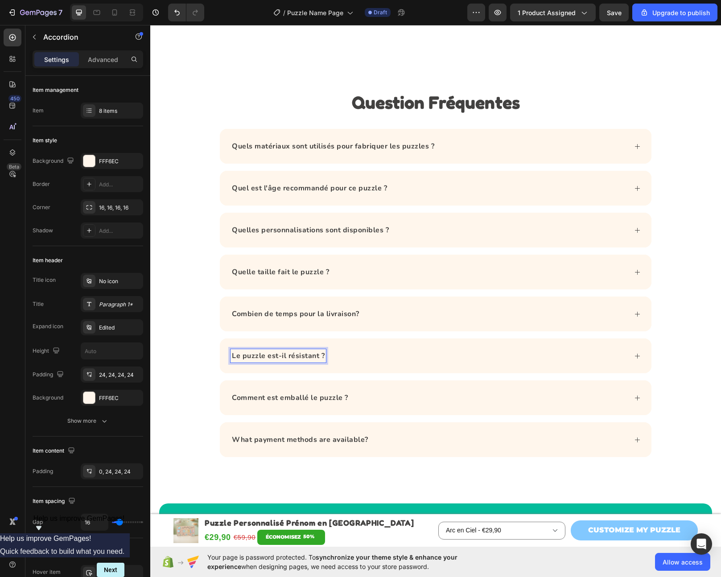
scroll to position [2222, 0]
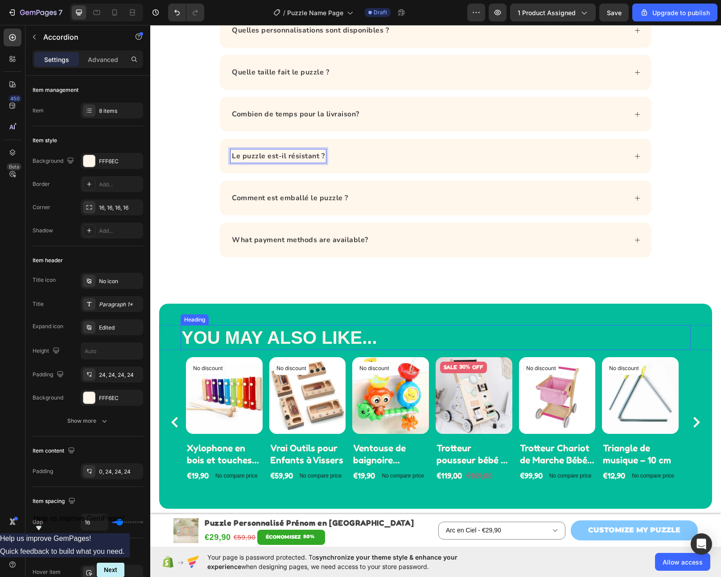
click at [254, 333] on h2 "YOU MAY ALSO LIKE..." at bounding box center [436, 337] width 510 height 25
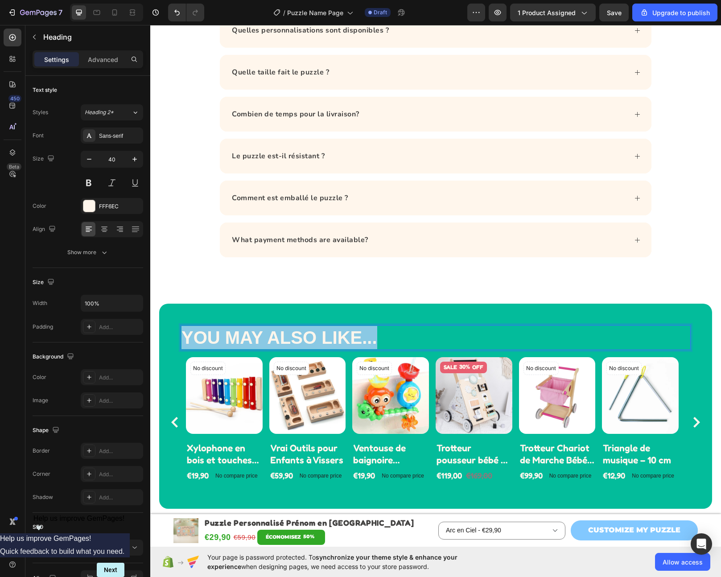
click at [254, 333] on p "YOU MAY ALSO LIKE..." at bounding box center [436, 337] width 509 height 23
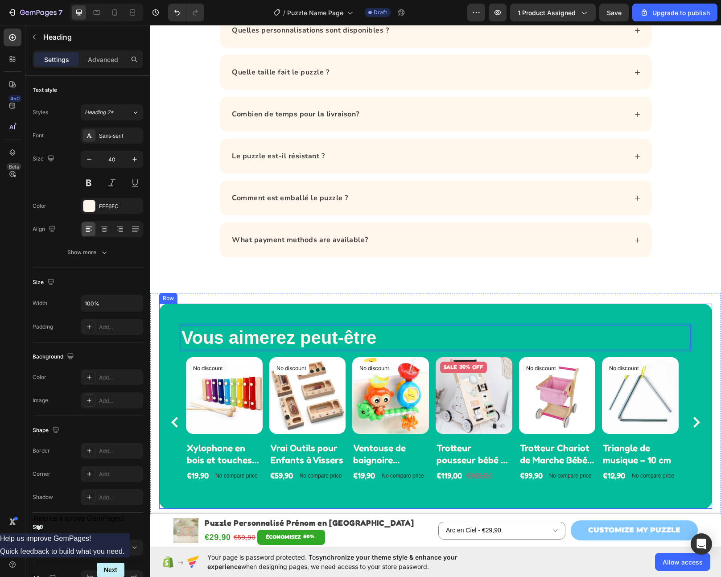
click at [236, 307] on div "Vous aimerez peut-être Heading 0 Row No discount Not be displayed when publishe…" at bounding box center [435, 406] width 553 height 205
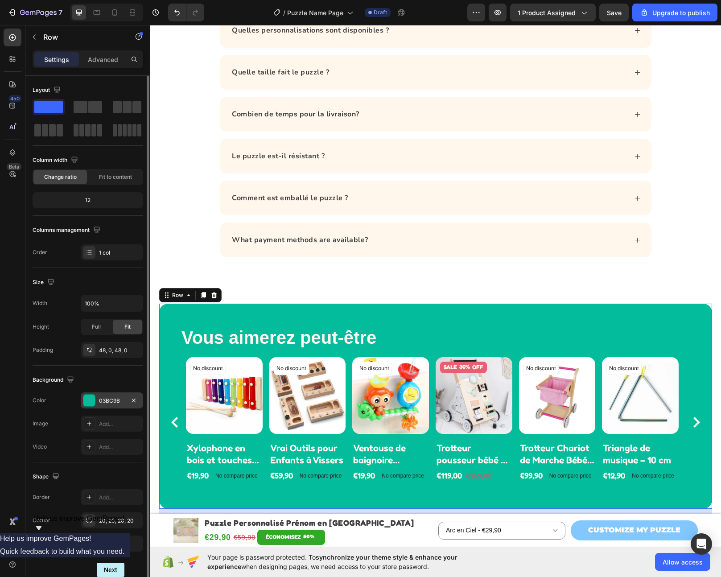
click at [116, 398] on div "03BC9B" at bounding box center [112, 401] width 26 height 8
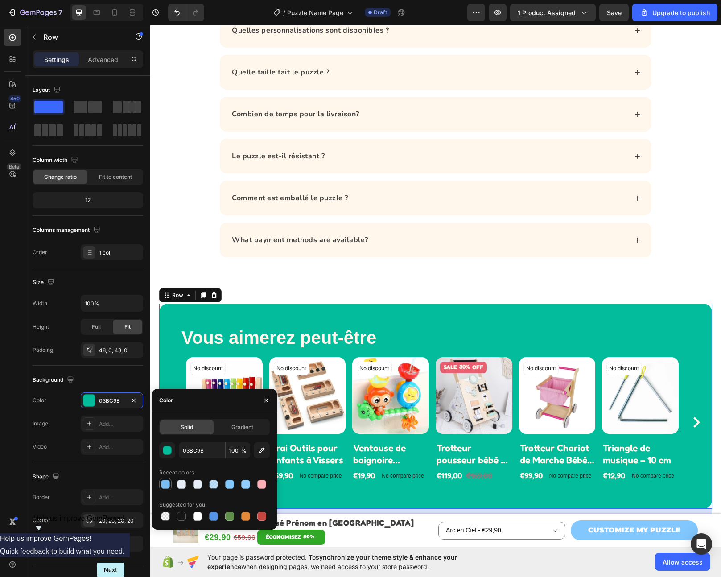
click at [166, 483] on div at bounding box center [165, 484] width 9 height 9
type input "7ABCEF"
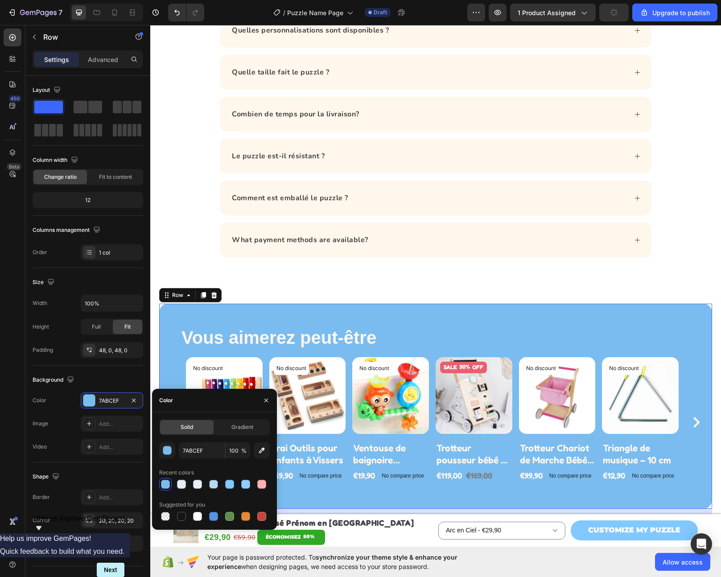
scroll to position [1987, 0]
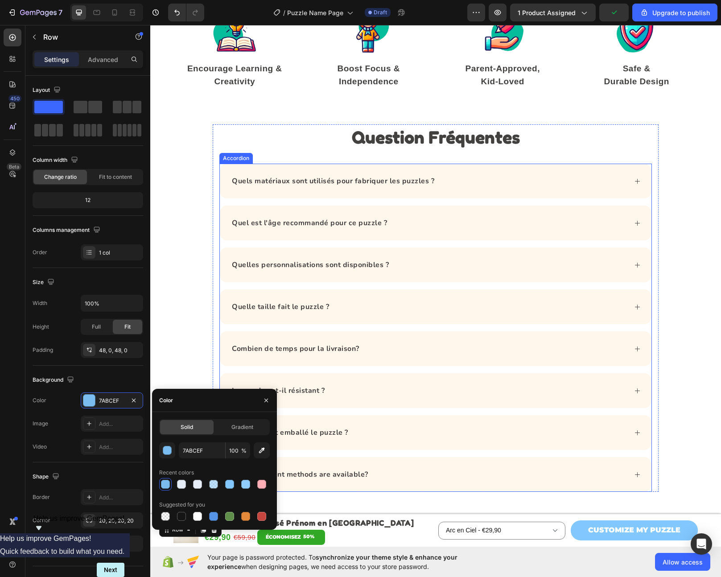
click at [289, 293] on div "Question Fréquentes Heading Quels matériaux sont utilisés pour fabriquer les pu…" at bounding box center [435, 317] width 571 height 421
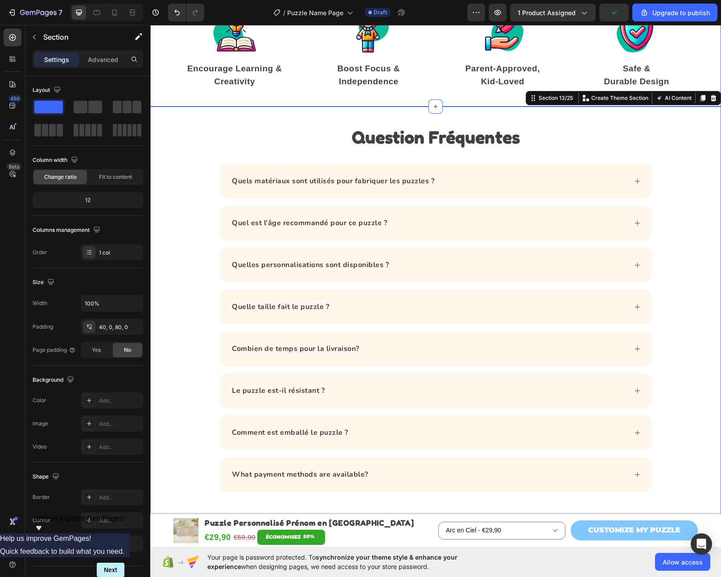
scroll to position [1721, 0]
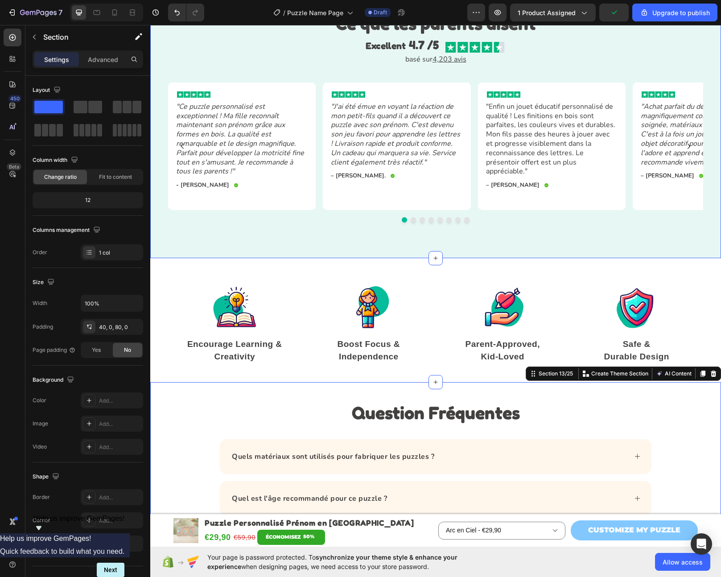
click at [325, 224] on div "Ce que les parents disent Heading Excellent 4.7 /5 Text Block Image Row basé su…" at bounding box center [435, 122] width 571 height 272
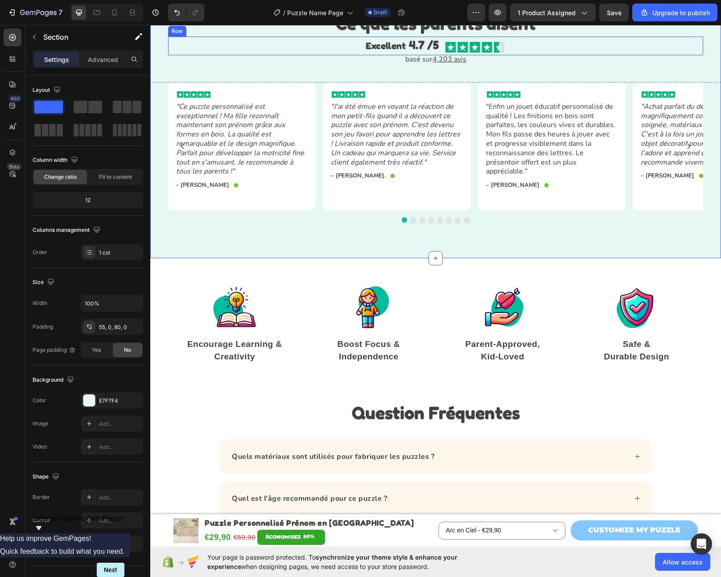
scroll to position [1520, 0]
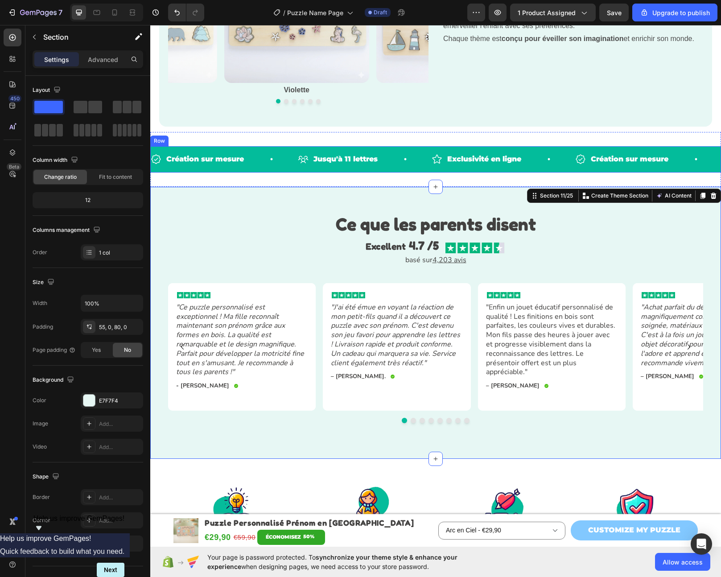
click at [255, 148] on div "Création sur mesure Item List Jusqu'à 11 lettres Item List Exclusivité en ligne…" at bounding box center [435, 159] width 571 height 26
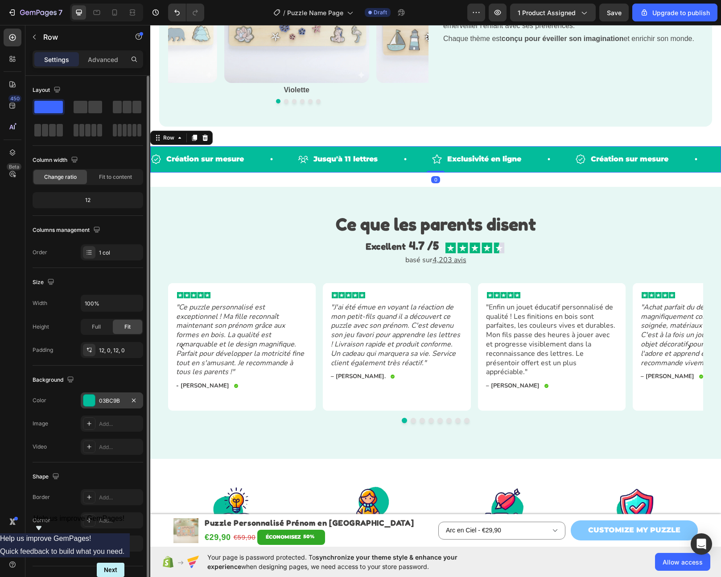
click at [102, 402] on div "03BC9B" at bounding box center [112, 401] width 26 height 8
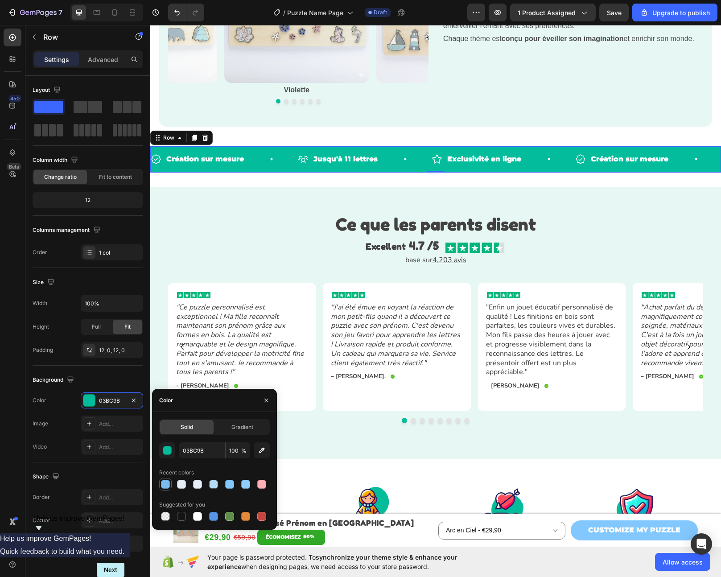
click at [169, 484] on div at bounding box center [165, 484] width 9 height 9
type input "7ABCEF"
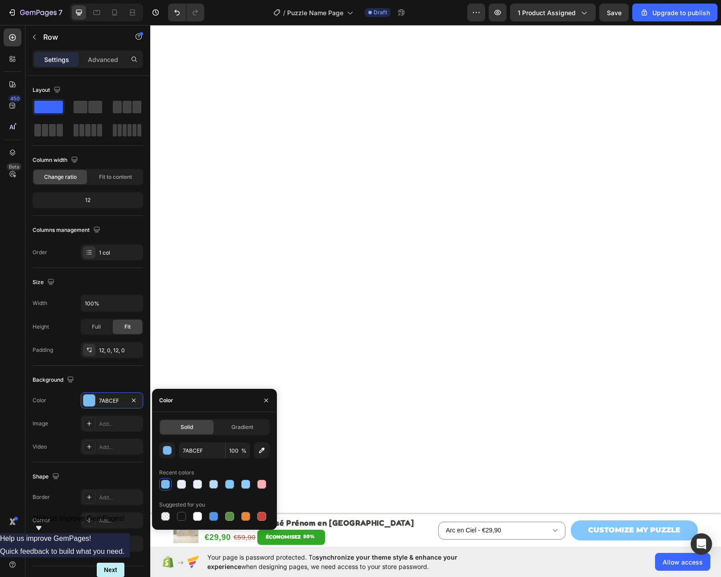
scroll to position [3096, 0]
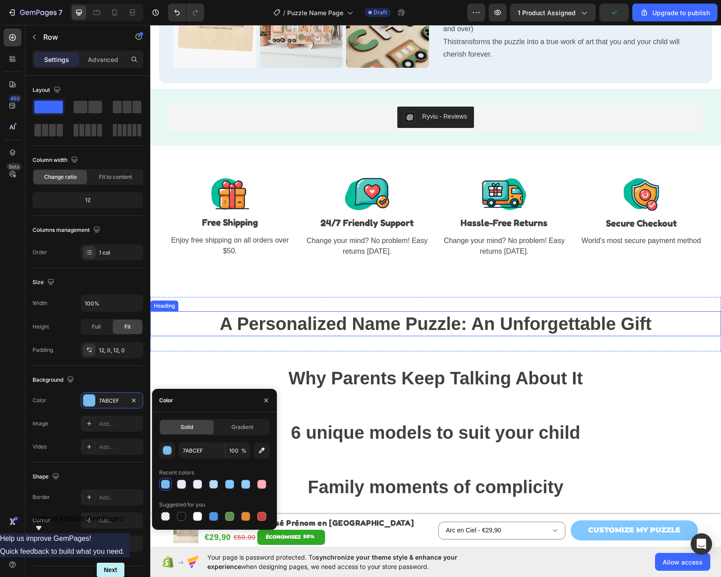
click at [658, 315] on h2 "A Personalized Name Puzzle: An Unforgettable Gift" at bounding box center [435, 323] width 571 height 25
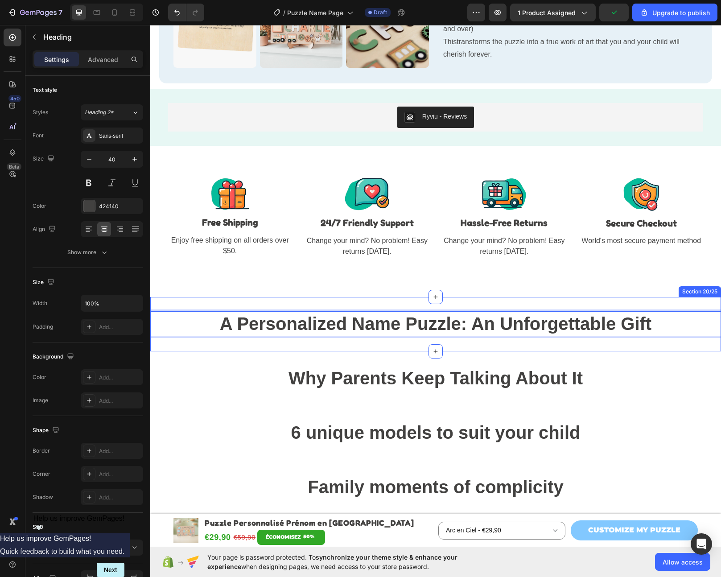
click at [310, 305] on div "A Personalized Name Puzzle: An Unforgettable Gift Heading 2 Section 20/25" at bounding box center [435, 324] width 571 height 54
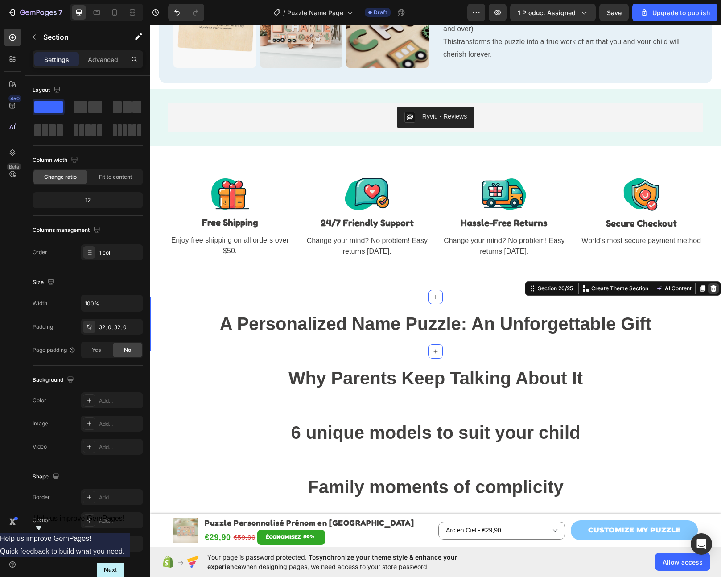
click at [711, 283] on div at bounding box center [713, 288] width 11 height 11
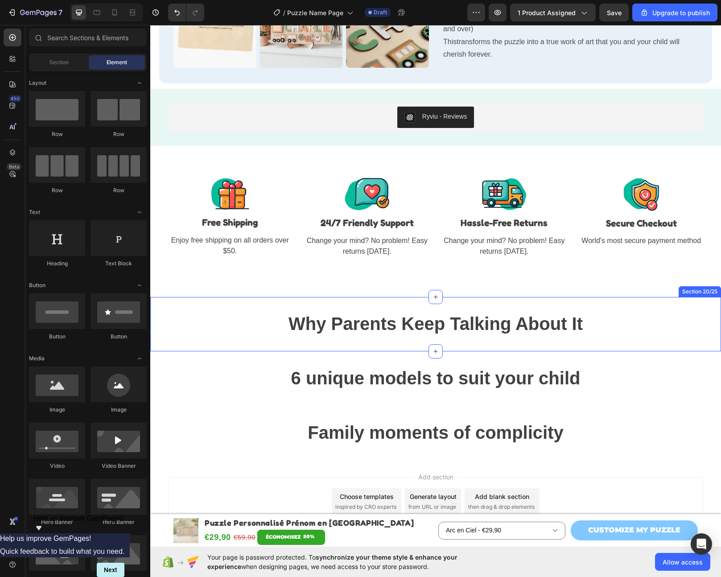
click at [691, 305] on div "Why Parents Keep Talking About It Heading Section 20/25" at bounding box center [435, 324] width 571 height 54
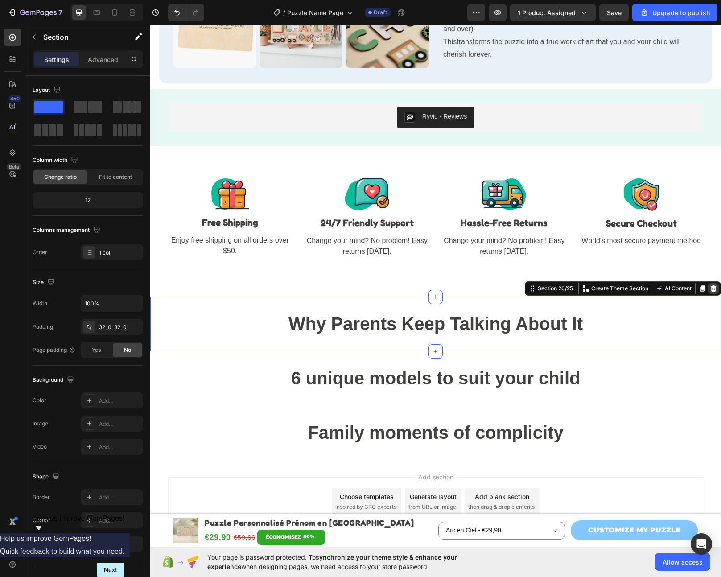
click at [711, 285] on icon at bounding box center [714, 288] width 6 height 6
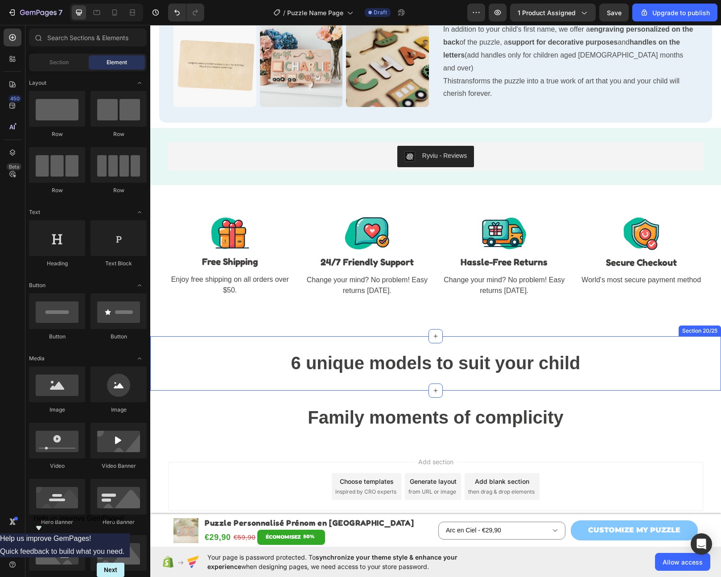
click at [691, 351] on h2 "6 unique models to suit your child" at bounding box center [435, 363] width 571 height 25
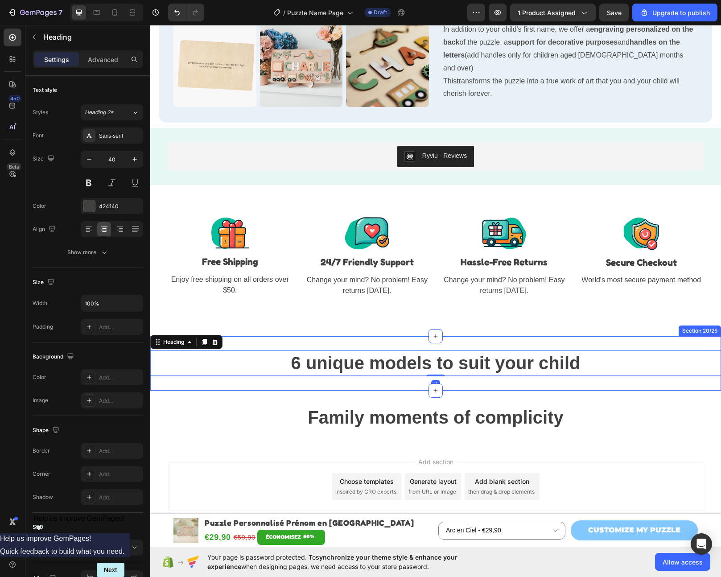
click at [686, 339] on div "6 unique models to suit your child Heading 2 Section 20/25" at bounding box center [435, 363] width 571 height 54
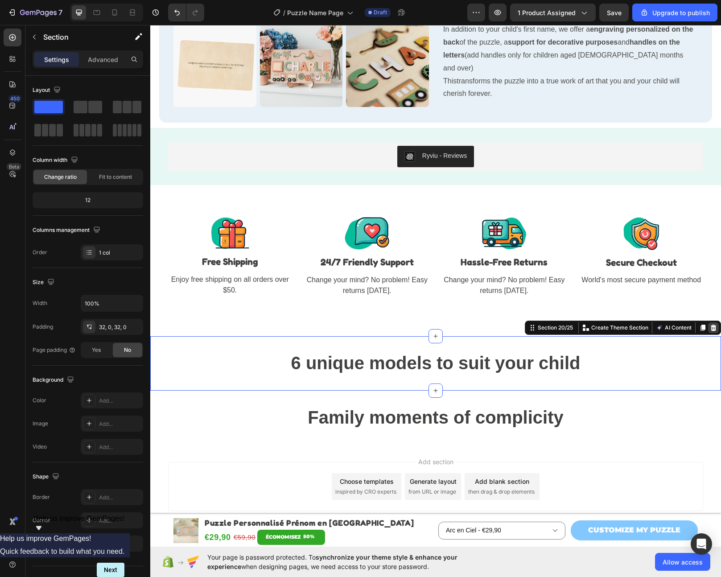
click at [711, 325] on div at bounding box center [713, 328] width 11 height 11
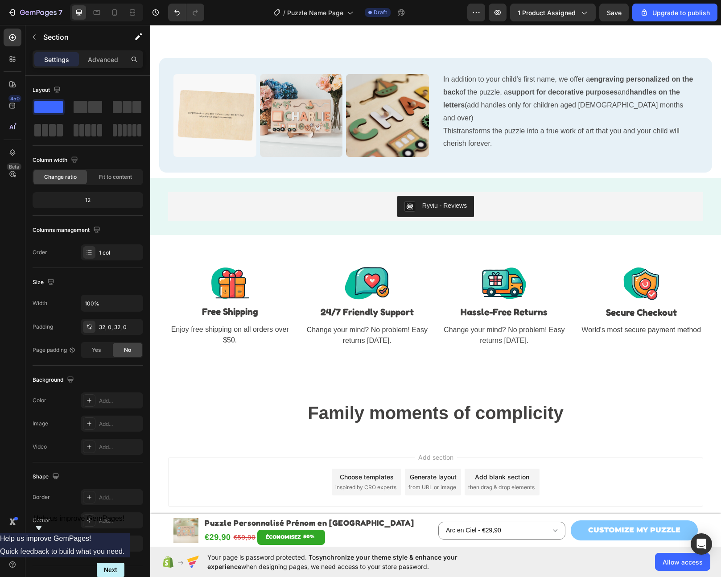
scroll to position [3003, 0]
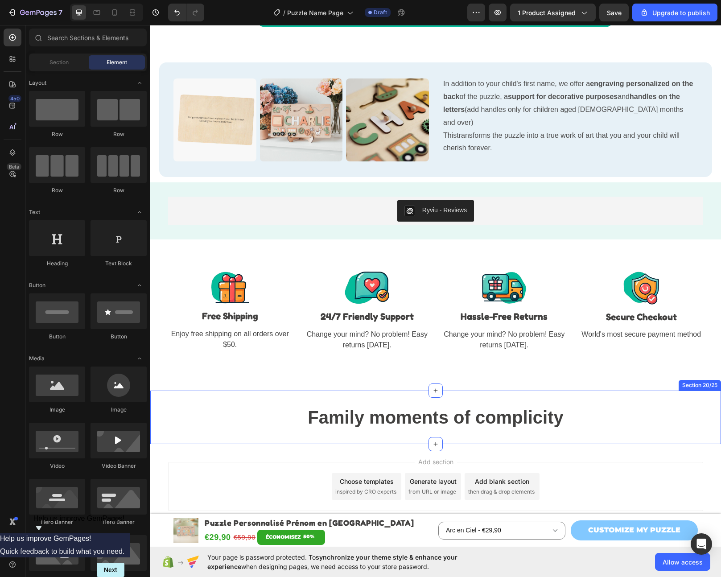
click at [687, 394] on div "Family moments of complicity Heading Section 20/25" at bounding box center [435, 418] width 571 height 54
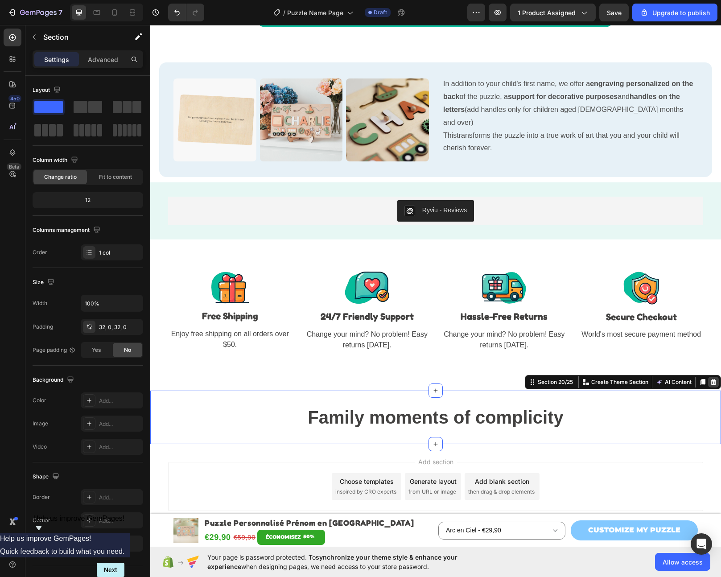
click at [711, 379] on icon at bounding box center [714, 382] width 6 height 6
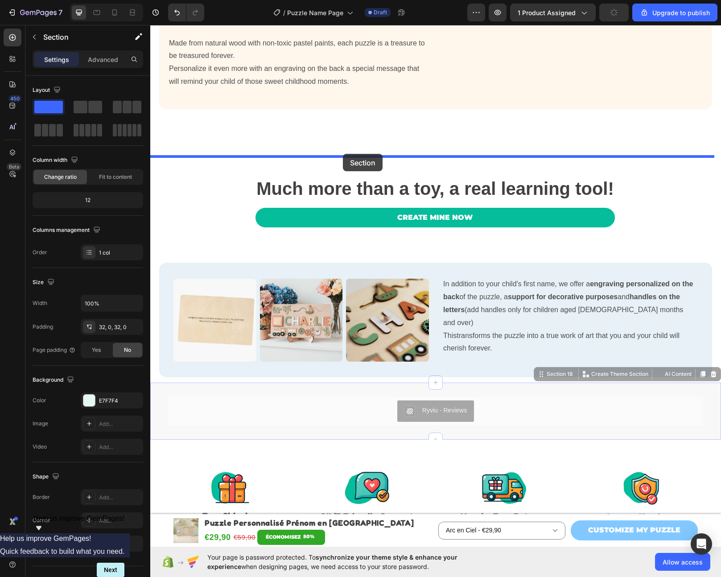
scroll to position [1529, 0]
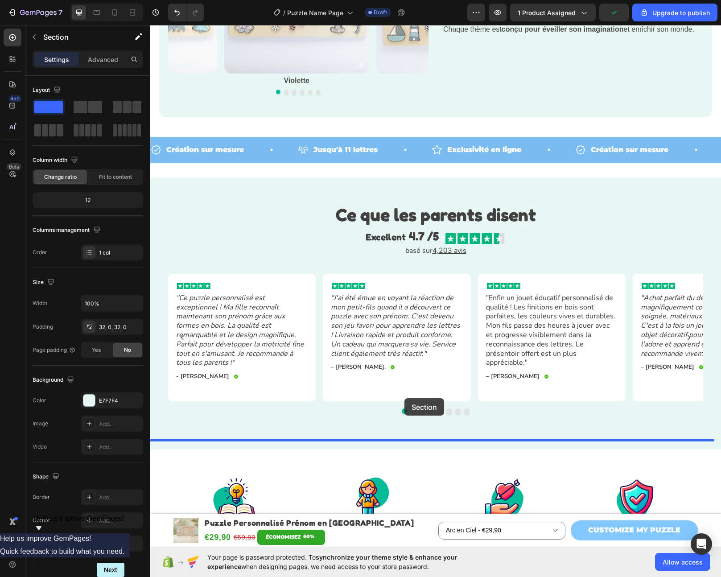
drag, startPoint x: 340, startPoint y: 235, endPoint x: 405, endPoint y: 398, distance: 175.9
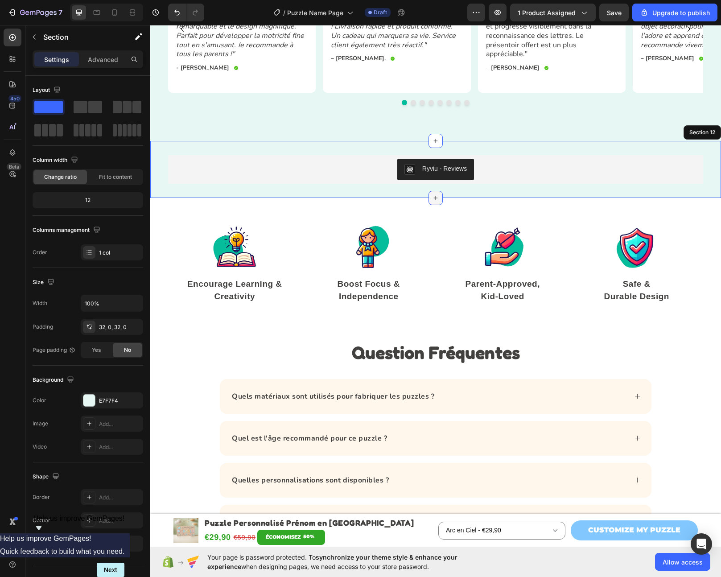
scroll to position [1977, 0]
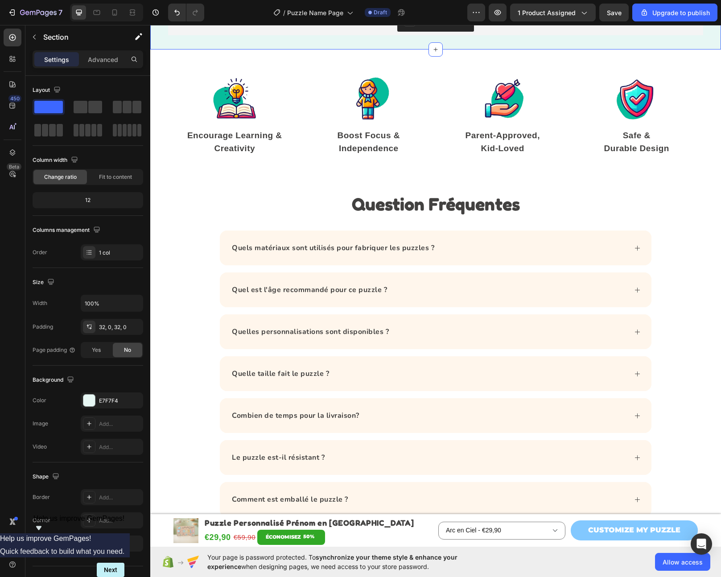
click at [210, 141] on p "Encourage Learning & Creativity" at bounding box center [235, 141] width 118 height 25
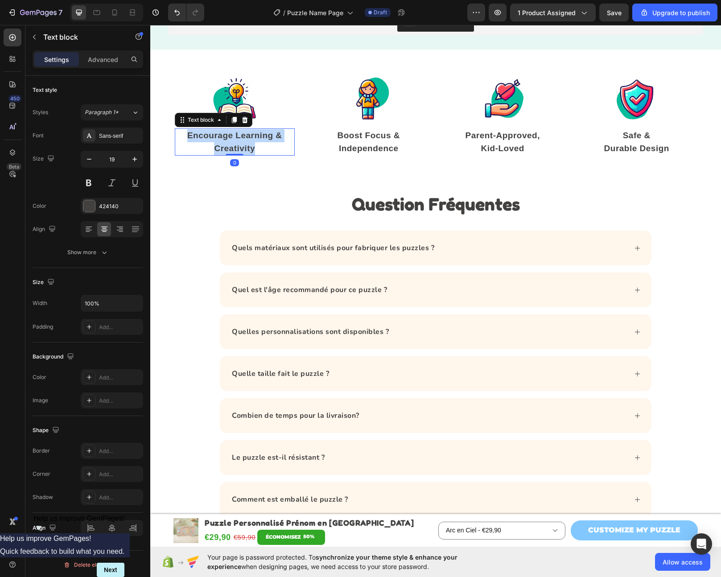
click at [210, 141] on p "Encourage Learning & Creativity" at bounding box center [235, 141] width 118 height 25
click at [360, 144] on strong "Boost Focus & Independence" at bounding box center [368, 142] width 63 height 22
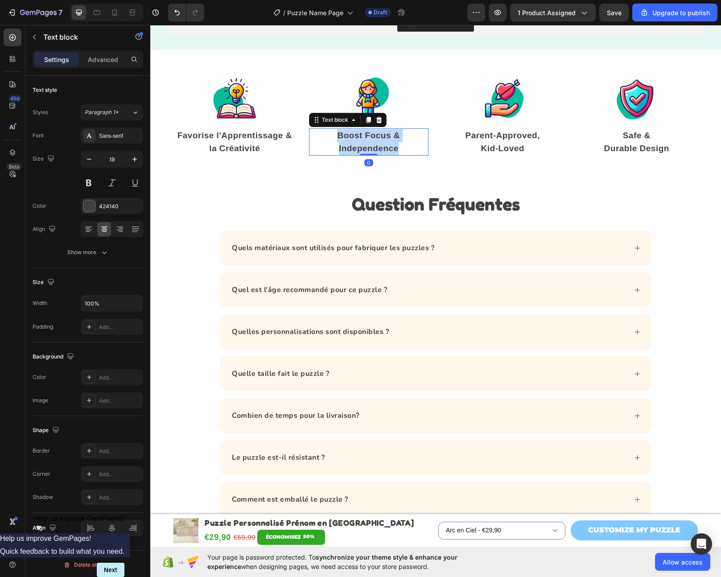
click at [360, 144] on strong "Boost Focus & Independence" at bounding box center [368, 142] width 63 height 22
click at [517, 144] on strong "Kid-Loved" at bounding box center [502, 148] width 43 height 9
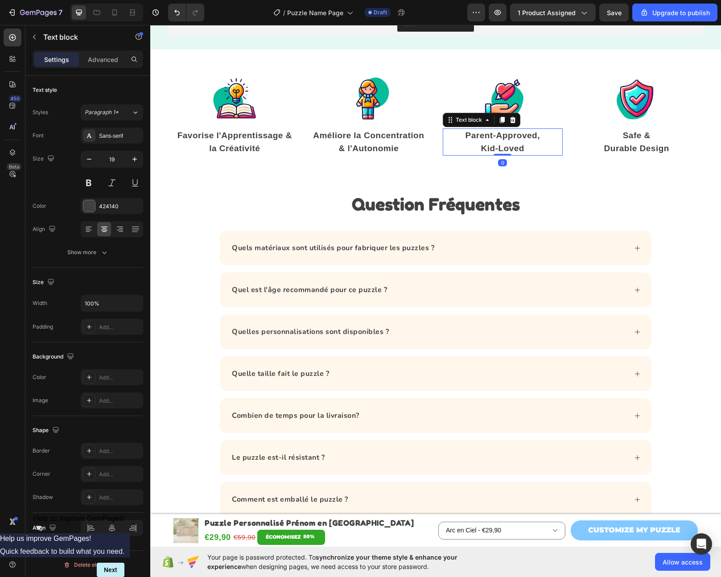
click at [517, 144] on strong "Kid-Loved" at bounding box center [502, 148] width 43 height 9
click at [628, 144] on strong "Durable Design" at bounding box center [636, 148] width 65 height 9
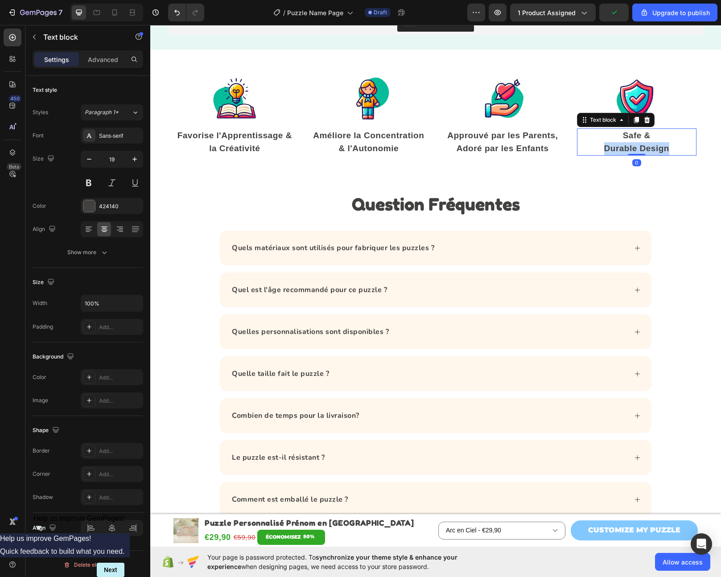
click at [628, 144] on strong "Durable Design" at bounding box center [636, 148] width 65 height 9
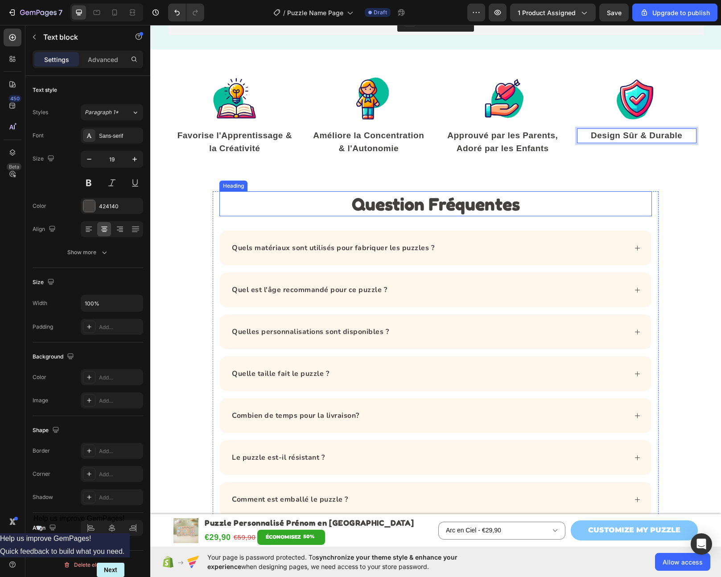
click at [231, 196] on h2 "Question Fréquentes" at bounding box center [435, 203] width 433 height 25
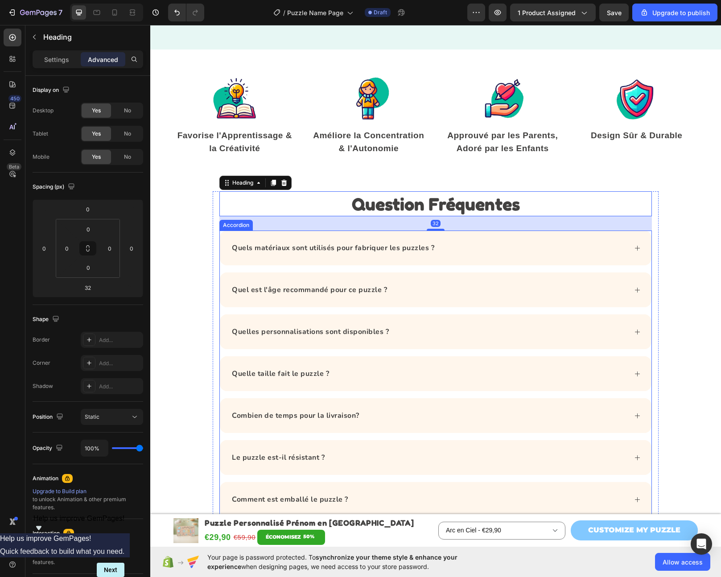
click at [348, 537] on strong "What payment methods are available?" at bounding box center [300, 542] width 137 height 10
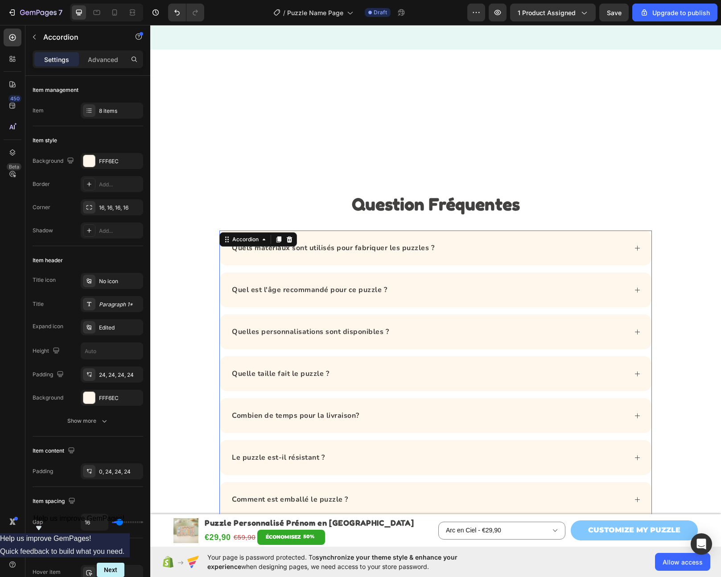
scroll to position [2226, 0]
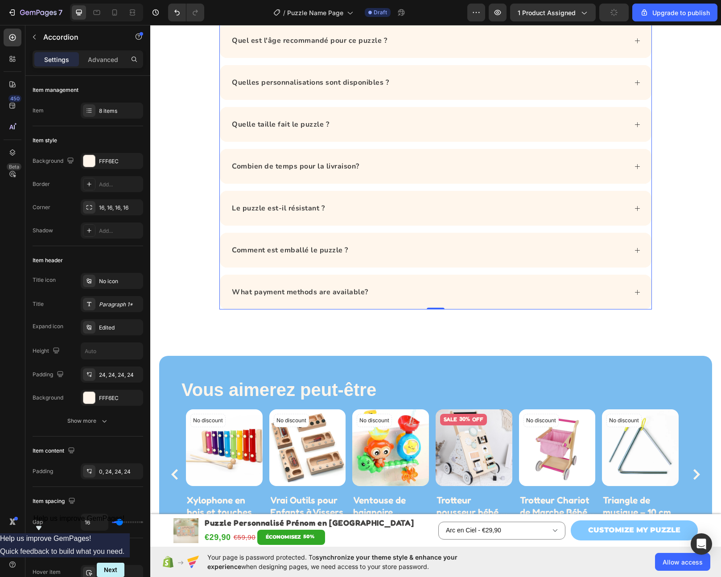
click at [308, 292] on strong "What payment methods are available?" at bounding box center [300, 292] width 137 height 10
click at [429, 291] on div "Quels sont les moyens de paiement disponibles ?" at bounding box center [429, 291] width 397 height 13
click at [388, 317] on icon "Payment methods on our site are 100% secure and processed directly by payment o…" at bounding box center [418, 321] width 373 height 18
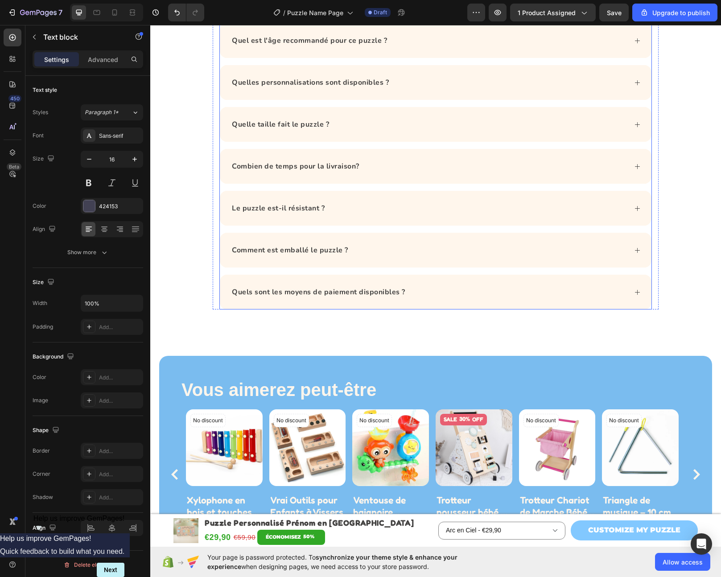
click at [459, 292] on div "Quels sont les moyens de paiement disponibles ?" at bounding box center [429, 291] width 397 height 13
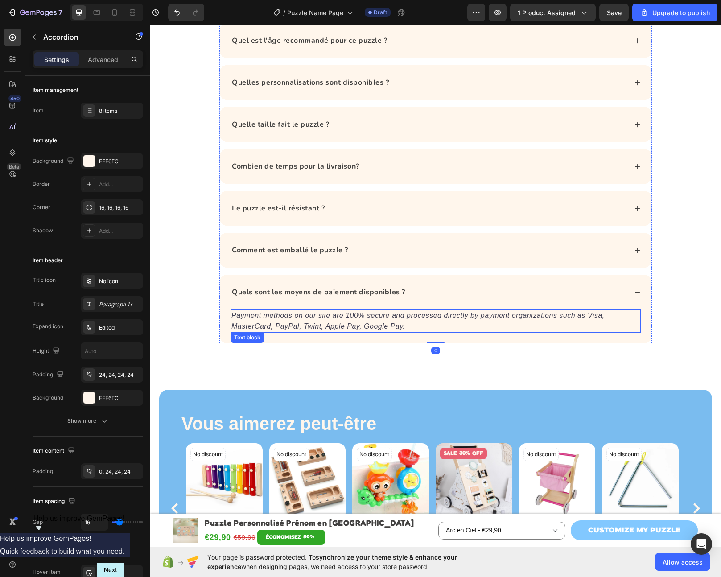
click at [334, 319] on icon "Payment methods on our site are 100% secure and processed directly by payment o…" at bounding box center [418, 321] width 373 height 18
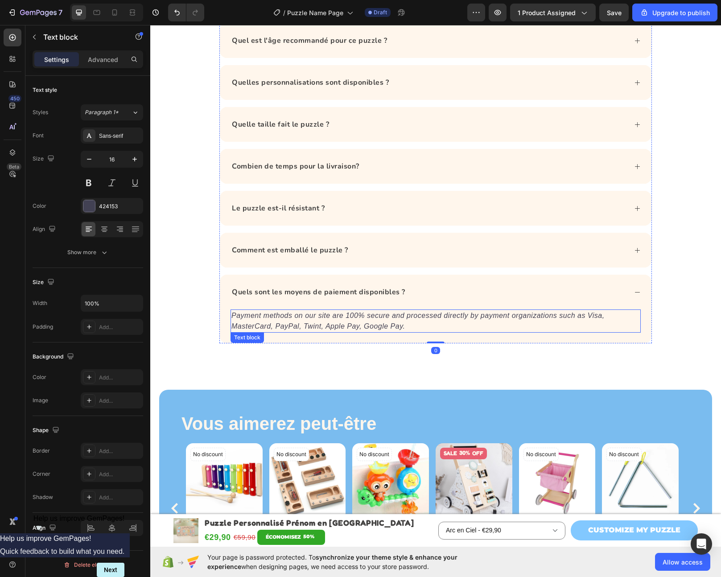
click at [334, 319] on icon "Payment methods on our site are 100% secure and processed directly by payment o…" at bounding box center [418, 321] width 373 height 18
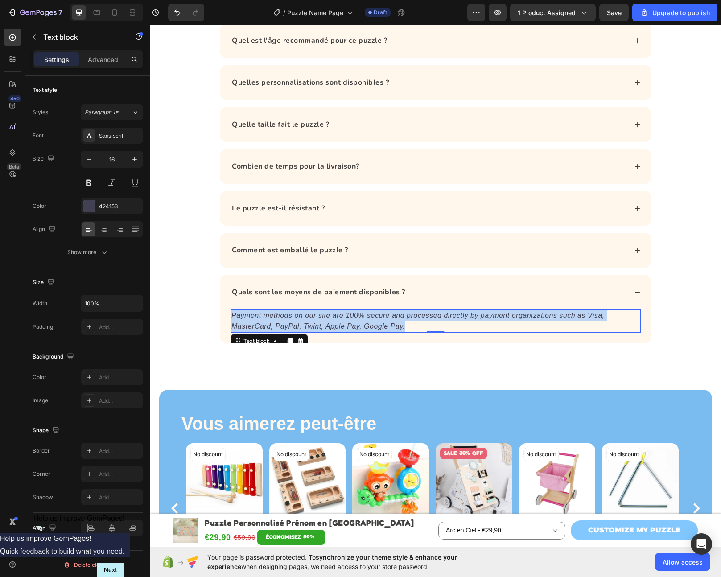
click at [334, 319] on icon "Payment methods on our site are 100% secure and processed directly by payment o…" at bounding box center [418, 321] width 373 height 18
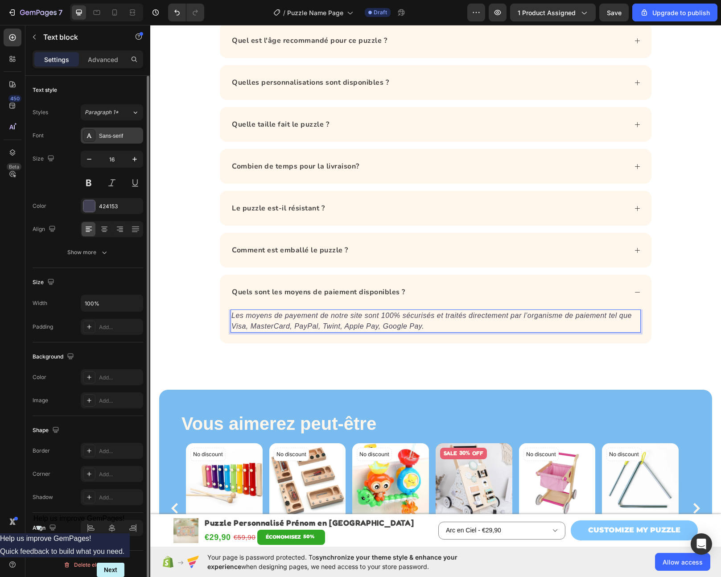
click at [118, 137] on div "Sans-serif" at bounding box center [120, 136] width 42 height 8
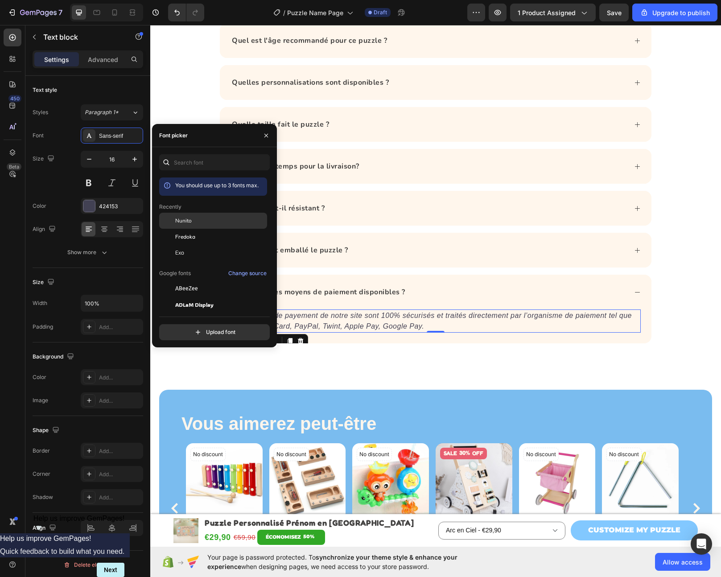
click at [190, 223] on span "Nunito" at bounding box center [183, 221] width 17 height 8
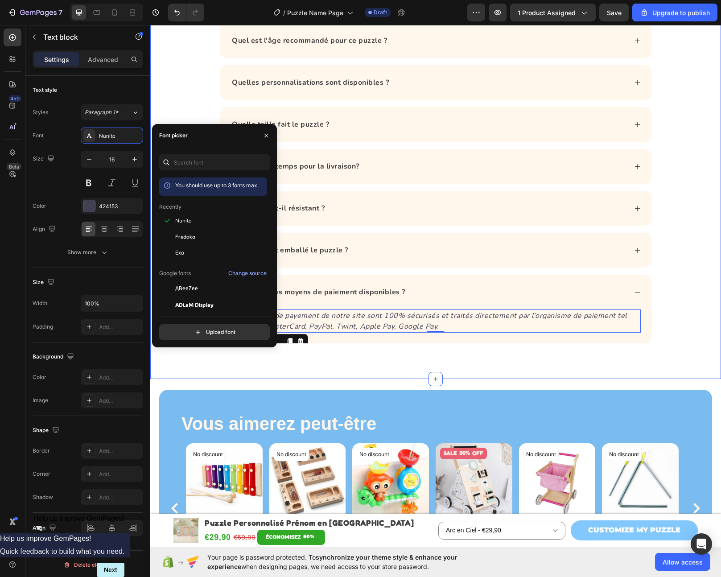
click at [686, 236] on div "Question Fréquentes Heading Quels matériaux sont utilisés pour fabriquer les pu…" at bounding box center [435, 142] width 571 height 401
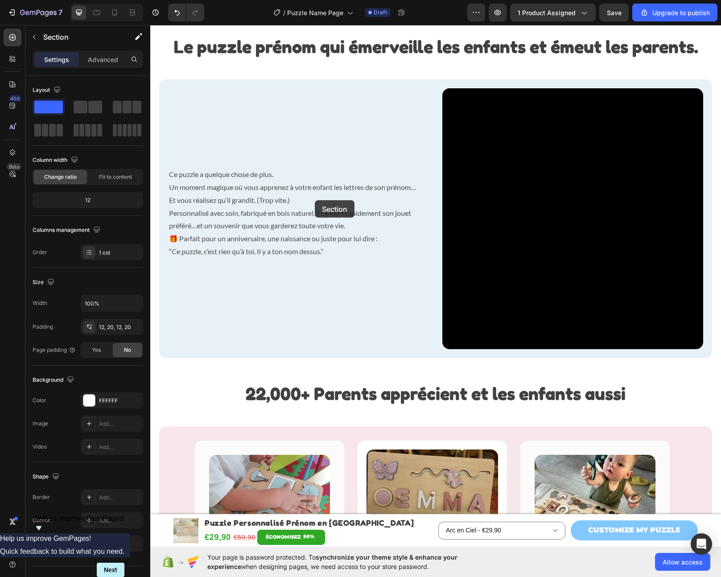
scroll to position [606, 0]
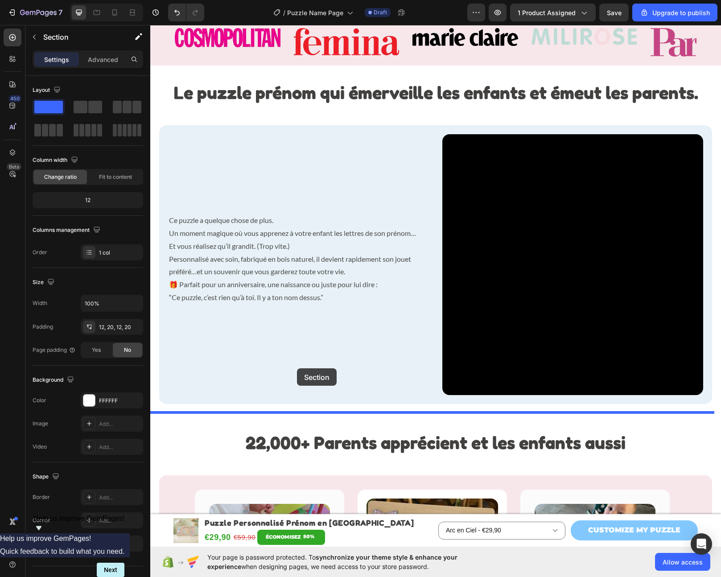
drag, startPoint x: 304, startPoint y: 199, endPoint x: 297, endPoint y: 368, distance: 169.6
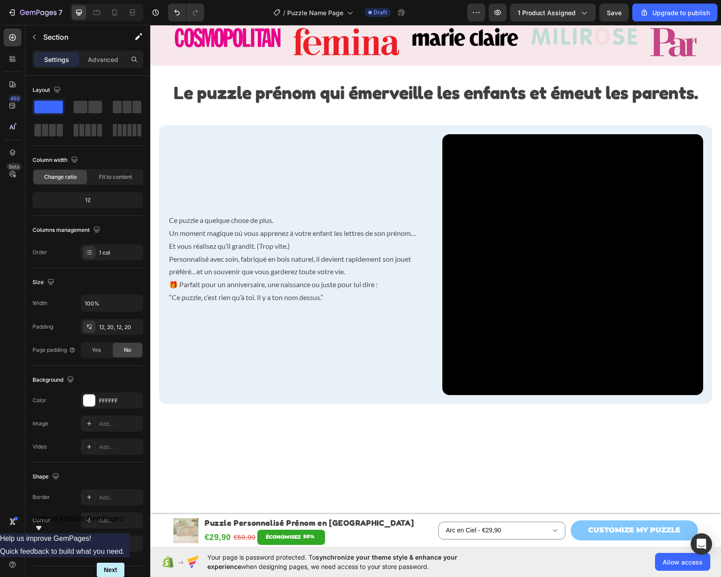
click at [461, 416] on div at bounding box center [435, 525] width 571 height 218
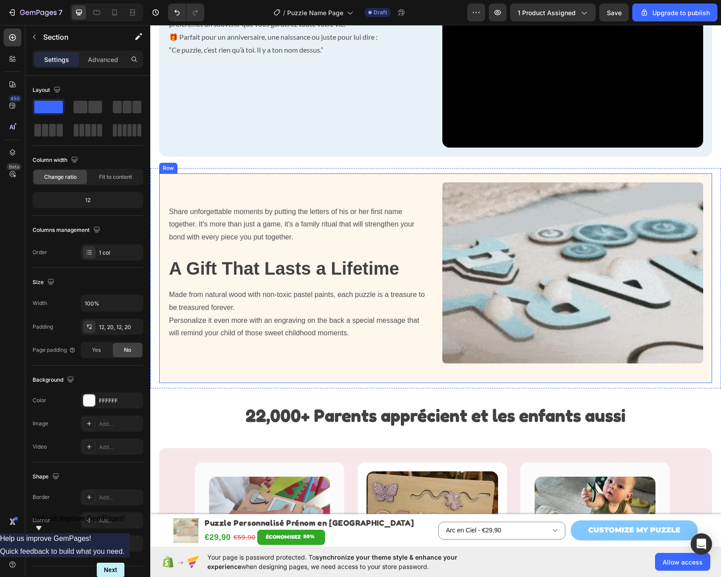
click at [433, 179] on div "Share unforgettable moments by putting the letters of his or her first name tog…" at bounding box center [435, 279] width 553 height 210
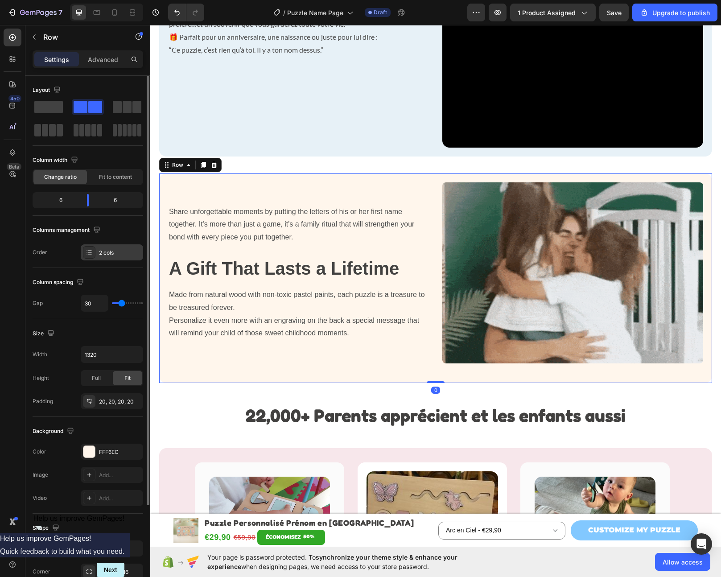
click at [110, 252] on div "2 cols" at bounding box center [120, 253] width 42 height 8
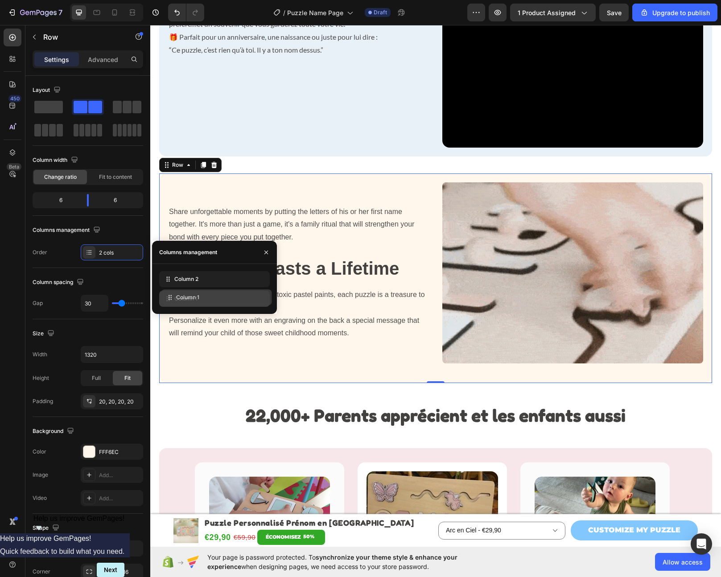
drag, startPoint x: 170, startPoint y: 279, endPoint x: 172, endPoint y: 297, distance: 18.4
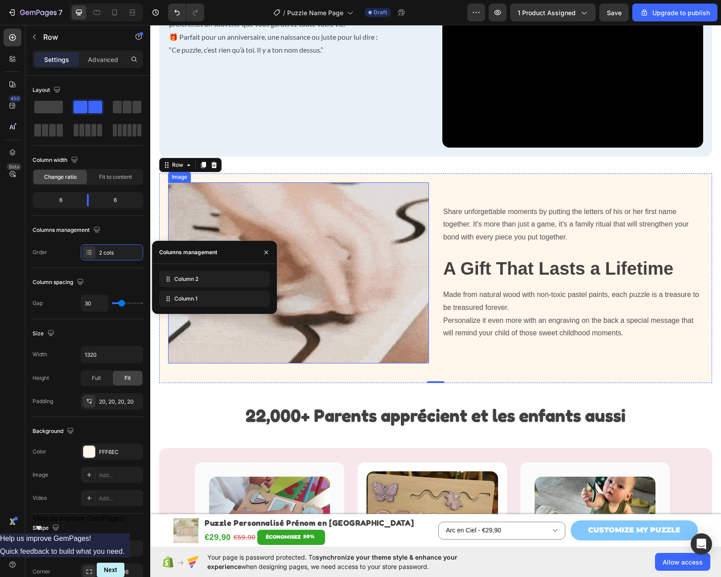
scroll to position [606, 0]
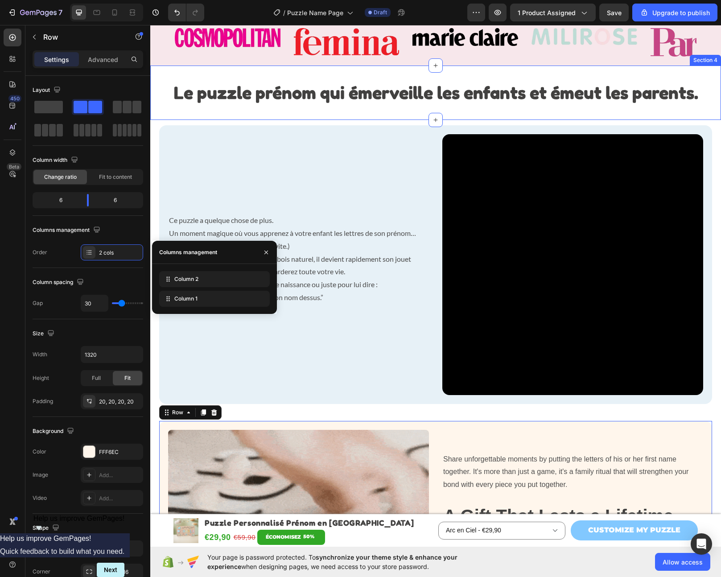
click at [218, 74] on div "Le puzzle prénom qui émerveille les enfants et émeut les parents. Heading Secti…" at bounding box center [435, 93] width 571 height 54
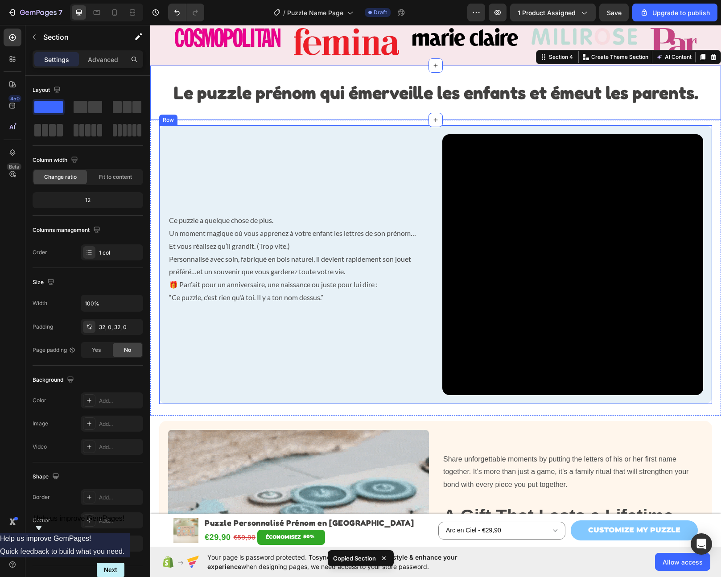
click at [340, 375] on div "Ce puzzle a quelque chose de plus. Un moment magique où vous apprenez à votre e…" at bounding box center [298, 264] width 261 height 261
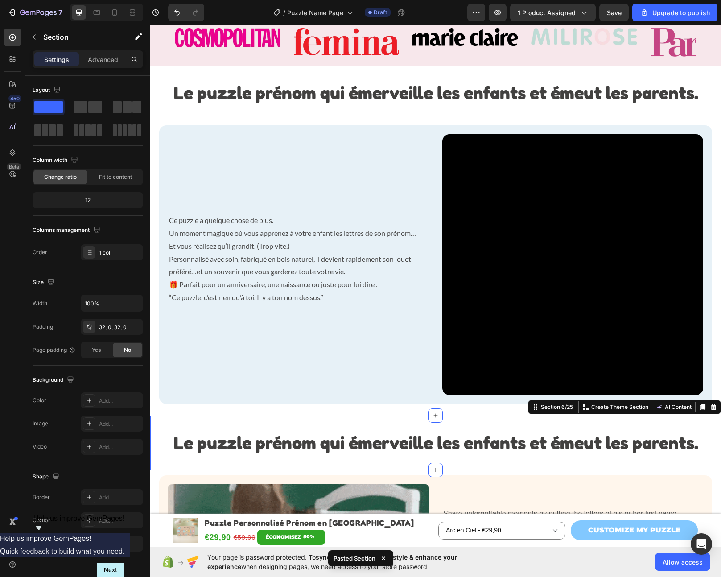
click at [221, 437] on strong "Le puzzle prénom qui émerveille les enfants et émeut les parents." at bounding box center [436, 442] width 525 height 21
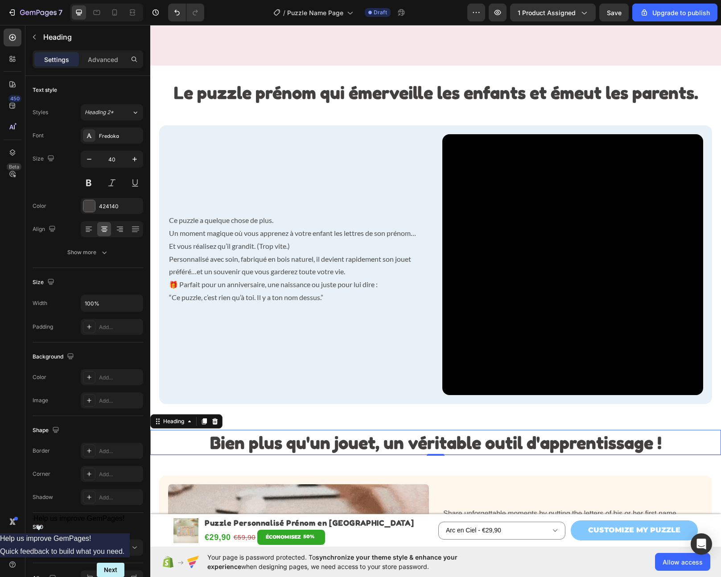
scroll to position [762, 0]
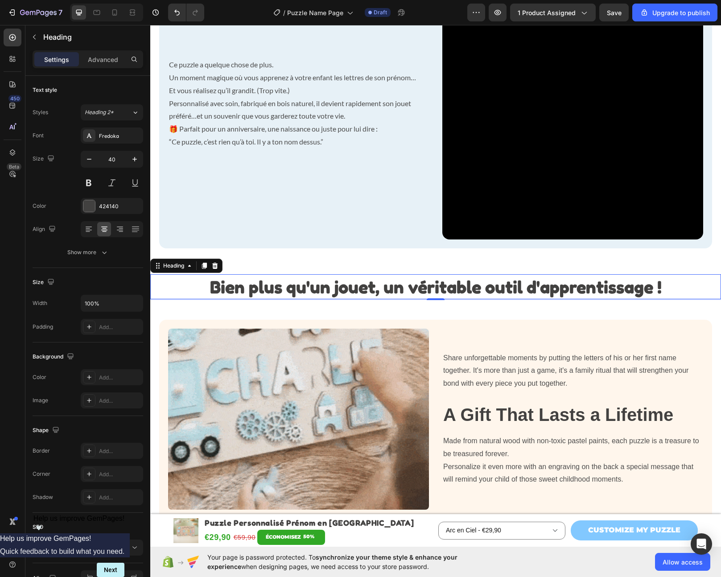
click at [499, 402] on h2 "A Gift That Lasts a Lifetime" at bounding box center [573, 414] width 261 height 25
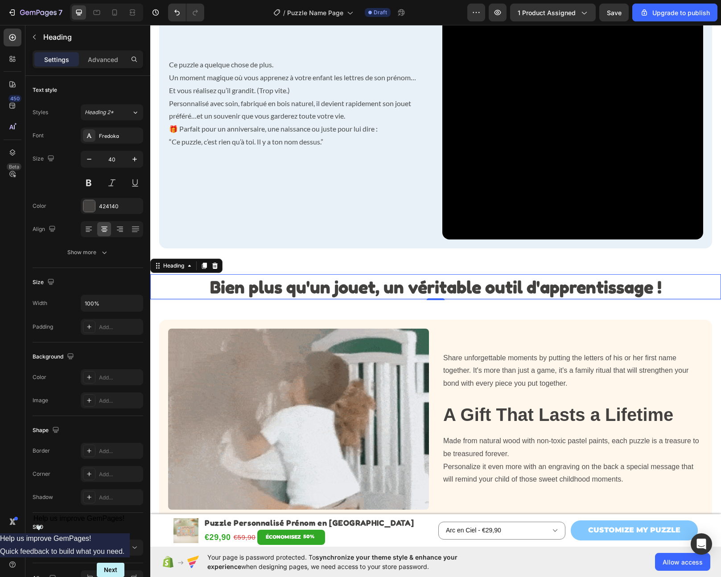
click at [499, 402] on h2 "A Gift That Lasts a Lifetime" at bounding box center [573, 414] width 261 height 25
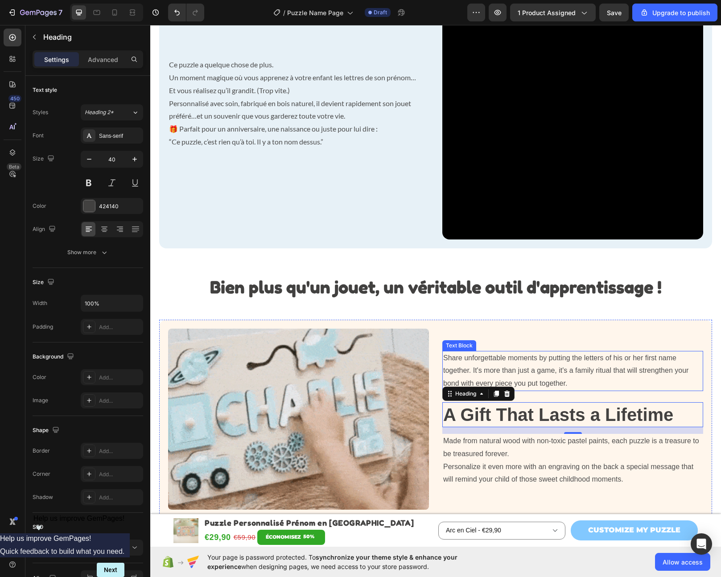
click at [482, 352] on p "Share unforgettable moments by putting the letters of his or her first name tog…" at bounding box center [572, 371] width 259 height 38
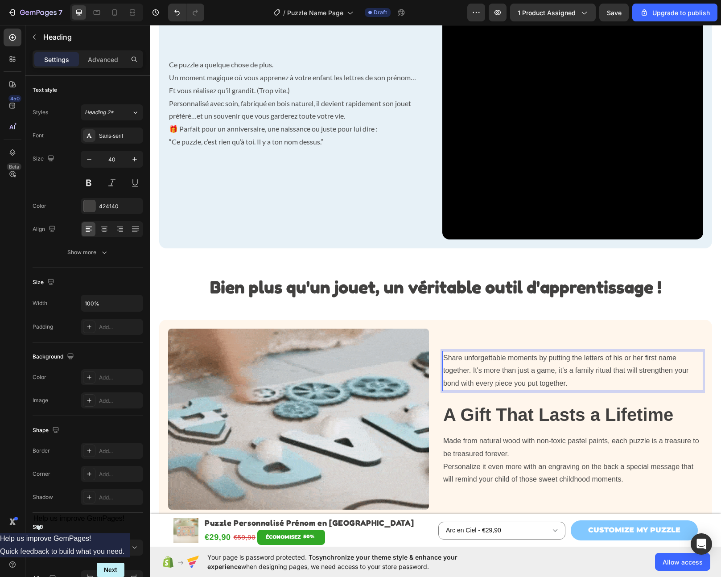
scroll to position [808, 0]
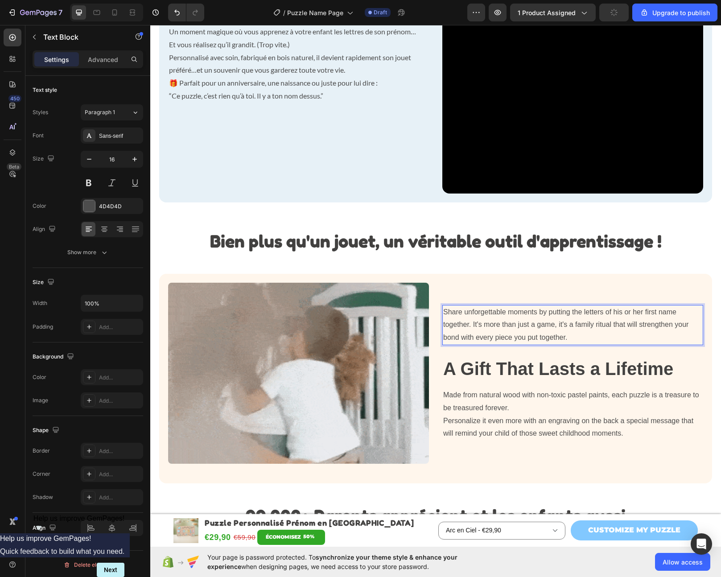
click at [482, 323] on p "Share unforgettable moments by putting the letters of his or her first name tog…" at bounding box center [572, 325] width 259 height 38
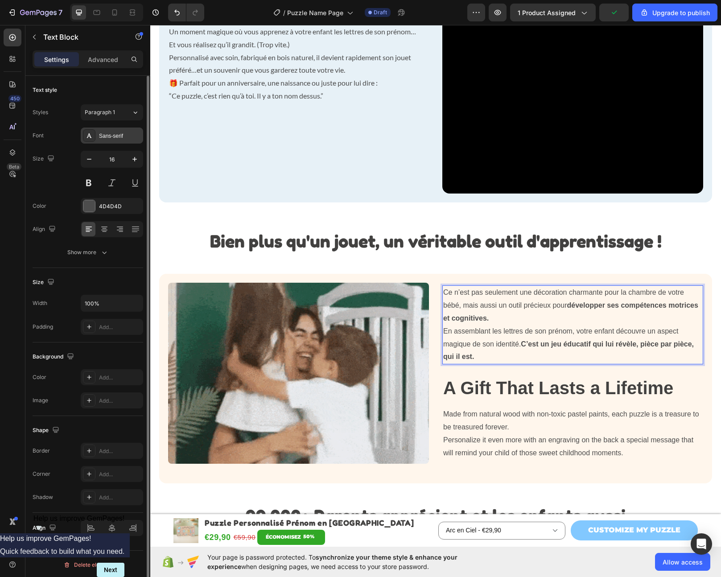
click at [111, 137] on div "Sans-serif" at bounding box center [120, 136] width 42 height 8
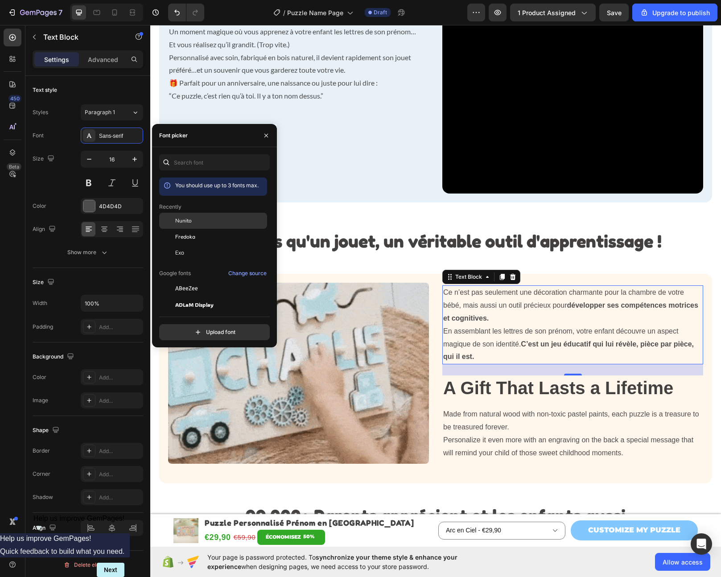
click at [194, 219] on div "Nunito" at bounding box center [220, 221] width 90 height 8
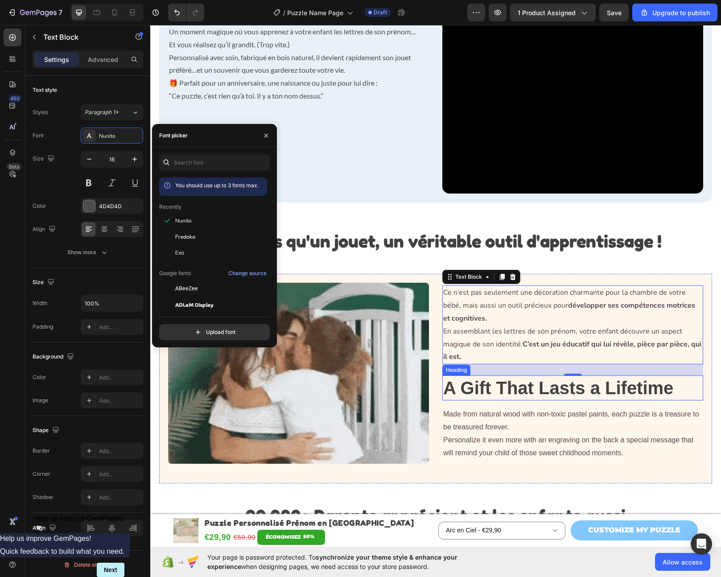
click at [512, 382] on strong "A Gift That Lasts a Lifetime" at bounding box center [558, 388] width 230 height 20
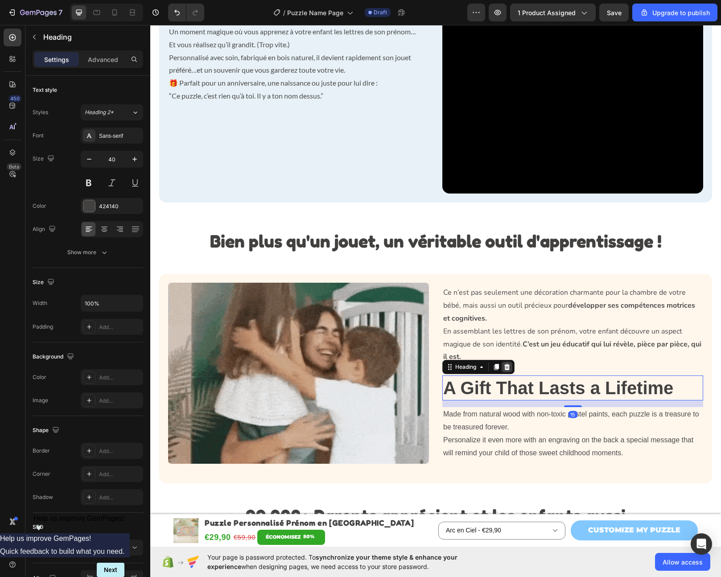
click at [506, 364] on icon at bounding box center [508, 367] width 6 height 6
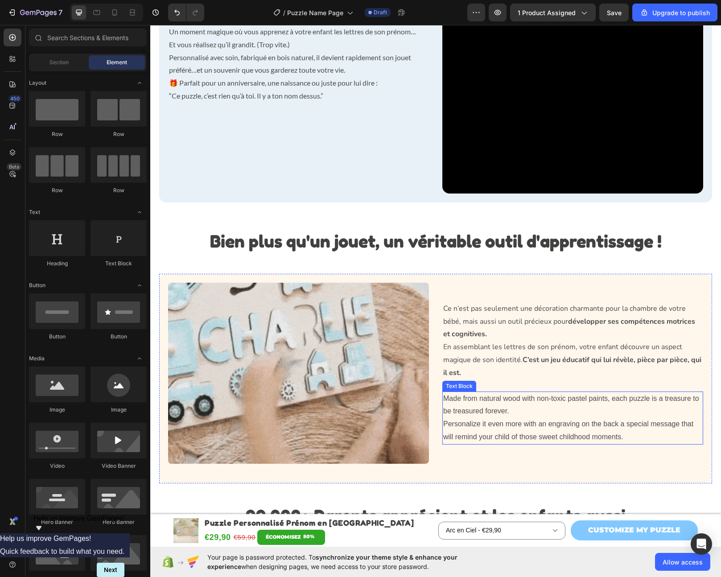
click at [511, 405] on p "Made from natural wood with non-toxic pastel paints, each puzzle is a treasure …" at bounding box center [572, 418] width 259 height 51
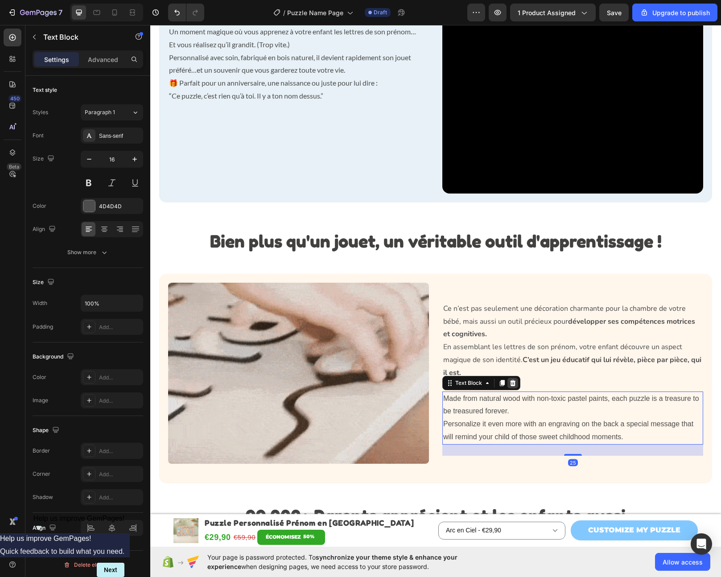
click at [511, 383] on div at bounding box center [513, 383] width 11 height 11
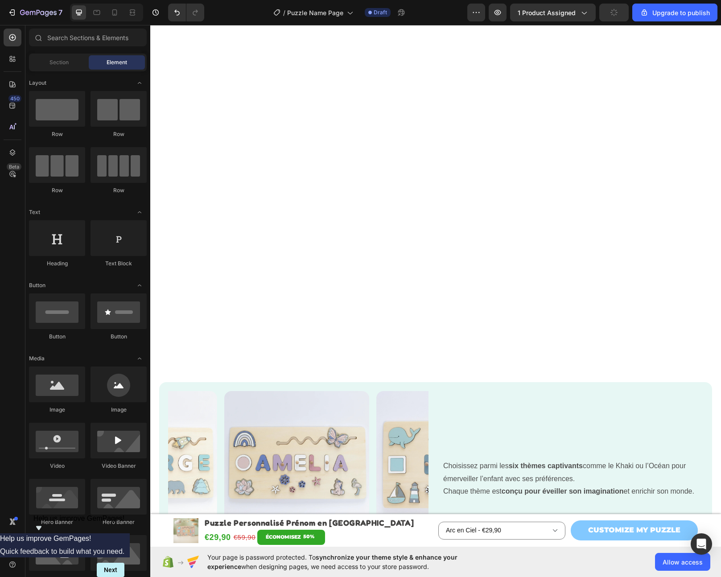
scroll to position [1739, 0]
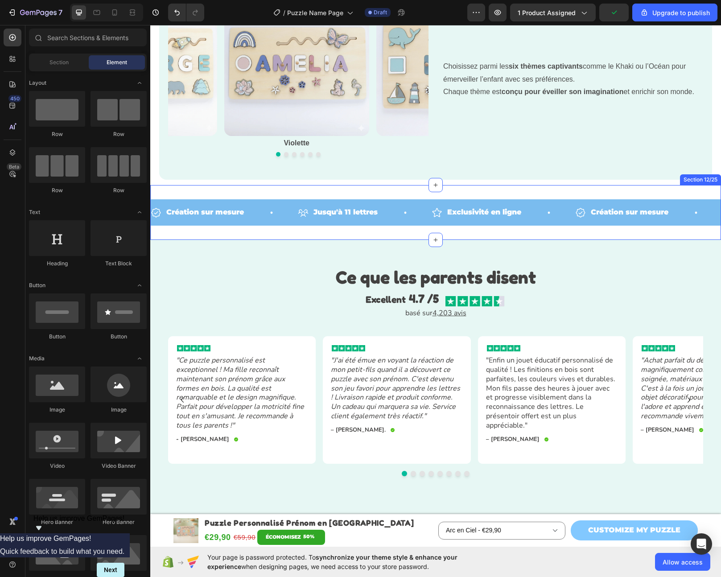
click at [356, 230] on div "Création sur mesure Item List Jusqu'à 11 lettres Item List Exclusivité en ligne…" at bounding box center [435, 212] width 571 height 55
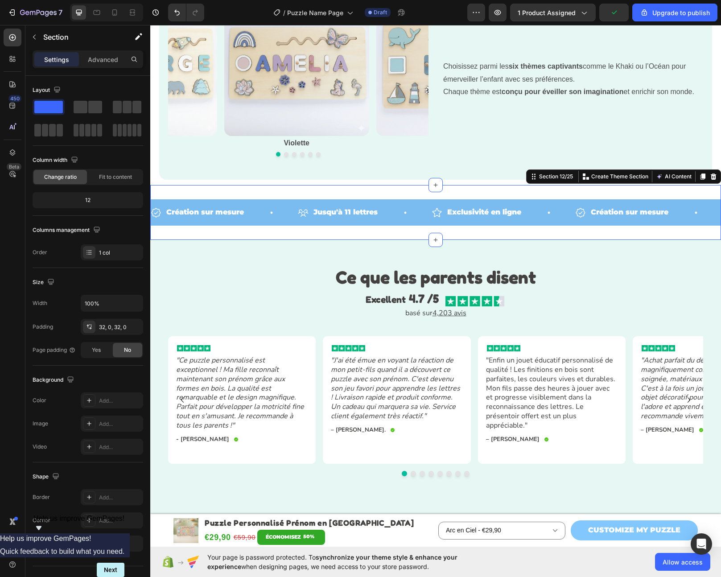
click at [103, 67] on div "Settings Advanced" at bounding box center [88, 59] width 111 height 18
click at [103, 57] on p "Advanced" at bounding box center [103, 59] width 30 height 9
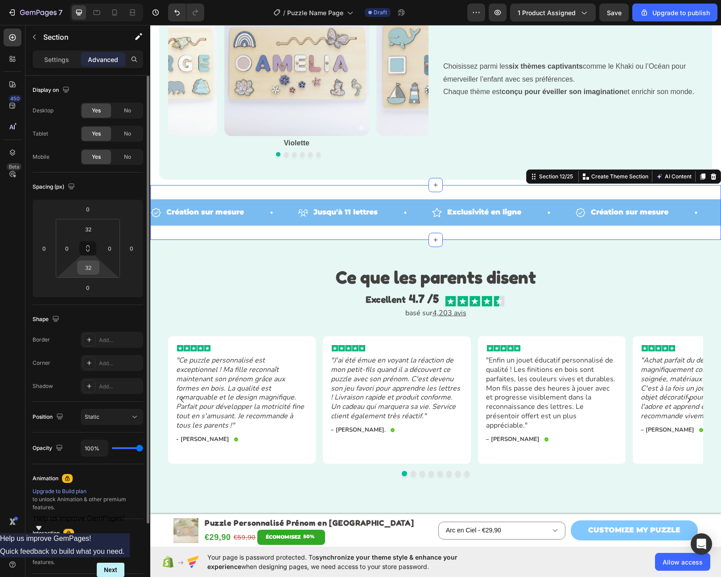
click at [87, 271] on input "32" at bounding box center [88, 267] width 18 height 13
type input "0"
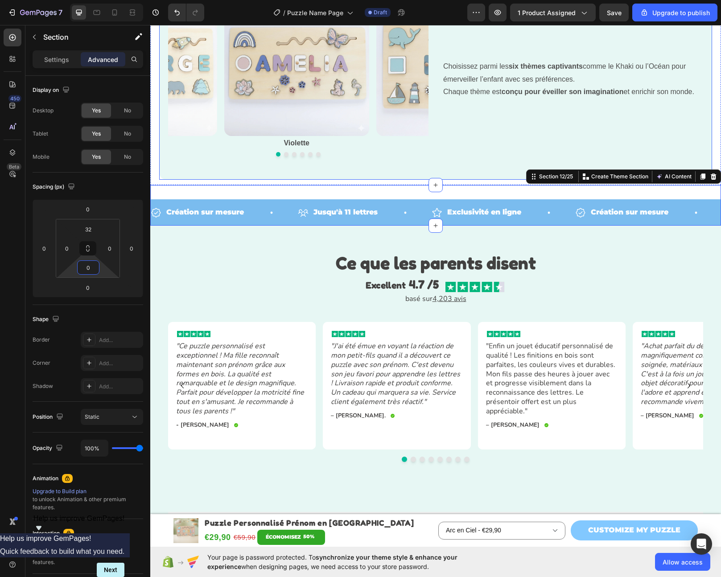
click at [355, 158] on div "Image Violette Text Block Image Océan Text Block Image Khaki Text Block Image A…" at bounding box center [298, 80] width 261 height 176
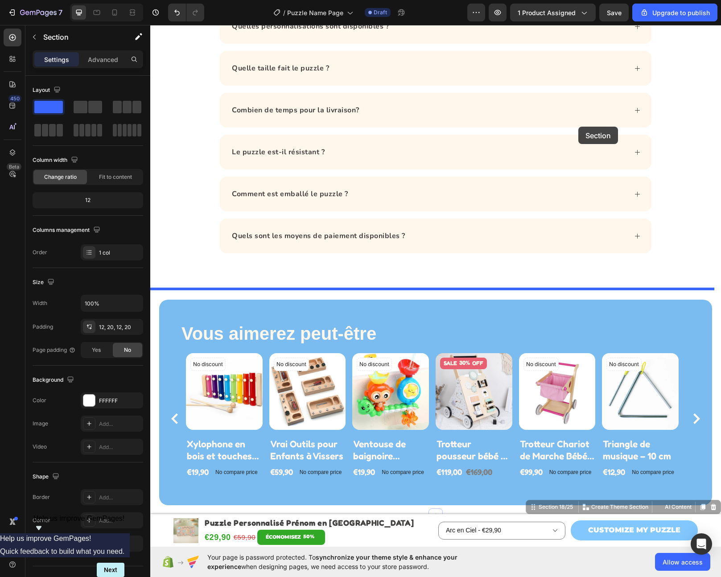
scroll to position [2495, 0]
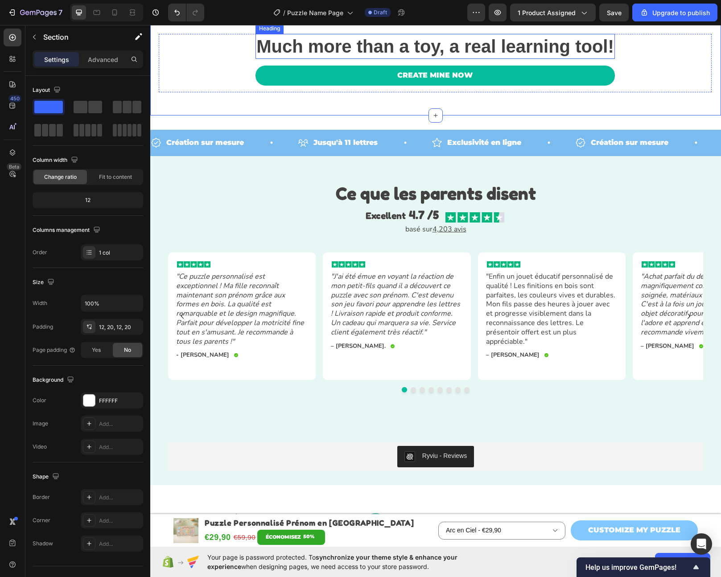
click at [472, 56] on strong "Much more than a toy, a real learning tool!" at bounding box center [435, 47] width 358 height 20
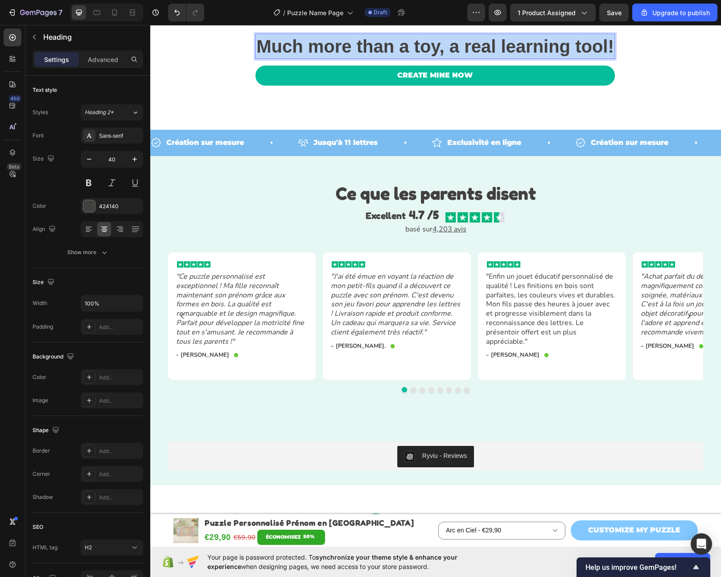
click at [472, 56] on strong "Much more than a toy, a real learning tool!" at bounding box center [435, 47] width 358 height 20
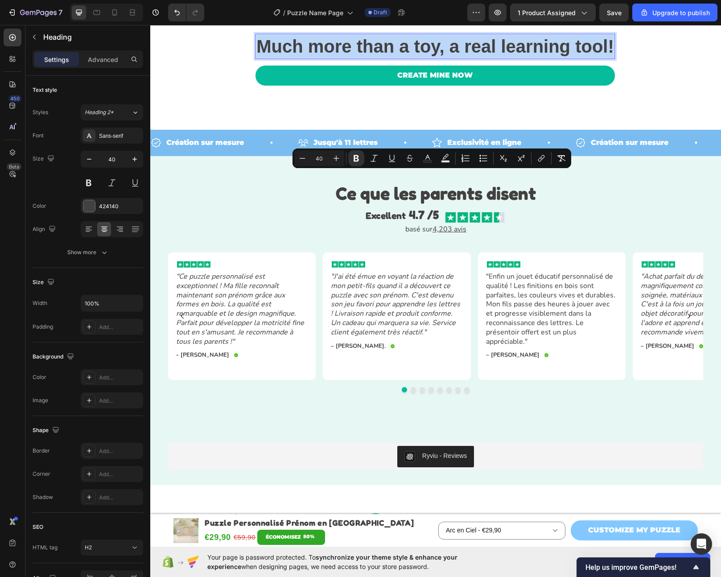
scroll to position [1585, 0]
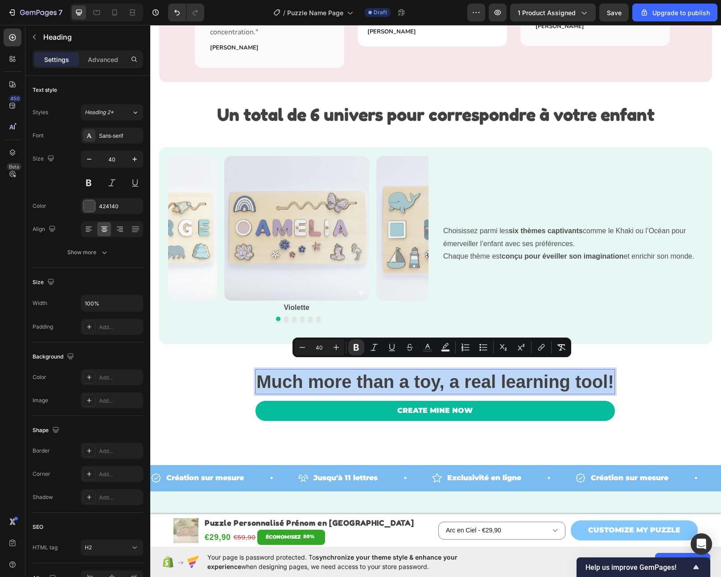
click at [323, 372] on strong "Much more than a toy, a real learning tool!" at bounding box center [435, 382] width 358 height 20
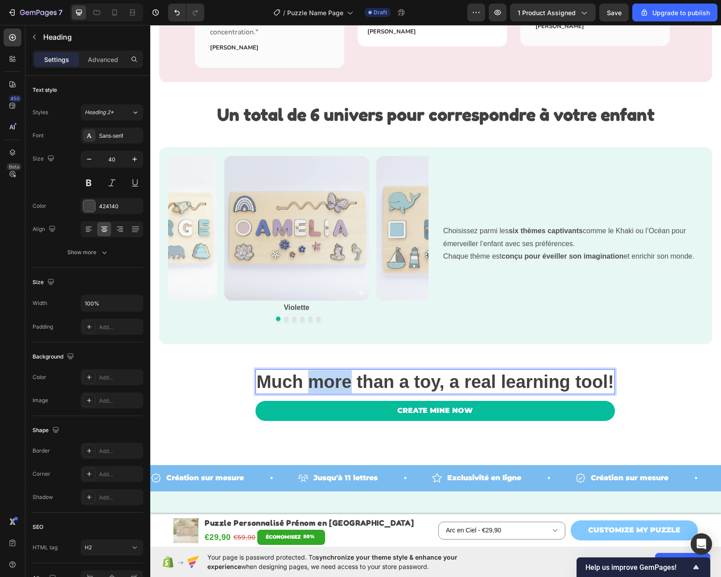
click at [323, 372] on strong "Much more than a toy, a real learning tool!" at bounding box center [435, 382] width 358 height 20
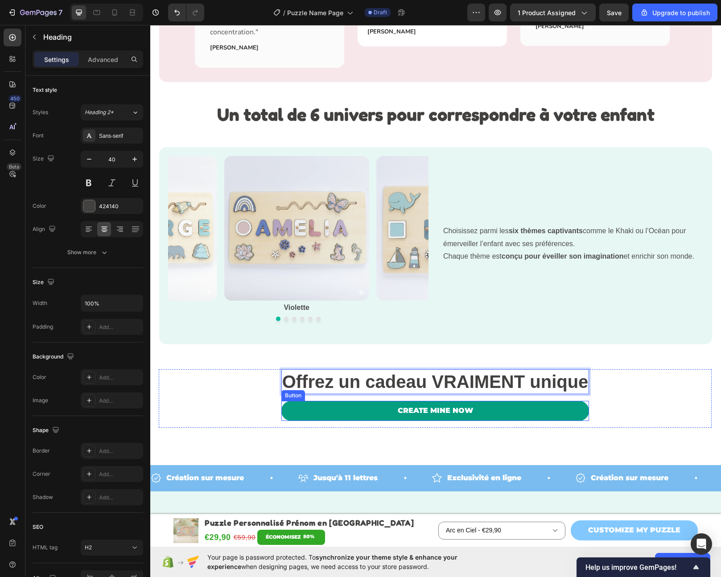
click at [483, 401] on link "CREATE MINE NOW" at bounding box center [435, 411] width 308 height 20
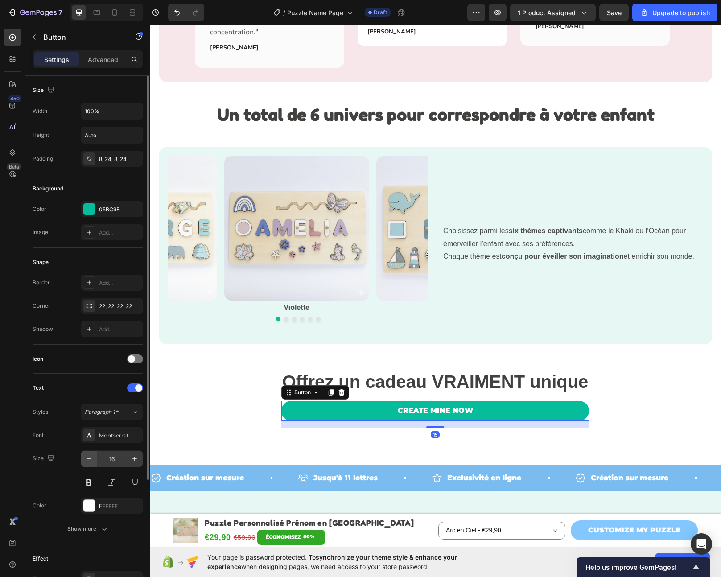
scroll to position [159, 0]
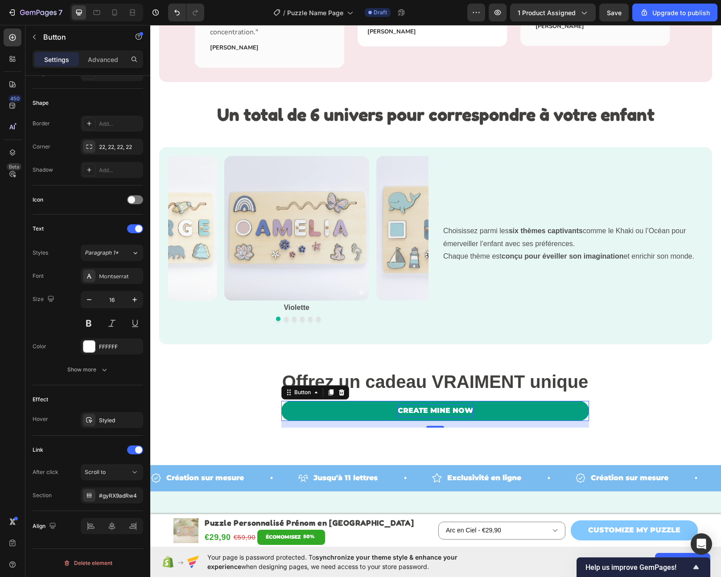
click at [424, 405] on p "CREATE MINE NOW" at bounding box center [435, 411] width 75 height 13
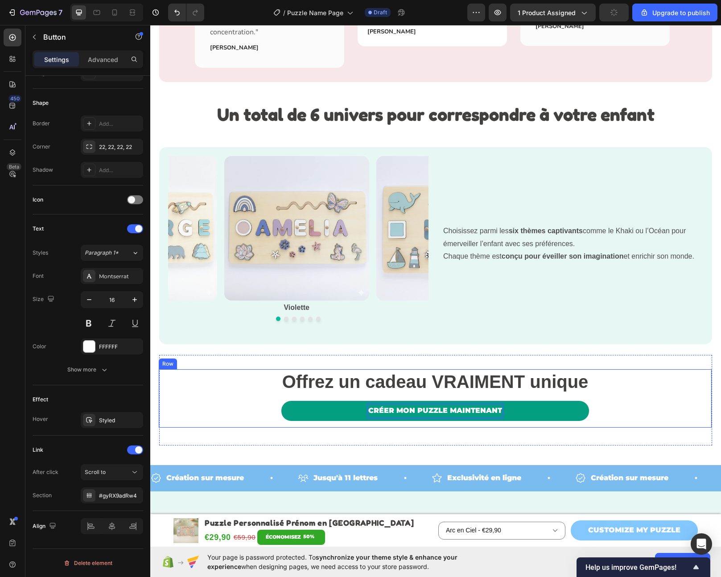
click at [597, 383] on div "⁠⁠⁠⁠⁠⁠⁠ Offrez un cadeau VRAIMENT unique Heading CRÉER MON PUZZLE MAINTENANT Bu…" at bounding box center [435, 398] width 553 height 58
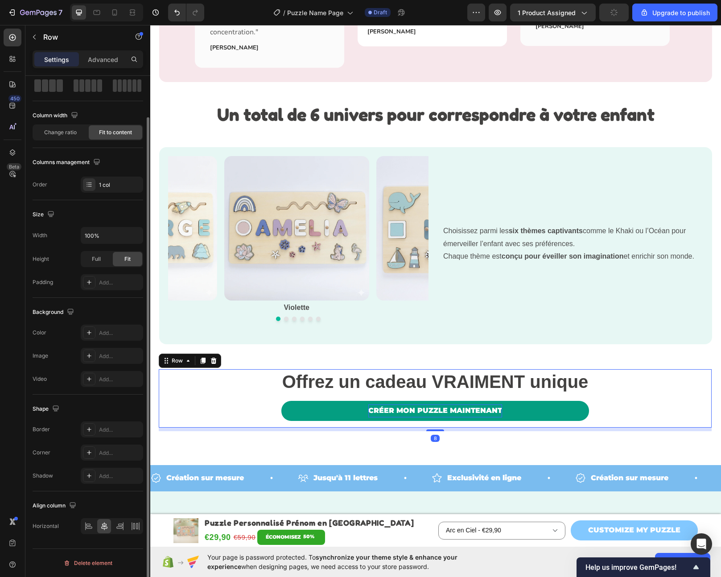
scroll to position [0, 0]
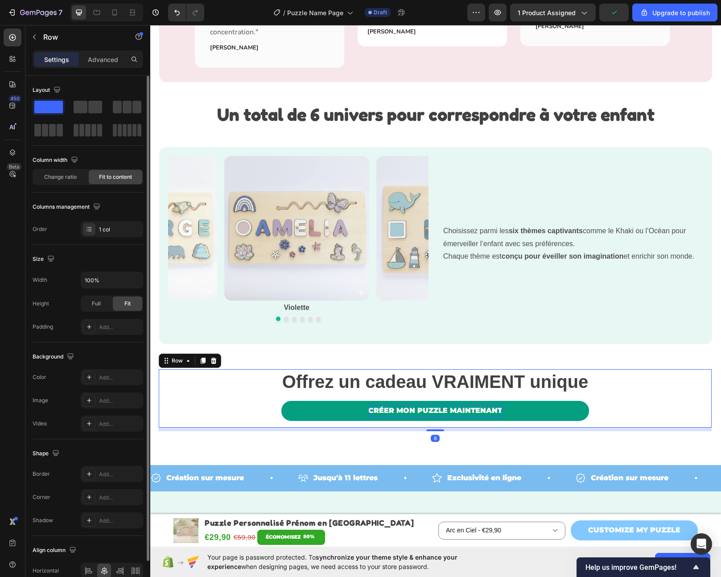
click at [579, 372] on strong "Offrez un cadeau VRAIMENT unique" at bounding box center [435, 382] width 306 height 20
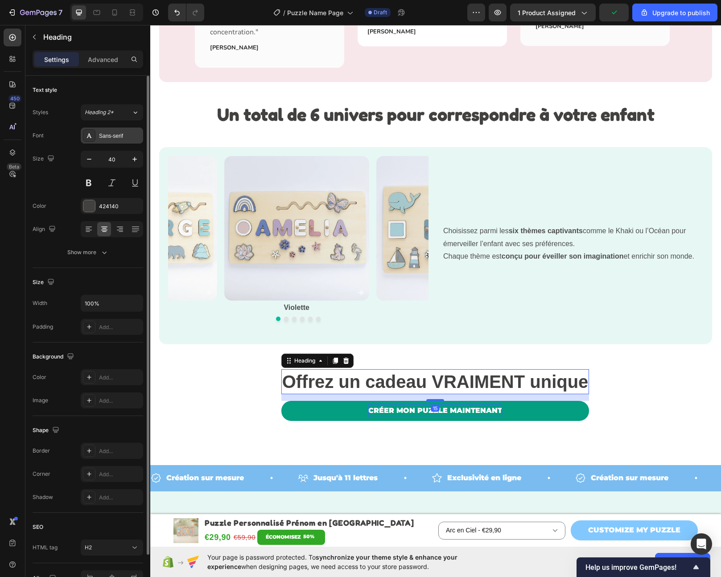
click at [117, 133] on div "Sans-serif" at bounding box center [120, 136] width 42 height 8
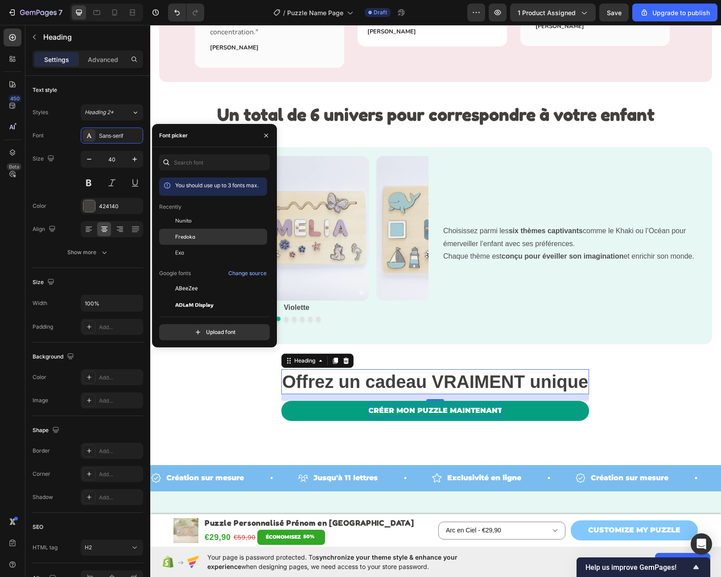
click at [192, 233] on span "Fredoka" at bounding box center [185, 237] width 20 height 8
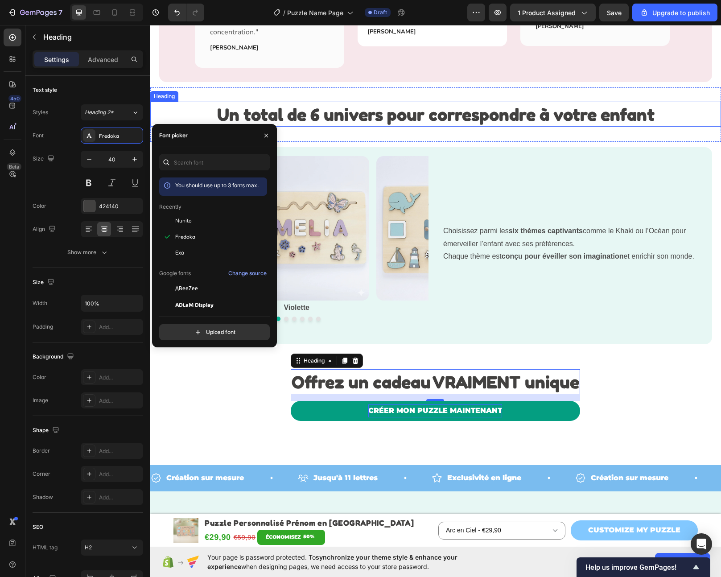
click at [451, 110] on strong "Un total de 6 univers pour correspondre à votre enfant" at bounding box center [436, 113] width 438 height 21
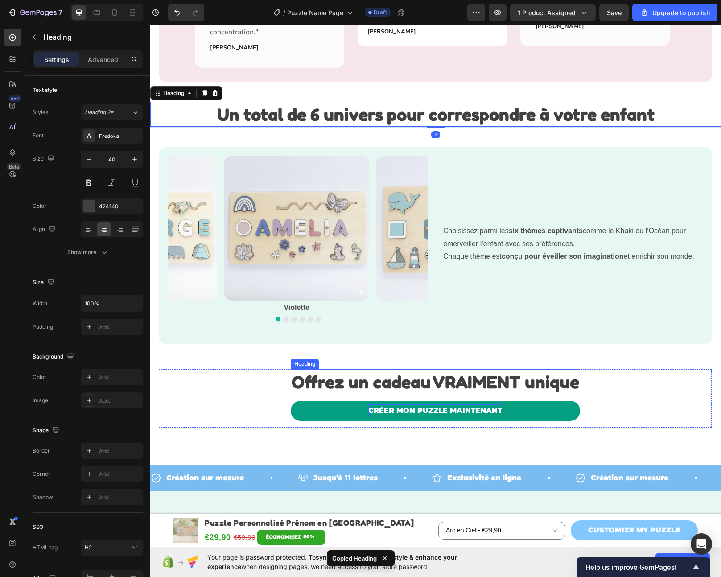
click at [455, 372] on strong "Offrez un cadeau VRAIMENT unique" at bounding box center [436, 381] width 288 height 21
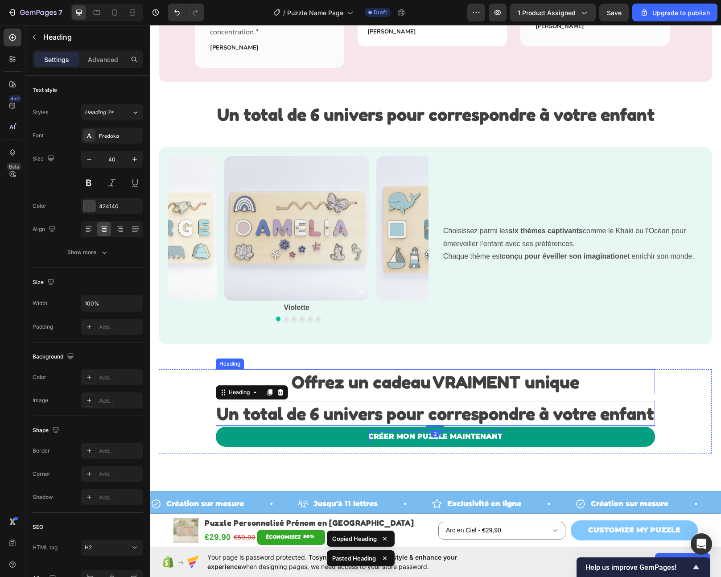
click at [604, 372] on p "⁠⁠⁠⁠⁠⁠⁠ Offrez un cadeau VRAIMENT unique" at bounding box center [436, 381] width 438 height 23
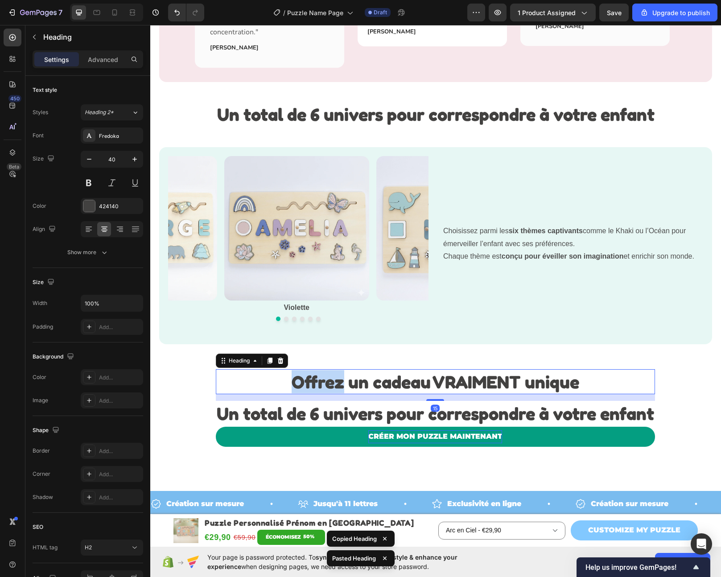
click at [333, 371] on strong "Offrez un cadeau VRAIMENT unique" at bounding box center [436, 381] width 288 height 21
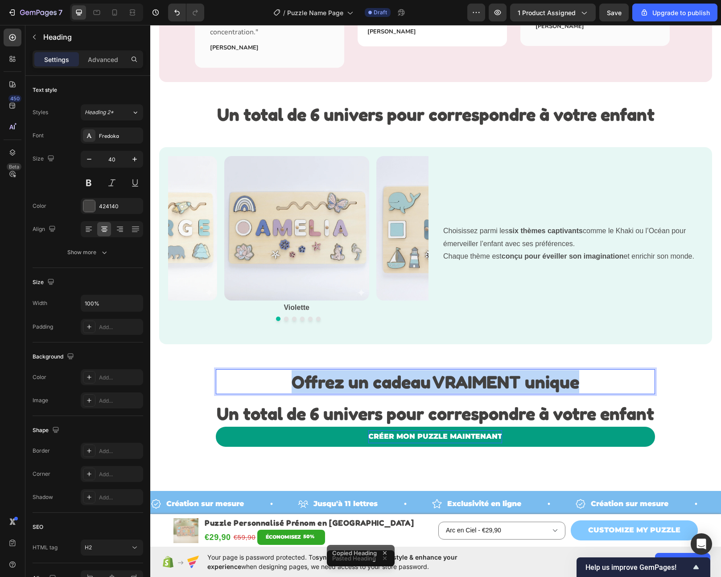
click at [333, 371] on strong "Offrez un cadeau VRAIMENT unique" at bounding box center [436, 381] width 288 height 21
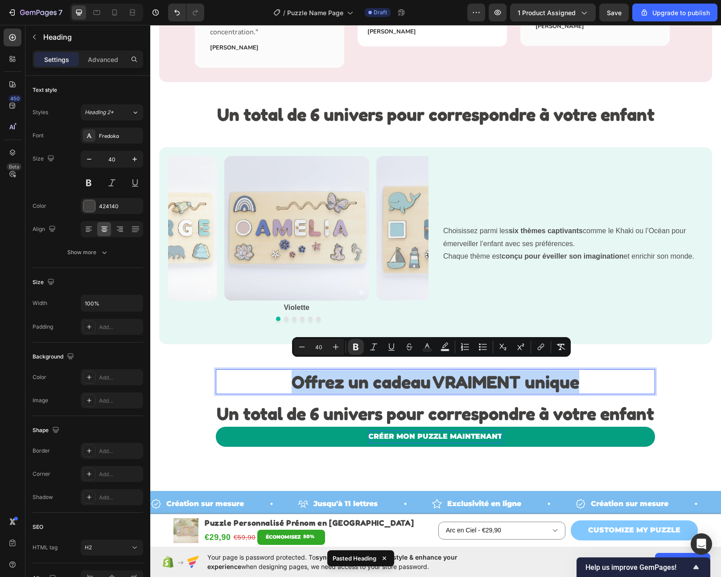
copy strong "Offrez un cadeau VRAIMENT unique"
click at [338, 403] on strong "Un total de 6 univers pour correspondre à votre enfant" at bounding box center [436, 413] width 438 height 21
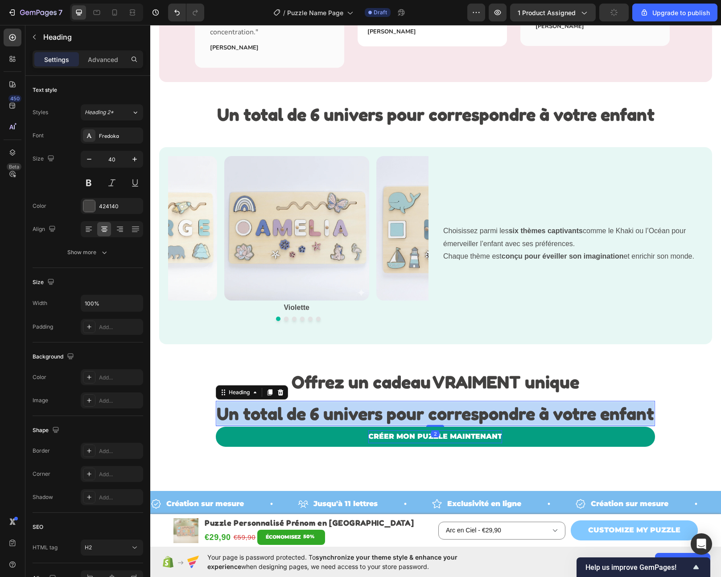
click at [338, 403] on strong "Un total de 6 univers pour correspondre à votre enfant" at bounding box center [436, 413] width 438 height 21
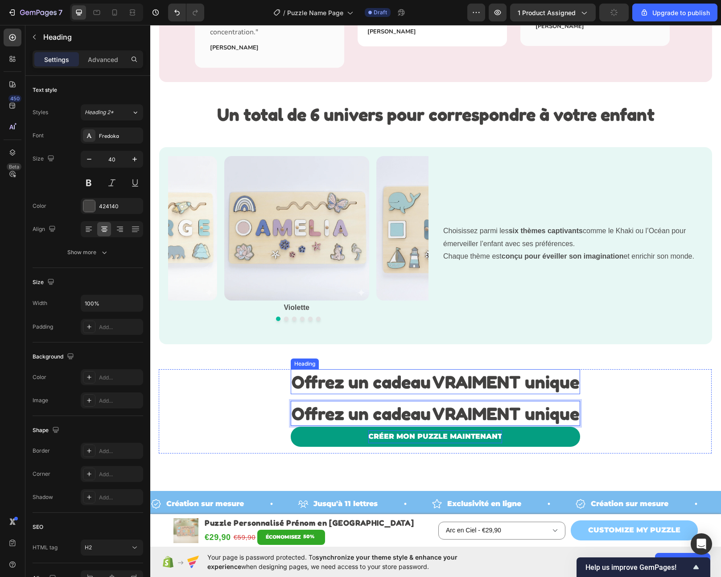
click at [552, 371] on strong "Offrez un cadeau VRAIMENT unique" at bounding box center [436, 381] width 288 height 21
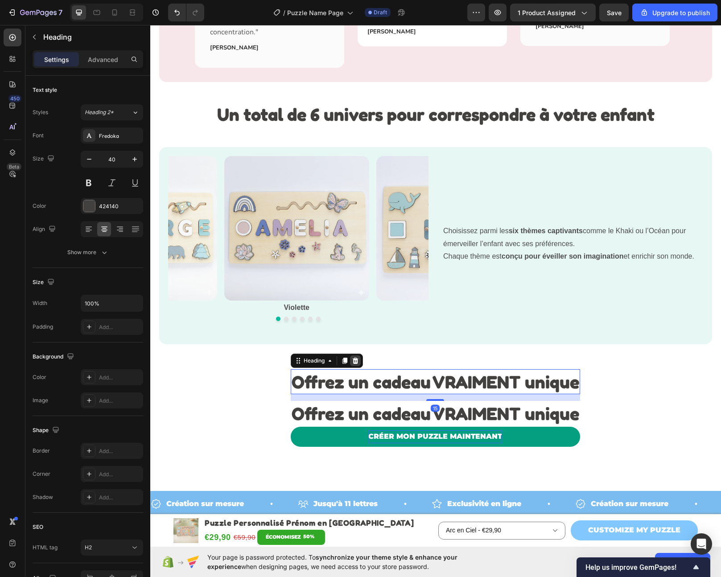
click at [354, 358] on icon at bounding box center [355, 361] width 6 height 6
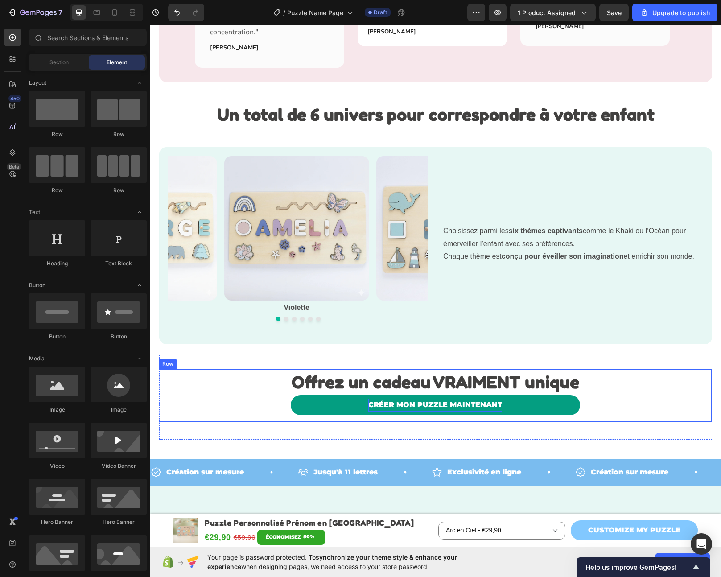
click at [616, 373] on div "⁠⁠⁠⁠⁠⁠⁠ Offrez un cadeau VRAIMENT unique Heading CRÉER MON PUZZLE MAINTENANT Bu…" at bounding box center [435, 395] width 553 height 53
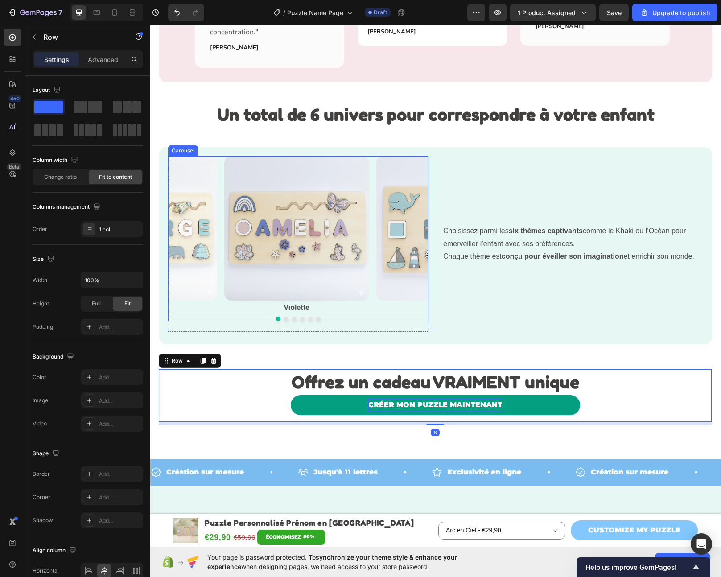
scroll to position [1691, 0]
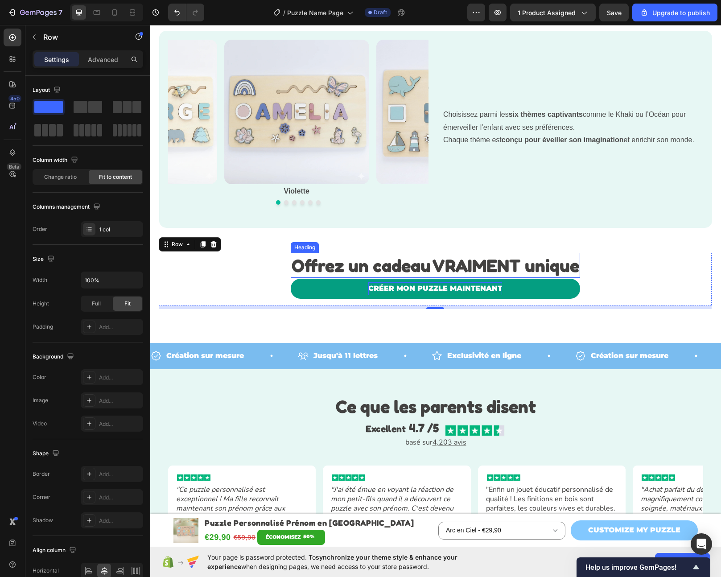
click at [572, 277] on p "⁠⁠⁠⁠⁠⁠⁠ Offrez un cadeau VRAIMENT unique" at bounding box center [436, 265] width 288 height 23
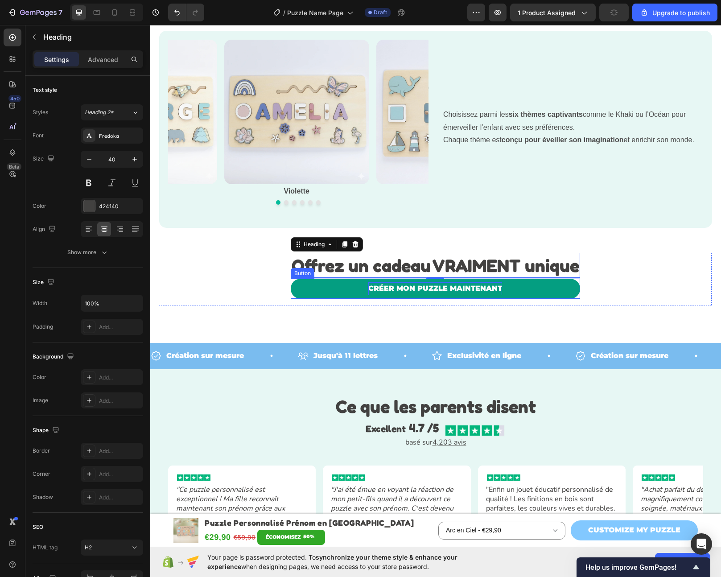
click at [575, 283] on link "CRÉER MON PUZZLE MAINTENANT" at bounding box center [436, 289] width 290 height 20
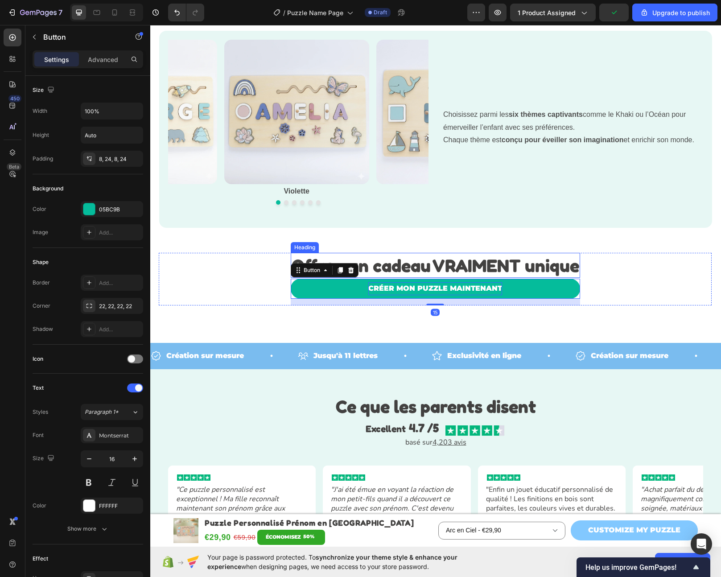
click at [574, 270] on strong "Offrez un cadeau VRAIMENT unique" at bounding box center [436, 265] width 288 height 21
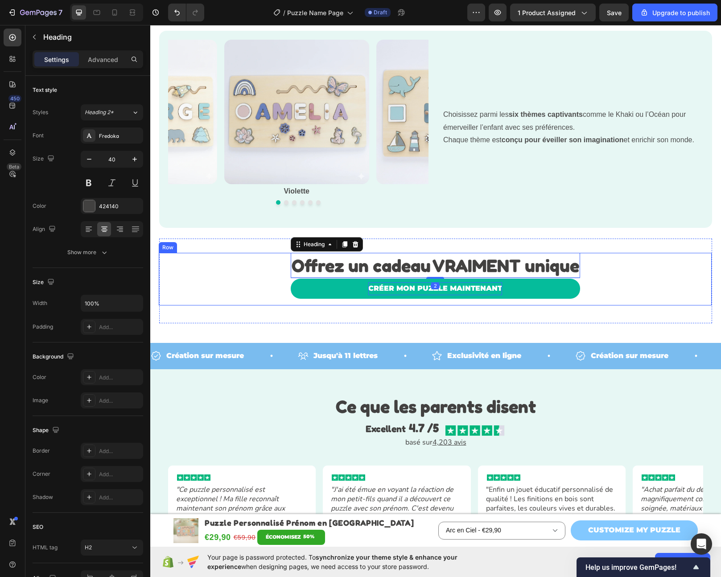
click at [615, 283] on div "⁠⁠⁠⁠⁠⁠⁠ Offrez un cadeau VRAIMENT unique Heading 2 CRÉER MON PUZZLE MAINTENANT …" at bounding box center [435, 279] width 553 height 53
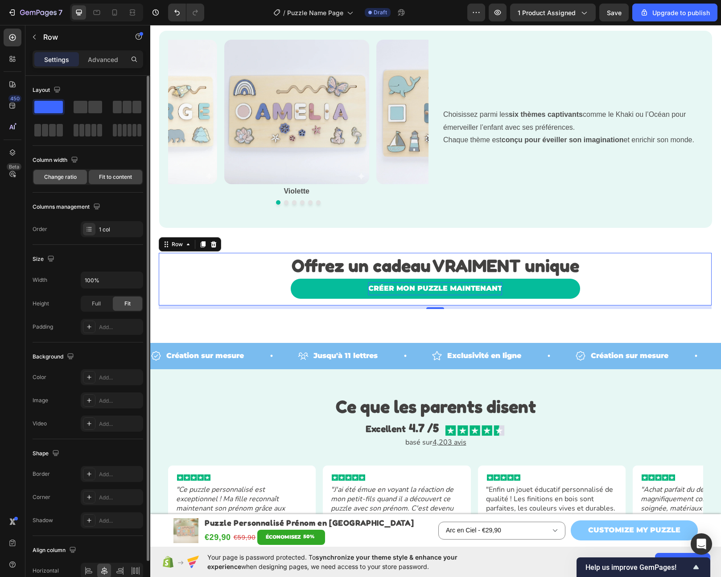
click at [69, 178] on span "Change ratio" at bounding box center [60, 177] width 33 height 8
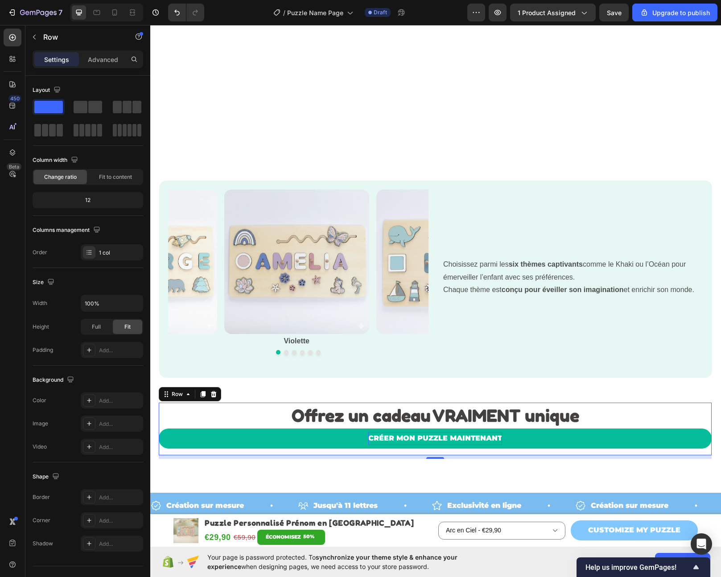
scroll to position [1740, 0]
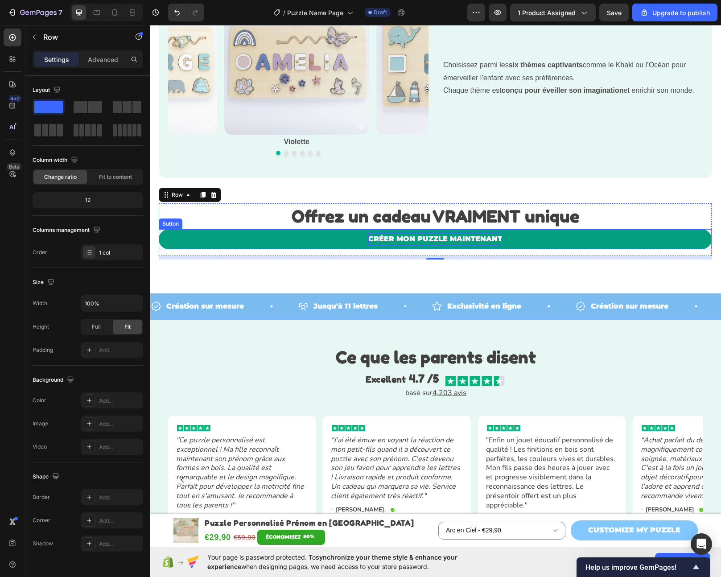
click at [255, 234] on link "CRÉER MON PUZZLE MAINTENANT" at bounding box center [435, 239] width 553 height 20
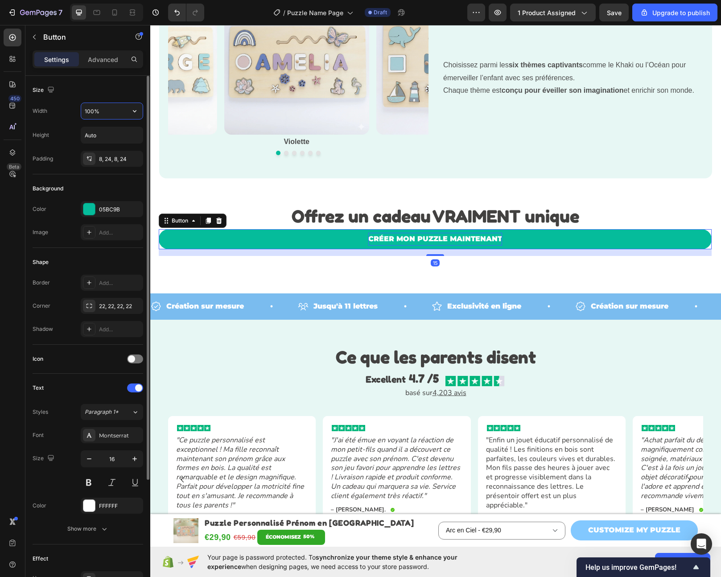
click at [100, 116] on input "100%" at bounding box center [112, 111] width 62 height 16
type input "50%"
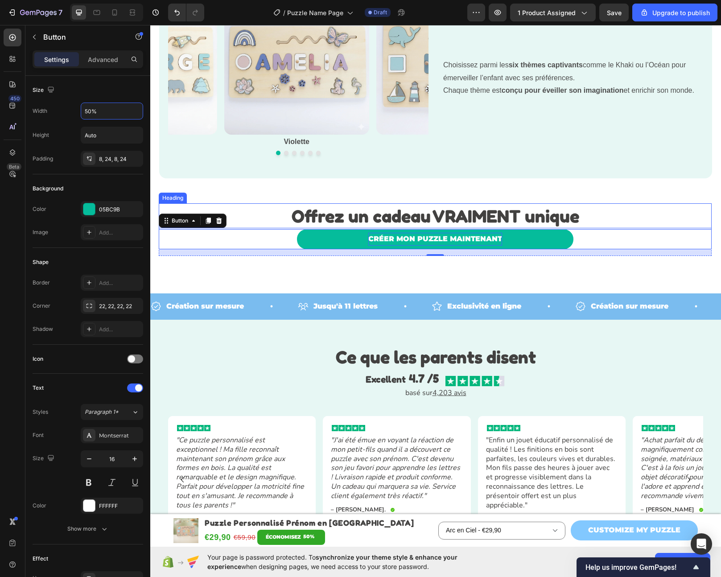
click at [475, 219] on strong "Offrez un cadeau VRAIMENT unique" at bounding box center [436, 215] width 288 height 21
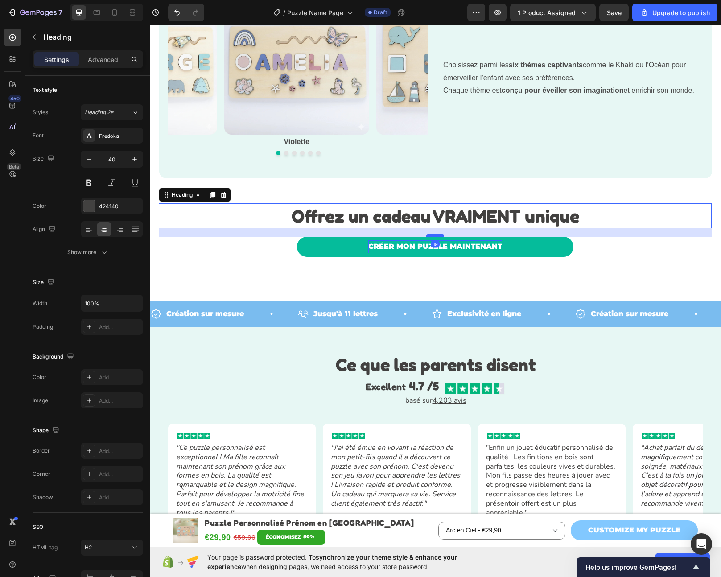
drag, startPoint x: 436, startPoint y: 227, endPoint x: 437, endPoint y: 235, distance: 7.6
click at [437, 235] on div at bounding box center [435, 235] width 18 height 3
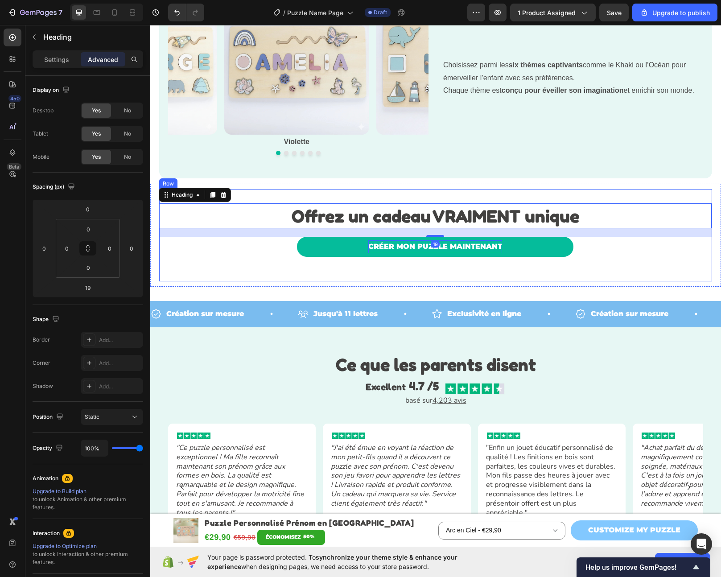
click at [441, 276] on div "⁠⁠⁠⁠⁠⁠⁠ Offrez un cadeau VRAIMENT unique Heading 19 CRÉER MON PUZZLE MAINTENANT…" at bounding box center [435, 235] width 553 height 92
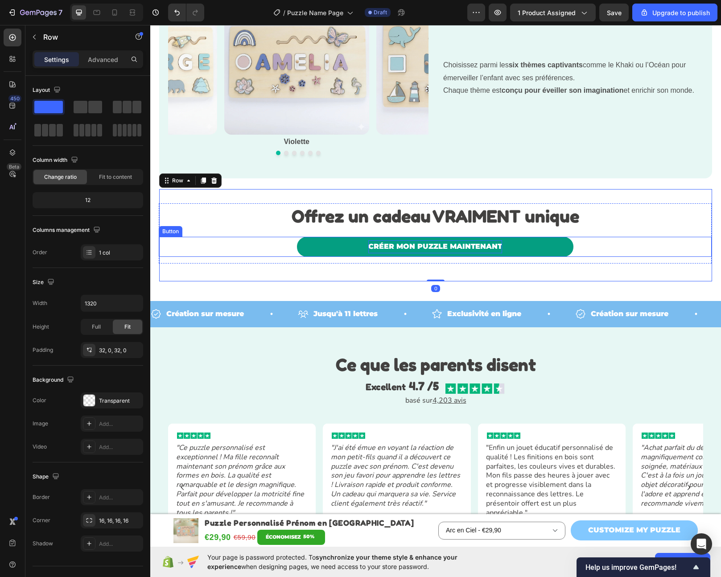
click at [439, 254] on link "CRÉER MON PUZZLE MAINTENANT" at bounding box center [435, 247] width 277 height 20
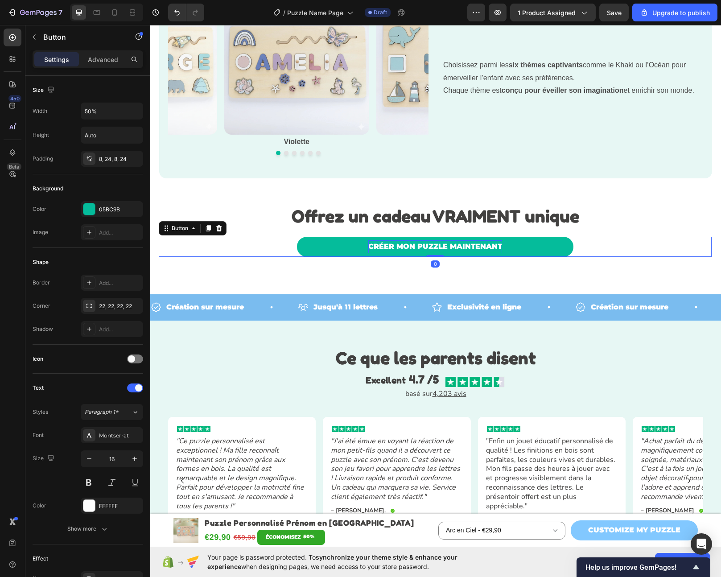
drag, startPoint x: 436, startPoint y: 262, endPoint x: 494, endPoint y: 250, distance: 59.2
click at [436, 248] on div "CRÉER MON PUZZLE MAINTENANT Button 0" at bounding box center [435, 247] width 553 height 20
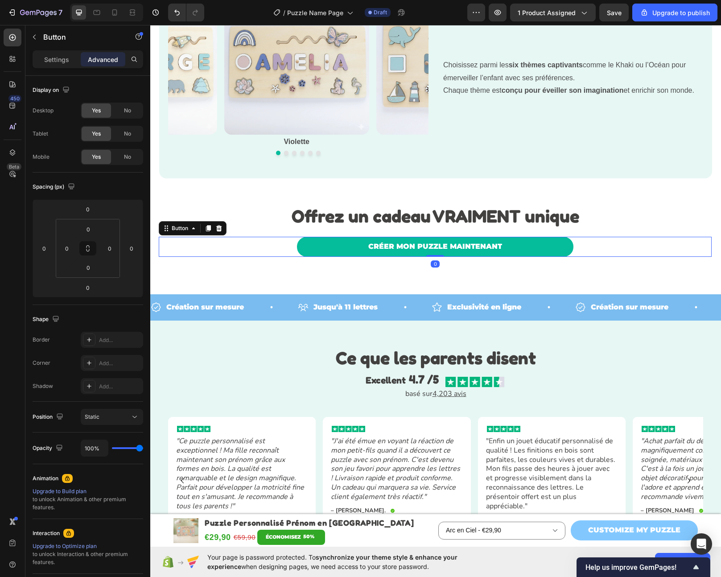
click at [530, 280] on div "Création sur mesure Item List Jusqu'à 11 lettres Item List Exclusivité en ligne…" at bounding box center [435, 300] width 571 height 41
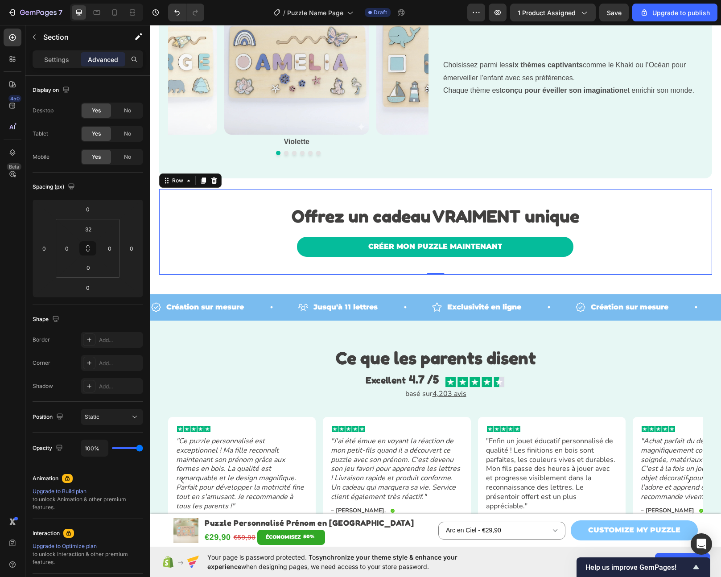
click at [484, 264] on div "⁠⁠⁠⁠⁠⁠⁠ Offrez un cadeau VRAIMENT unique Heading CRÉER MON PUZZLE MAINTENANT Bu…" at bounding box center [435, 232] width 553 height 86
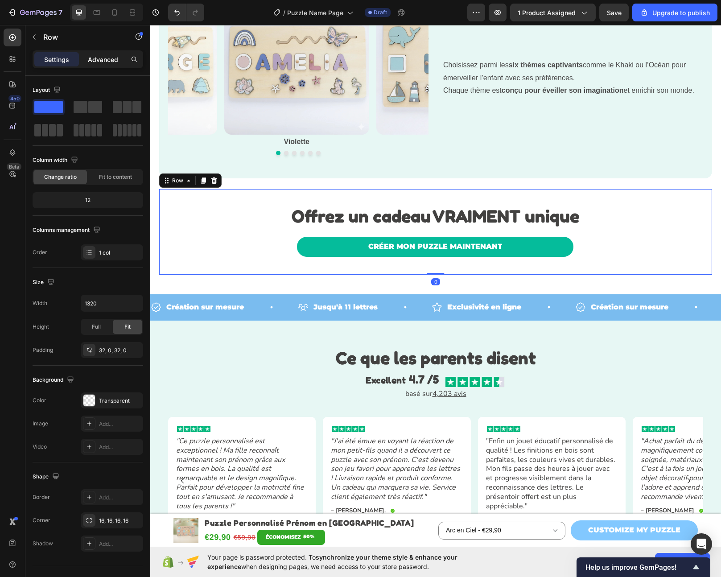
click at [100, 61] on p "Advanced" at bounding box center [103, 59] width 30 height 9
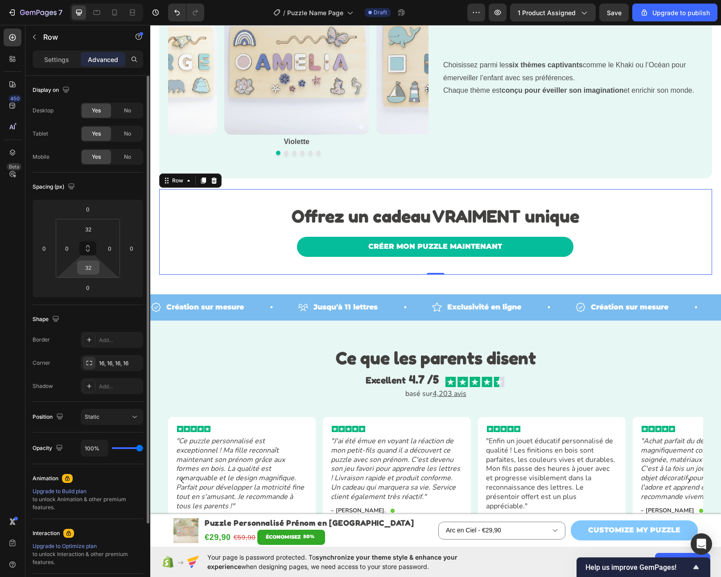
click at [91, 270] on input "32" at bounding box center [88, 267] width 18 height 13
type input "0"
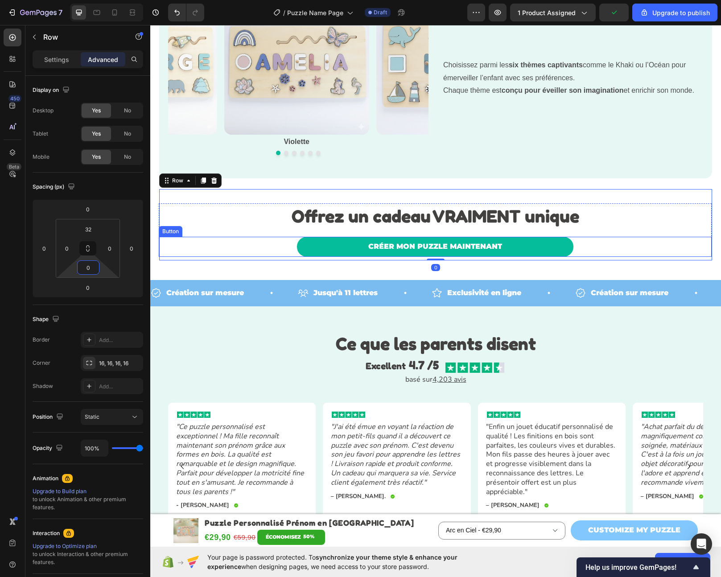
click at [274, 245] on div "CRÉER MON PUZZLE MAINTENANT Button" at bounding box center [435, 247] width 553 height 20
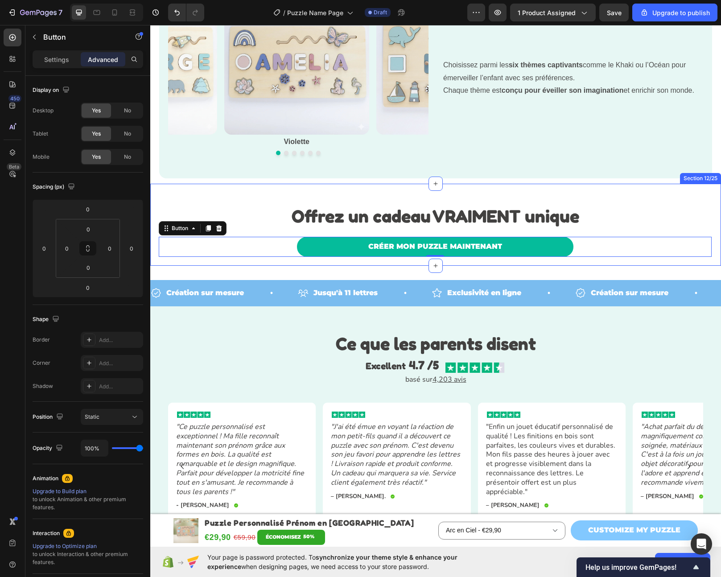
click at [319, 262] on div "⁠⁠⁠⁠⁠⁠⁠ Offrez un cadeau VRAIMENT unique Heading CRÉER MON PUZZLE MAINTENANT Bu…" at bounding box center [435, 225] width 571 height 82
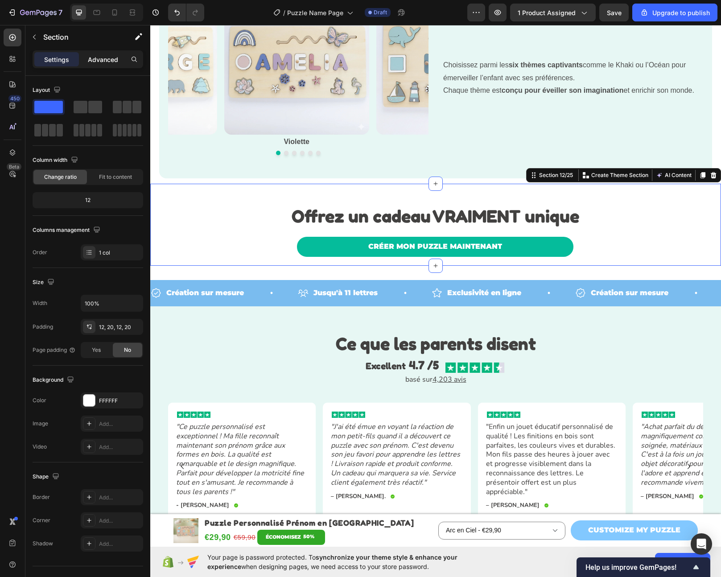
click at [101, 59] on p "Advanced" at bounding box center [103, 59] width 30 height 9
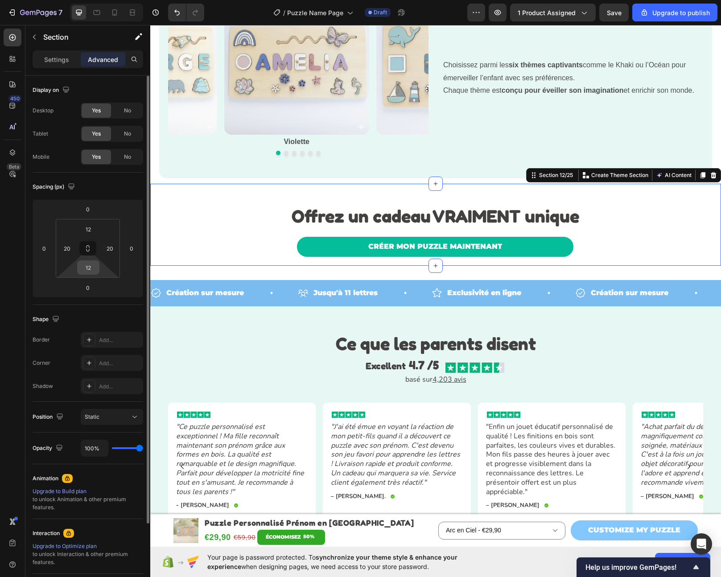
click at [89, 271] on input "12" at bounding box center [88, 267] width 18 height 13
type input "0"
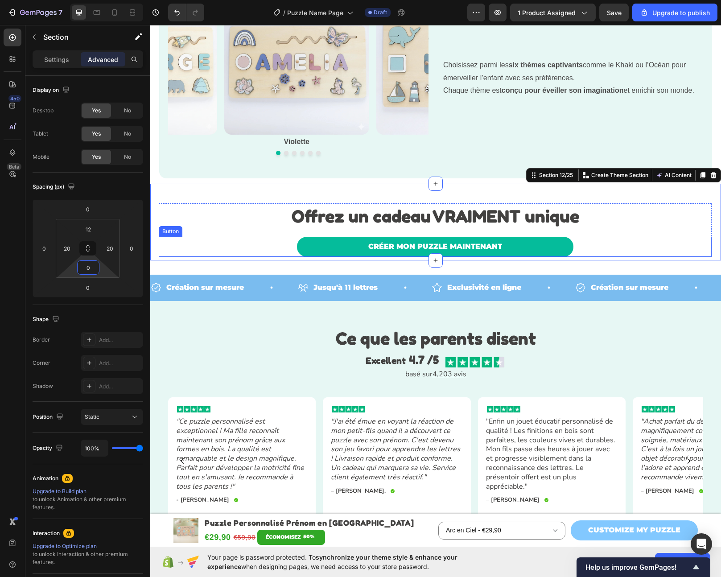
click at [298, 240] on link "CRÉER MON PUZZLE MAINTENANT" at bounding box center [435, 247] width 277 height 20
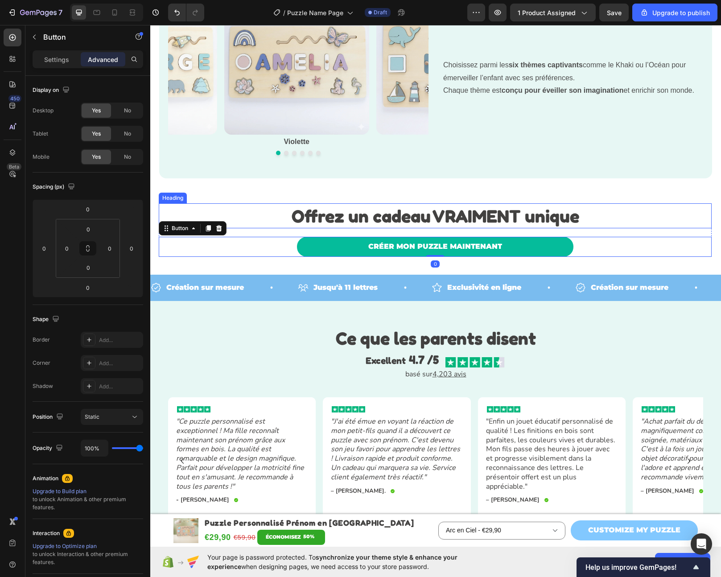
click at [202, 217] on p "⁠⁠⁠⁠⁠⁠⁠ Offrez un cadeau VRAIMENT unique" at bounding box center [435, 215] width 551 height 23
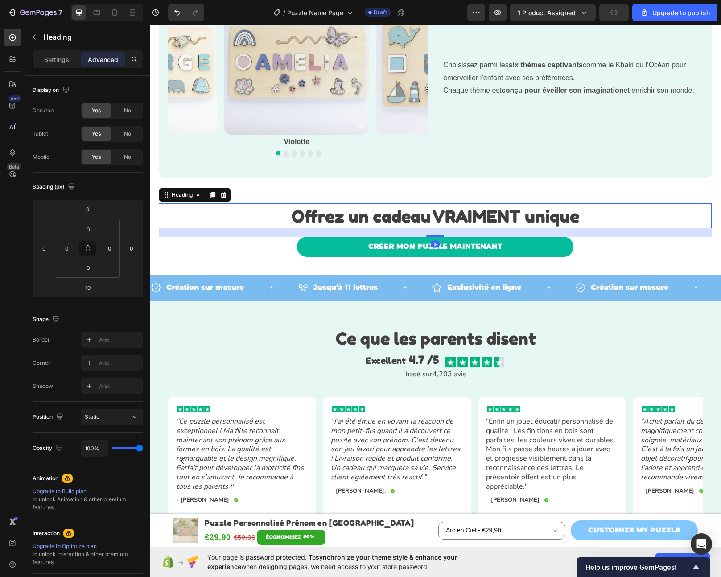
click at [199, 232] on div "19" at bounding box center [435, 232] width 553 height 8
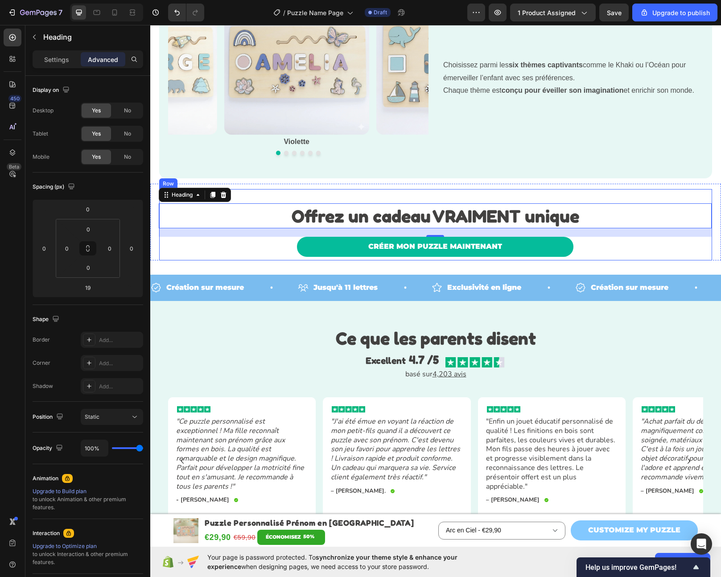
click at [256, 196] on div "⁠⁠⁠⁠⁠⁠⁠ Offrez un cadeau VRAIMENT unique Heading 19 CRÉER MON PUZZLE MAINTENANT…" at bounding box center [435, 224] width 553 height 71
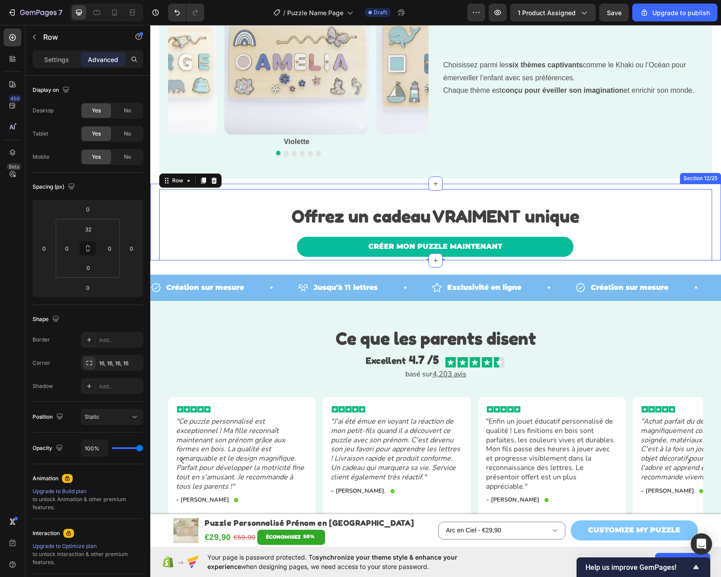
click at [154, 220] on div "⁠⁠⁠⁠⁠⁠⁠ Offrez un cadeau VRAIMENT unique Heading CRÉER MON PUZZLE MAINTENANT Bu…" at bounding box center [435, 222] width 571 height 77
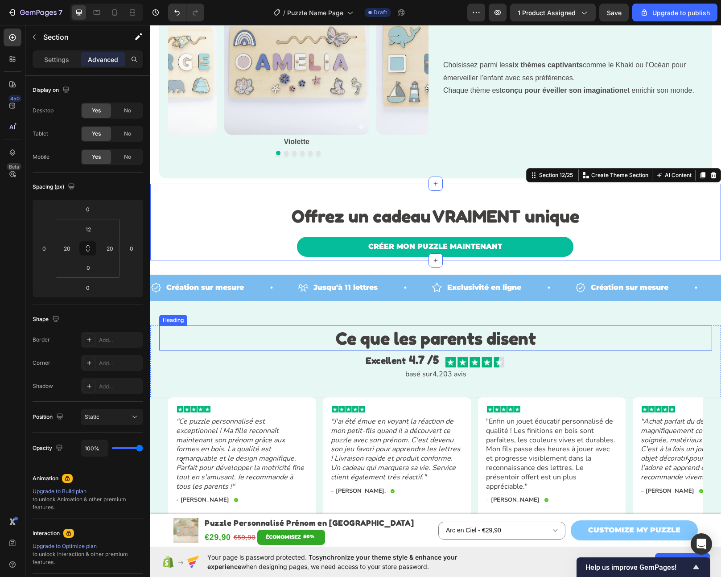
click at [660, 334] on h2 "Ce que les parents disent" at bounding box center [435, 338] width 553 height 25
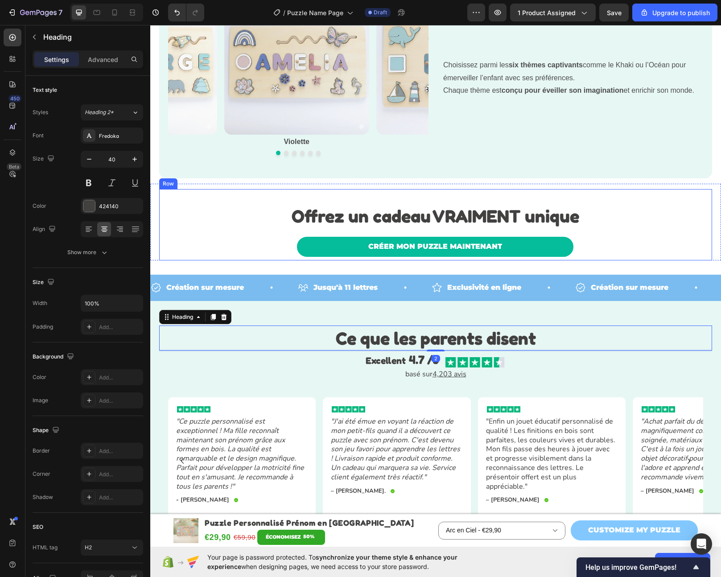
click at [623, 256] on div "CRÉER MON PUZZLE MAINTENANT Button" at bounding box center [435, 247] width 553 height 20
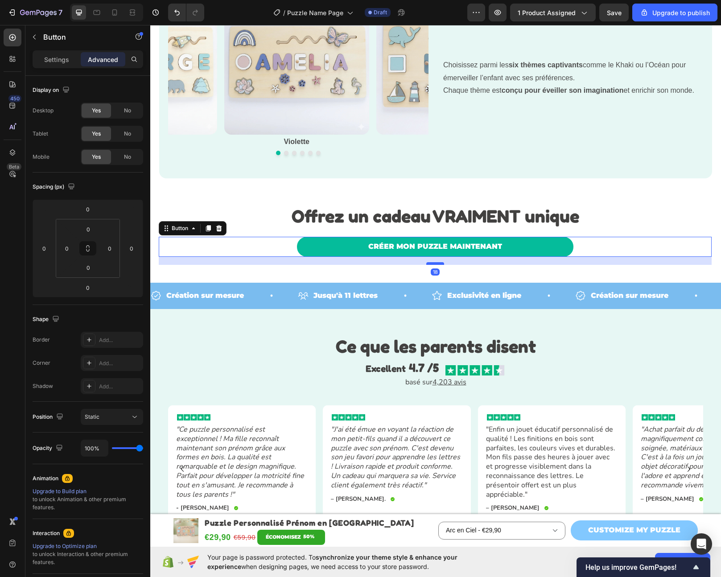
drag, startPoint x: 435, startPoint y: 256, endPoint x: 435, endPoint y: 264, distance: 8.0
click at [435, 264] on div at bounding box center [435, 263] width 18 height 3
type input "18"
click at [636, 339] on h2 "Ce que les parents disent" at bounding box center [435, 346] width 553 height 25
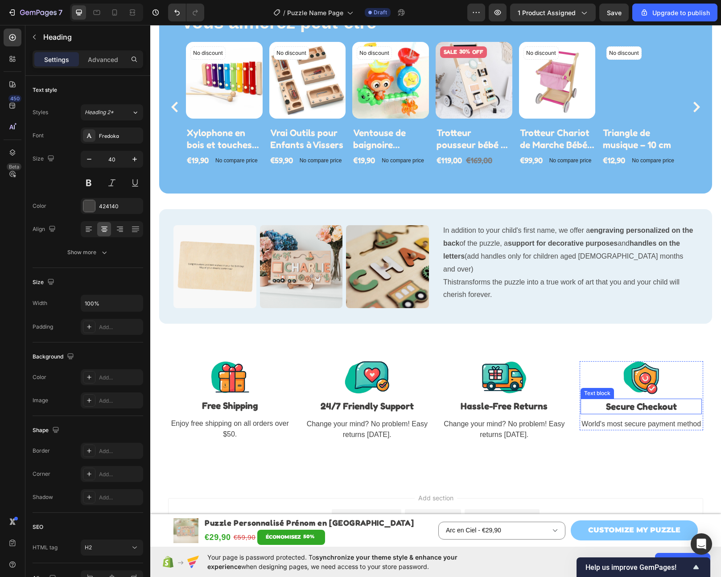
scroll to position [2973, 0]
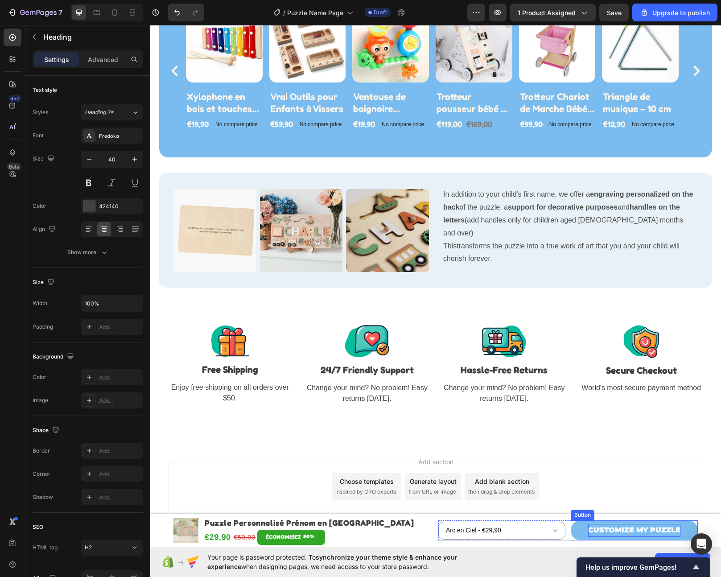
click at [610, 532] on p "CUSTOMIZE MY PUZZLE" at bounding box center [634, 530] width 92 height 13
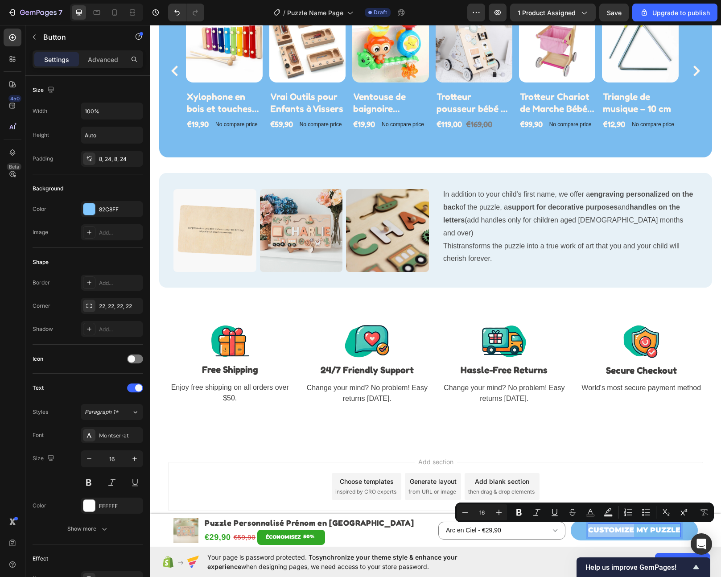
click at [622, 526] on p "CUSTOMIZE MY PUZZLE" at bounding box center [634, 530] width 92 height 13
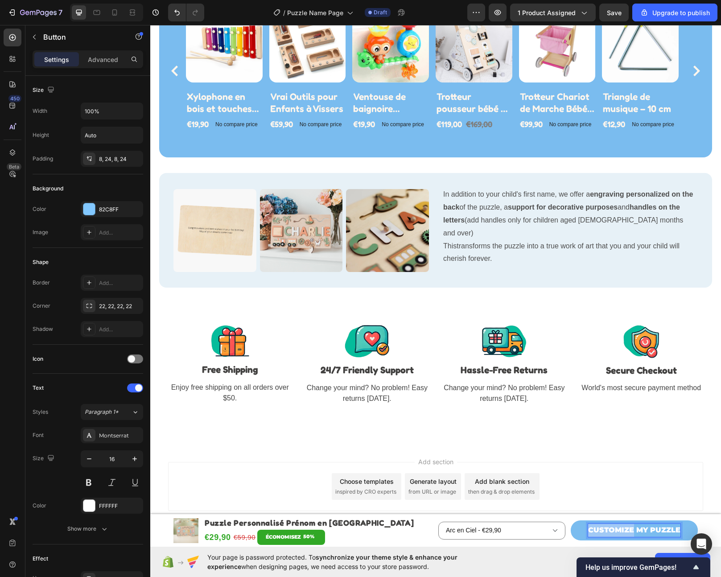
click at [622, 526] on p "CUSTOMIZE MY PUZZLE" at bounding box center [634, 530] width 92 height 13
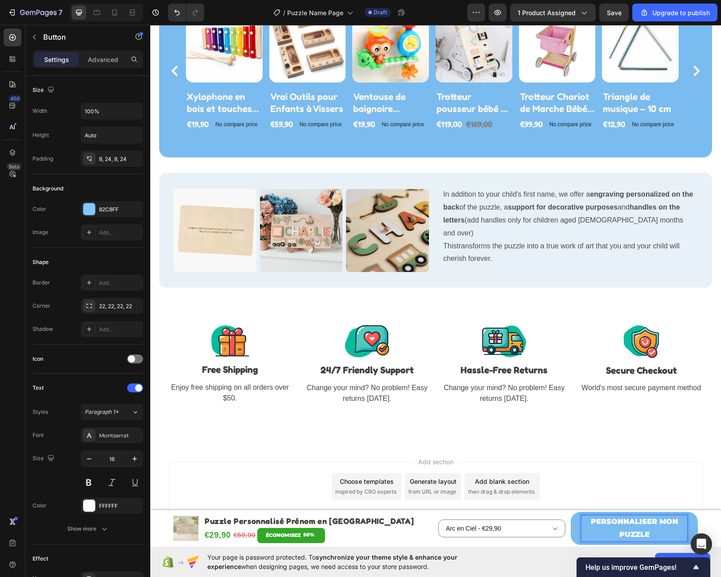
click at [622, 538] on p "PERSONNALISER MON PUZZLE" at bounding box center [635, 529] width 106 height 26
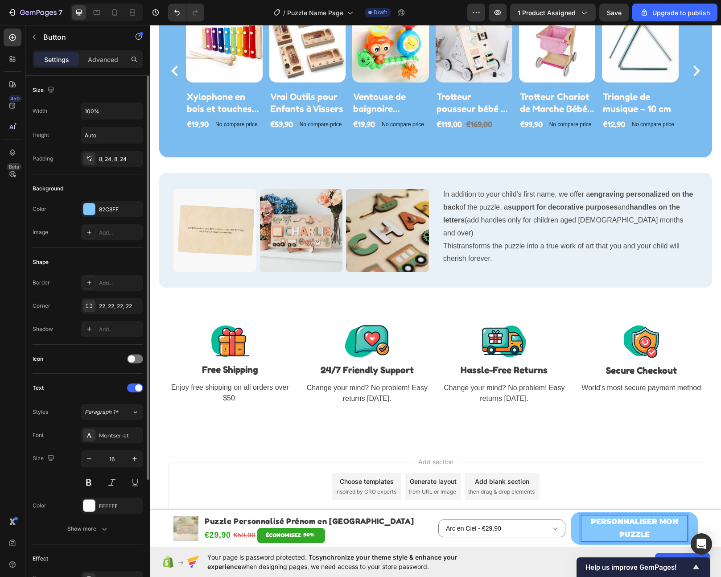
click at [73, 336] on div "Shadow Add..." at bounding box center [88, 329] width 111 height 16
click at [88, 459] on icon "button" at bounding box center [89, 459] width 9 height 9
click at [89, 459] on icon "button" at bounding box center [89, 459] width 9 height 9
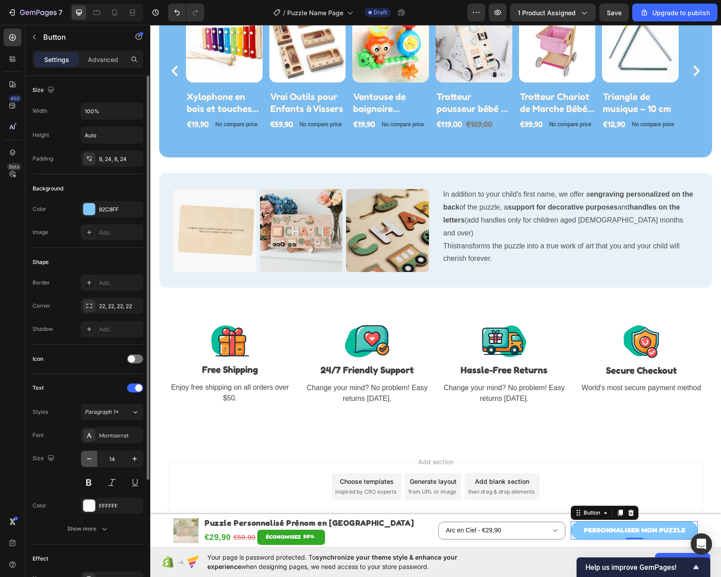
click at [89, 459] on icon "button" at bounding box center [89, 459] width 9 height 9
click at [135, 461] on icon "button" at bounding box center [134, 459] width 9 height 9
type input "14"
click at [563, 525] on div "Arc en Ciel - €29,90 Exploration - €29,90 Khaki - €29,90 Licorne - €29,90 Océan…" at bounding box center [569, 530] width 260 height 18
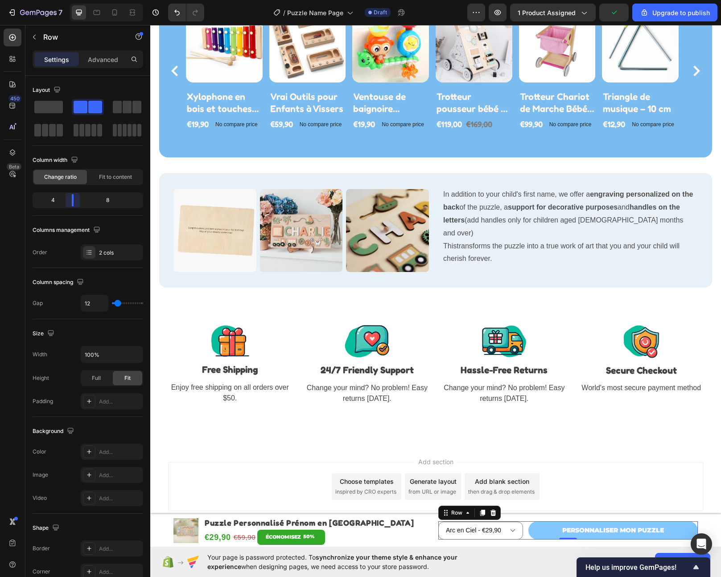
drag, startPoint x: 91, startPoint y: 200, endPoint x: 73, endPoint y: 201, distance: 17.9
click at [73, 0] on body "7 / Puzzle Name Page Draft Preview 1 product assigned Upgrade to publish 450 Be…" at bounding box center [360, 0] width 721 height 0
click at [604, 531] on p "PERSONNALISER MON PUZZLE" at bounding box center [614, 530] width 102 height 11
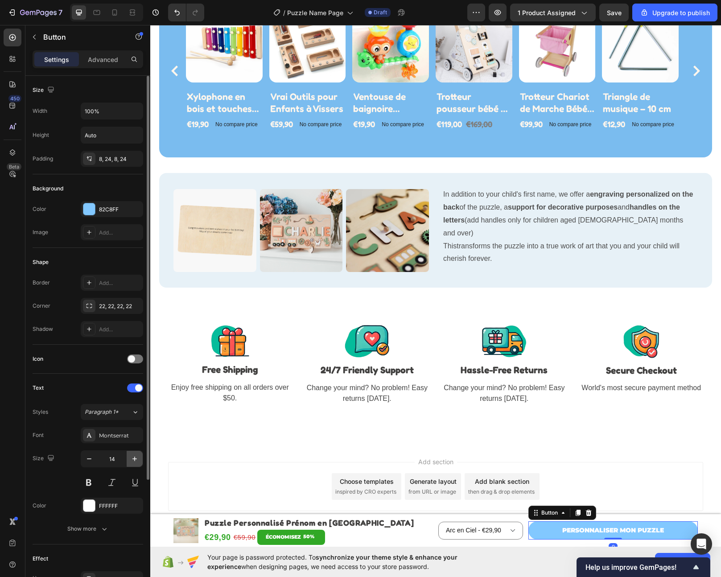
click at [135, 460] on icon "button" at bounding box center [134, 459] width 4 height 4
type input "16"
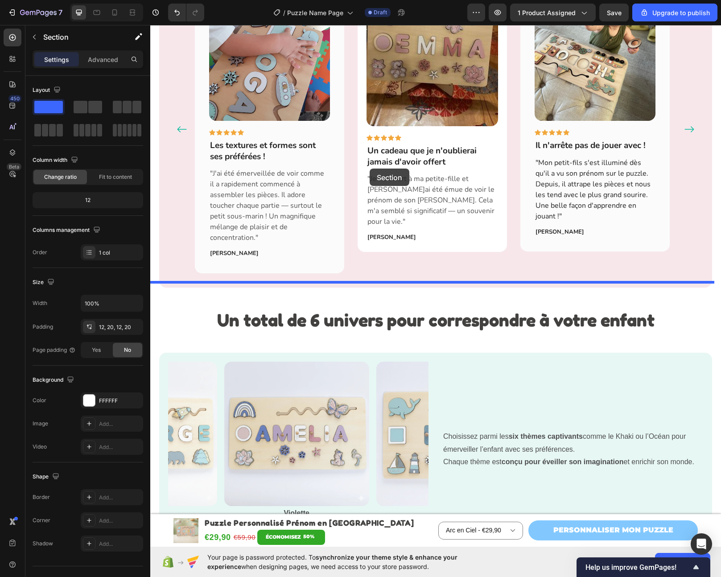
scroll to position [1415, 0]
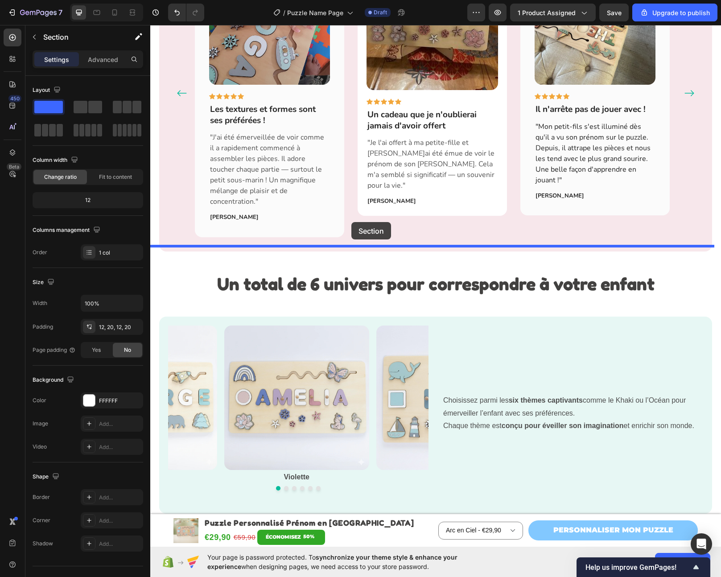
drag, startPoint x: 317, startPoint y: 172, endPoint x: 352, endPoint y: 222, distance: 61.3
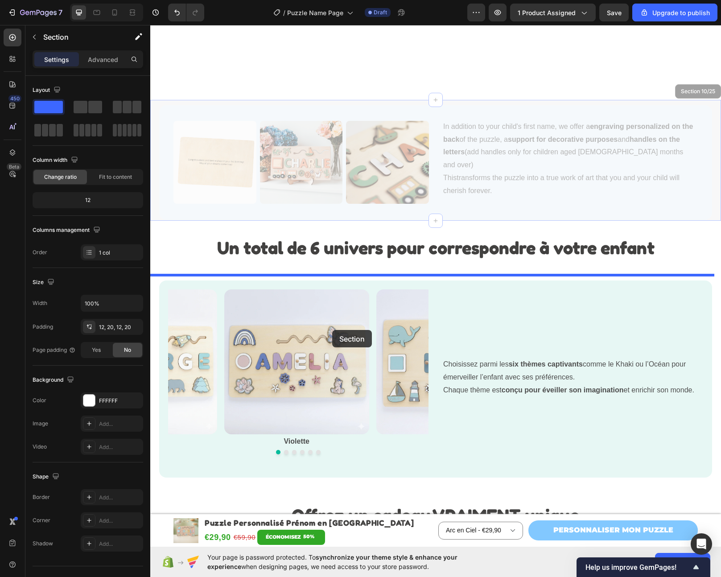
scroll to position [1699, 0]
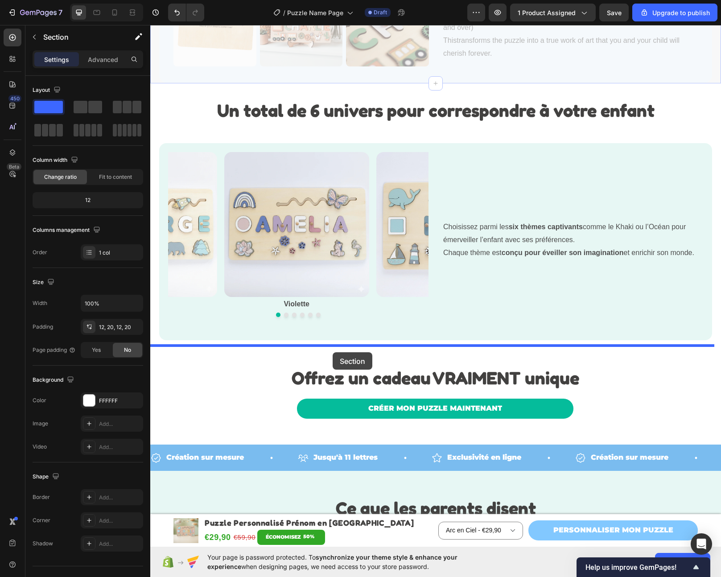
drag, startPoint x: 340, startPoint y: 213, endPoint x: 333, endPoint y: 352, distance: 139.8
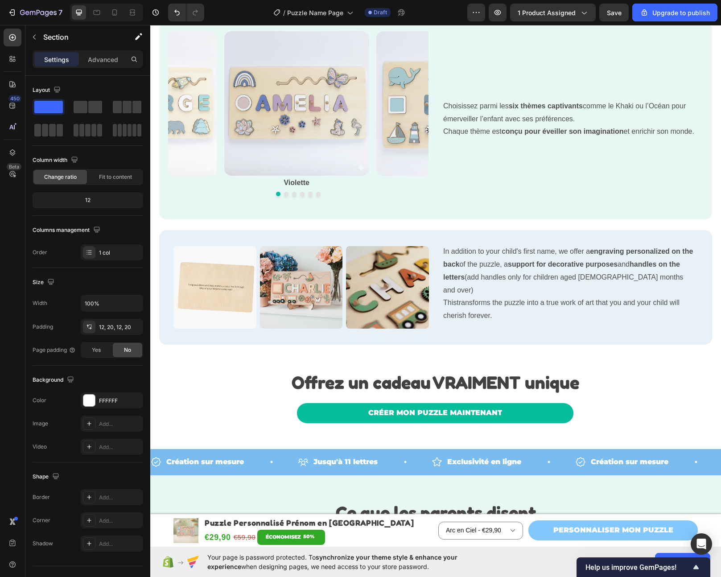
scroll to position [1578, 0]
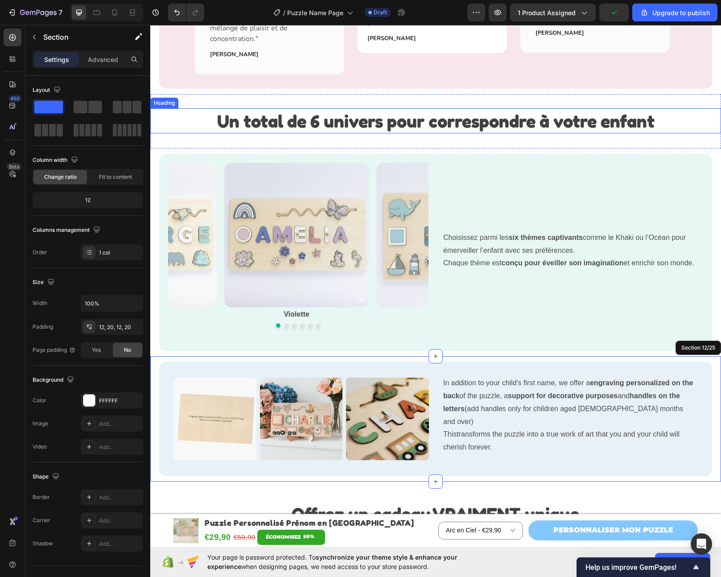
click at [284, 110] on strong "Un total de 6 univers pour correspondre à votre enfant" at bounding box center [436, 120] width 438 height 21
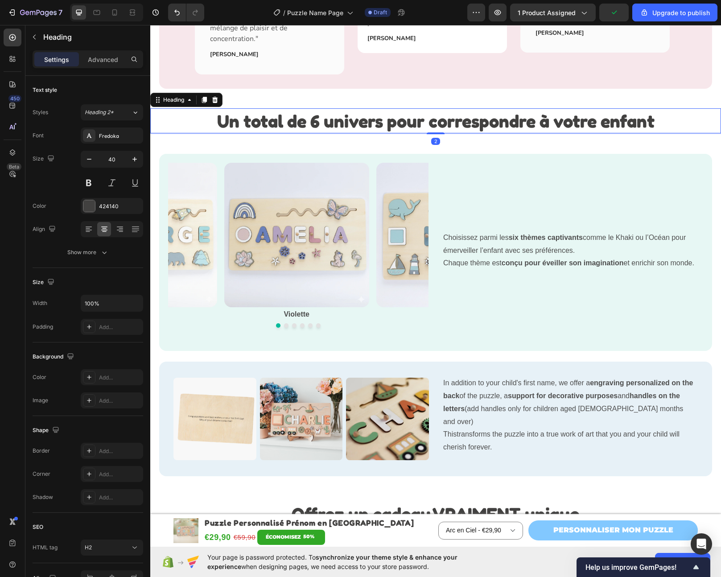
click at [274, 94] on div "Un total de 6 univers pour correspondre à votre enfant Heading 2 Section 10/25" at bounding box center [435, 121] width 571 height 54
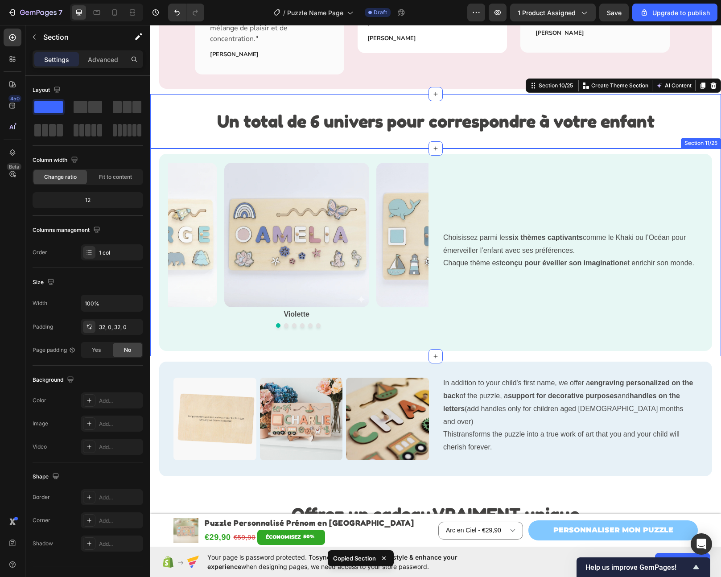
click at [378, 331] on div "Image Violette Text Block Image Océan Text Block Image Khaki Text Block Image A…" at bounding box center [298, 252] width 261 height 179
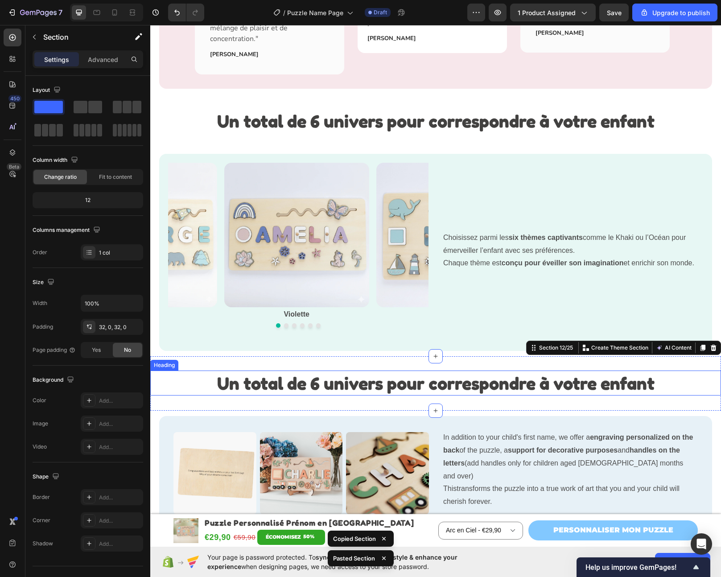
click at [377, 372] on strong "Un total de 6 univers pour correspondre à votre enfant" at bounding box center [436, 382] width 438 height 21
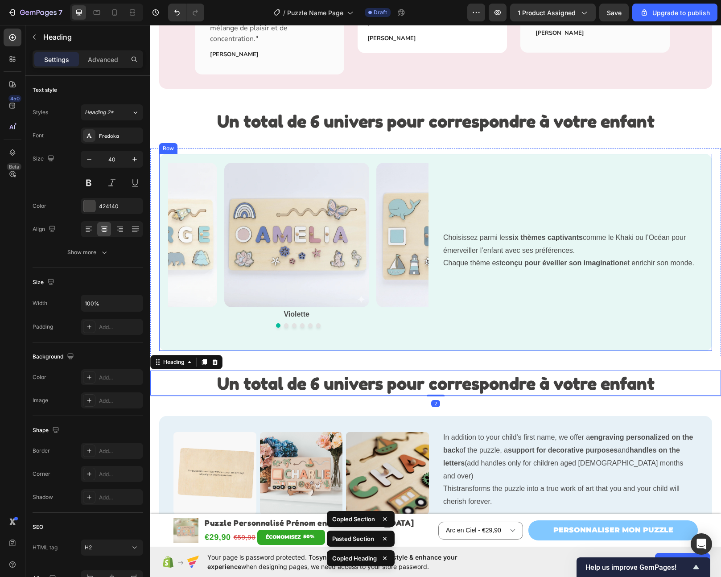
click at [374, 334] on div "Image Violette Text Block Image Océan Text Block Image Khaki Text Block Image A…" at bounding box center [435, 252] width 553 height 197
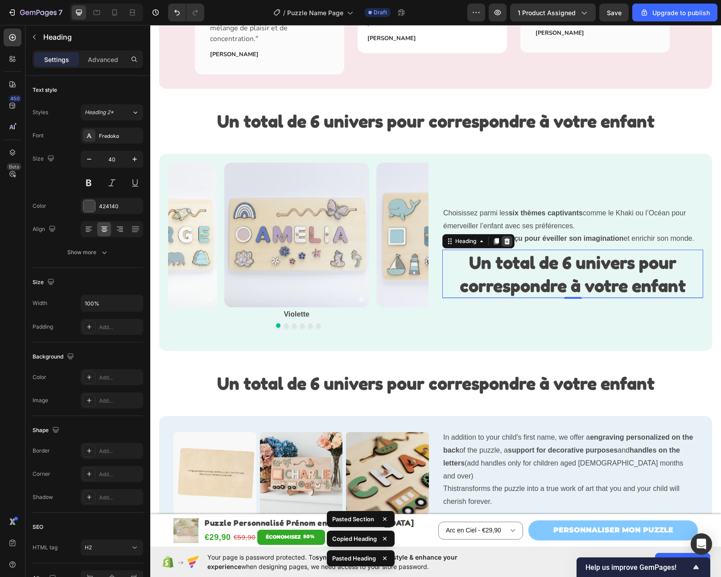
click at [507, 238] on icon at bounding box center [507, 241] width 7 height 7
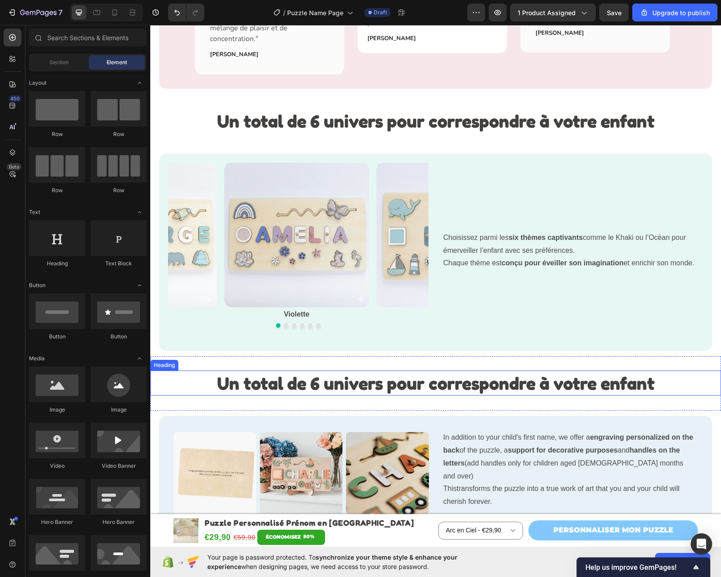
click at [413, 376] on strong "Un total de 6 univers pour correspondre à votre enfant" at bounding box center [436, 382] width 438 height 21
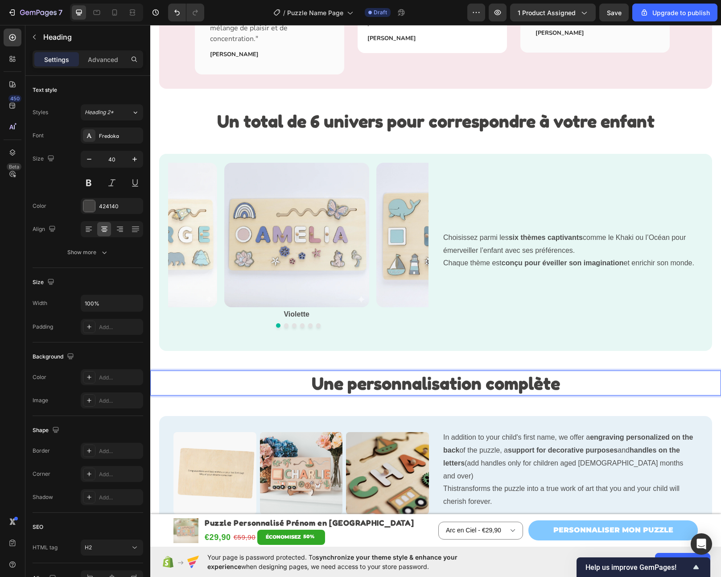
click at [492, 483] on p "Thistransforms the puzzle into a true work of art that you and your child will …" at bounding box center [569, 496] width 253 height 26
click at [488, 483] on p "Thistransforms the puzzle into a true work of art that you and your child will …" at bounding box center [569, 496] width 253 height 26
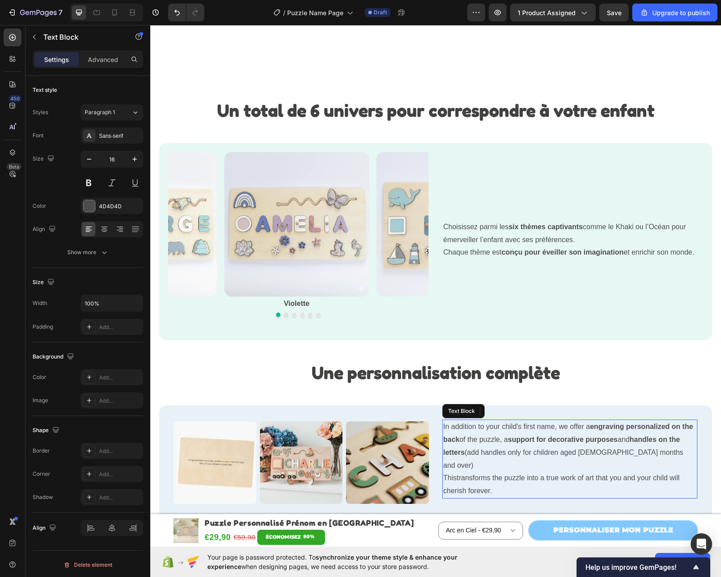
scroll to position [1689, 0]
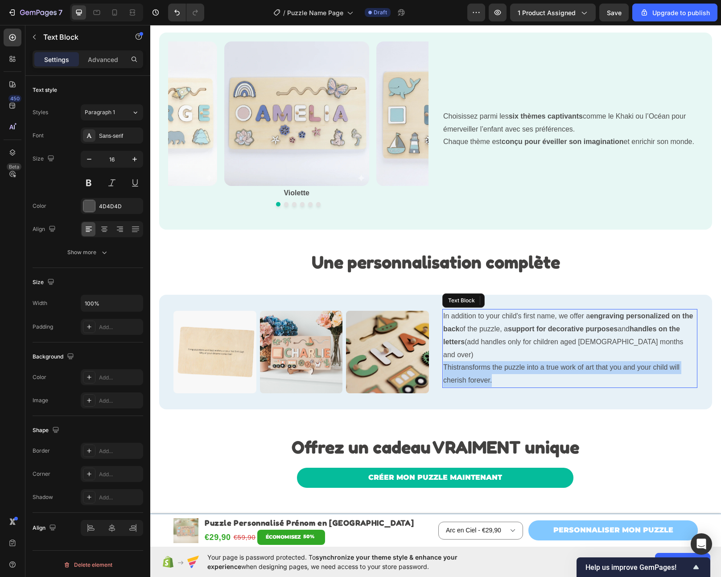
click at [476, 342] on p "In addition to your child's first name, we offer a engraving personalized on th…" at bounding box center [569, 335] width 253 height 51
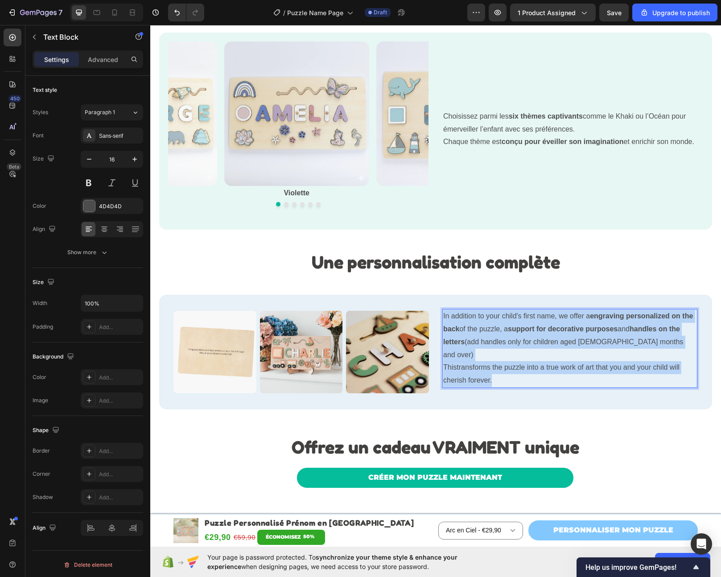
click at [473, 361] on p "Thistransforms the puzzle into a true work of art that you and your child will …" at bounding box center [569, 374] width 253 height 26
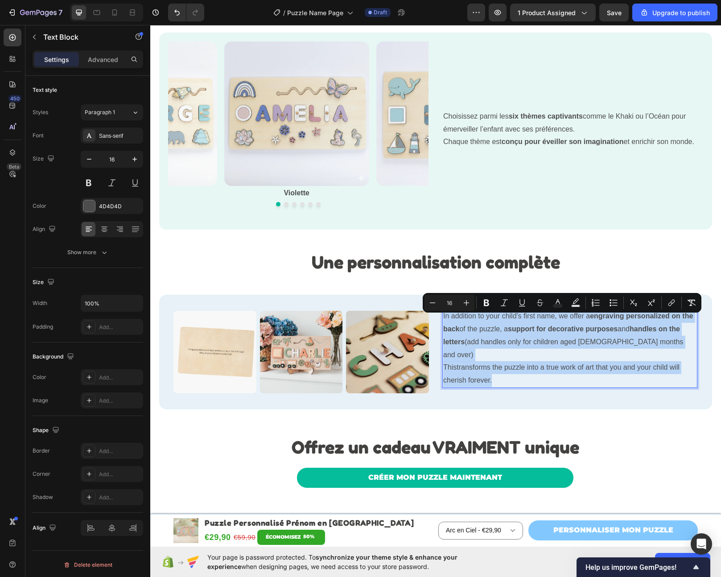
copy div "In addition to your child's first name, we offer a engraving personalized on th…"
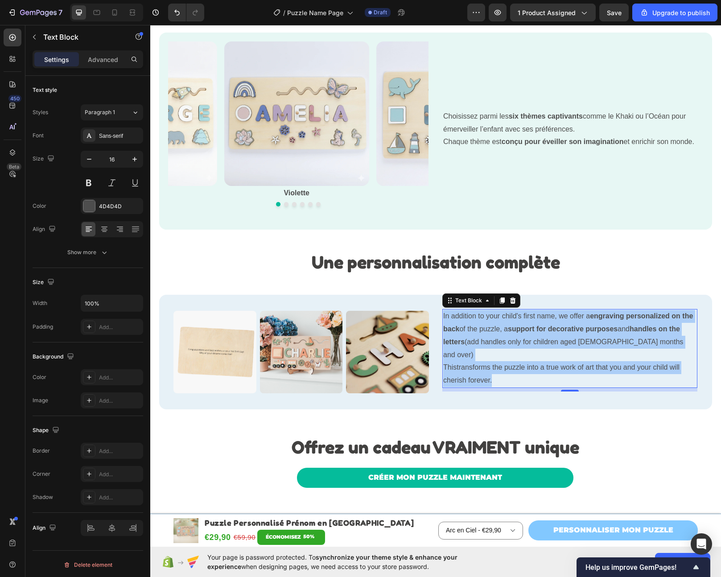
scroll to position [1751, 0]
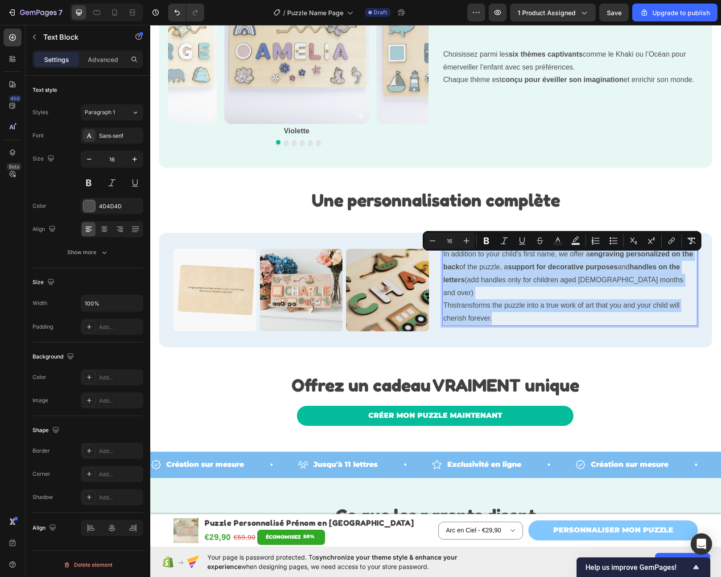
click at [504, 281] on p "In addition to your child's first name, we offer a engraving personalized on th…" at bounding box center [569, 273] width 253 height 51
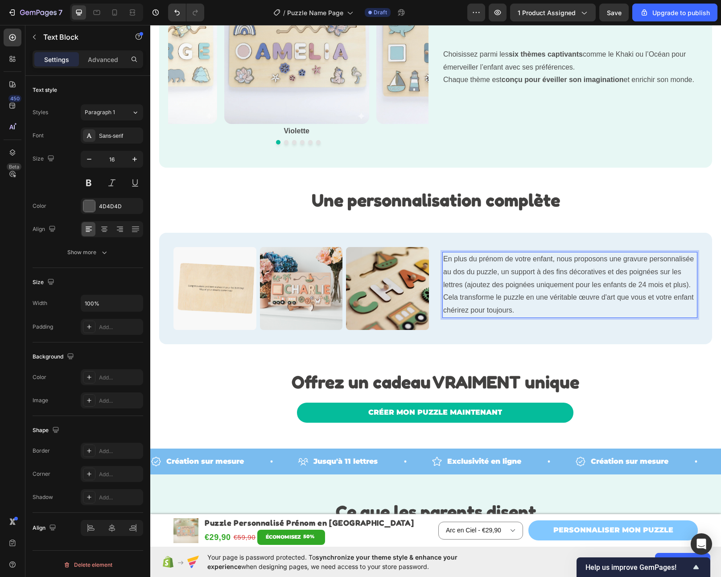
click at [503, 287] on p "En plus du prénom de votre enfant, nous proposons une gravure personnalisée au …" at bounding box center [569, 285] width 253 height 64
click at [629, 253] on p "En plus du prénom de votre enfant, nous proposons une gravure personnalisée au …" at bounding box center [569, 285] width 253 height 64
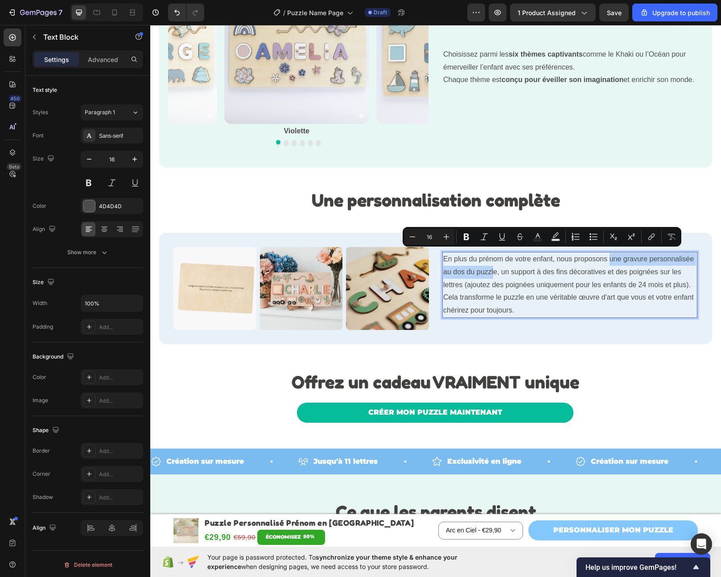
drag, startPoint x: 538, startPoint y: 270, endPoint x: 608, endPoint y: 254, distance: 71.4
click at [608, 254] on p "En plus du prénom de votre enfant, nous proposons une gravure personnalisée au …" at bounding box center [569, 285] width 253 height 64
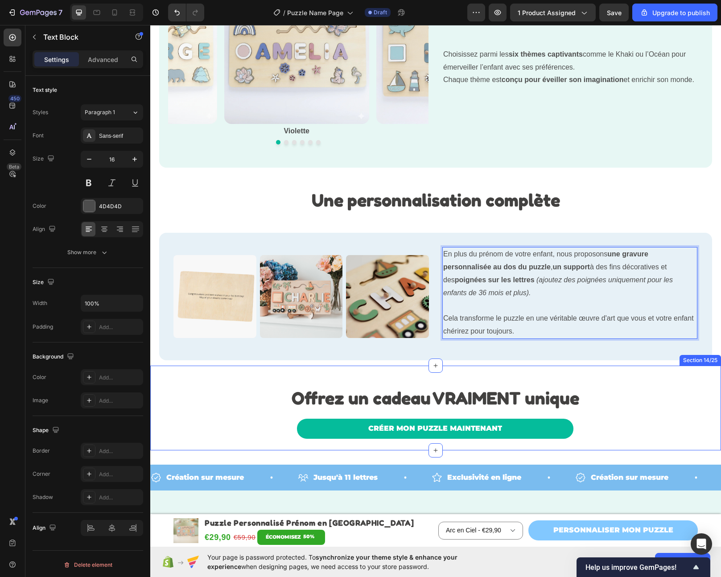
click at [598, 372] on div "Offrez un cadeau VRAIMENT unique Heading CRÉER MON PUZZLE MAINTENANT Button Row…" at bounding box center [435, 410] width 553 height 79
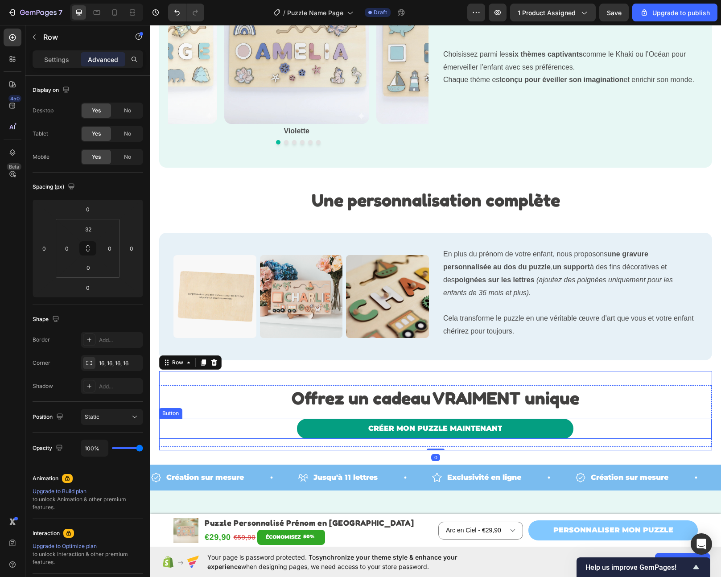
click at [559, 424] on link "CRÉER MON PUZZLE MAINTENANT" at bounding box center [435, 429] width 277 height 20
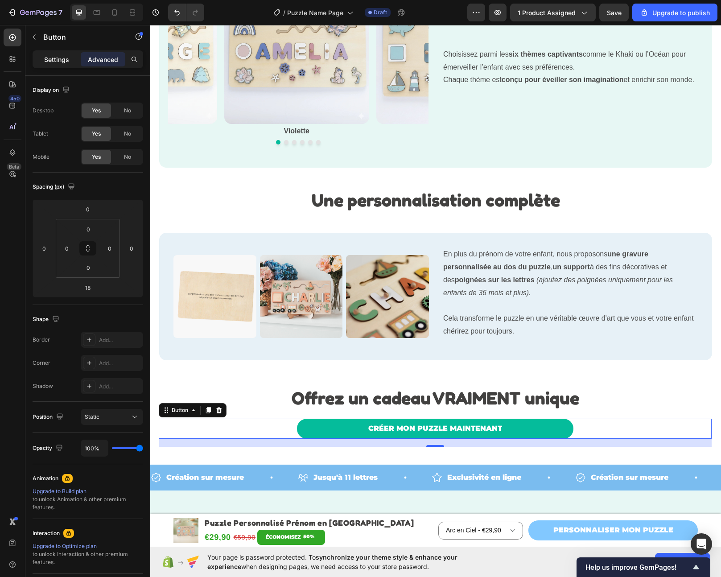
click at [60, 57] on p "Settings" at bounding box center [56, 59] width 25 height 9
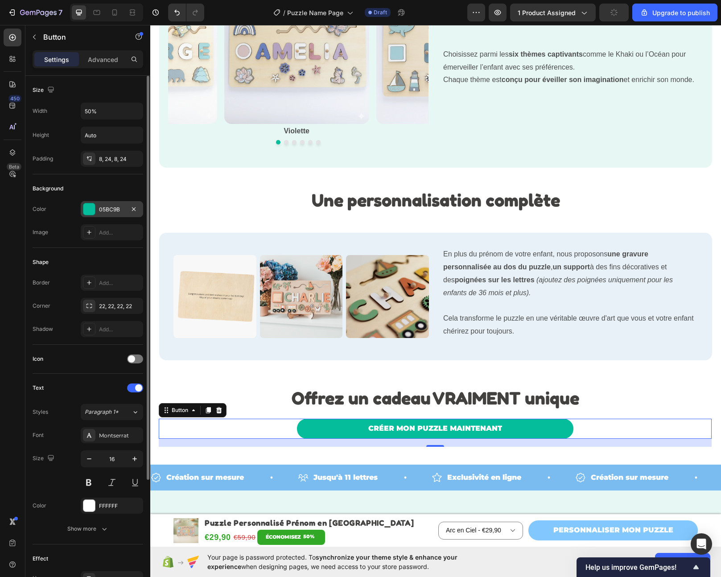
click at [118, 207] on div "05BC9B" at bounding box center [112, 210] width 26 height 8
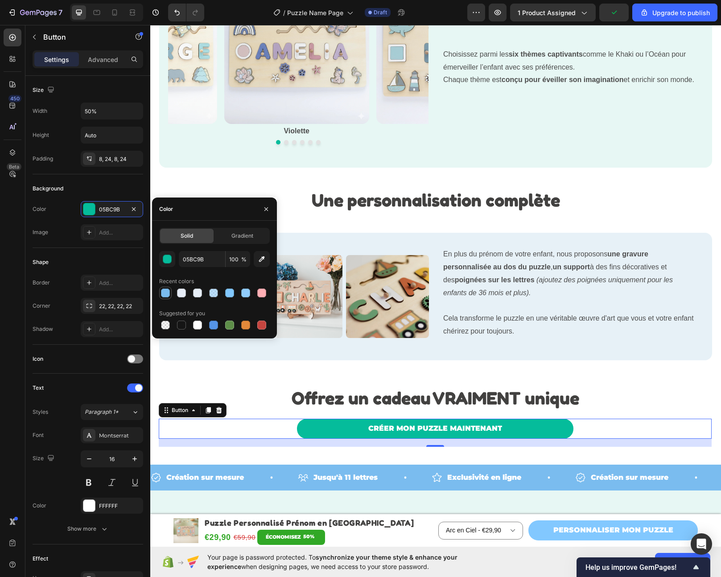
click at [163, 296] on div at bounding box center [165, 293] width 9 height 9
type input "7ABCEF"
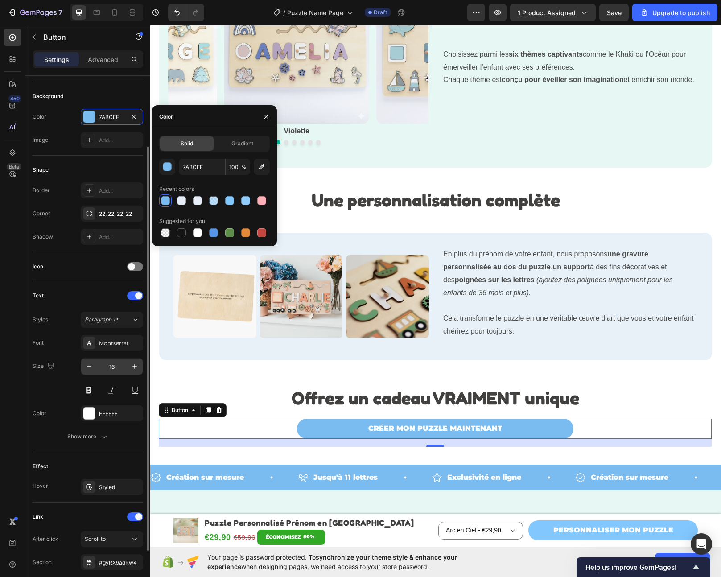
scroll to position [98, 0]
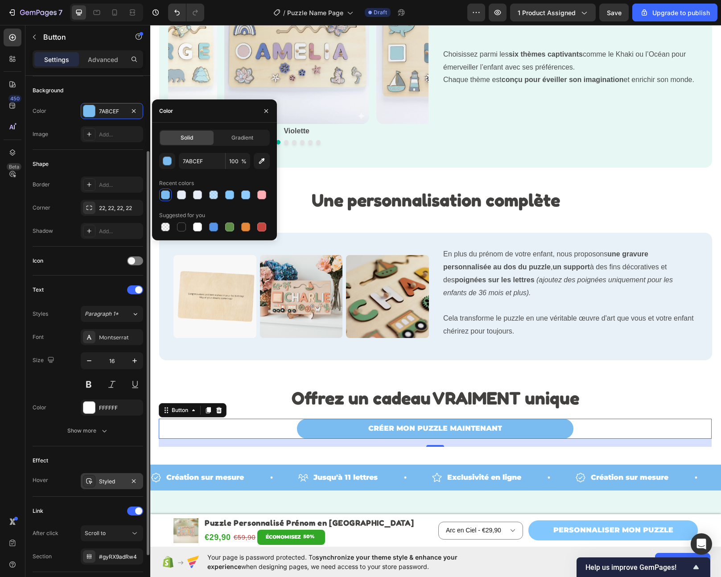
click at [120, 488] on div "Styled" at bounding box center [112, 481] width 62 height 16
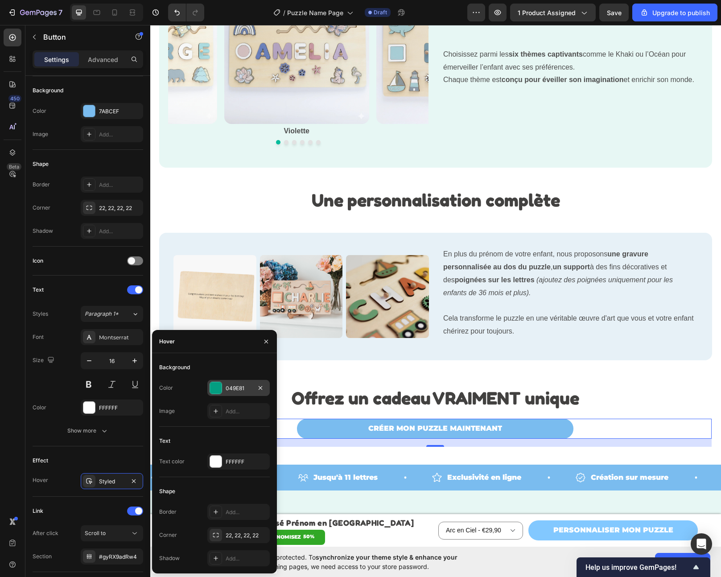
click at [235, 389] on div "049E81" at bounding box center [239, 389] width 26 height 8
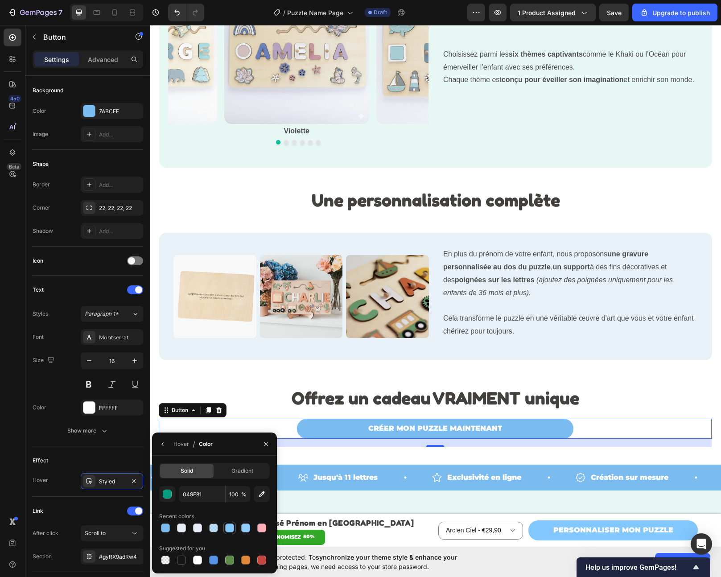
click at [232, 531] on div at bounding box center [229, 528] width 9 height 9
type input "82C8FF"
click at [107, 113] on div "7ABCEF" at bounding box center [112, 112] width 26 height 8
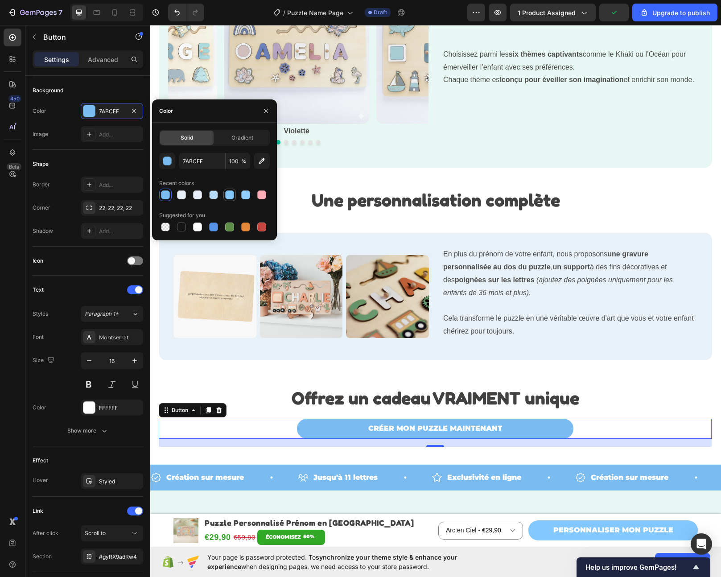
click at [231, 194] on div at bounding box center [229, 194] width 9 height 9
type input "82C8FF"
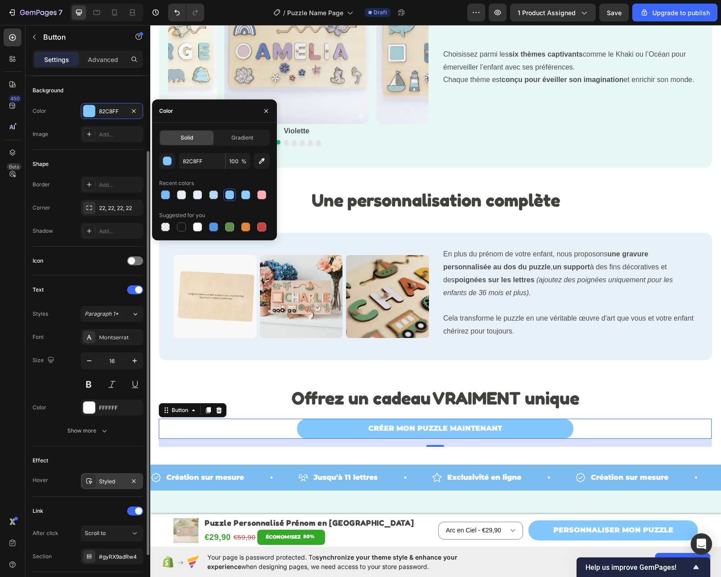
click at [111, 479] on div "Styled" at bounding box center [112, 482] width 26 height 8
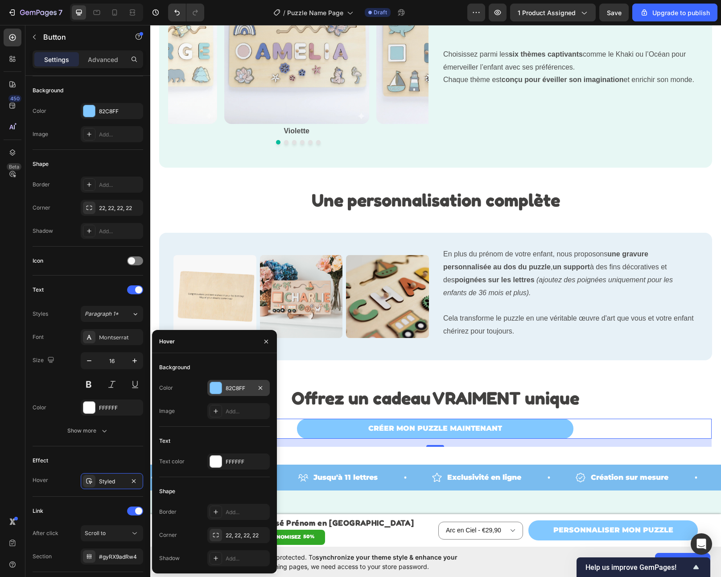
click at [236, 388] on div "82C8FF" at bounding box center [239, 389] width 26 height 8
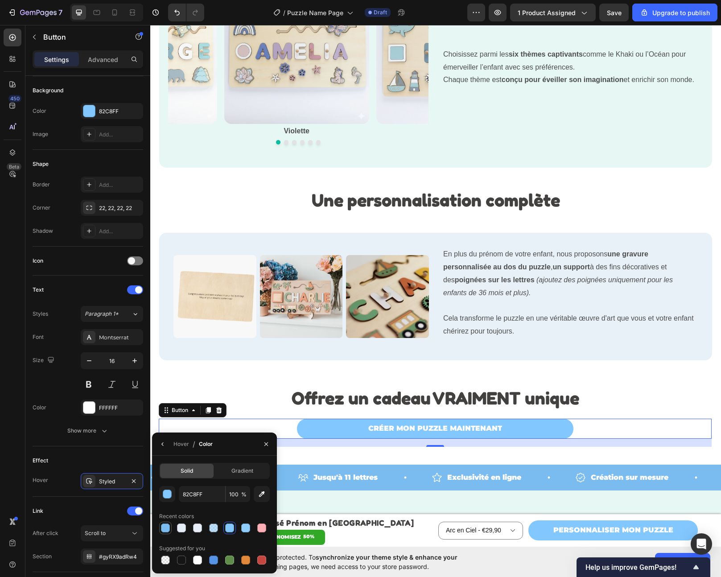
click at [159, 531] on div at bounding box center [165, 528] width 12 height 12
type input "7ABCEF"
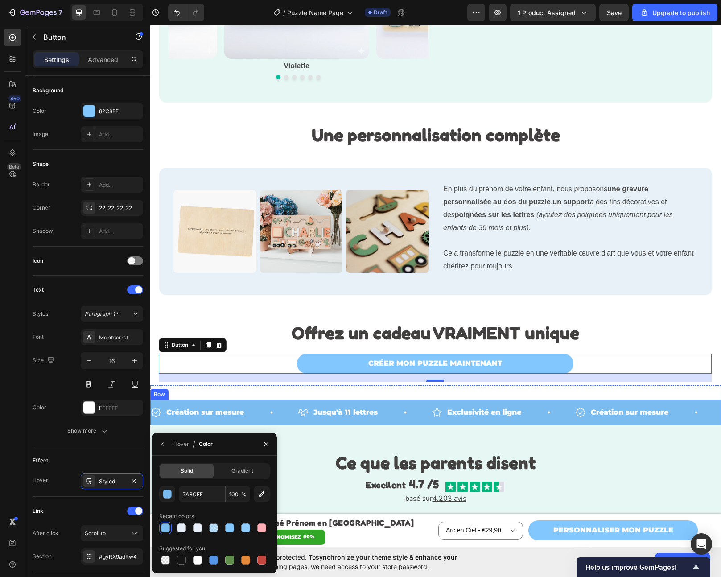
click at [254, 403] on div "Création sur mesure Item List Jusqu'à 11 lettres Item List Exclusivité en ligne…" at bounding box center [435, 413] width 571 height 26
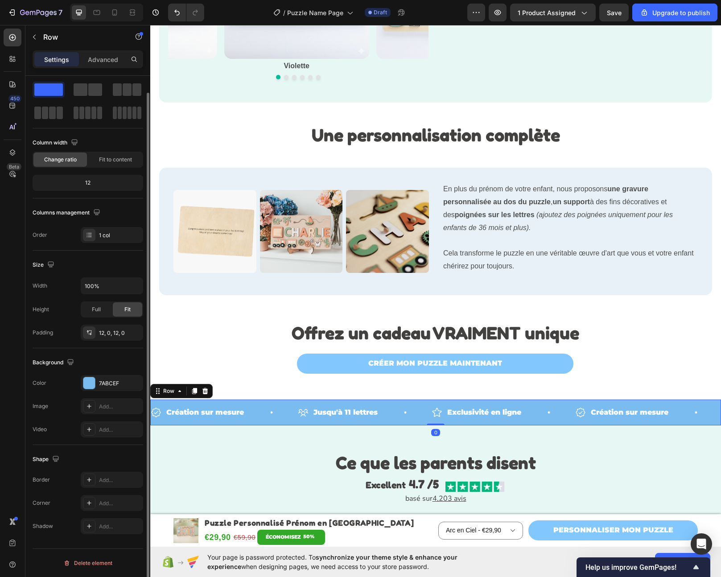
scroll to position [0, 0]
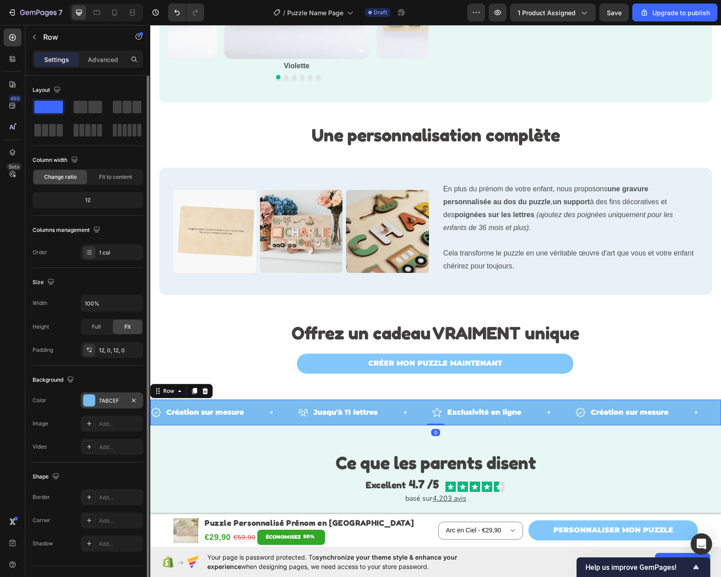
click at [105, 402] on div "7ABCEF" at bounding box center [112, 401] width 26 height 8
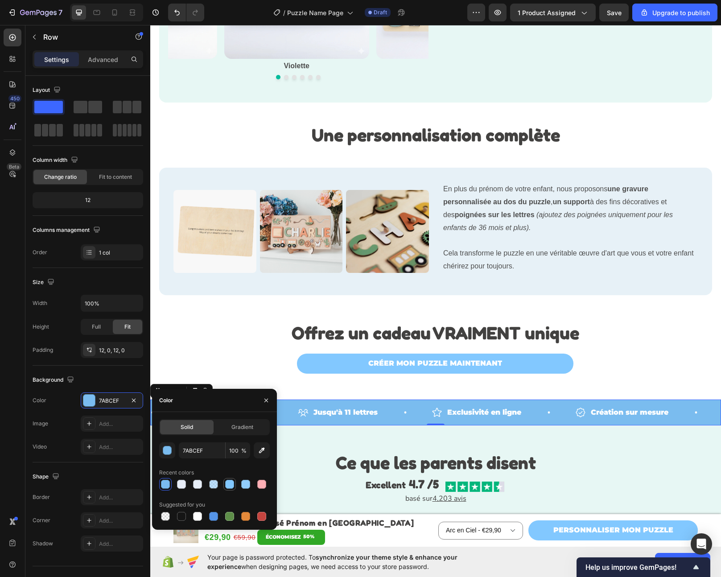
click at [234, 488] on div at bounding box center [229, 484] width 11 height 11
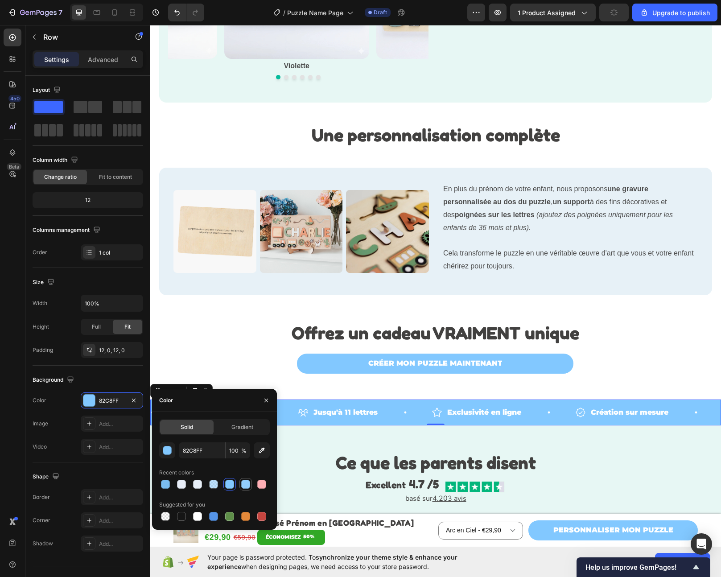
click at [247, 487] on div at bounding box center [245, 484] width 9 height 9
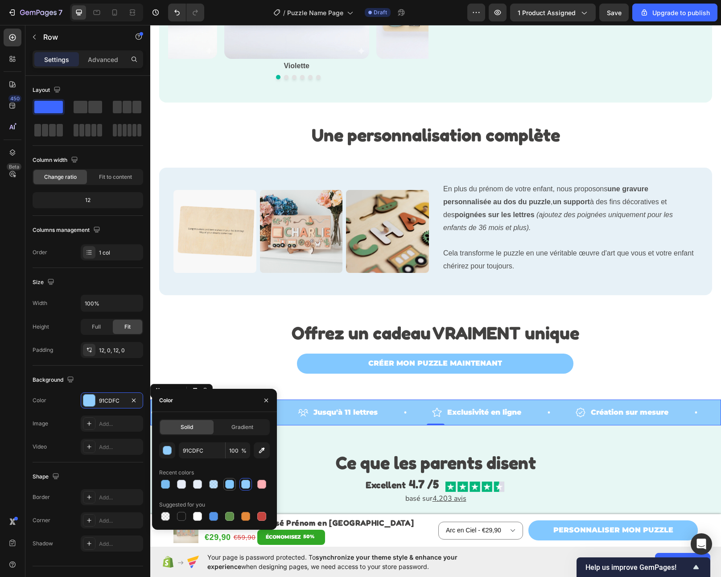
click at [235, 486] on div at bounding box center [229, 484] width 11 height 11
type input "82C8FF"
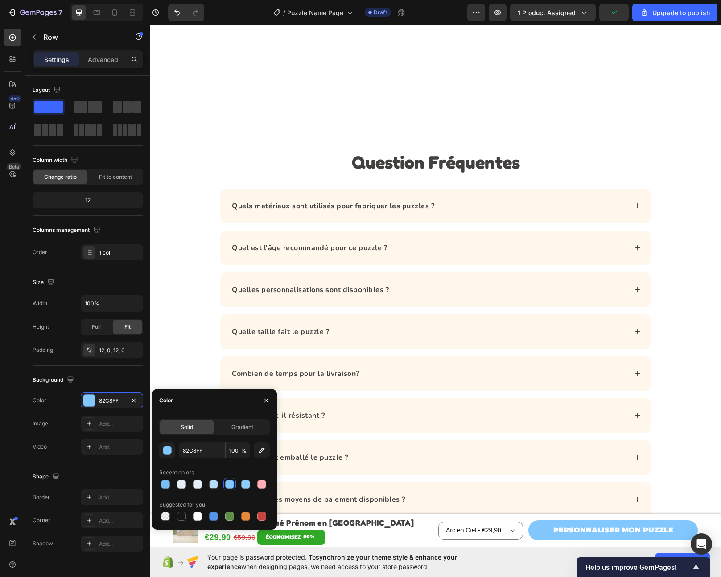
scroll to position [2882, 0]
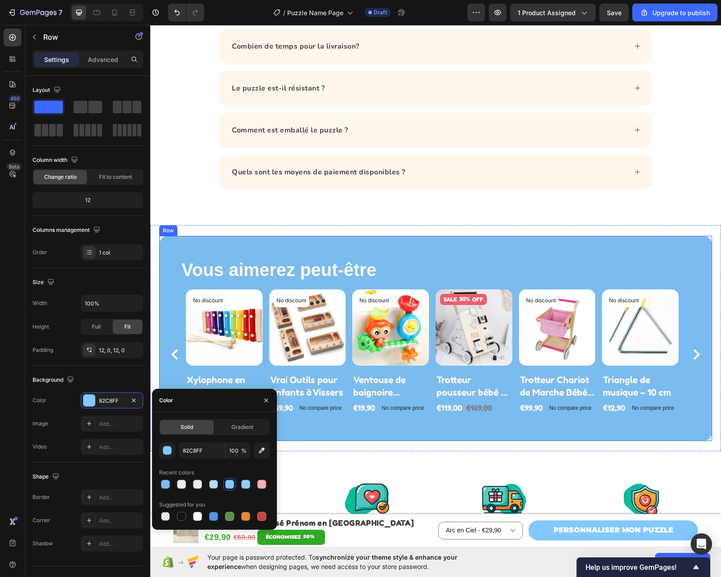
click at [203, 246] on div "Vous aimerez peut-être Heading Row No discount Not be displayed when published …" at bounding box center [435, 338] width 553 height 205
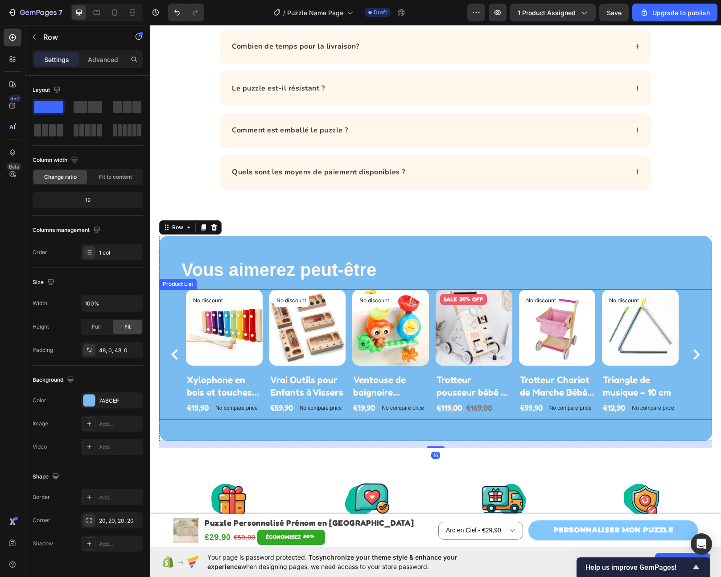
click at [268, 302] on div "No discount Not be displayed when published Discount Tag Product Images Xylopho…" at bounding box center [436, 355] width 500 height 130
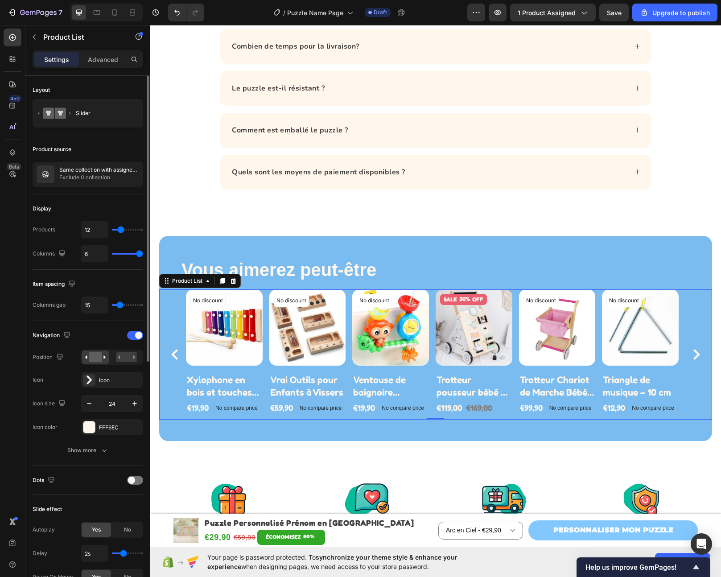
type input "7"
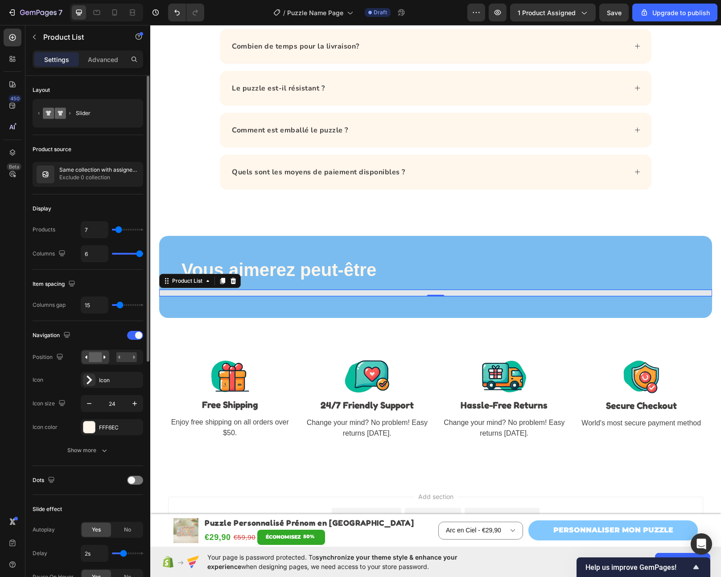
type input "6"
type input "7"
type input "8"
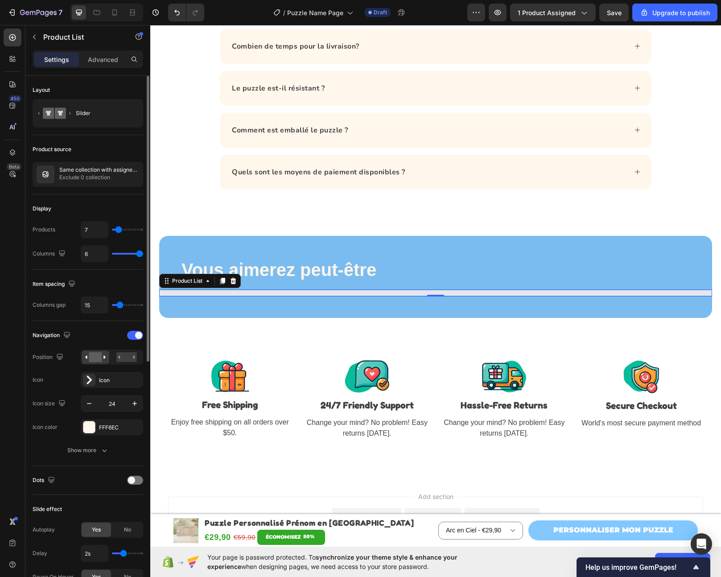
type input "8"
type input "9"
click at [120, 229] on input "range" at bounding box center [127, 230] width 31 height 2
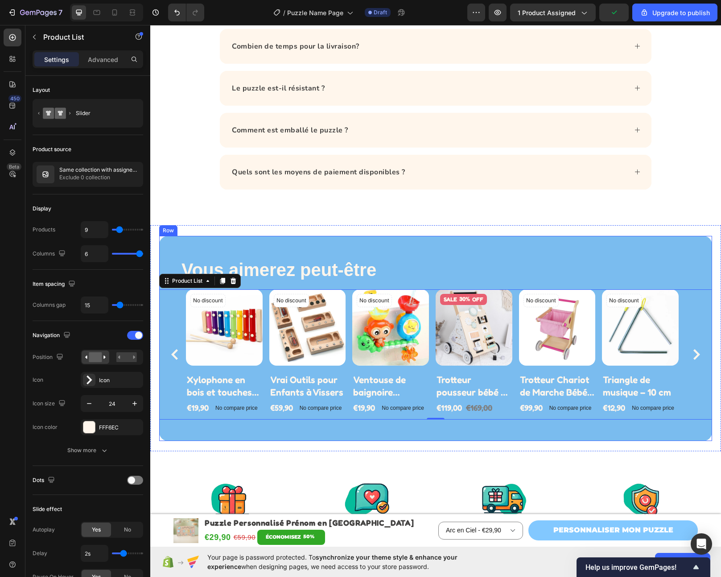
click at [285, 243] on div "Vous aimerez peut-être Heading Row No discount Not be displayed when published …" at bounding box center [435, 338] width 553 height 205
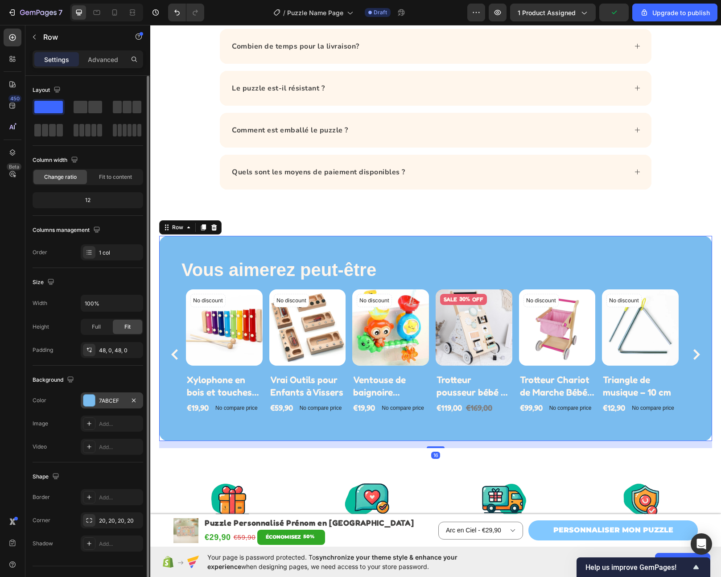
click at [103, 405] on div "7ABCEF" at bounding box center [112, 401] width 62 height 16
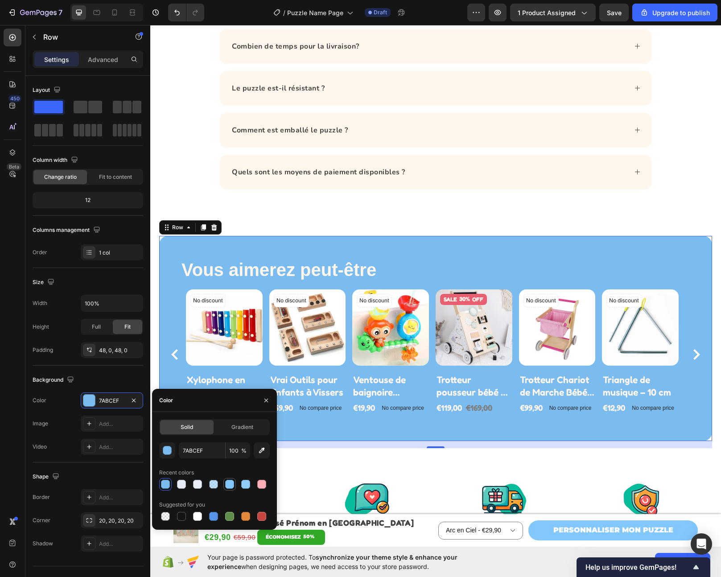
click at [233, 485] on div at bounding box center [229, 484] width 9 height 9
type input "82C8FF"
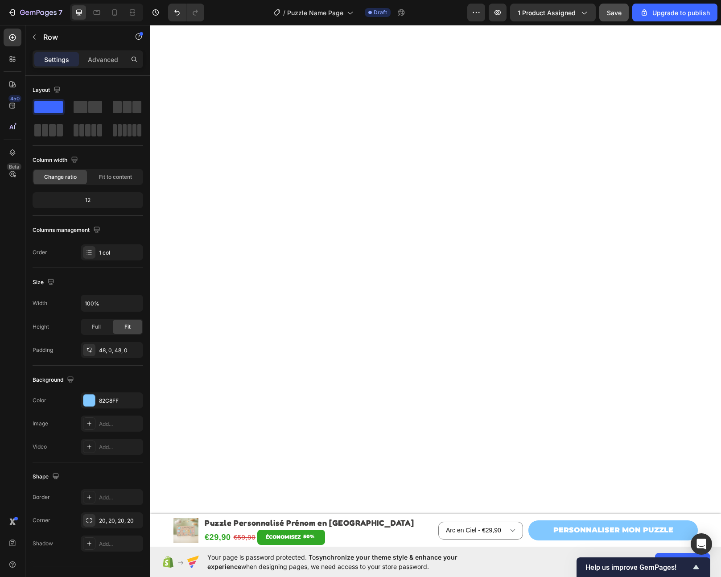
scroll to position [0, 0]
drag, startPoint x: 614, startPoint y: 11, endPoint x: 481, endPoint y: 4, distance: 132.7
click at [614, 11] on span "Save" at bounding box center [614, 13] width 15 height 8
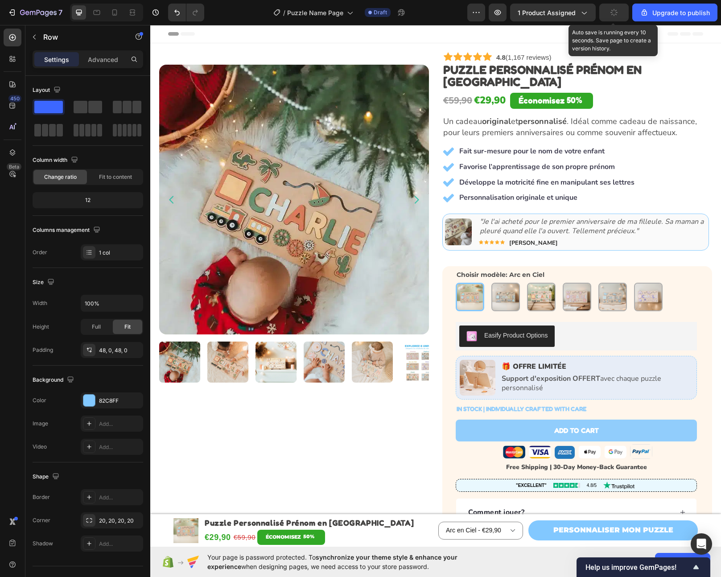
click at [624, 12] on button "button" at bounding box center [614, 13] width 29 height 18
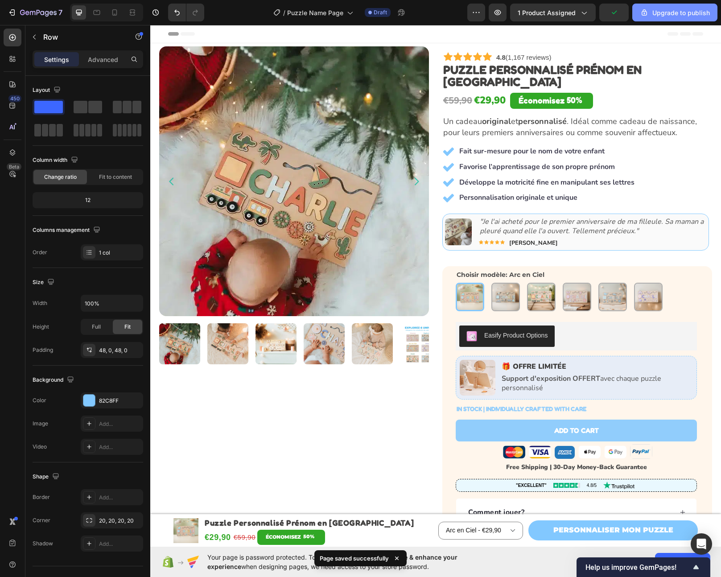
click at [656, 13] on div "Upgrade to publish" at bounding box center [675, 12] width 70 height 9
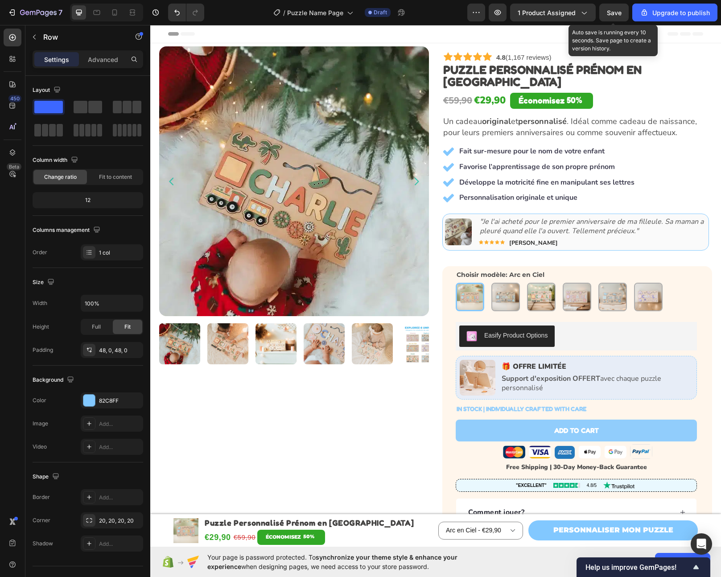
click at [619, 16] on span "Save" at bounding box center [614, 13] width 15 height 8
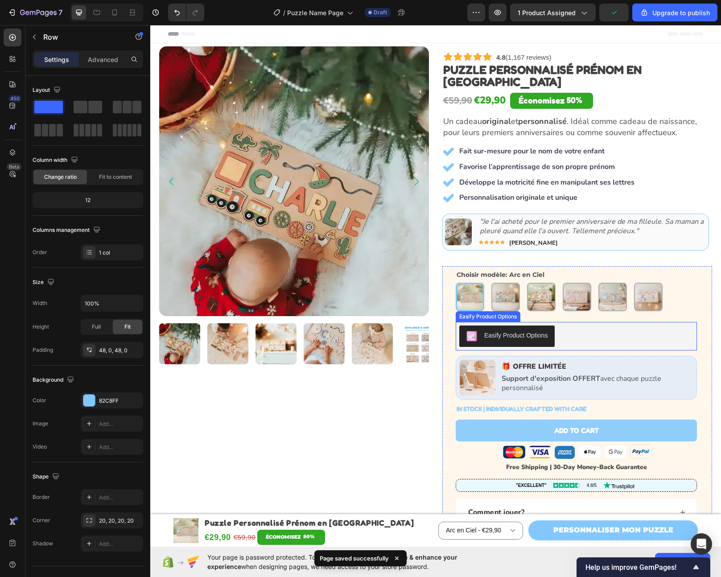
scroll to position [32, 0]
